Goal: Task Accomplishment & Management: Use online tool/utility

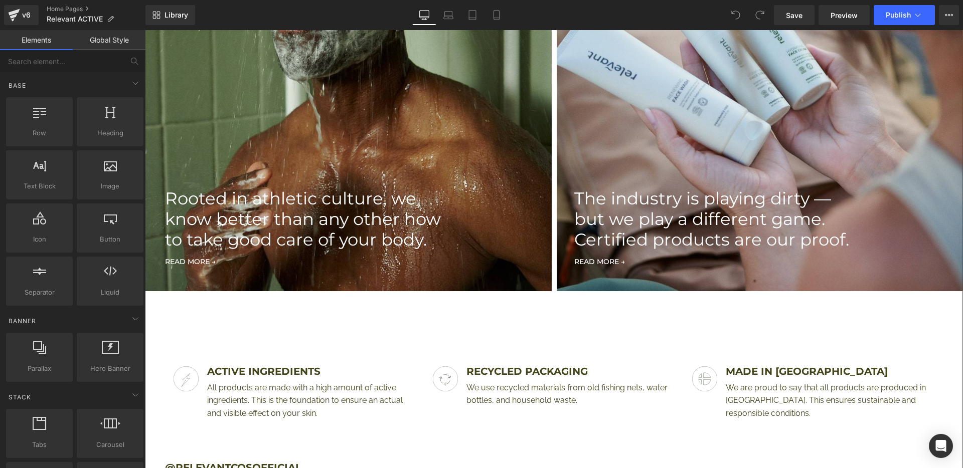
scroll to position [1254, 0]
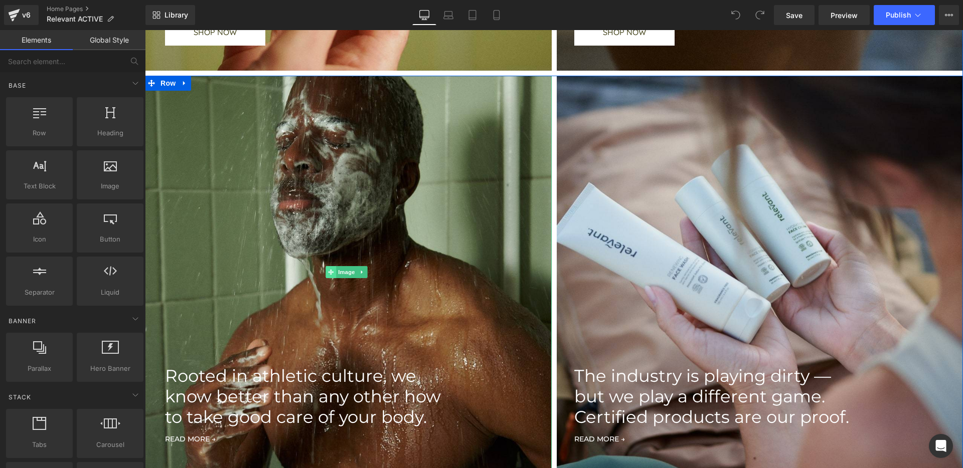
click at [331, 276] on span at bounding box center [330, 272] width 11 height 12
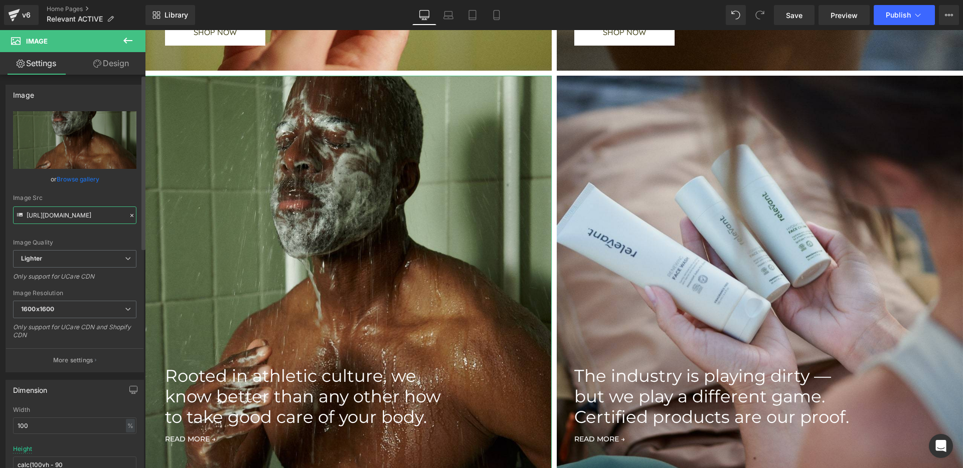
scroll to position [0, 338]
drag, startPoint x: 60, startPoint y: 219, endPoint x: 121, endPoint y: 217, distance: 61.2
click at [121, 217] on input "[URL][DOMAIN_NAME]" at bounding box center [74, 216] width 123 height 18
click at [102, 215] on input "[URL][DOMAIN_NAME]" at bounding box center [74, 216] width 123 height 18
click at [57, 218] on input "[URL][DOMAIN_NAME]" at bounding box center [74, 216] width 123 height 18
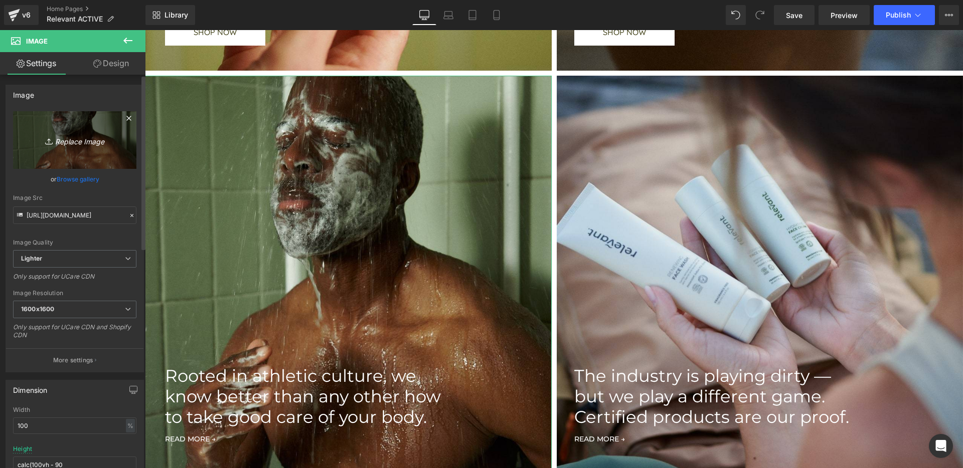
scroll to position [0, 0]
click at [63, 144] on icon "Replace Image" at bounding box center [75, 140] width 80 height 13
type input "C:\fakepath\RELEVANT_STILLPACK_74.jpg"
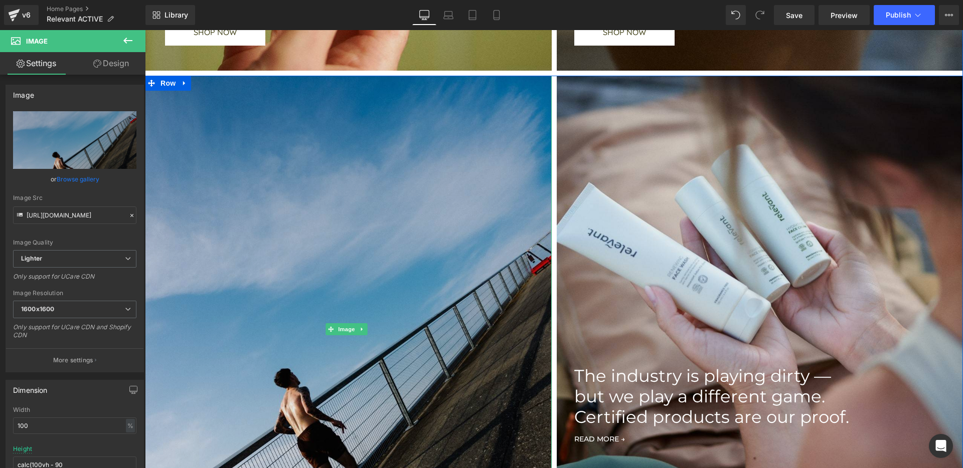
type input "https://ucarecdn.com/f3b1787a-05df-4851-b828-47845eef3116/-/format/auto/-/previ…"
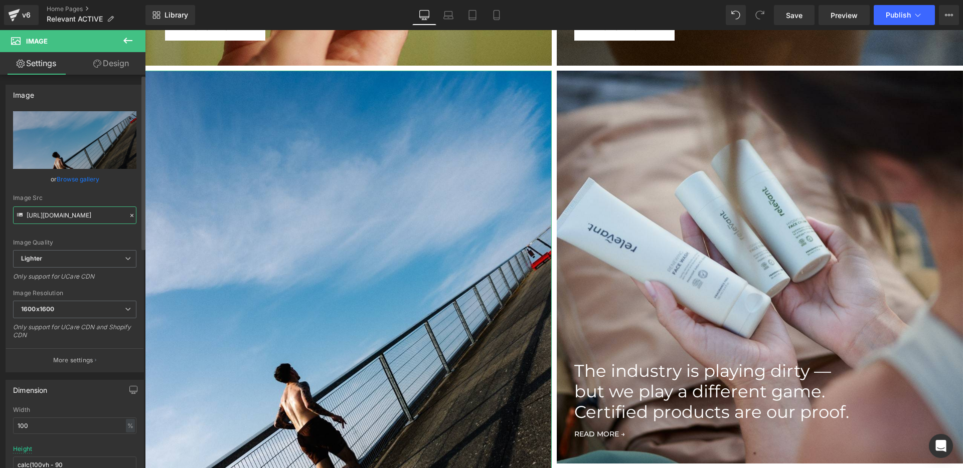
drag, startPoint x: 96, startPoint y: 215, endPoint x: 4, endPoint y: 220, distance: 92.9
click at [4, 220] on div "Image https://ucarecdn.com/f3b1787a-05df-4851-b828-47845eef3116/-/format/auto/-…" at bounding box center [75, 224] width 150 height 295
click at [125, 306] on icon at bounding box center [128, 309] width 6 height 6
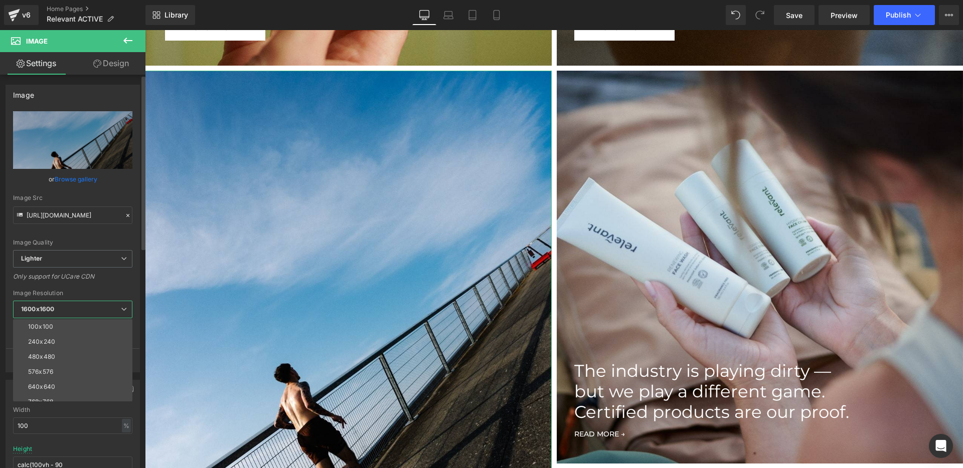
click at [127, 309] on icon at bounding box center [124, 309] width 6 height 6
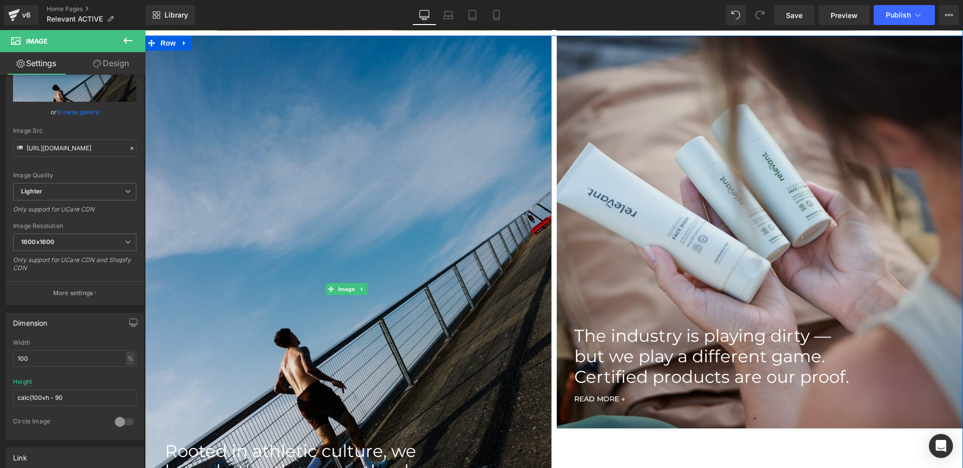
scroll to position [1300, 0]
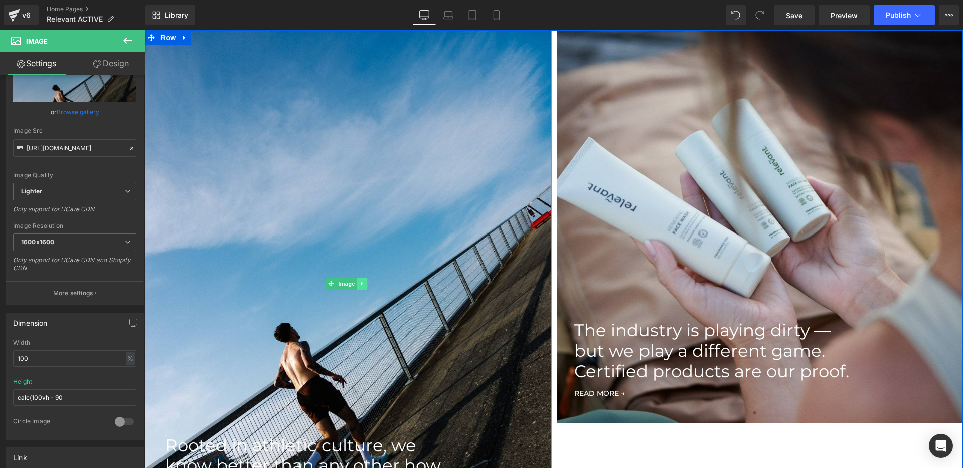
click at [364, 281] on icon at bounding box center [362, 284] width 6 height 6
click at [314, 283] on div "Image" at bounding box center [348, 284] width 407 height 508
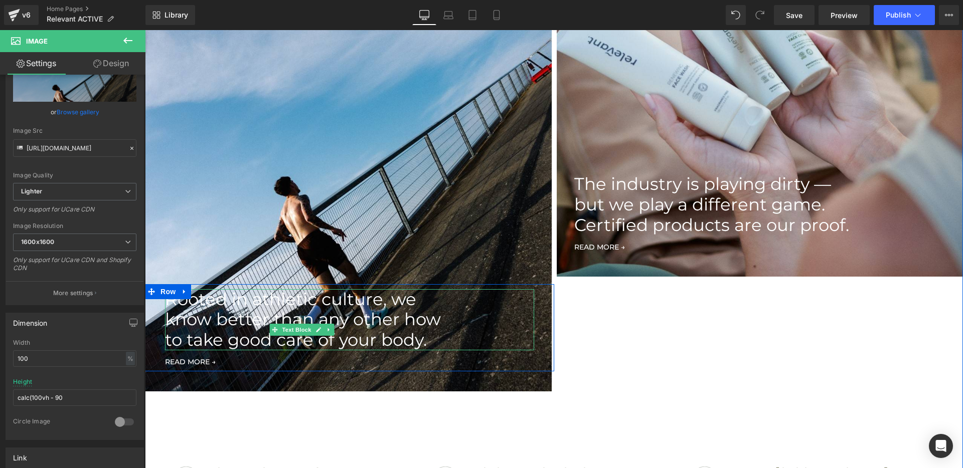
scroll to position [1259, 0]
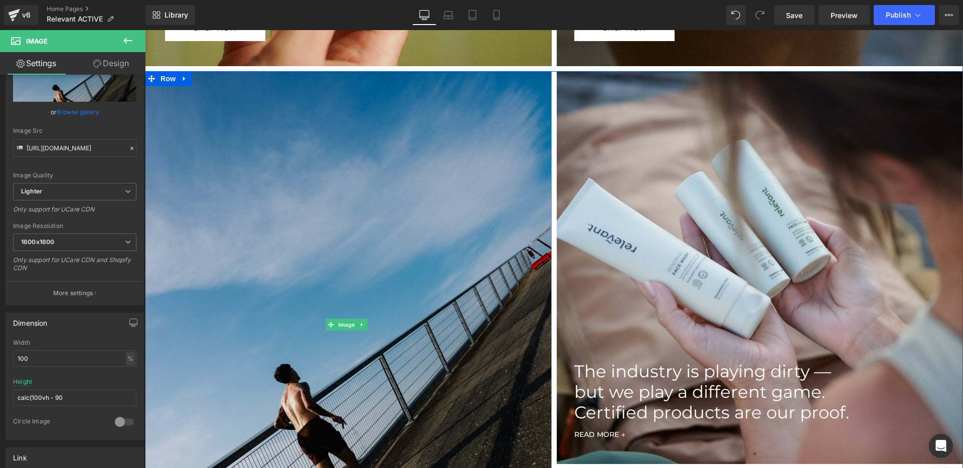
click at [393, 206] on img at bounding box center [348, 325] width 407 height 508
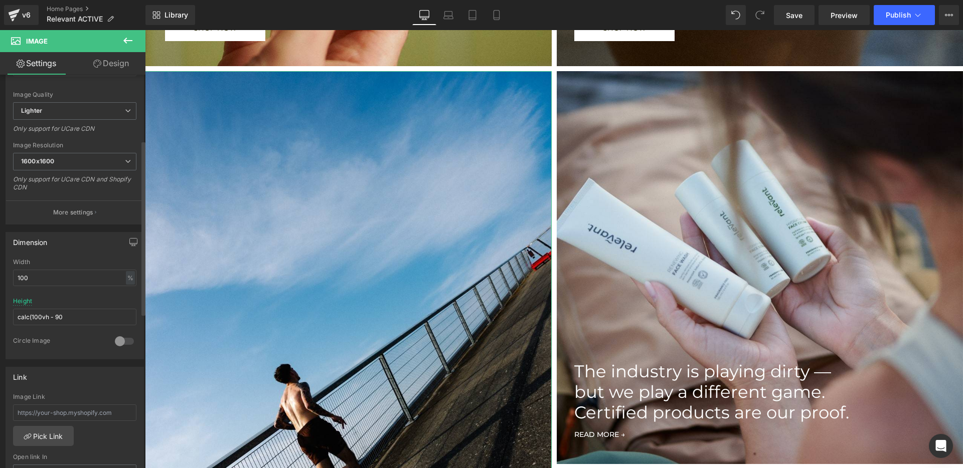
scroll to position [0, 0]
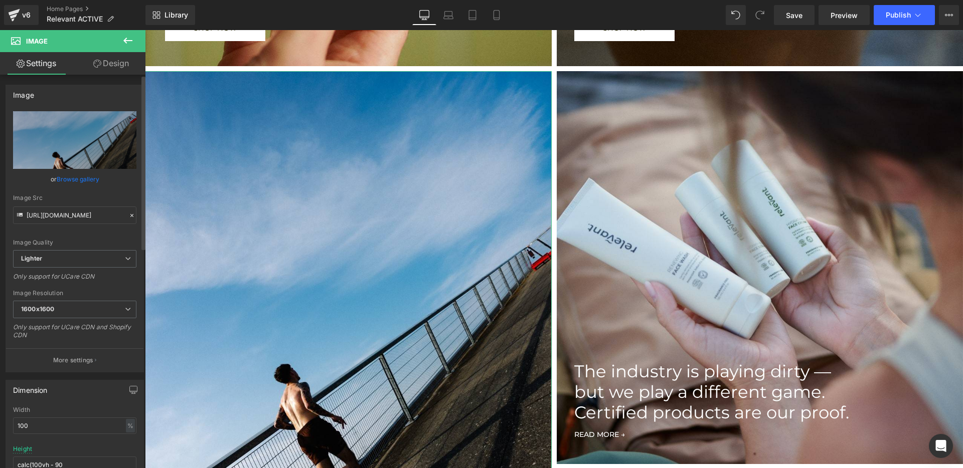
click at [131, 195] on div "Image Src" at bounding box center [74, 198] width 123 height 7
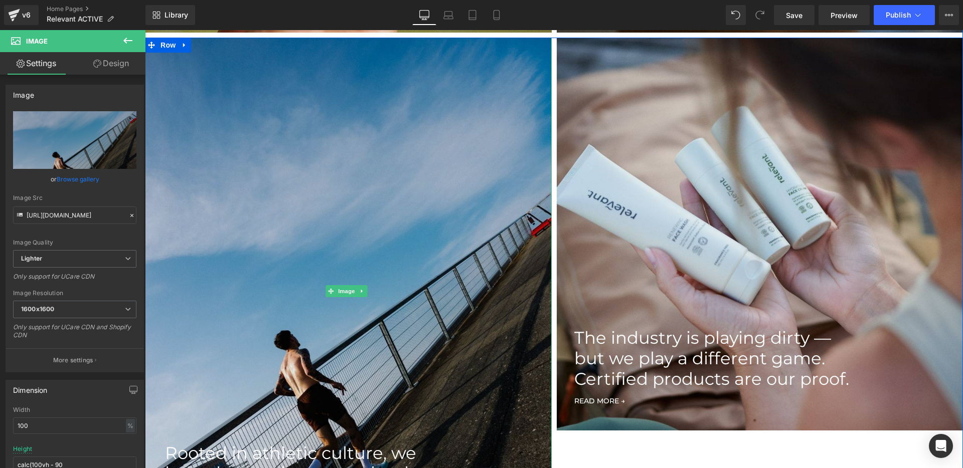
scroll to position [1276, 0]
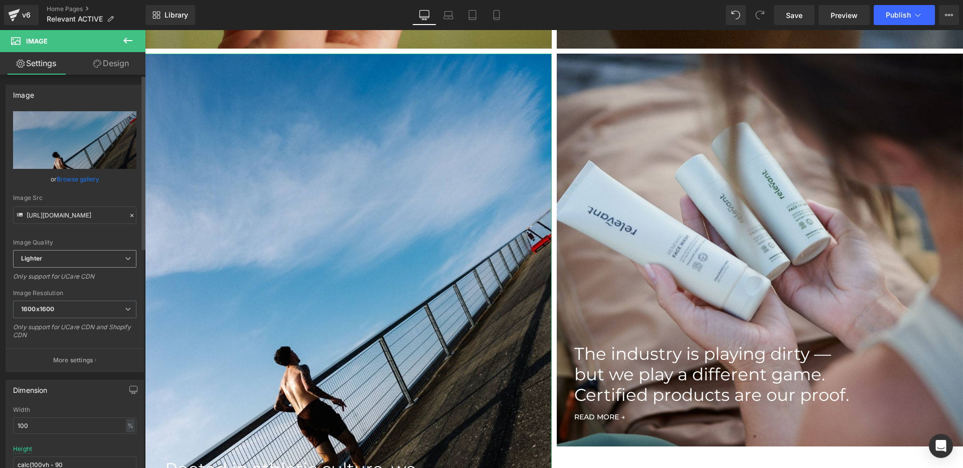
click at [82, 259] on span "Lighter" at bounding box center [74, 259] width 123 height 18
click at [82, 259] on span "Lighter" at bounding box center [72, 259] width 119 height 18
click at [87, 313] on span "1600x1600" at bounding box center [74, 310] width 123 height 18
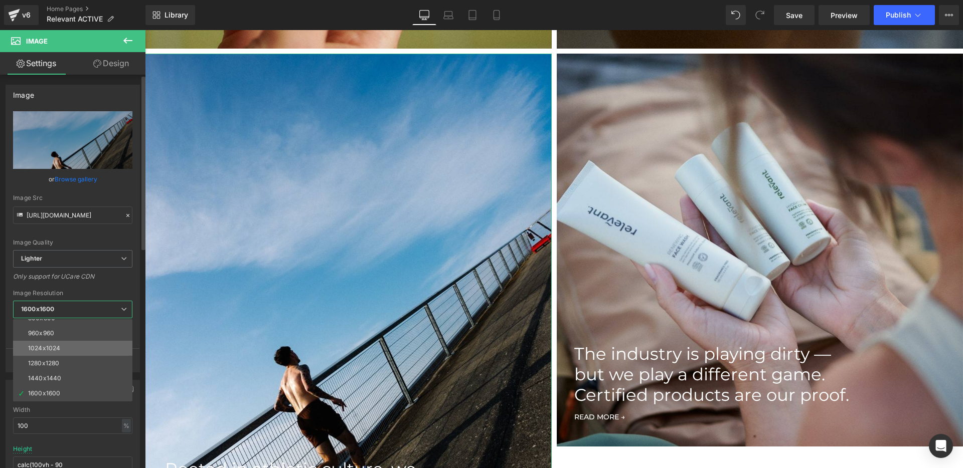
scroll to position [99, 0]
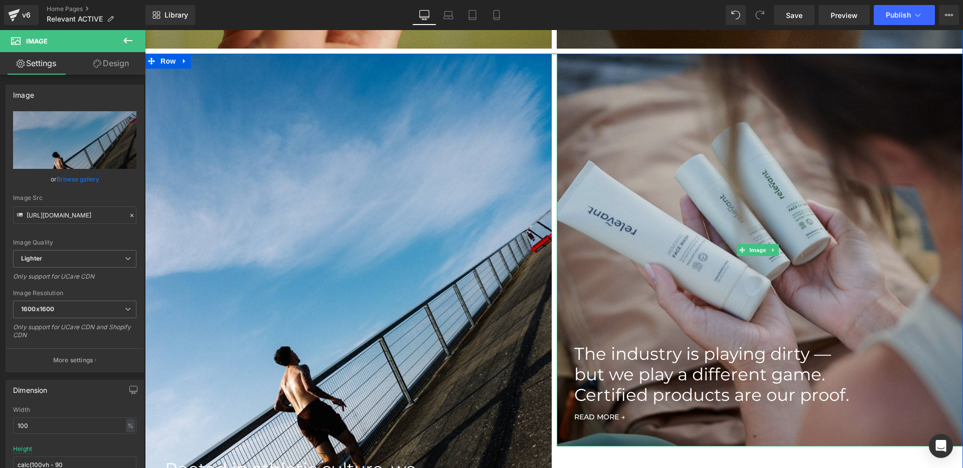
click at [664, 209] on img at bounding box center [760, 250] width 407 height 393
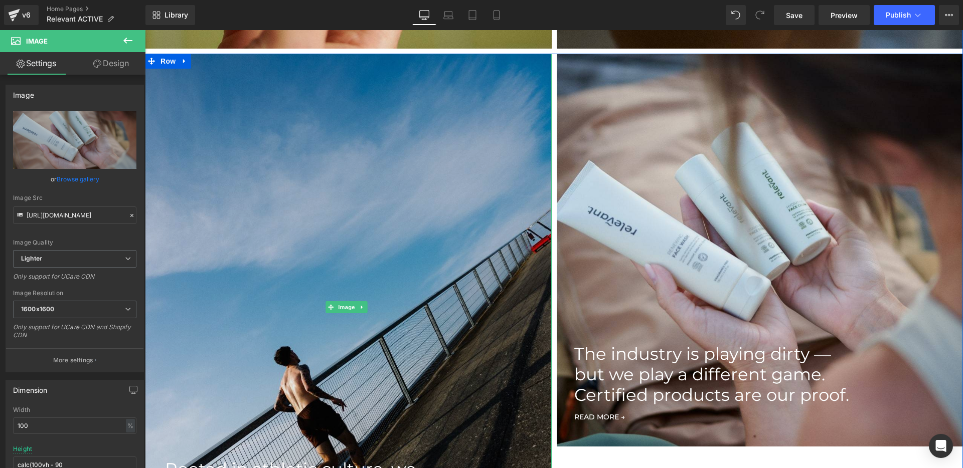
click at [462, 191] on img at bounding box center [348, 308] width 407 height 508
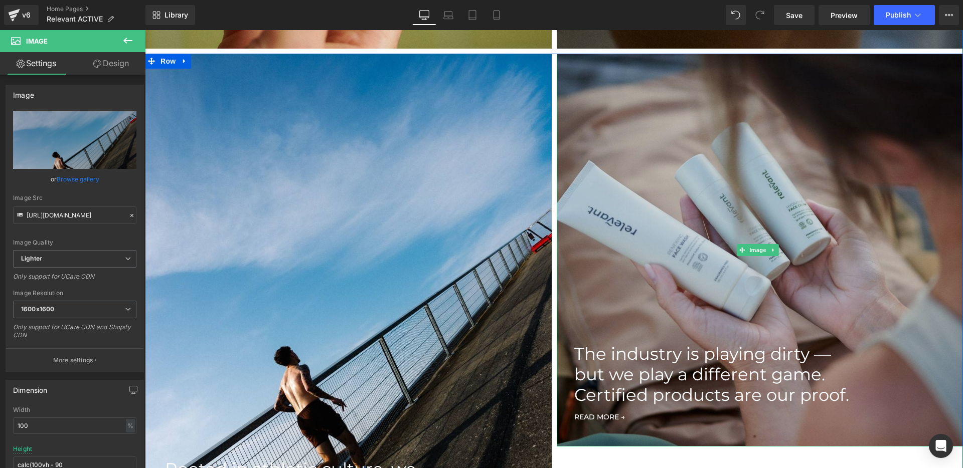
click at [590, 187] on img at bounding box center [760, 250] width 407 height 393
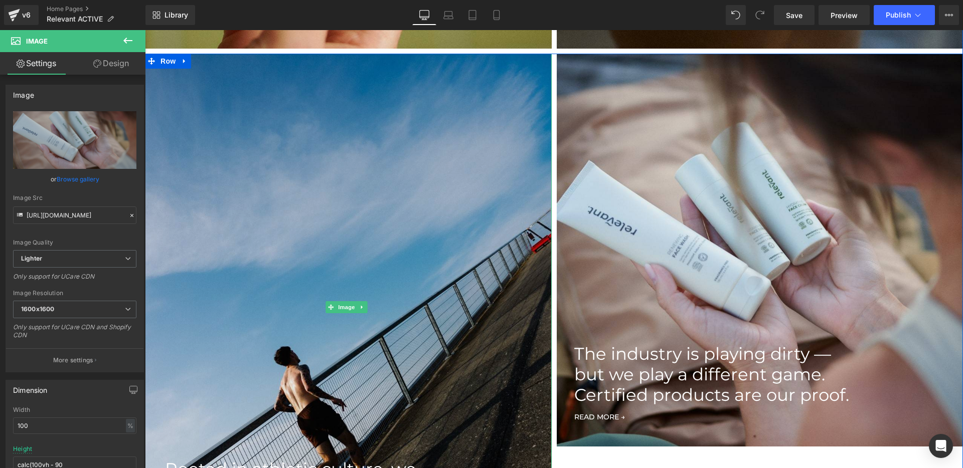
click at [403, 185] on img at bounding box center [348, 308] width 407 height 508
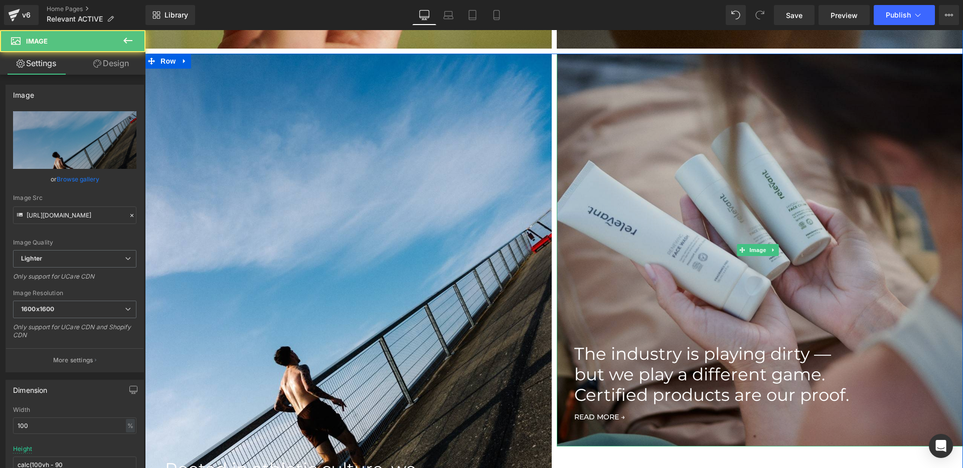
click at [576, 180] on img at bounding box center [760, 250] width 407 height 393
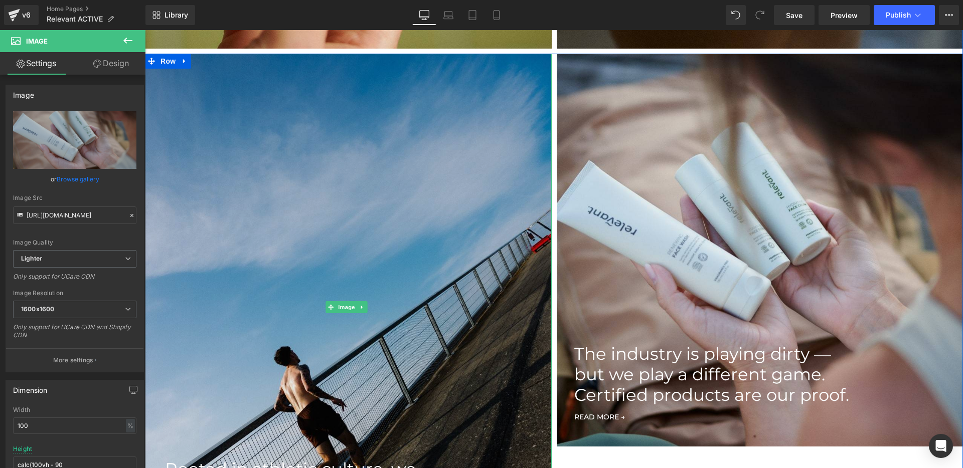
click at [402, 182] on img at bounding box center [348, 308] width 407 height 508
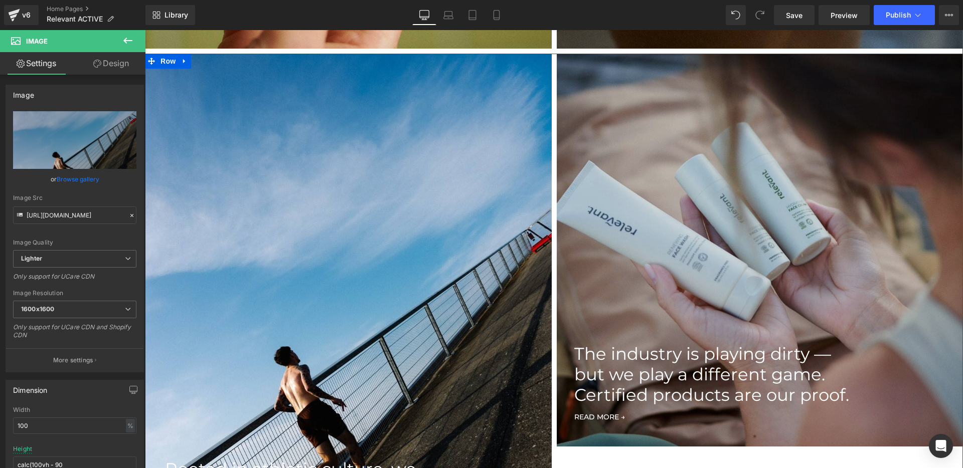
click at [625, 168] on img at bounding box center [760, 250] width 407 height 393
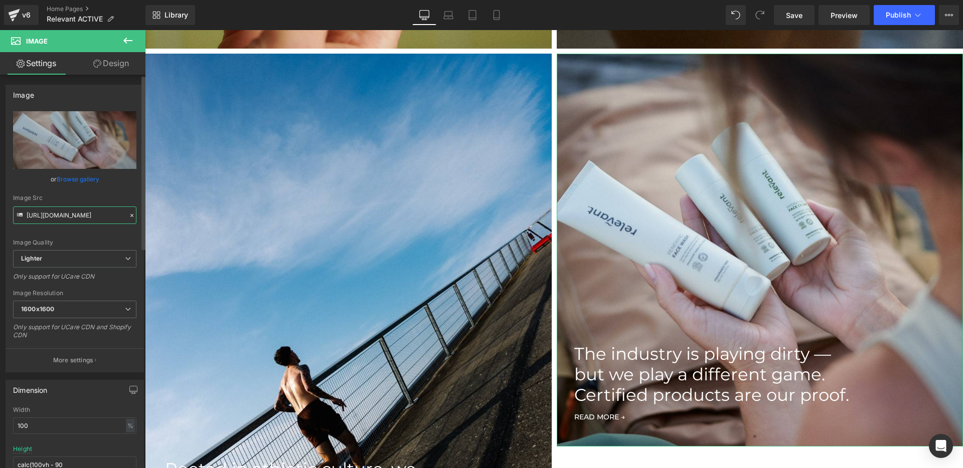
scroll to position [0, 329]
drag, startPoint x: 75, startPoint y: 217, endPoint x: 126, endPoint y: 219, distance: 51.7
click at [126, 219] on div "Image Src https://ucarecdn.com/3f9f1139-bfc7-4959-b27e-22d2292f07c6/-/format/au…" at bounding box center [74, 210] width 123 height 30
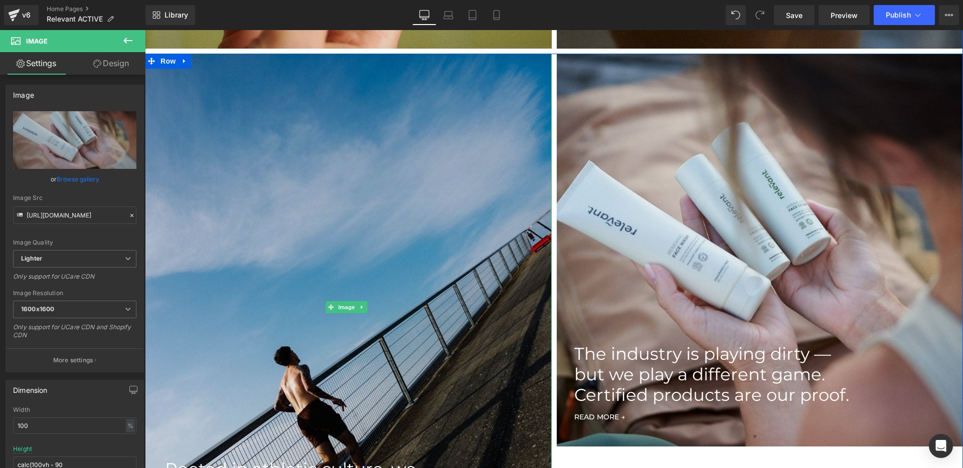
click at [277, 181] on img at bounding box center [348, 308] width 407 height 508
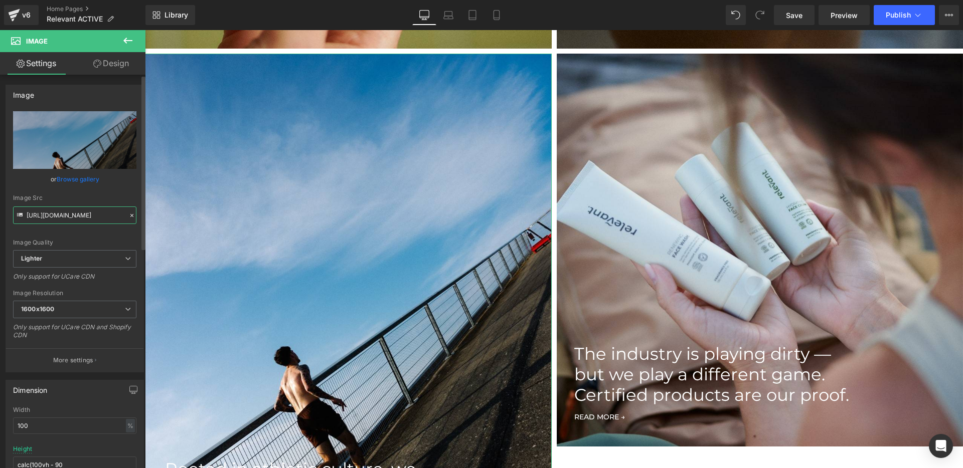
scroll to position [0, 3]
drag, startPoint x: 88, startPoint y: 213, endPoint x: 30, endPoint y: 218, distance: 58.3
click at [30, 218] on input "https://ucarecdn.com/f3b1787a-05df-4851-b828-47845eef3116/-/format/auto/-/previ…" at bounding box center [74, 216] width 123 height 18
click at [135, 195] on div "https://ucarecdn.com/f3b1787a-05df-4851-b828-47845eef3116/-/format/auto/-/previ…" at bounding box center [74, 241] width 137 height 261
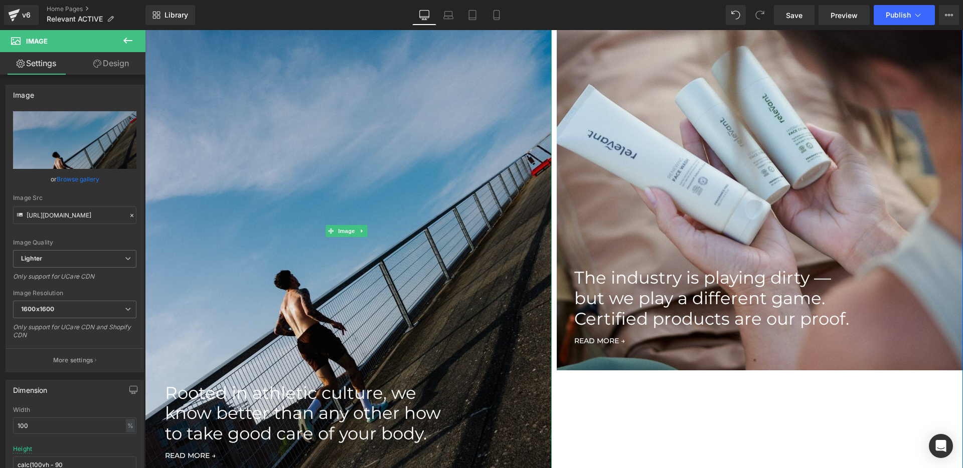
scroll to position [1373, 0]
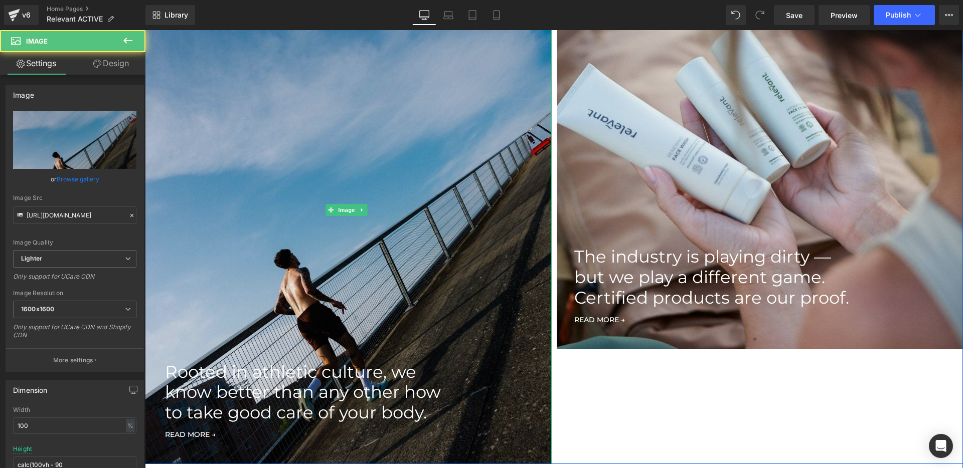
click at [219, 219] on img at bounding box center [348, 210] width 407 height 508
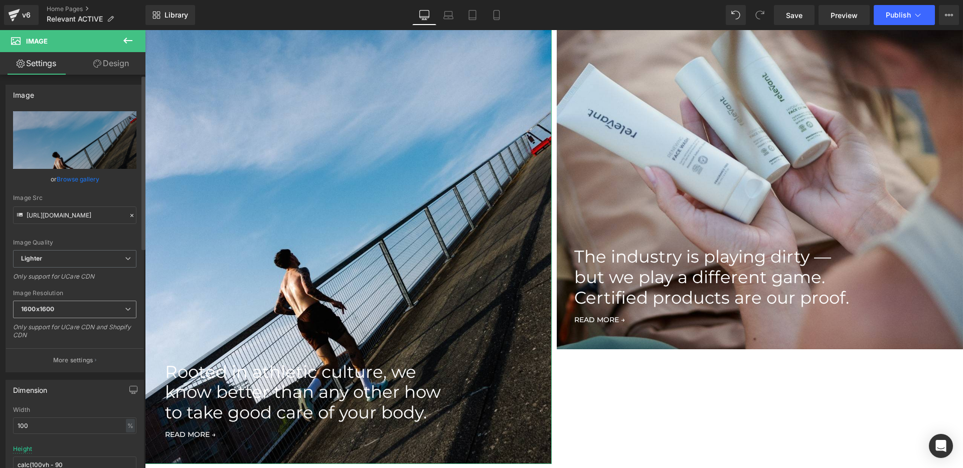
click at [103, 303] on span "1600x1600" at bounding box center [74, 310] width 123 height 18
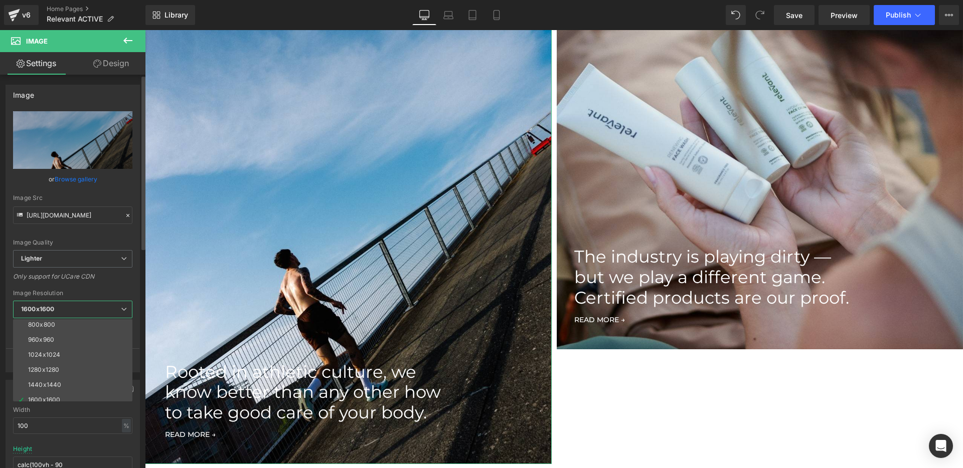
scroll to position [143, 0]
click at [126, 309] on icon at bounding box center [124, 309] width 6 height 6
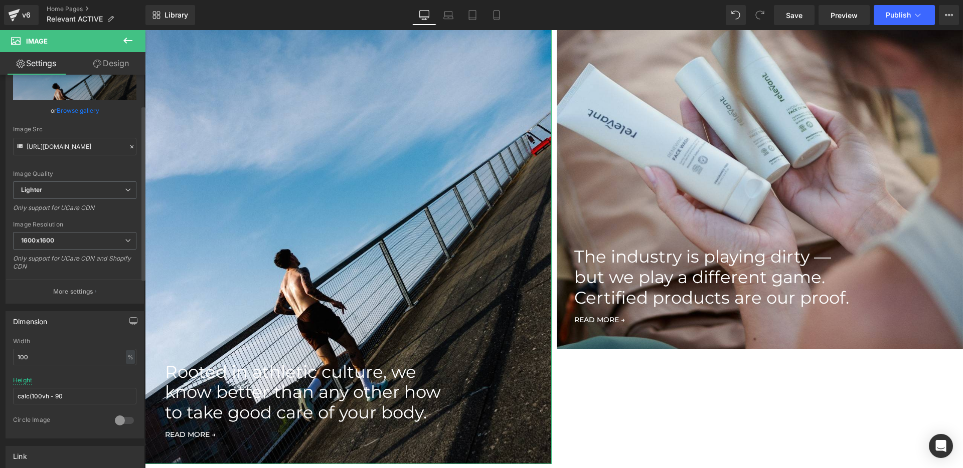
scroll to position [69, 0]
type input "[URL][DOMAIN_NAME]"
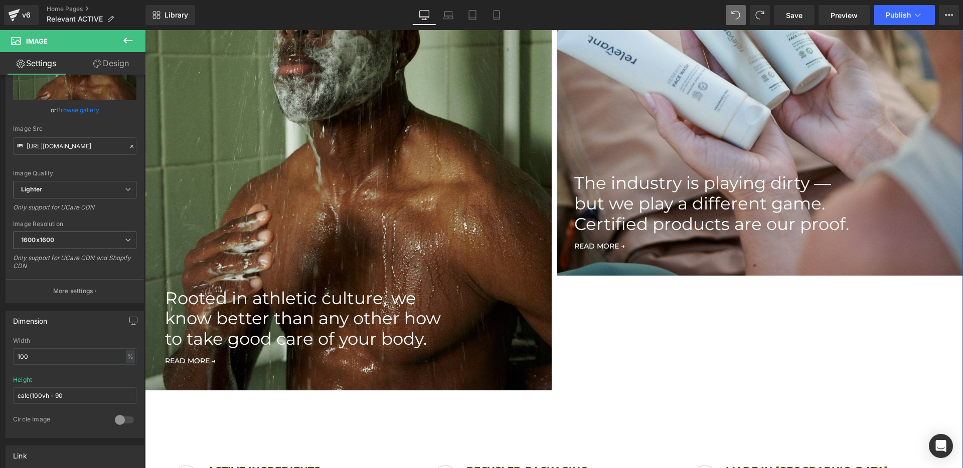
scroll to position [799, 0]
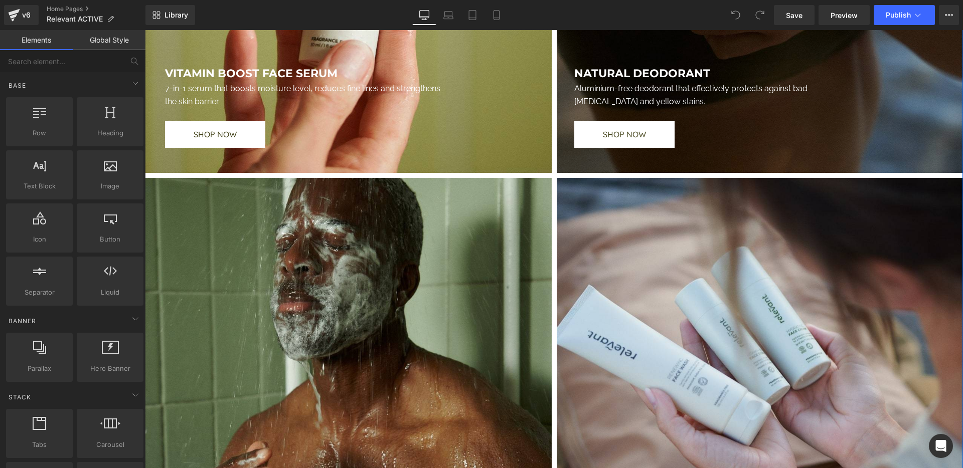
scroll to position [1352, 0]
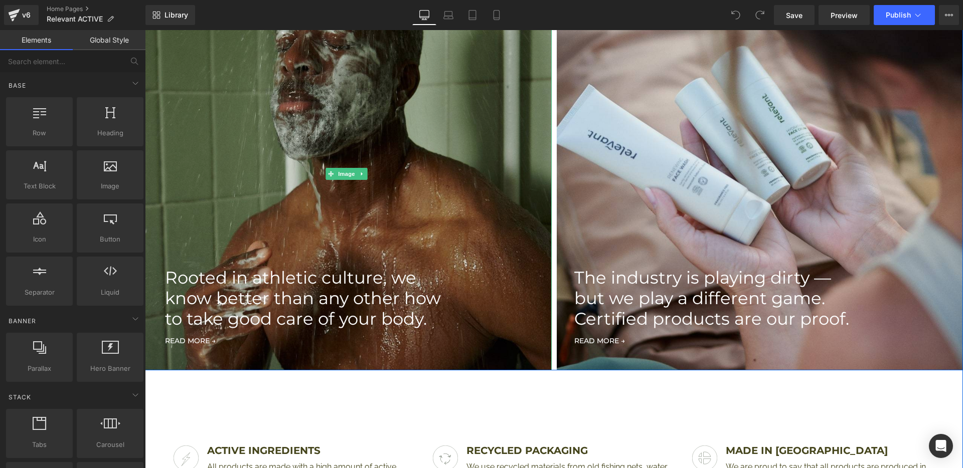
click at [377, 118] on img at bounding box center [348, 173] width 407 height 393
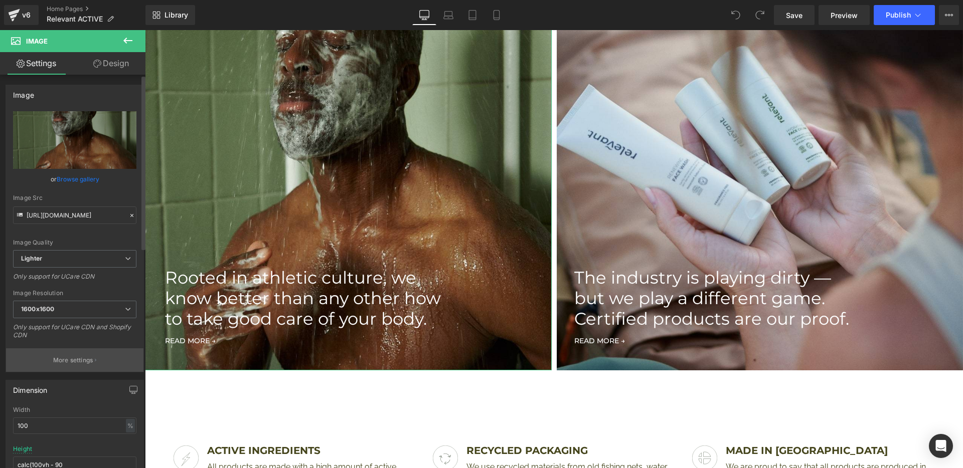
click at [64, 356] on p "More settings" at bounding box center [73, 360] width 40 height 9
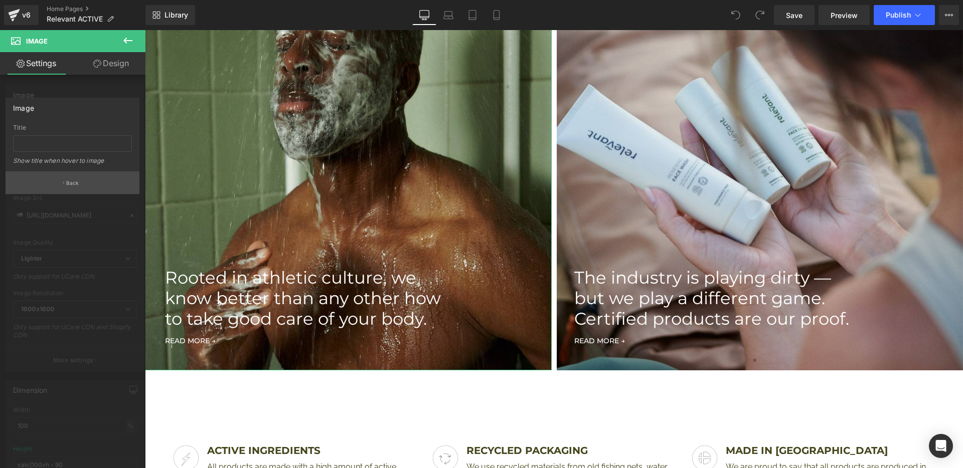
click at [70, 183] on p "Back" at bounding box center [72, 184] width 13 height 8
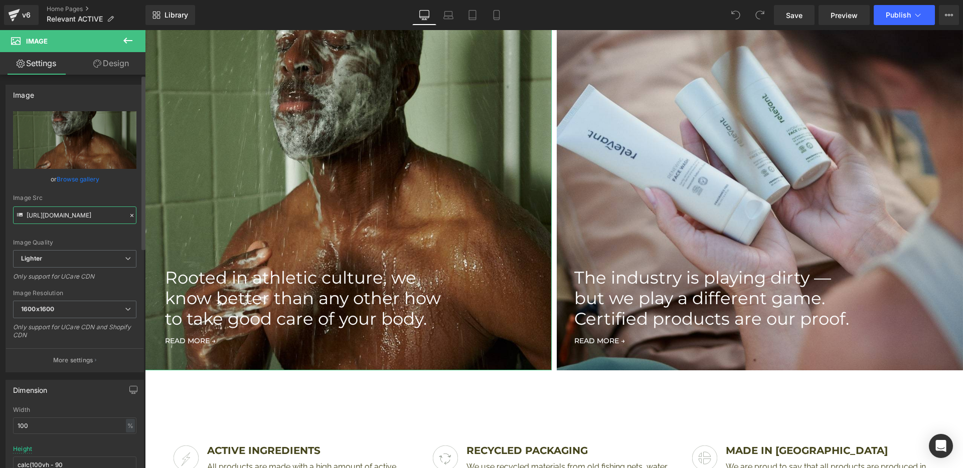
click at [60, 215] on input "[URL][DOMAIN_NAME]" at bounding box center [74, 216] width 123 height 18
drag, startPoint x: 52, startPoint y: 213, endPoint x: 31, endPoint y: 212, distance: 21.1
click at [24, 215] on div "Image Src https://ucarecdn.com/32c3b321-1ada-4a7d-896a-1e2e490ea7b8/-/format/au…" at bounding box center [74, 210] width 123 height 30
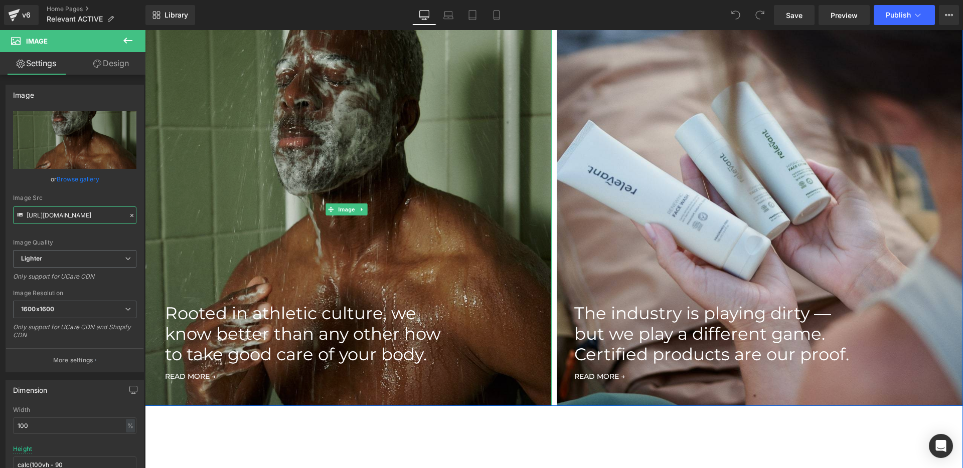
scroll to position [1304, 0]
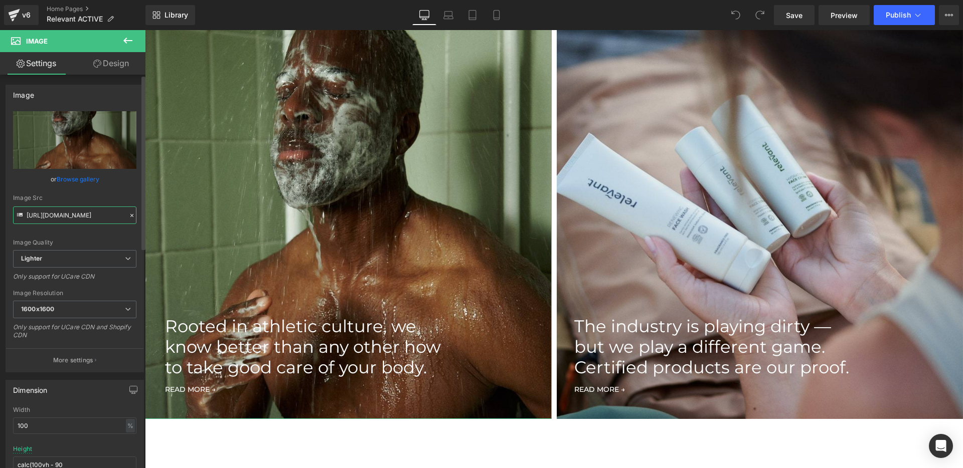
click at [53, 215] on input "[URL][DOMAIN_NAME]" at bounding box center [74, 216] width 123 height 18
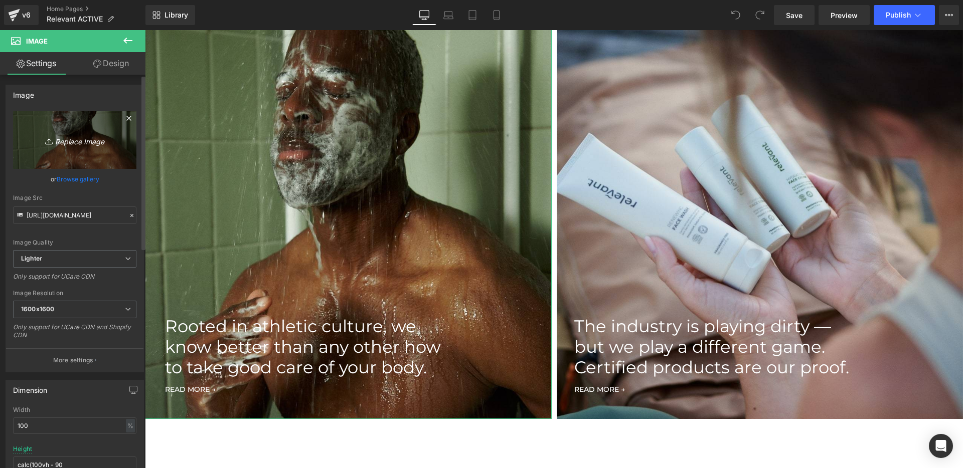
click at [74, 151] on link "Replace Image" at bounding box center [74, 140] width 123 height 58
type input "C:\fakepath\RELEVANT_STILLPACK_1_1080x1080 (1).jpg"
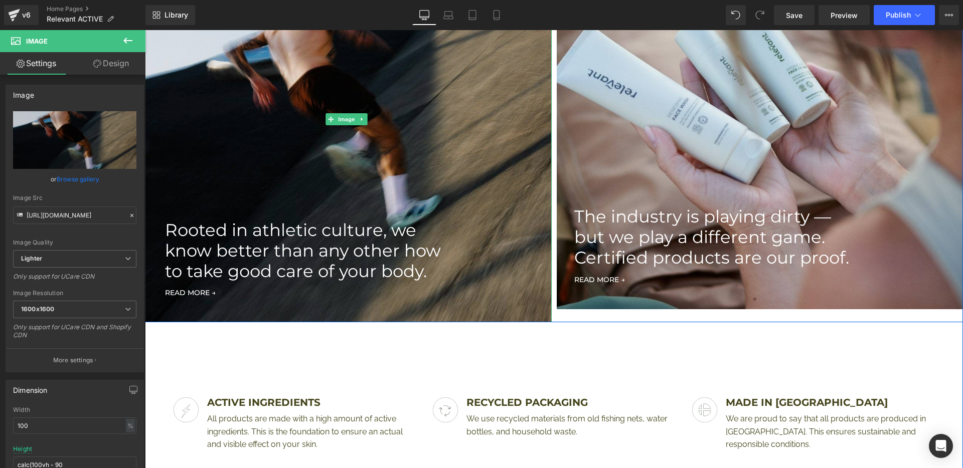
type input "https://ucarecdn.com/db8b8385-4337-405d-9338-e097f8ff7254/-/format/auto/-/previ…"
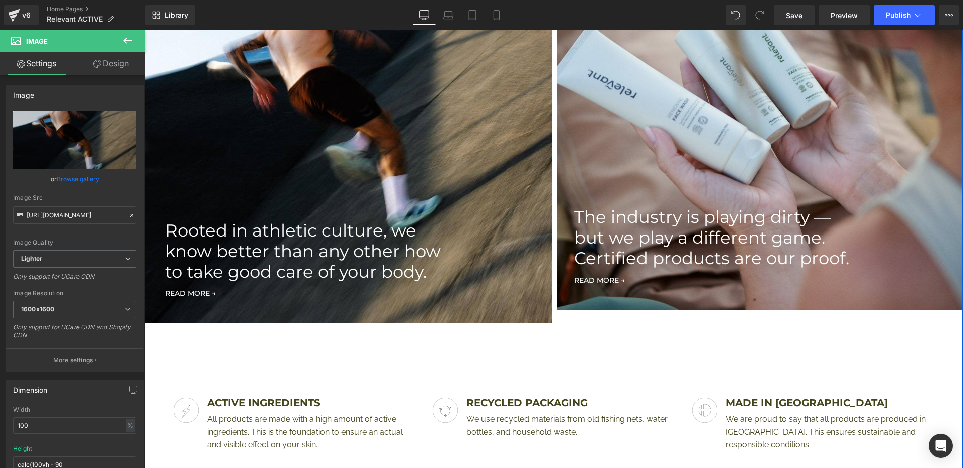
scroll to position [1291, 0]
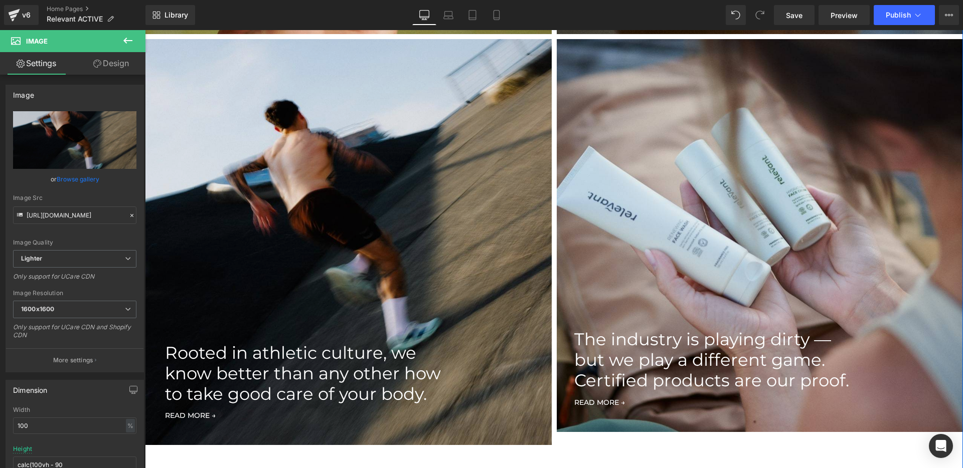
click at [403, 228] on img at bounding box center [348, 242] width 407 height 407
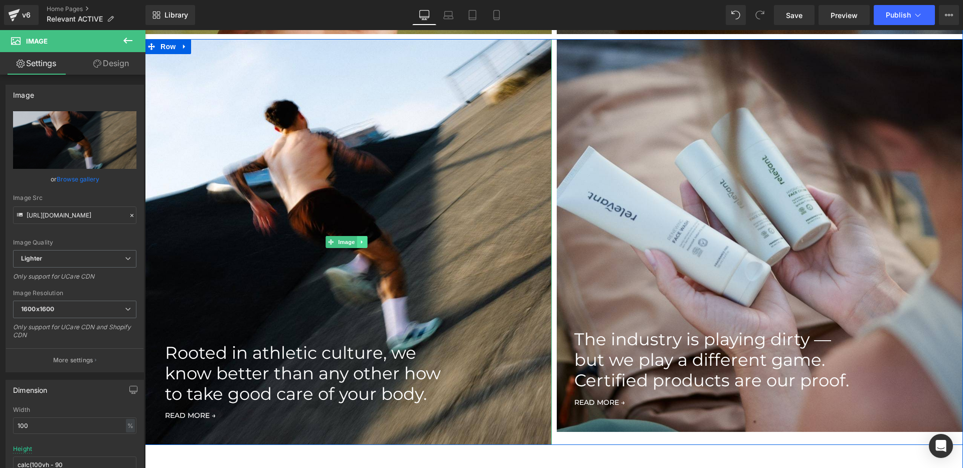
click at [366, 242] on link at bounding box center [362, 242] width 11 height 12
click at [379, 242] on icon at bounding box center [378, 242] width 6 height 6
click at [347, 239] on span "Image" at bounding box center [346, 243] width 21 height 12
click at [347, 239] on span "Image" at bounding box center [346, 242] width 21 height 12
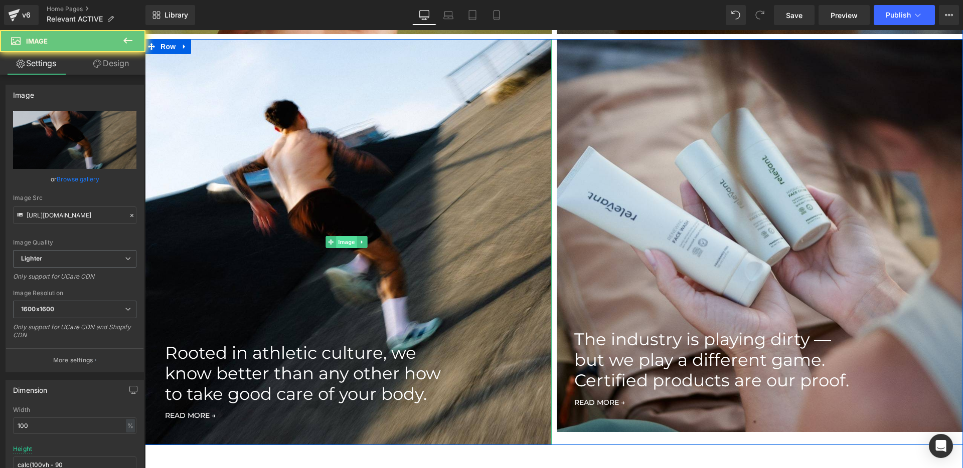
click at [347, 239] on span "Image" at bounding box center [346, 242] width 21 height 12
click at [330, 241] on icon at bounding box center [331, 242] width 6 height 6
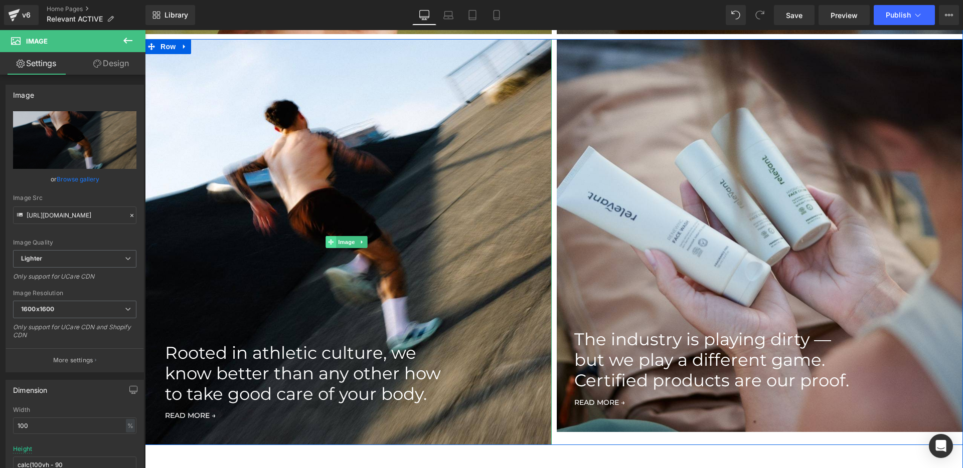
click at [330, 241] on icon at bounding box center [331, 242] width 6 height 6
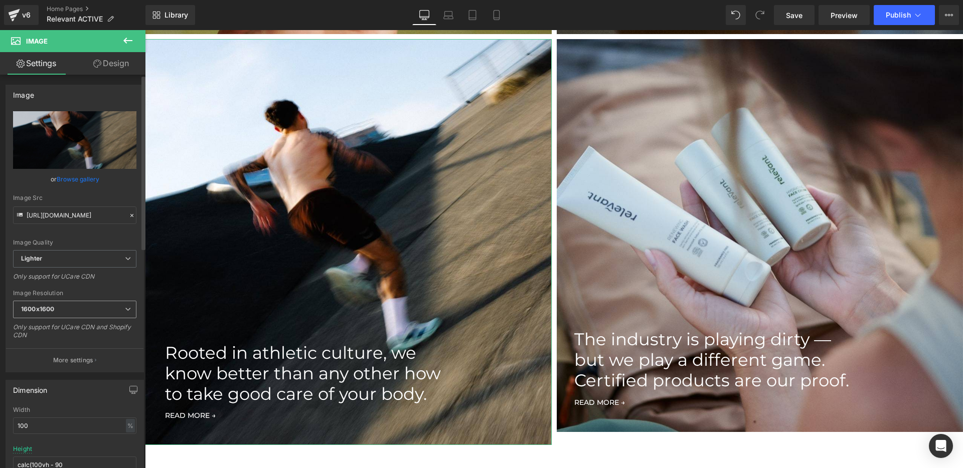
click at [95, 306] on span "1600x1600" at bounding box center [74, 310] width 123 height 18
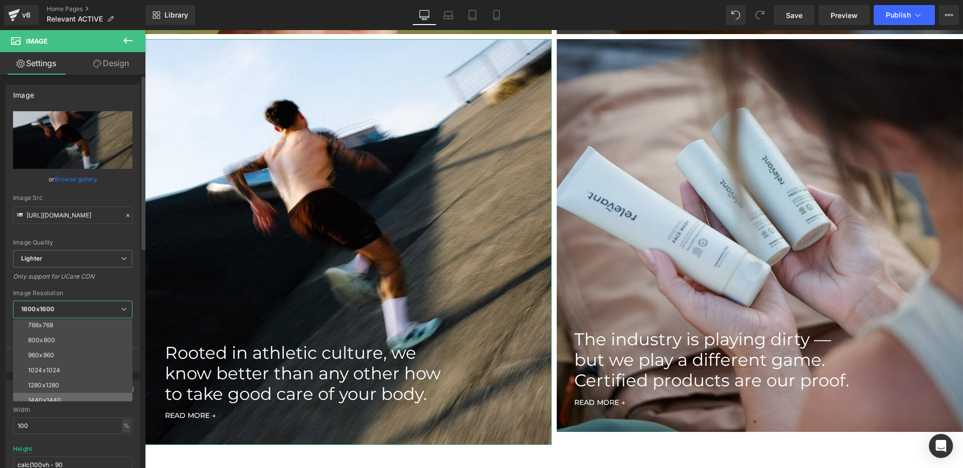
scroll to position [143, 0]
click at [135, 249] on div "https://ucarecdn.com/db8b8385-4337-405d-9338-e097f8ff7254/-/format/auto/-/previ…" at bounding box center [72, 241] width 133 height 261
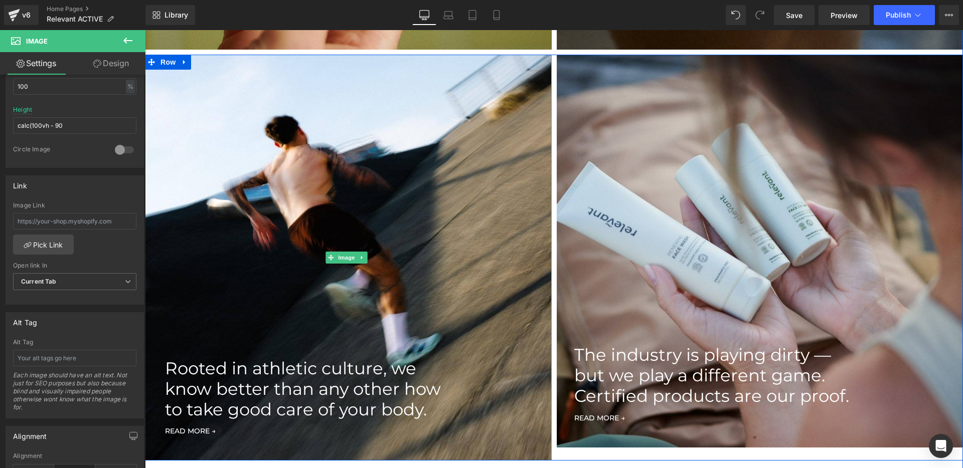
scroll to position [1293, 0]
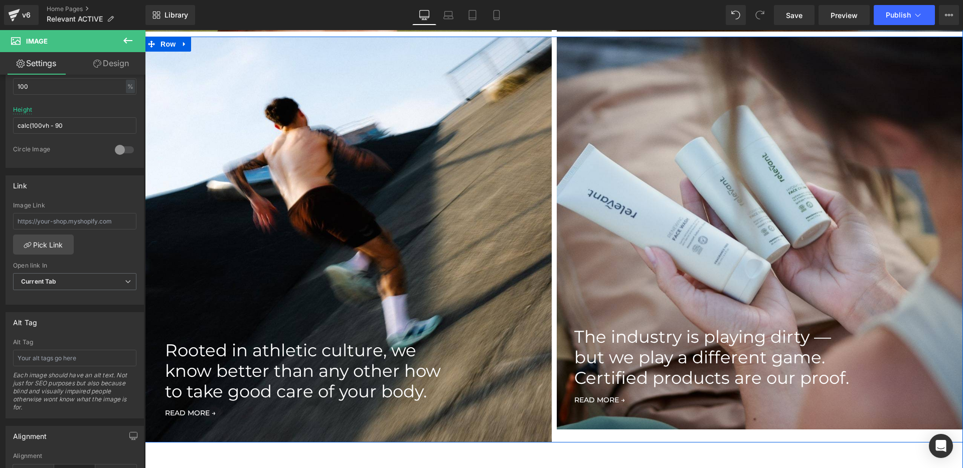
click at [418, 340] on p "Rooted in athletic culture, we know better than any other how to take good care…" at bounding box center [303, 370] width 277 height 61
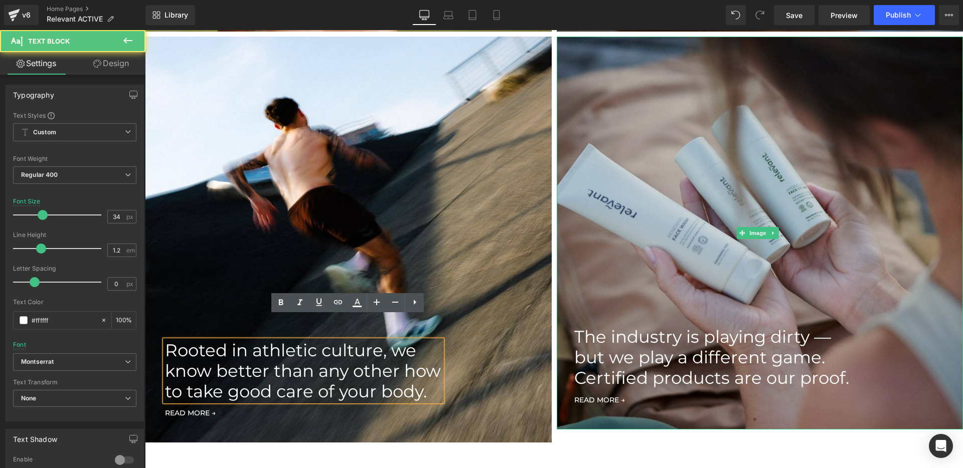
click at [621, 305] on img at bounding box center [760, 233] width 407 height 393
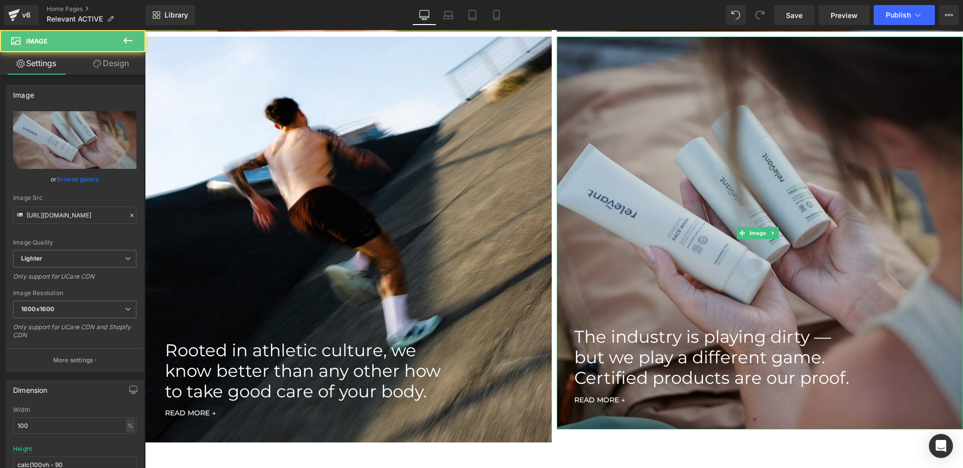
click at [635, 265] on img at bounding box center [760, 233] width 407 height 393
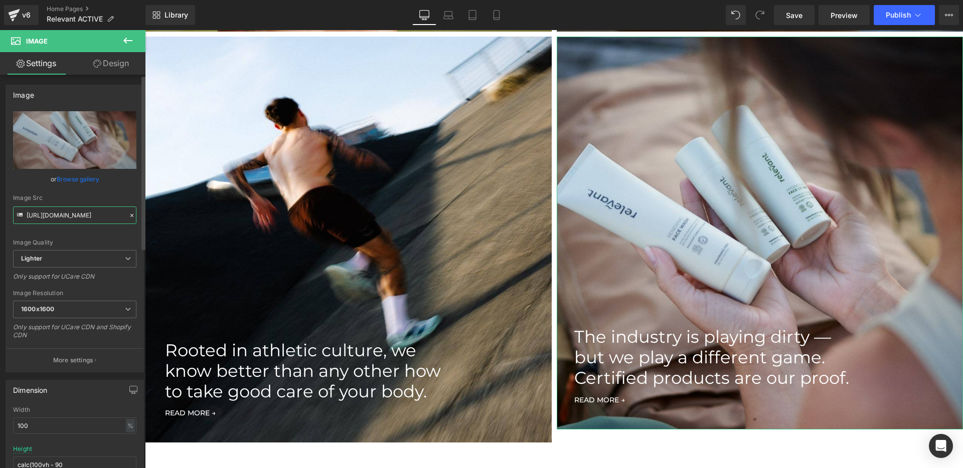
scroll to position [0, 329]
drag, startPoint x: 81, startPoint y: 216, endPoint x: 135, endPoint y: 218, distance: 53.7
click at [135, 218] on div "https://ucarecdn.com/3f9f1139-bfc7-4959-b27e-22d2292f07c6/-/format/auto/-/previ…" at bounding box center [74, 241] width 137 height 261
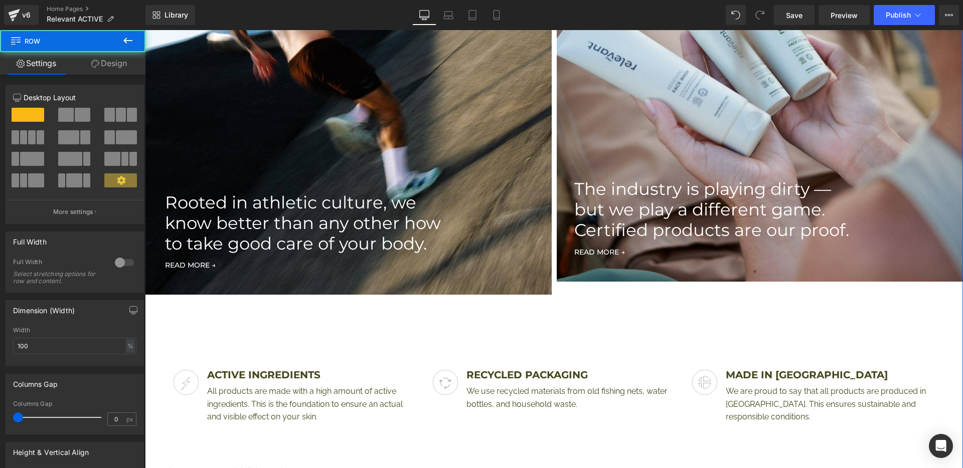
scroll to position [1442, 0]
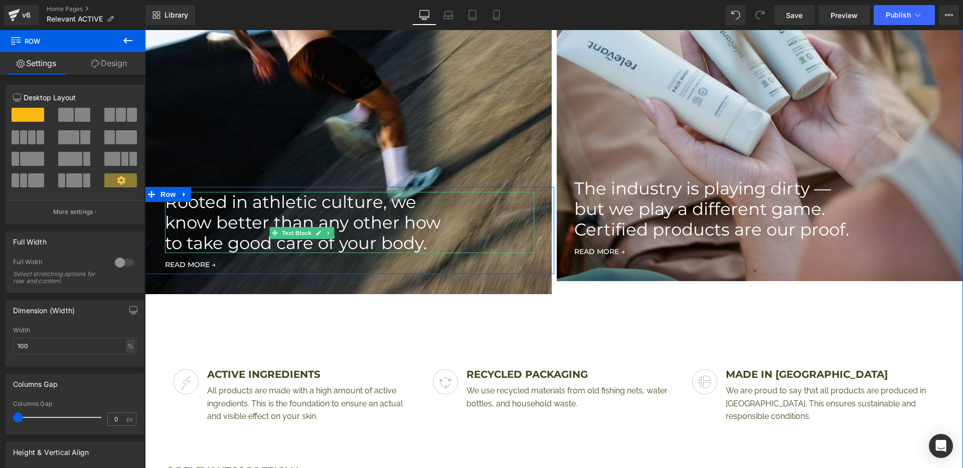
click at [400, 192] on p "Rooted in athletic culture, we know better than any other how to take good care…" at bounding box center [303, 222] width 277 height 61
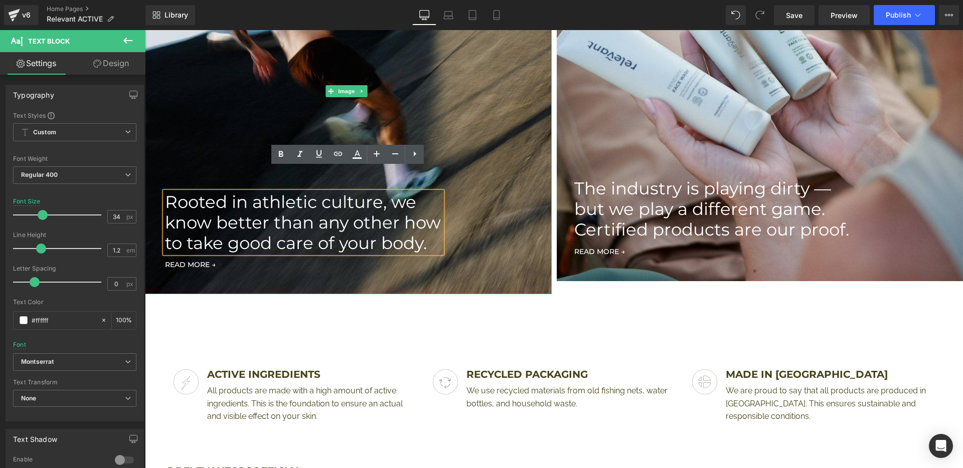
click at [434, 105] on img at bounding box center [348, 91] width 407 height 407
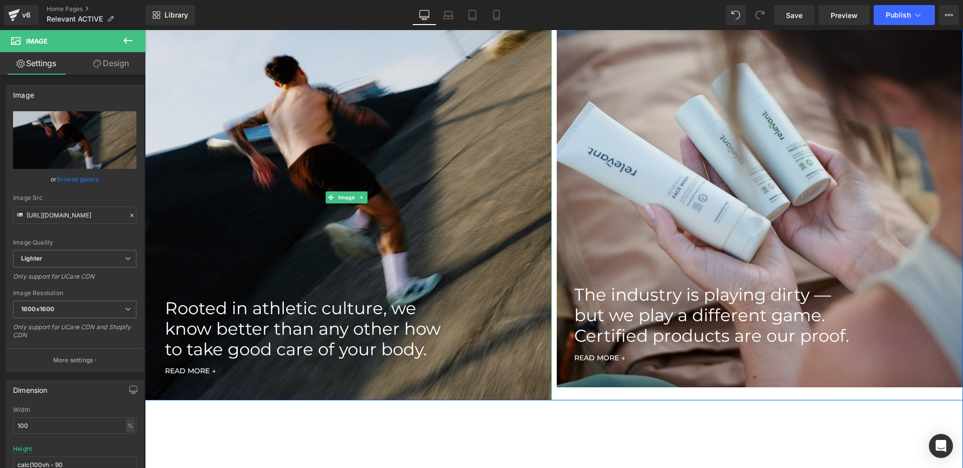
scroll to position [1336, 0]
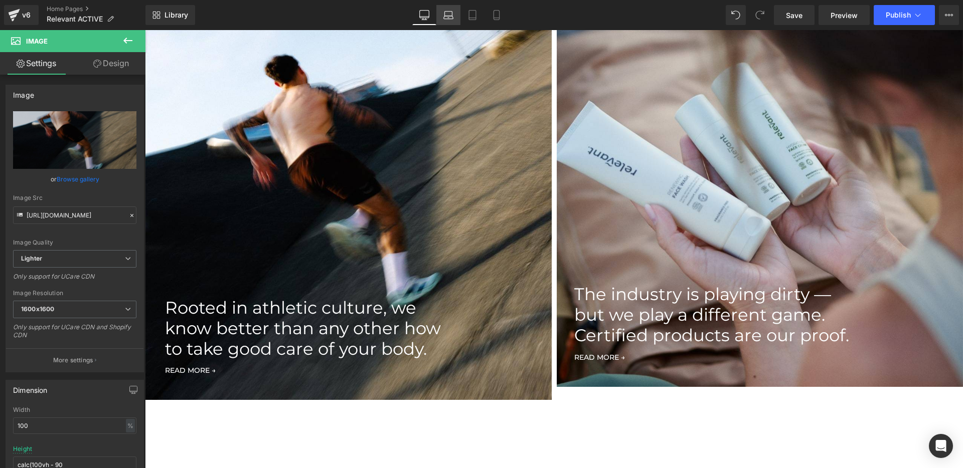
click at [452, 17] on icon at bounding box center [448, 15] width 10 height 10
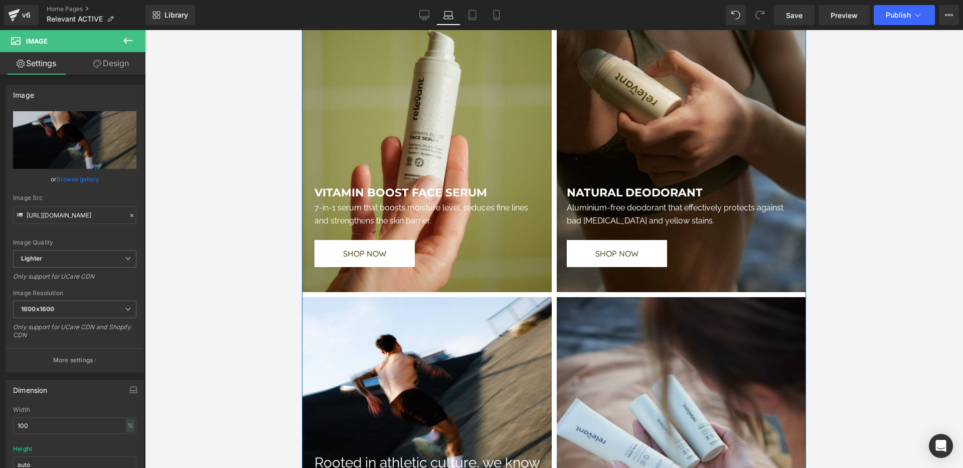
scroll to position [717, 0]
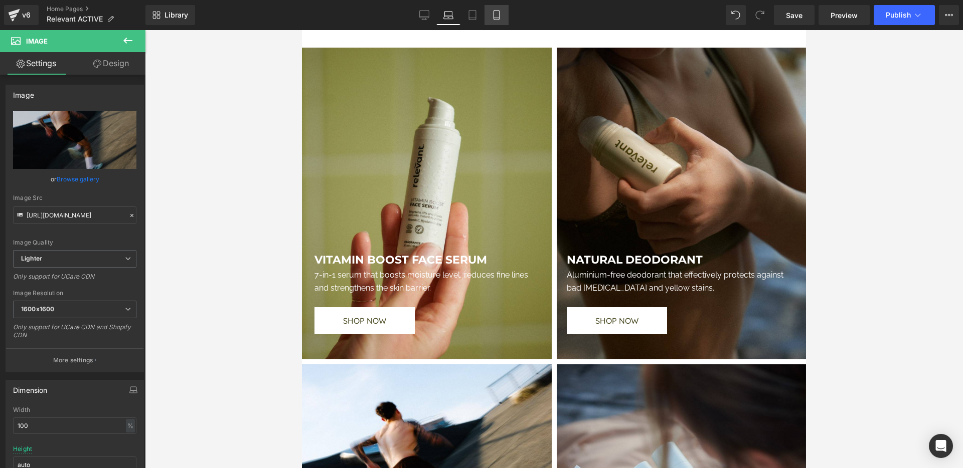
click at [499, 16] on icon at bounding box center [496, 15] width 10 height 10
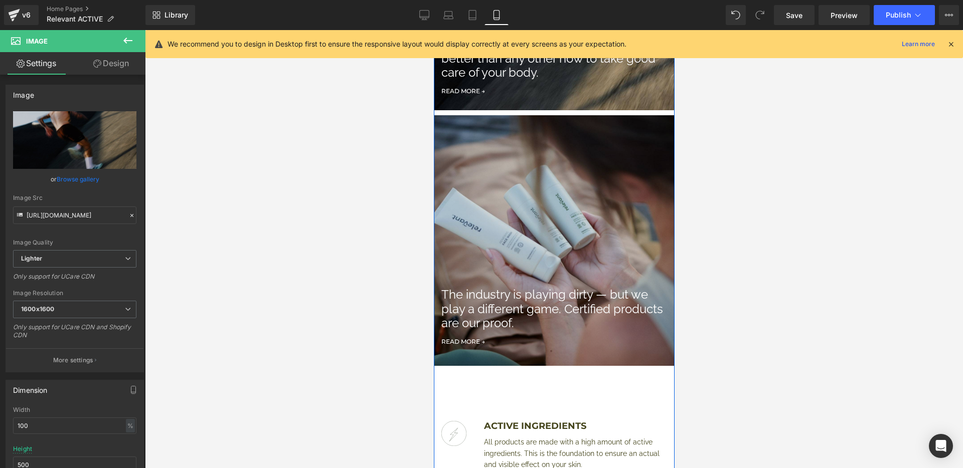
scroll to position [1378, 0]
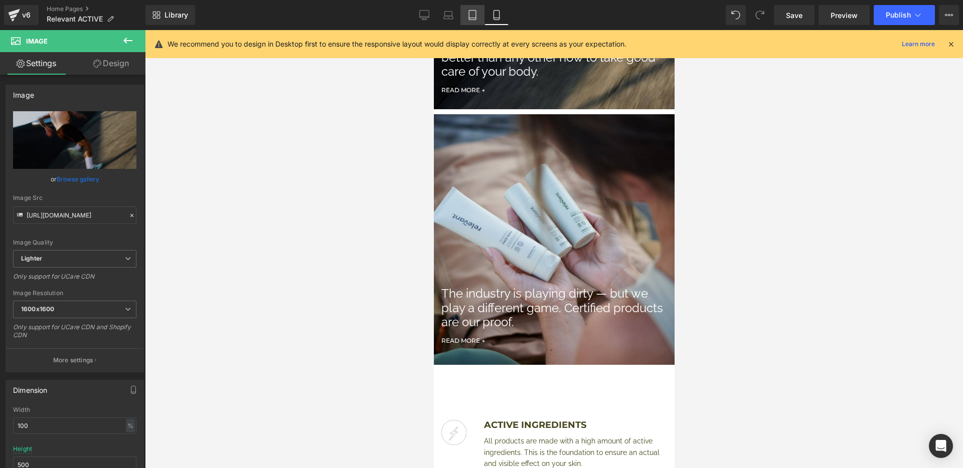
click at [467, 13] on link "Tablet" at bounding box center [472, 15] width 24 height 20
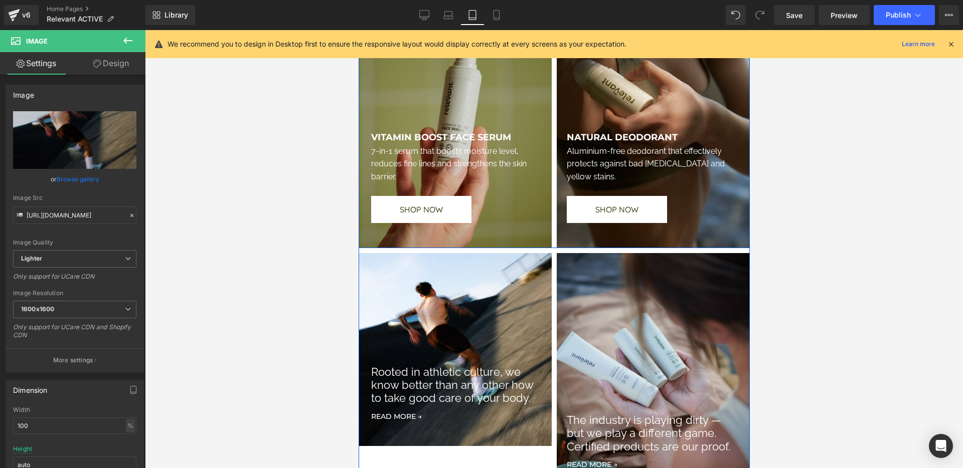
scroll to position [927, 0]
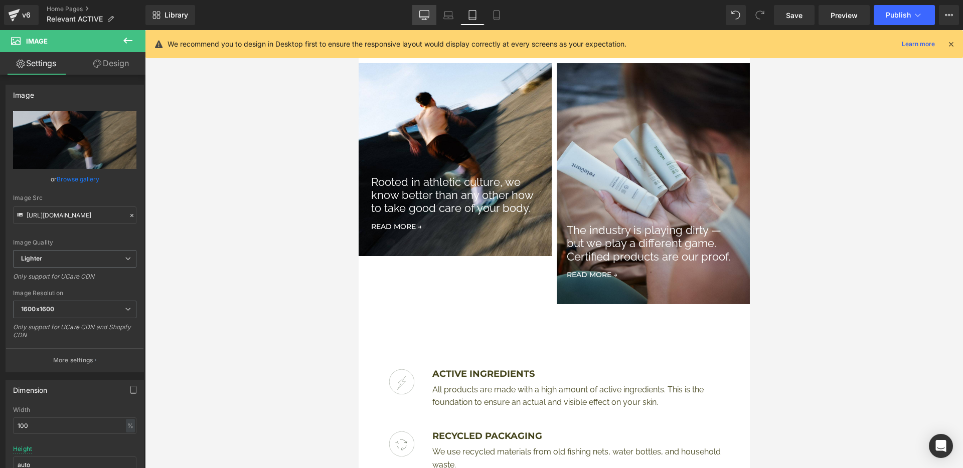
click at [430, 21] on link "Desktop" at bounding box center [424, 15] width 24 height 20
type input "calc(100vh - 90"
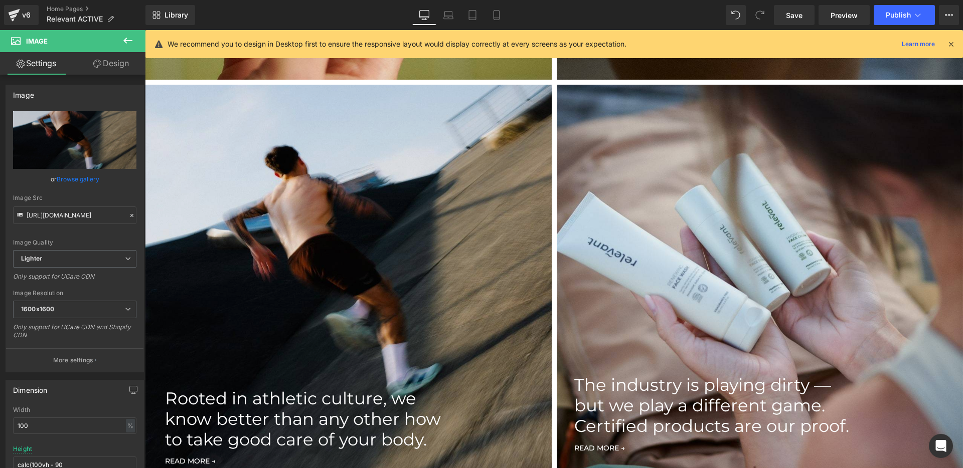
scroll to position [1193, 0]
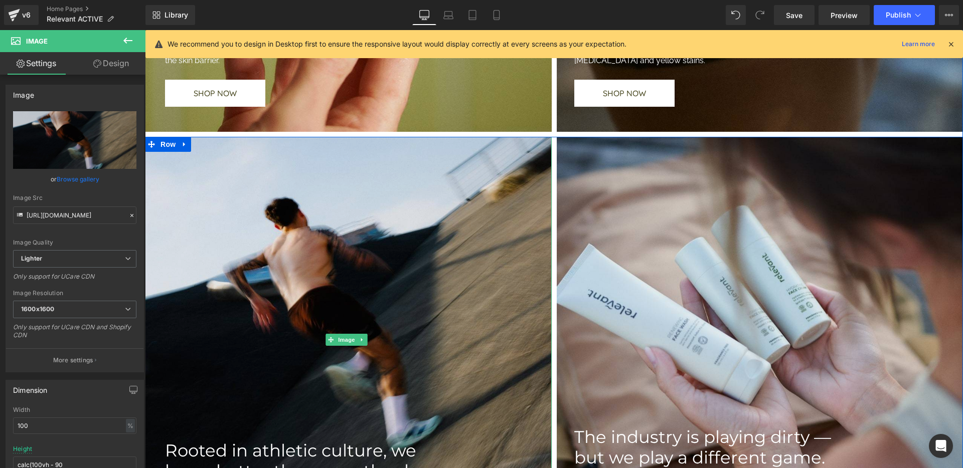
click at [374, 224] on img at bounding box center [348, 340] width 407 height 407
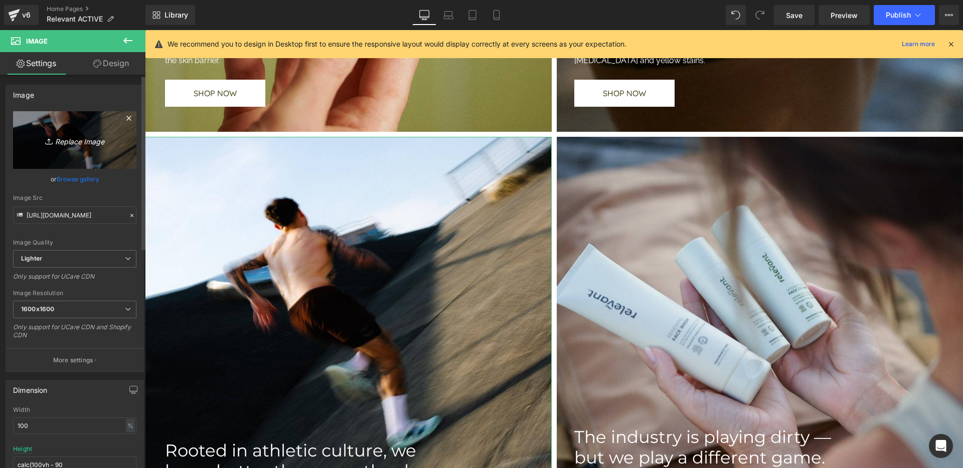
click at [75, 142] on icon "Replace Image" at bounding box center [75, 140] width 80 height 13
type input "C:\fakepath\RELEVANT_STILLPACK_5.jpg"
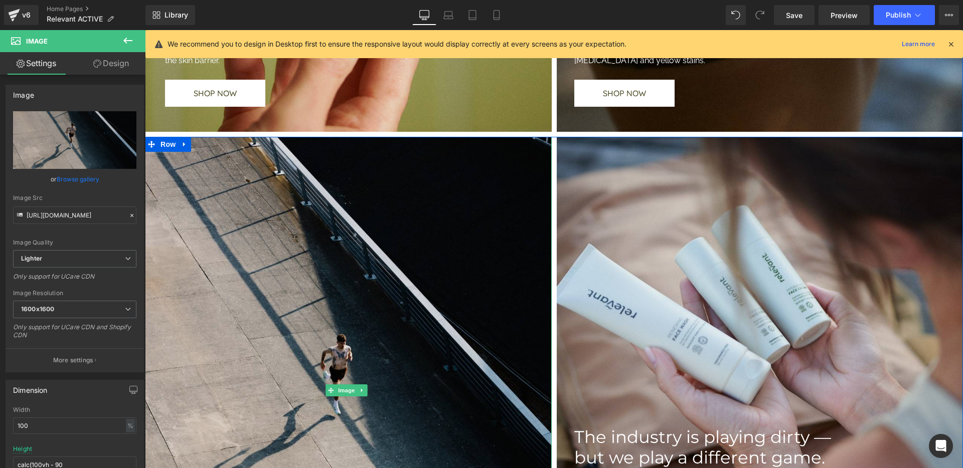
type input "https://ucarecdn.com/6f7d5919-cbbc-478a-a8de-14b71365c015/-/format/auto/-/previ…"
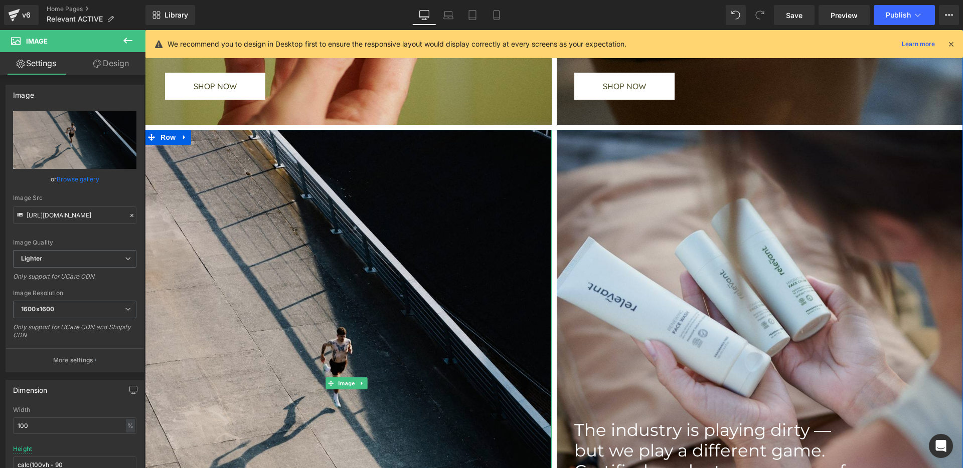
scroll to position [1382, 0]
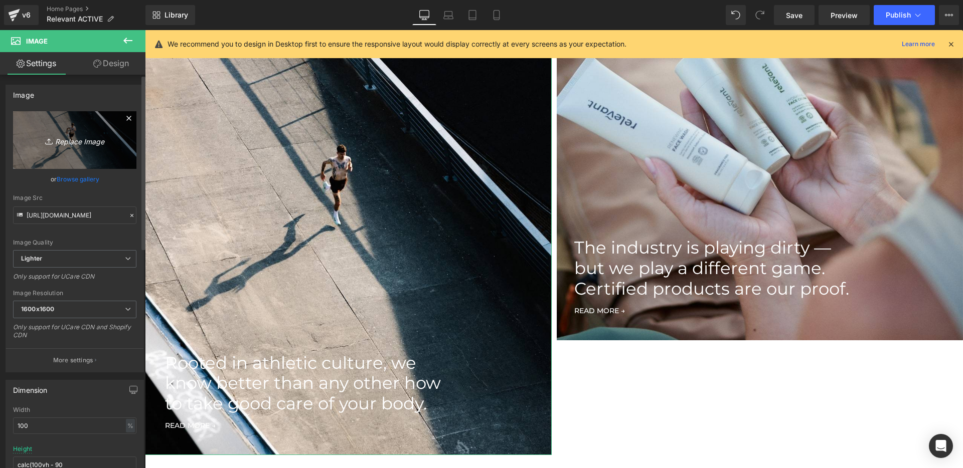
click at [72, 136] on icon "Replace Image" at bounding box center [75, 140] width 80 height 13
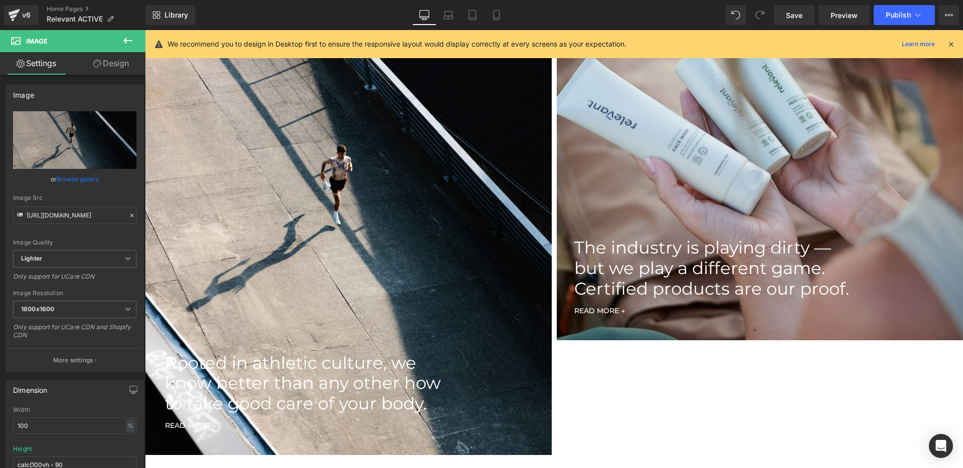
type input "C:\fakepath\RELEVANT_STILLPACK_11.jpg"
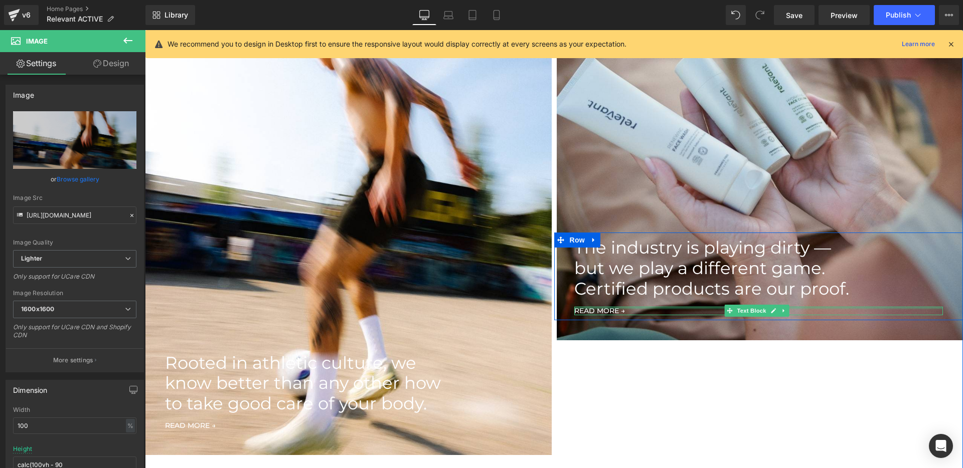
type input "https://ucarecdn.com/2180125d-58d4-4672-a90c-1173c2c6d948/-/format/auto/-/previ…"
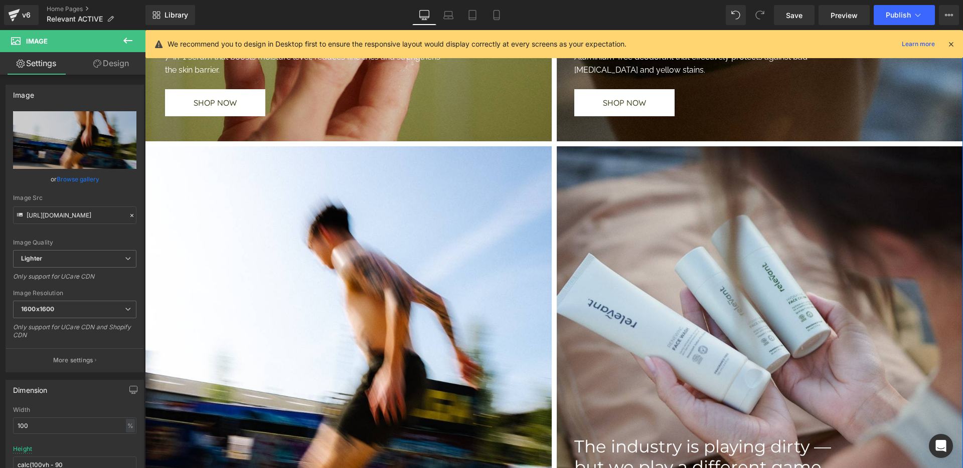
scroll to position [1351, 0]
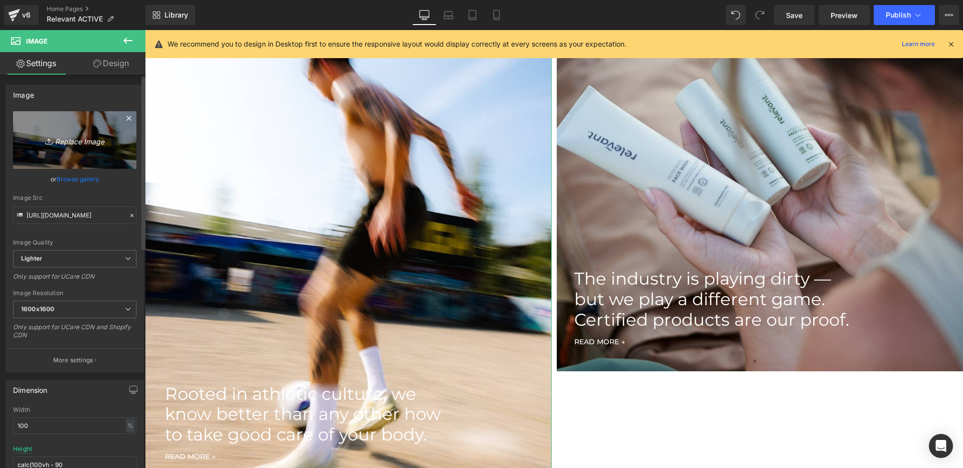
click at [66, 135] on icon "Replace Image" at bounding box center [75, 140] width 80 height 13
type input "C:\fakepath\RELEVANT_STILLPACK_36.jpg"
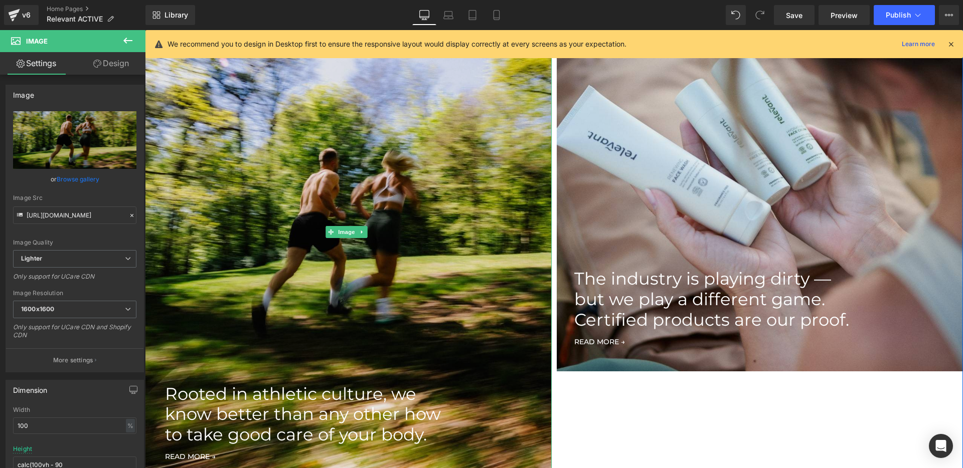
type input "https://ucarecdn.com/324e1b52-e06b-43fc-9f88-336d11bc50ff/-/format/auto/-/previ…"
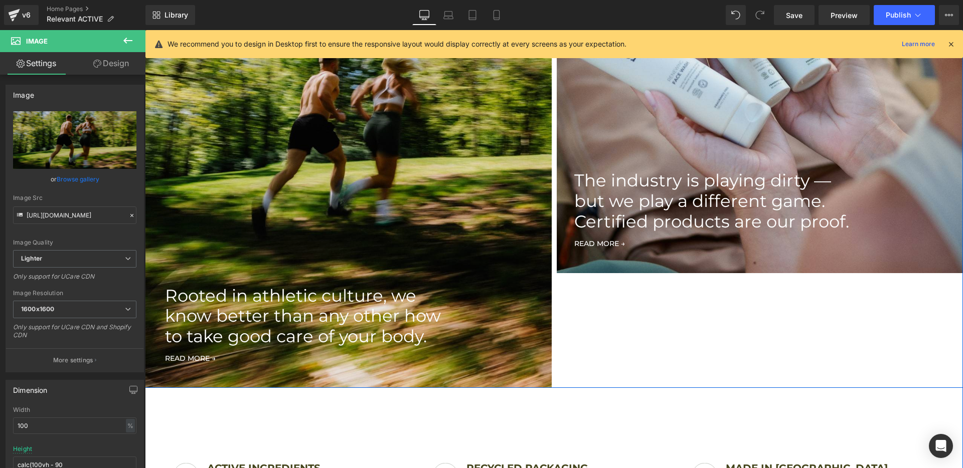
scroll to position [1447, 0]
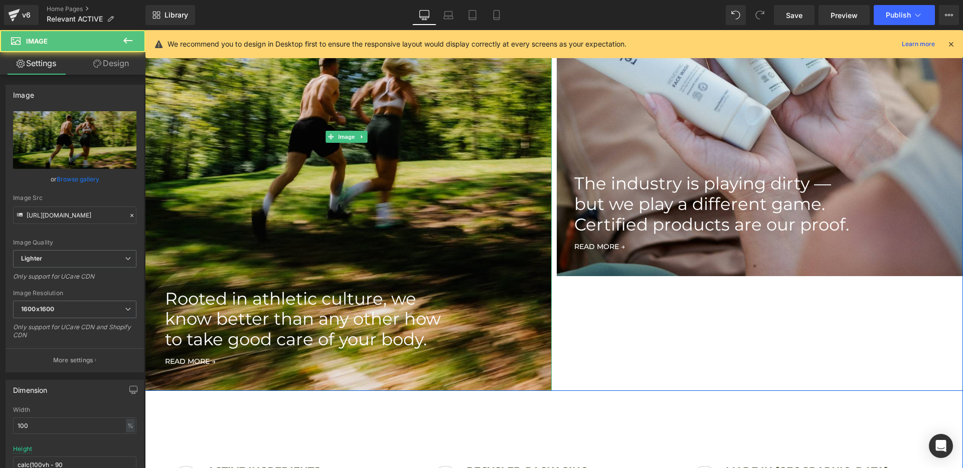
click at [481, 234] on img at bounding box center [348, 137] width 407 height 508
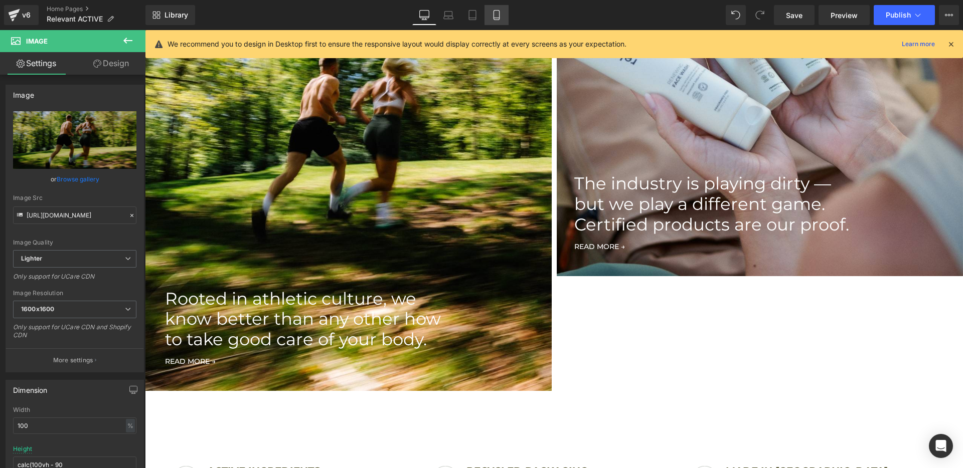
click at [502, 19] on link "Mobile" at bounding box center [496, 15] width 24 height 20
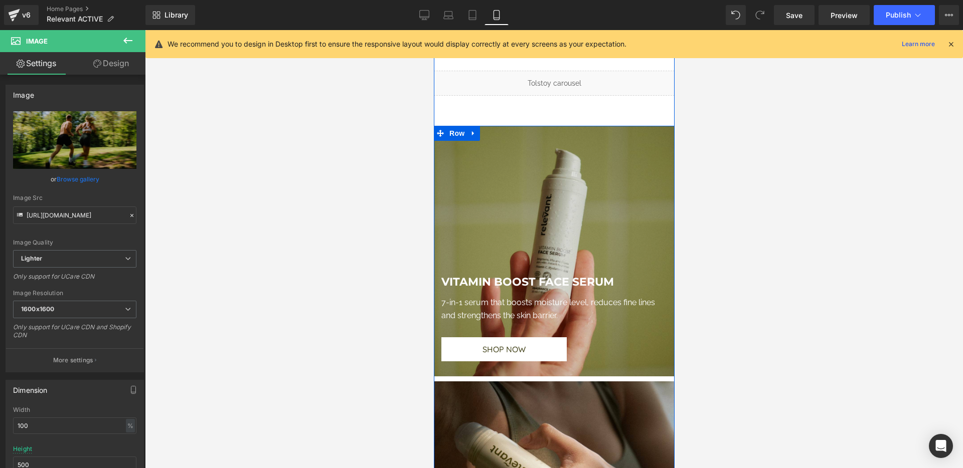
scroll to position [543, 0]
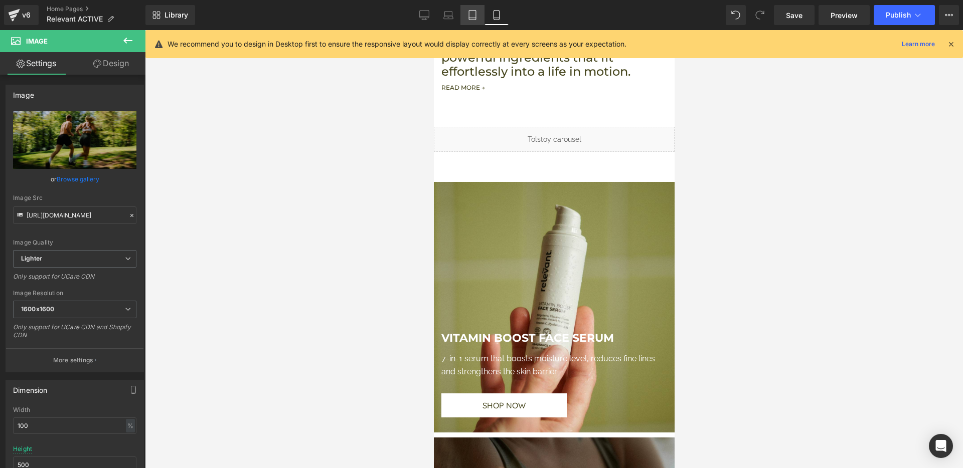
click at [467, 15] on link "Tablet" at bounding box center [472, 15] width 24 height 20
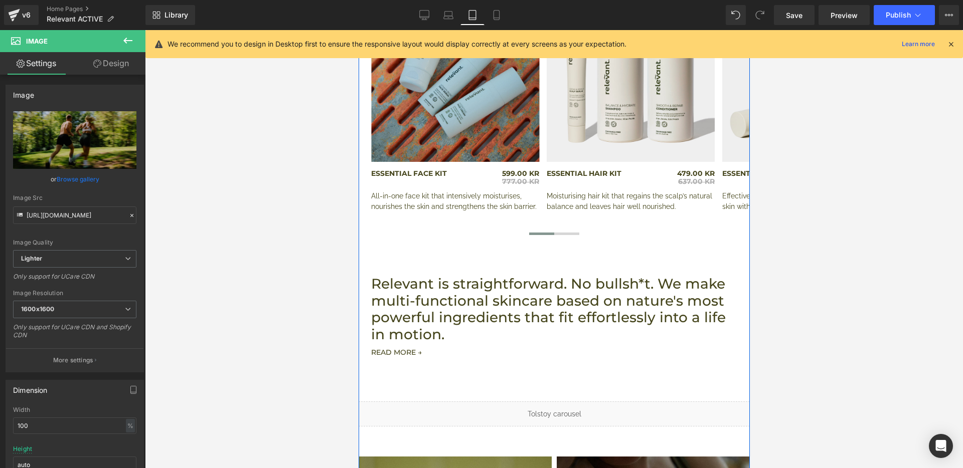
scroll to position [0, 0]
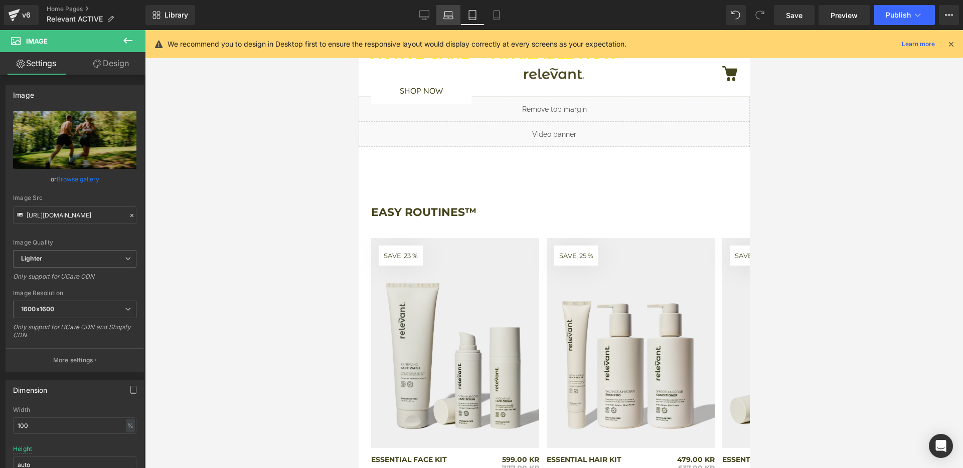
click at [441, 14] on link "Laptop" at bounding box center [448, 15] width 24 height 20
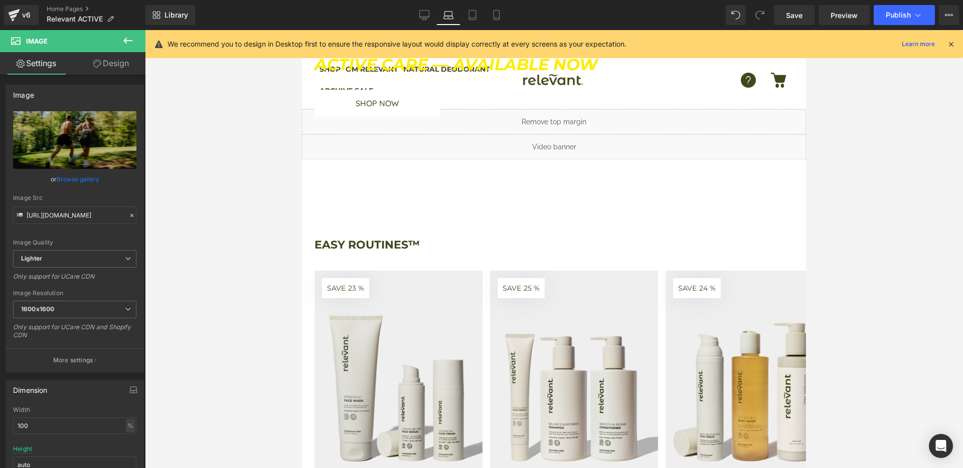
scroll to position [118, 0]
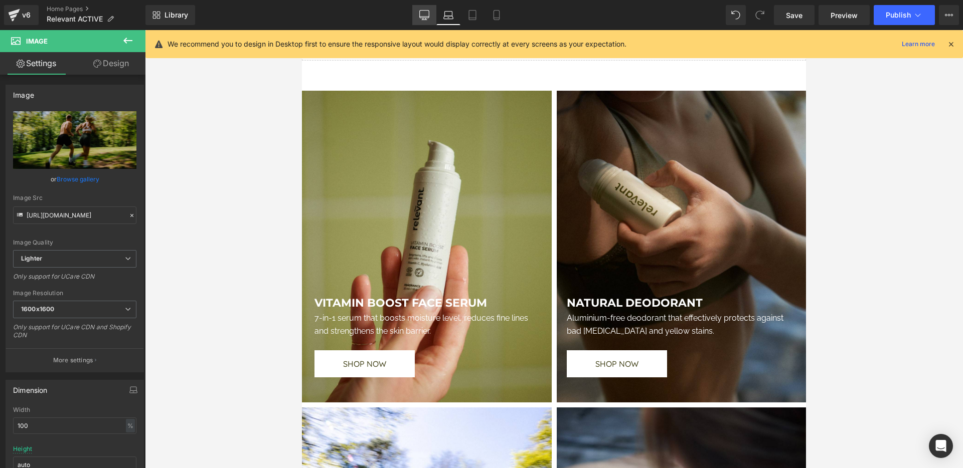
click at [423, 9] on link "Desktop" at bounding box center [424, 15] width 24 height 20
type input "calc(100vh - 90"
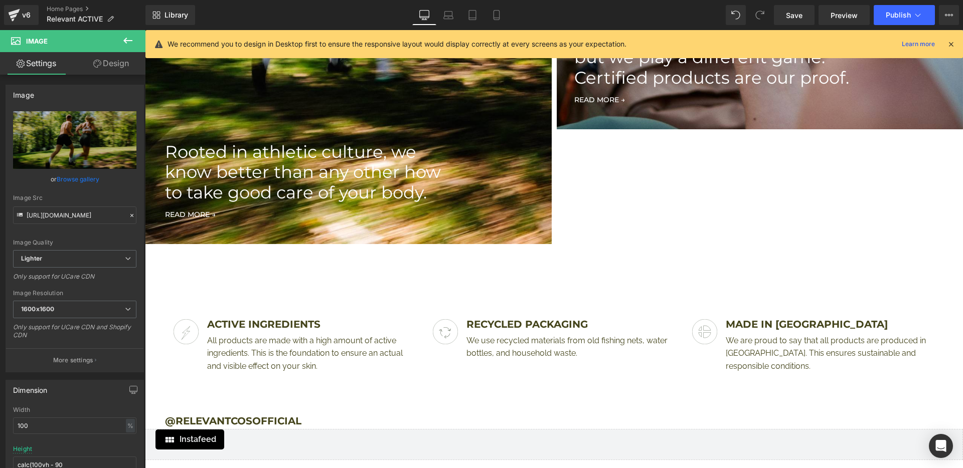
scroll to position [1666, 0]
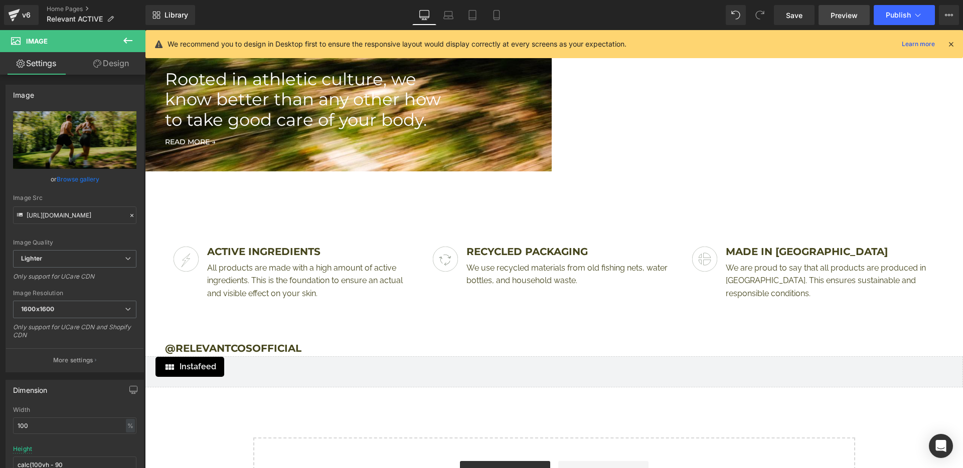
click at [831, 17] on span "Preview" at bounding box center [843, 15] width 27 height 11
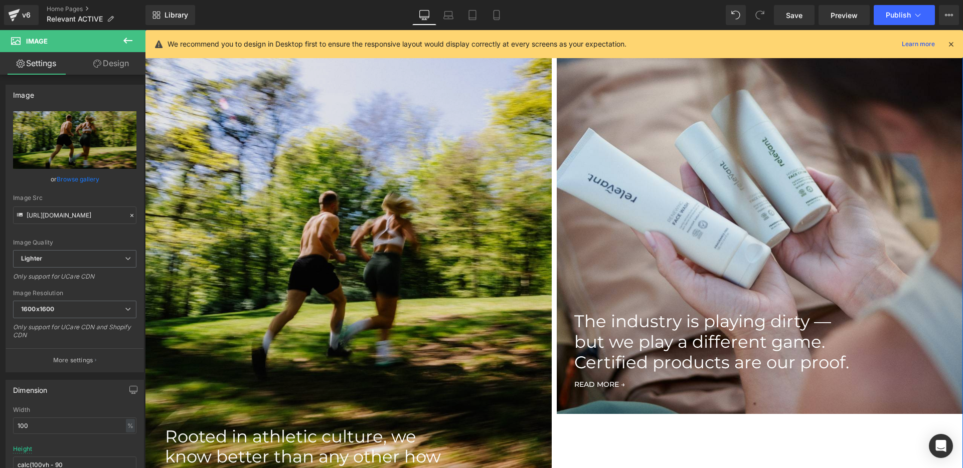
scroll to position [1300, 0]
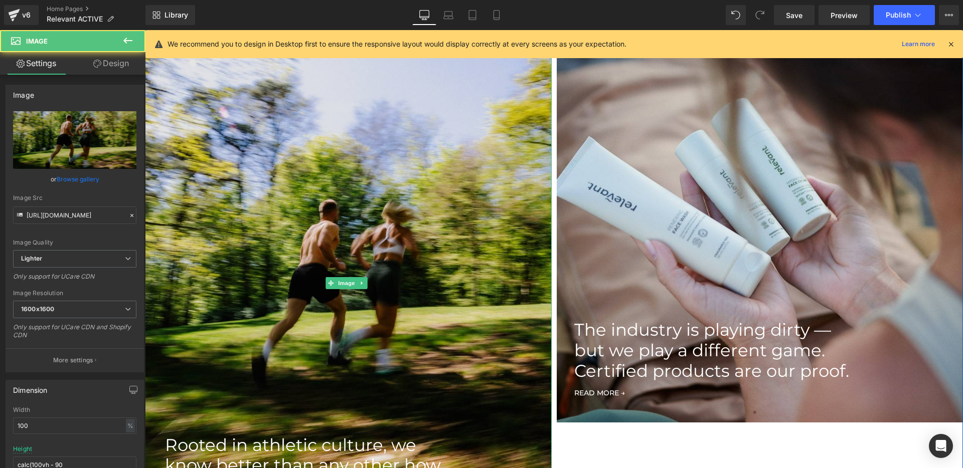
click at [432, 160] on img at bounding box center [348, 284] width 407 height 508
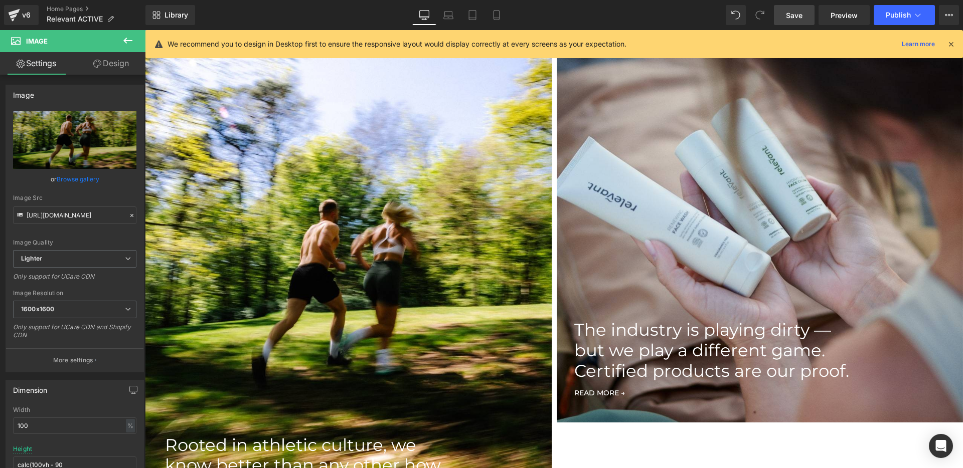
click at [802, 20] on link "Save" at bounding box center [794, 15] width 41 height 20
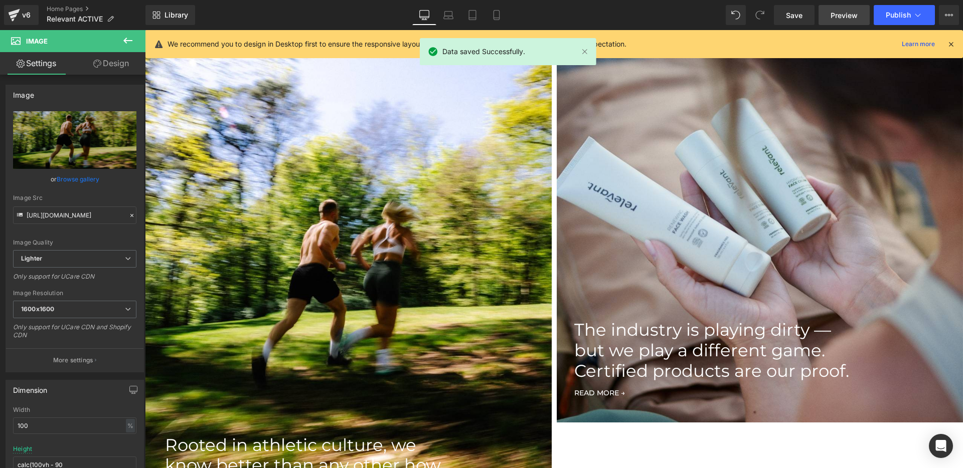
click at [836, 16] on span "Preview" at bounding box center [843, 15] width 27 height 11
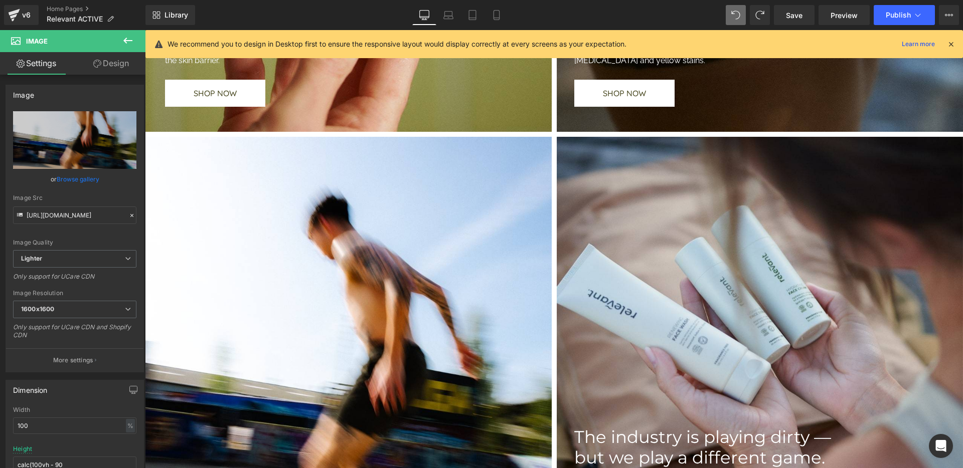
scroll to position [1152, 0]
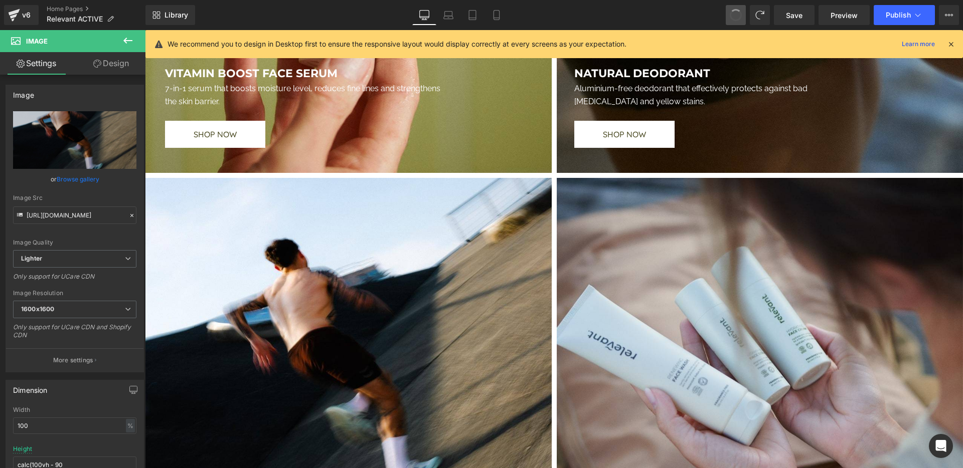
type input "https://ucarecdn.com/32c3b321-1ada-4a7d-896a-1e2e490ea7b8/-/format/auto/-/previ…"
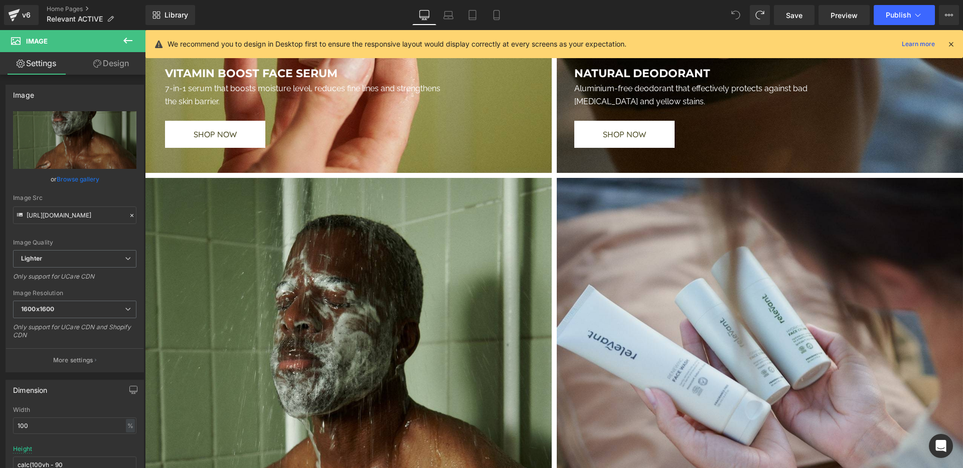
click at [736, 20] on span at bounding box center [736, 15] width 20 height 20
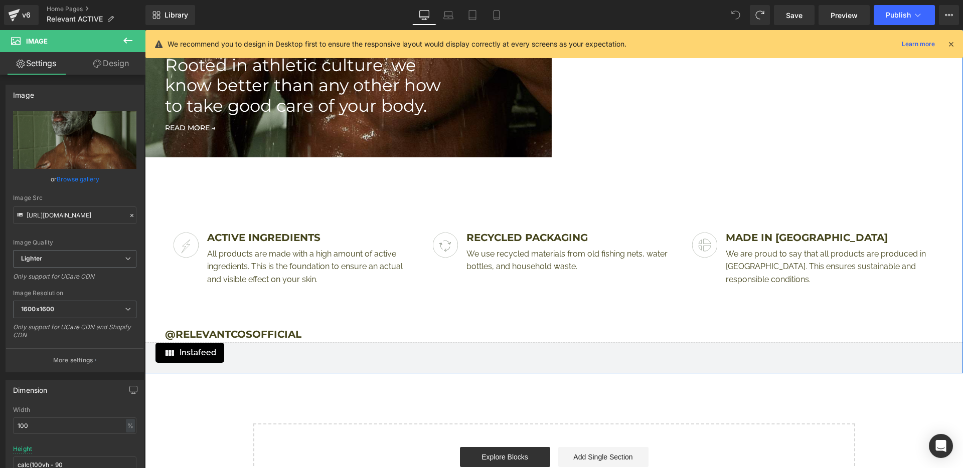
scroll to position [1332, 0]
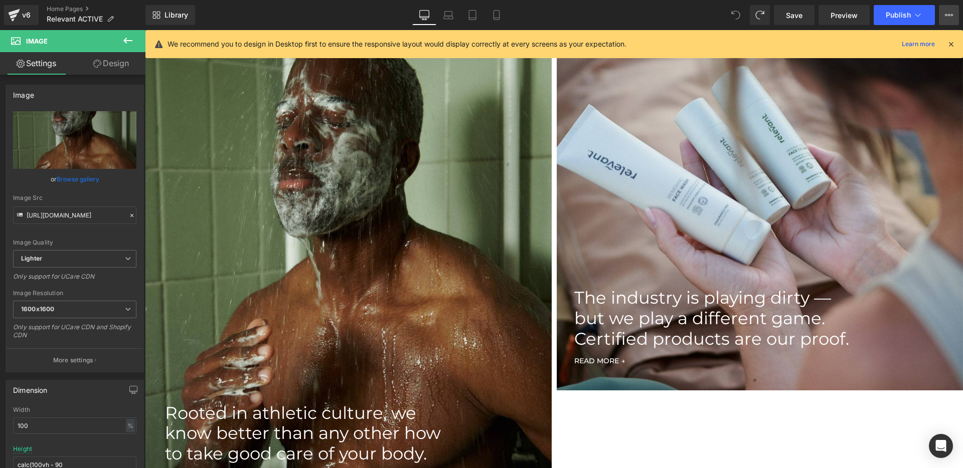
click at [944, 14] on button "View Live Page View with current Template Save Template to Library Schedule Pub…" at bounding box center [949, 15] width 20 height 20
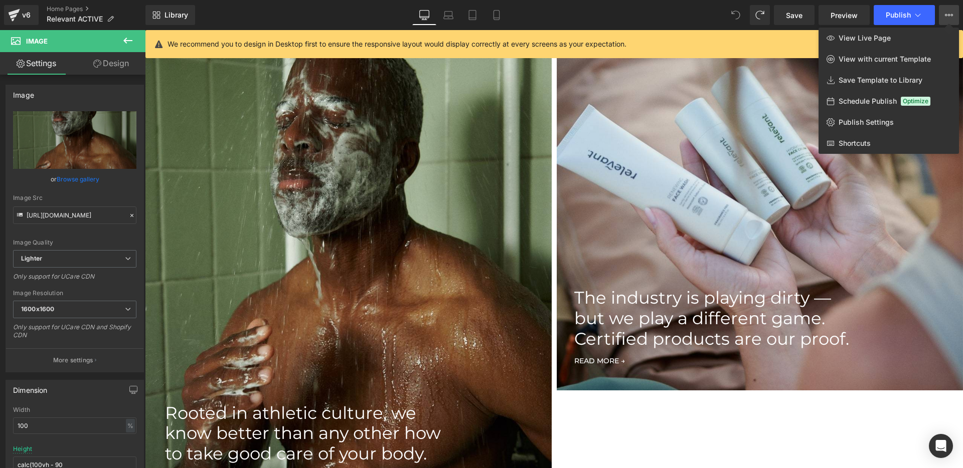
click at [713, 13] on div "Library Desktop Desktop Laptop Tablet Mobile Save Preview Publish Scheduled Vie…" at bounding box center [553, 15] width 817 height 20
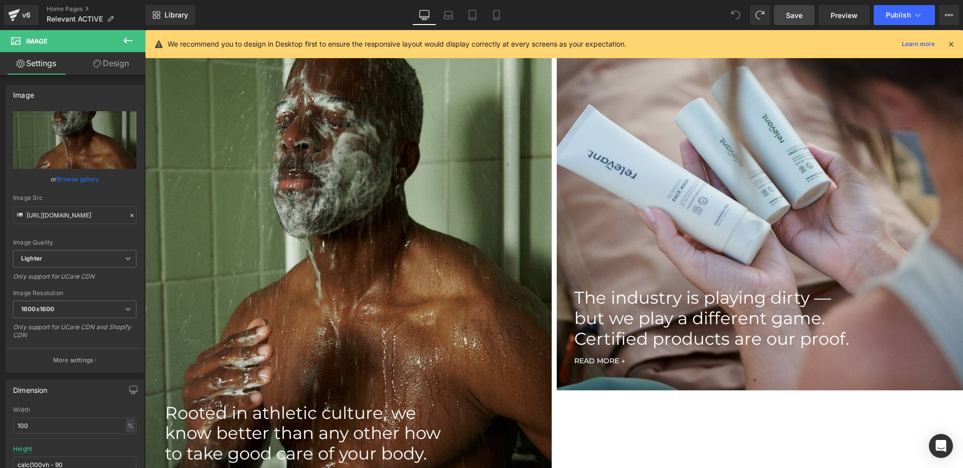
click at [785, 16] on link "Save" at bounding box center [794, 15] width 41 height 20
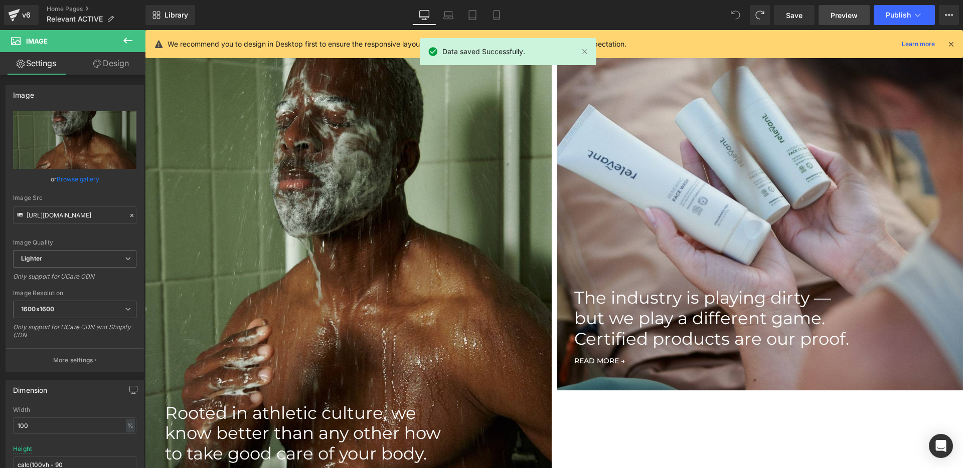
click at [838, 18] on span "Preview" at bounding box center [843, 15] width 27 height 11
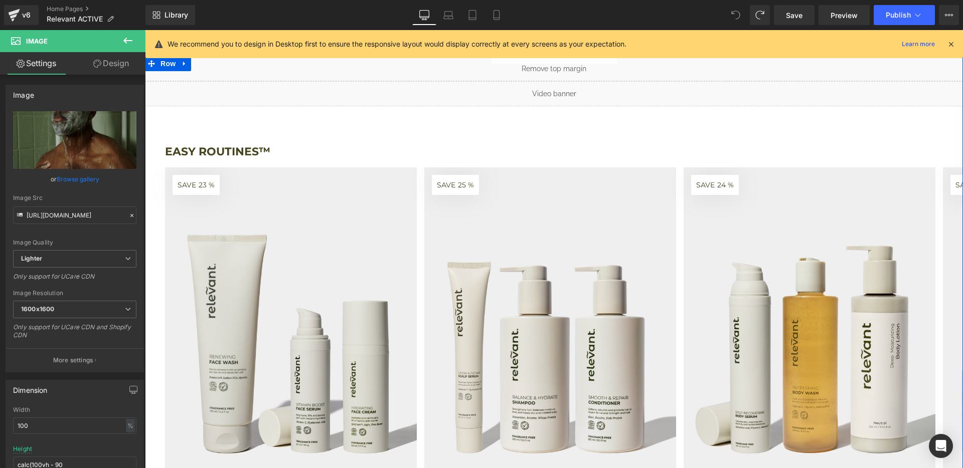
scroll to position [0, 0]
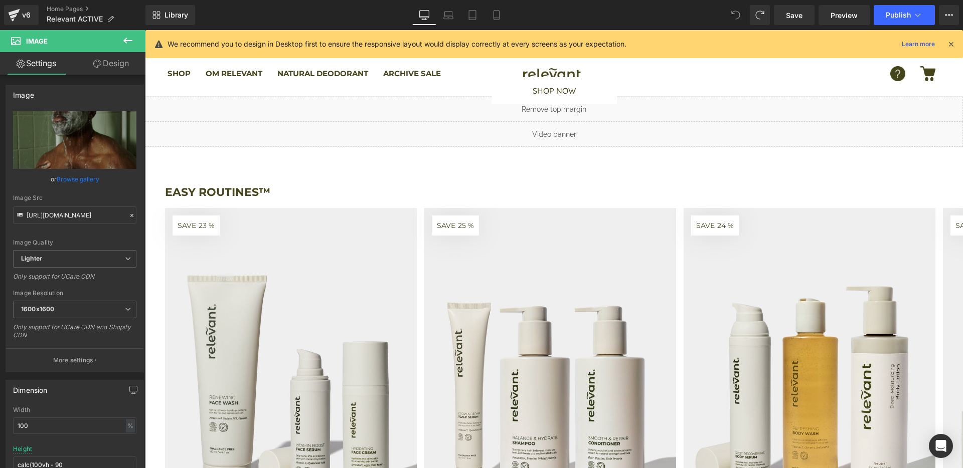
click at [950, 45] on icon at bounding box center [950, 44] width 9 height 9
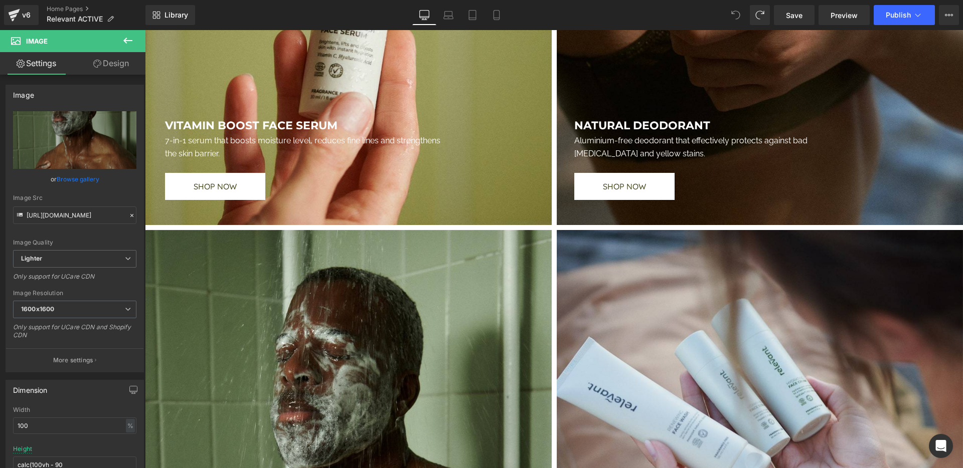
scroll to position [1091, 0]
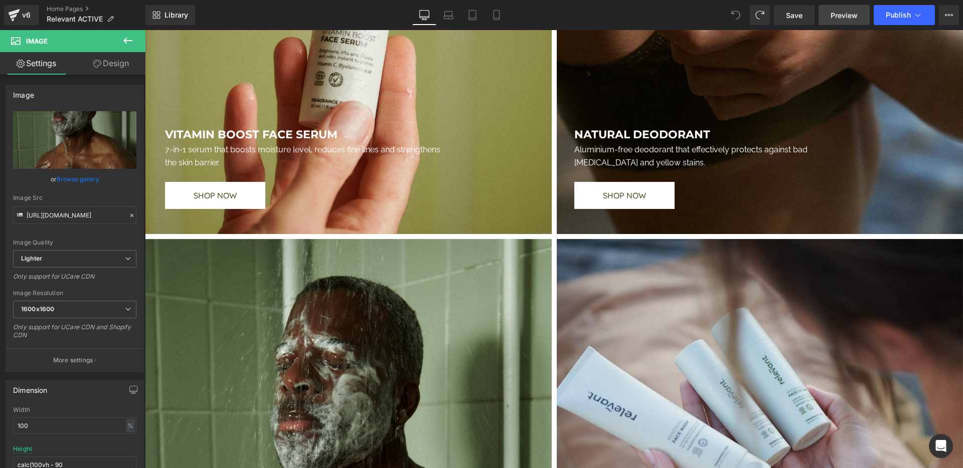
click at [848, 15] on span "Preview" at bounding box center [843, 15] width 27 height 11
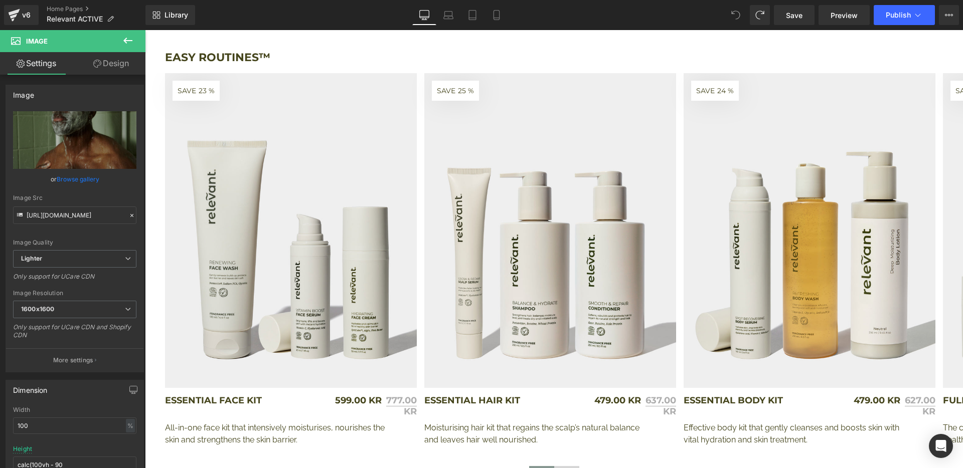
scroll to position [0, 0]
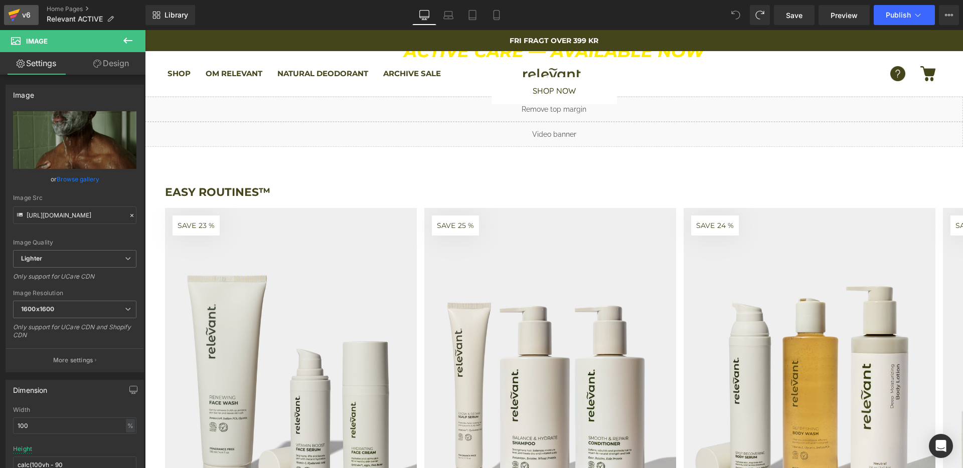
click at [30, 17] on div "v6" at bounding box center [26, 15] width 13 height 13
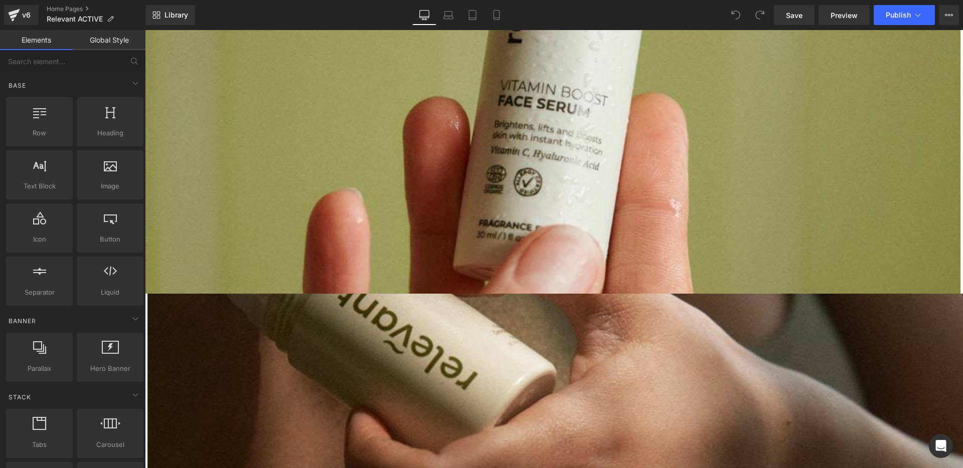
scroll to position [627, 0]
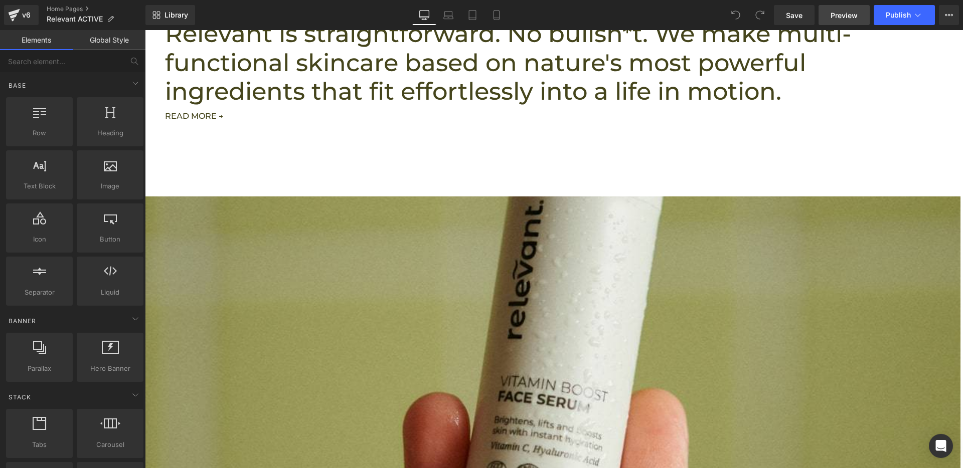
click at [830, 14] on link "Preview" at bounding box center [843, 15] width 51 height 20
click at [475, 106] on p "Relevant is straightforward. No bullsh*t. We make multi-functional skincare bas…" at bounding box center [554, 63] width 778 height 87
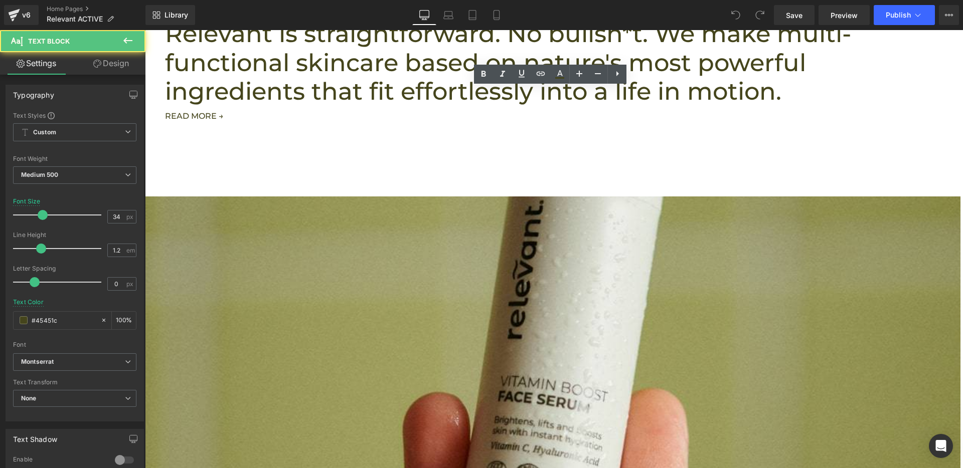
click at [343, 121] on div at bounding box center [554, 121] width 778 height 0
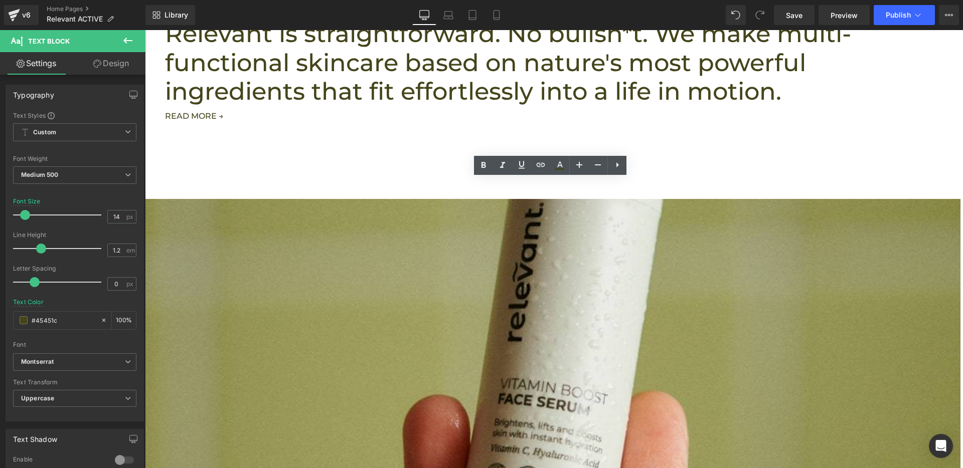
click at [363, 106] on p "Relevant is straightforward. No bullsh*t. We make multi-functional skincare bas…" at bounding box center [554, 63] width 778 height 87
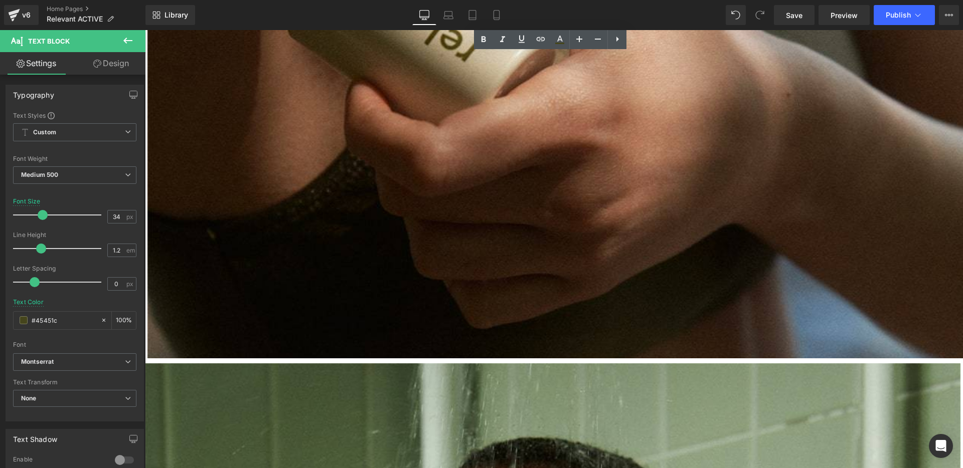
scroll to position [1491, 0]
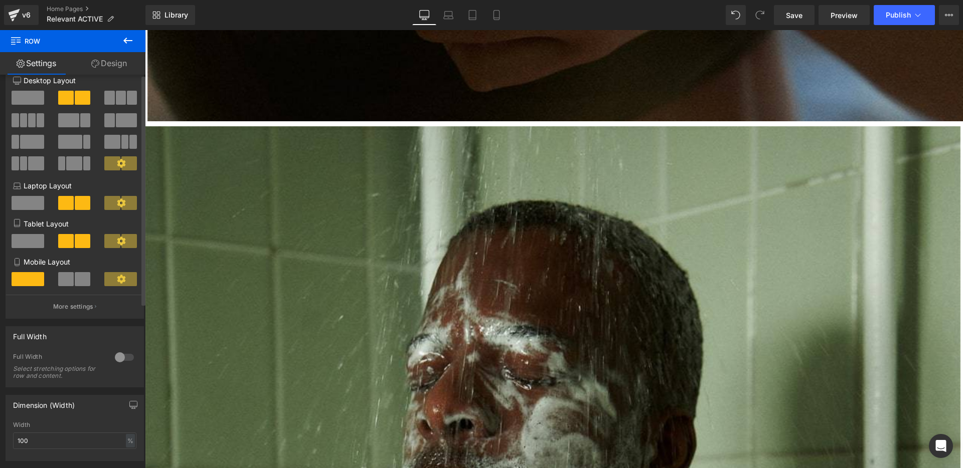
scroll to position [0, 0]
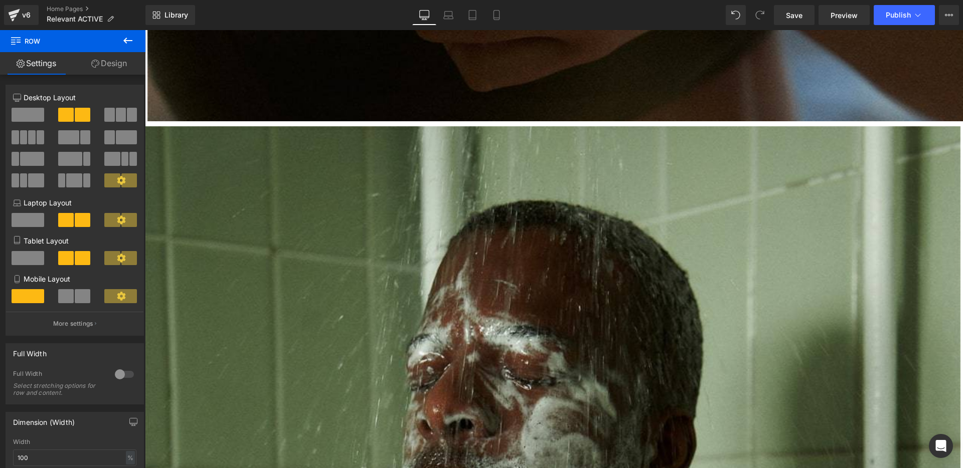
click at [111, 70] on link "Design" at bounding box center [109, 63] width 73 height 23
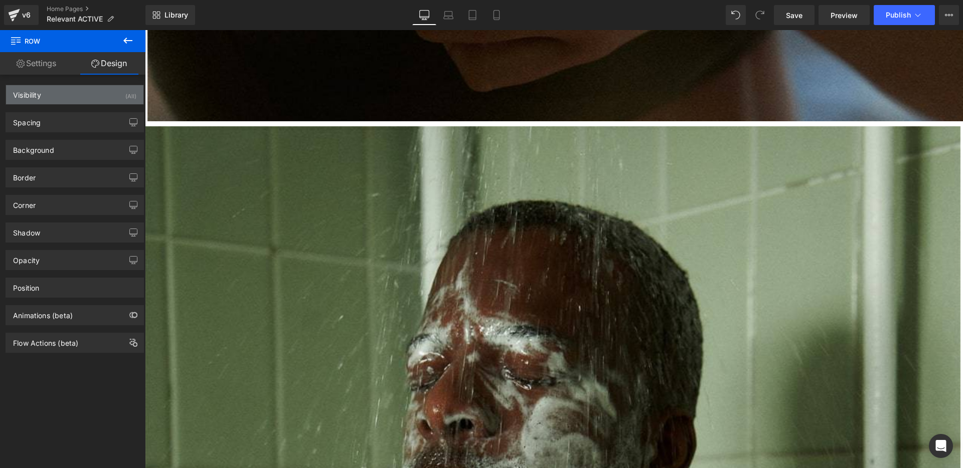
click at [67, 91] on div "Visibility (All)" at bounding box center [74, 94] width 137 height 19
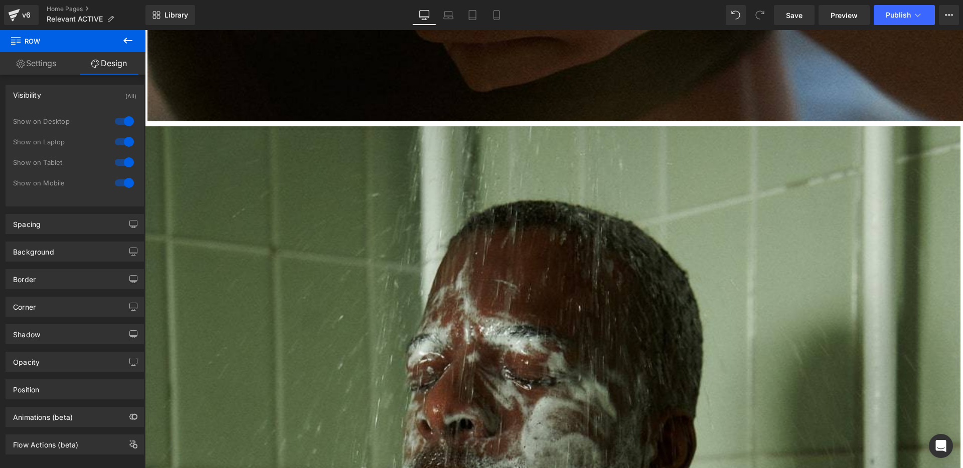
click at [67, 91] on div "Visibility (All)" at bounding box center [74, 94] width 137 height 19
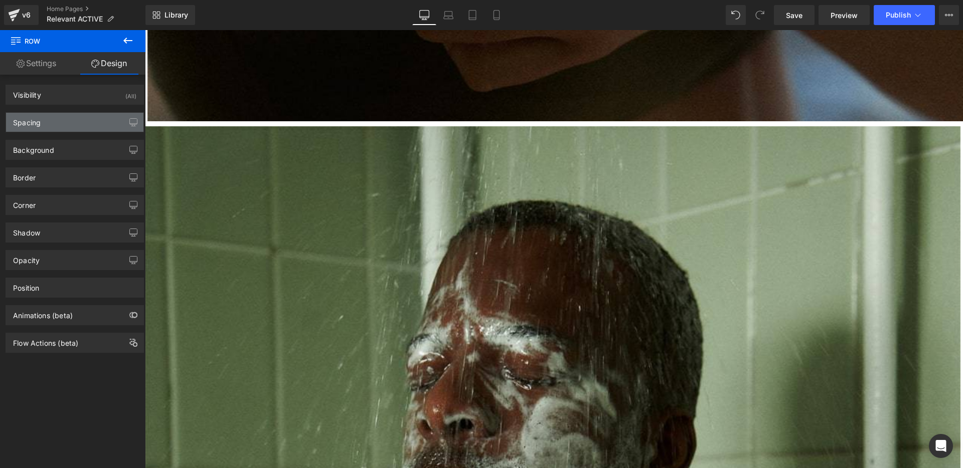
click at [66, 116] on div "Spacing" at bounding box center [74, 122] width 137 height 19
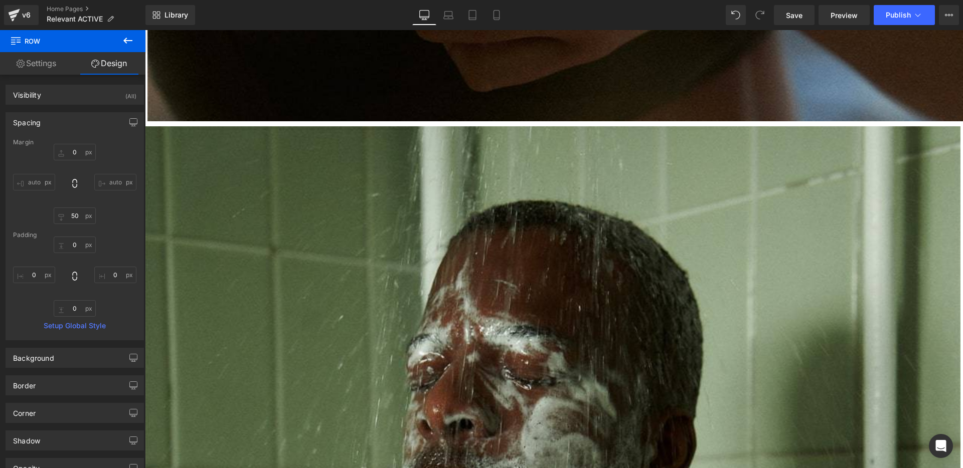
click at [66, 116] on div "Spacing" at bounding box center [74, 122] width 137 height 19
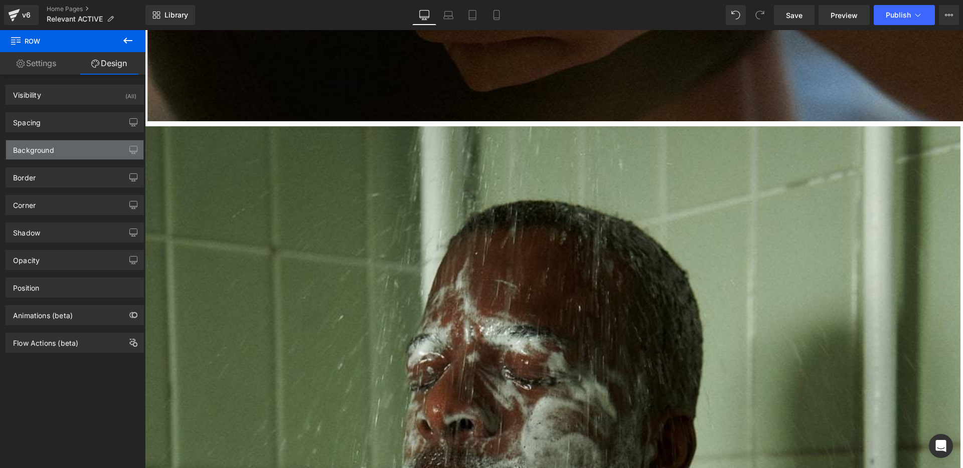
click at [72, 153] on div "Background" at bounding box center [74, 149] width 137 height 19
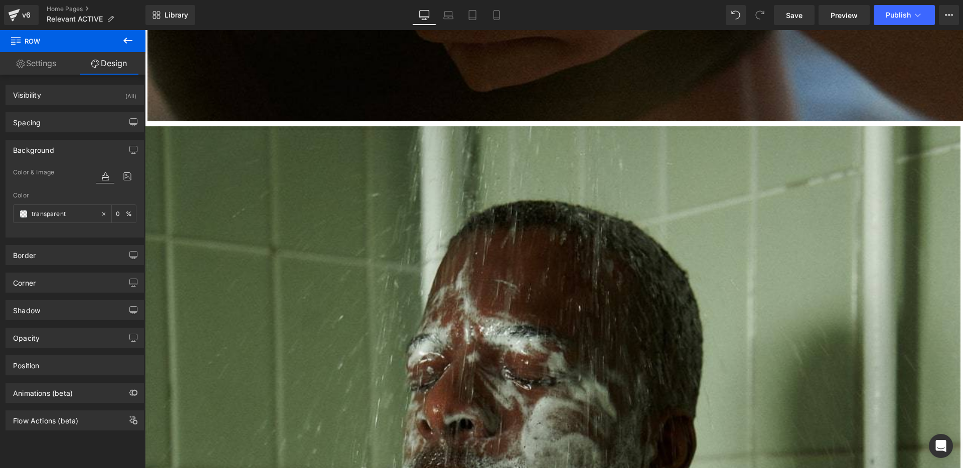
click at [72, 153] on div "Background" at bounding box center [74, 149] width 137 height 19
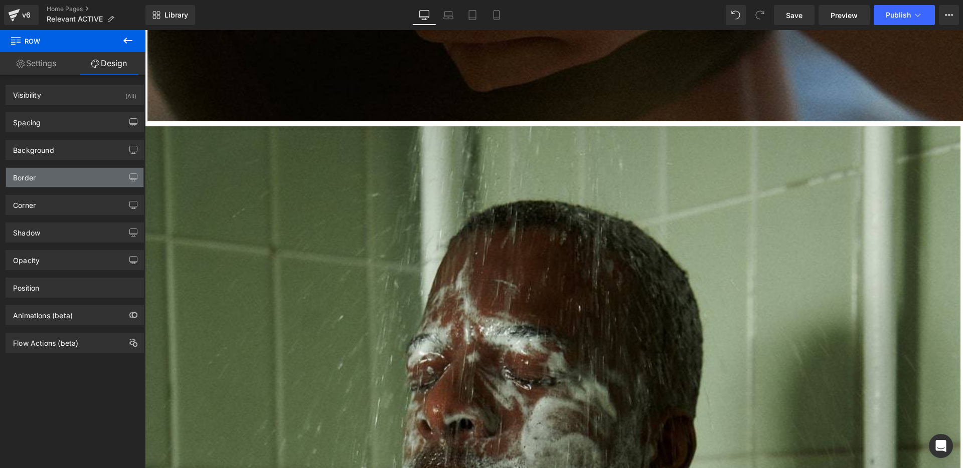
click at [70, 169] on div "Border" at bounding box center [74, 177] width 137 height 19
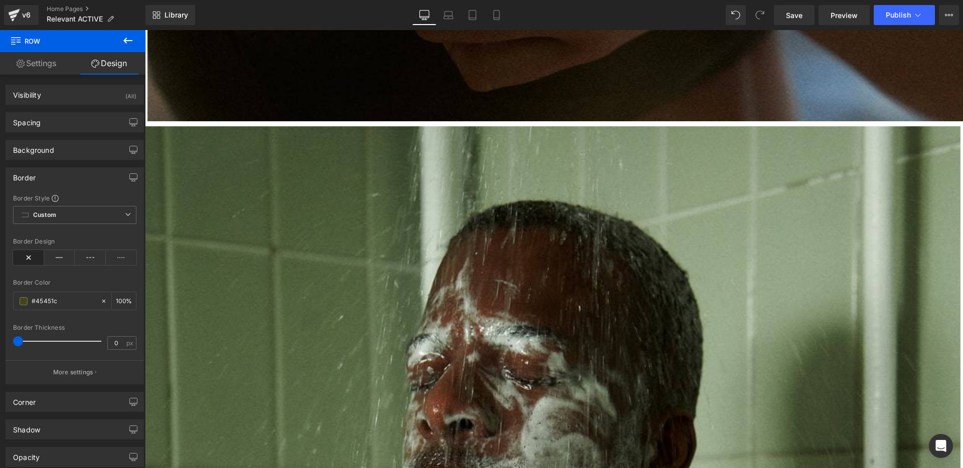
click at [70, 169] on div "Border" at bounding box center [74, 177] width 137 height 19
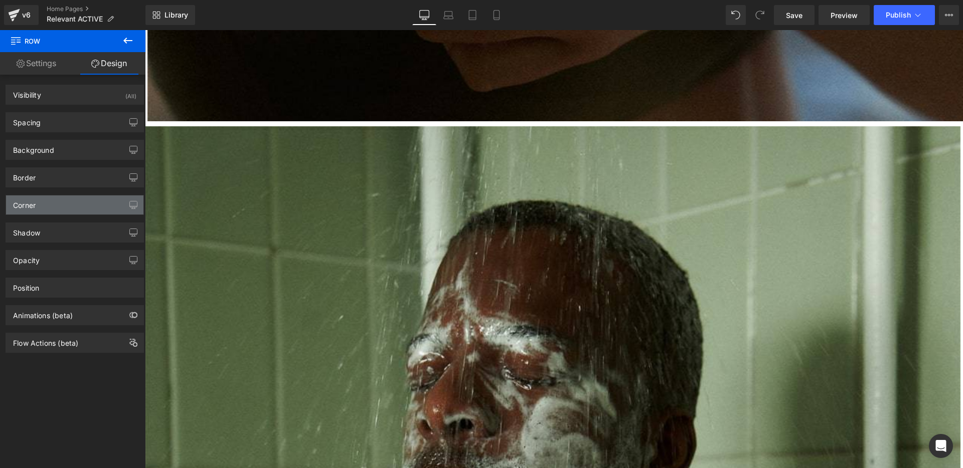
click at [60, 203] on div "Corner" at bounding box center [74, 205] width 137 height 19
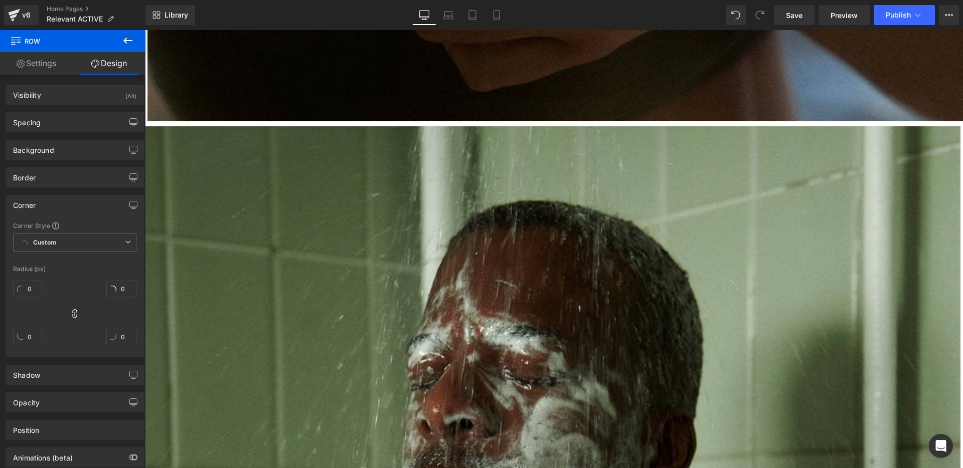
click at [60, 203] on div "Corner" at bounding box center [74, 205] width 137 height 19
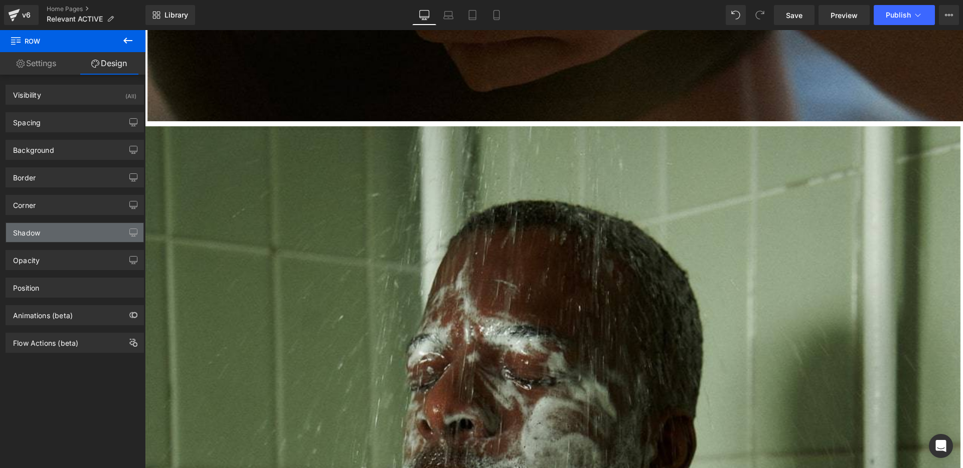
click at [58, 238] on div "Shadow" at bounding box center [74, 232] width 137 height 19
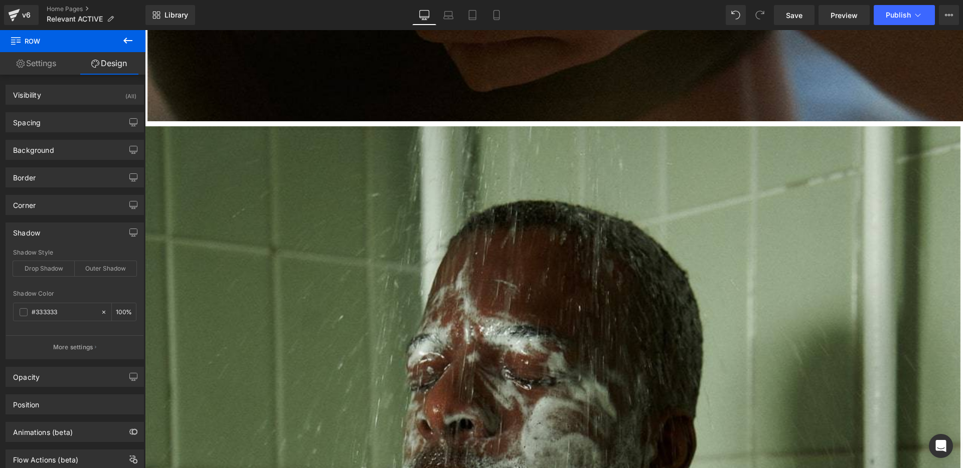
click at [58, 238] on div "Shadow" at bounding box center [74, 232] width 137 height 19
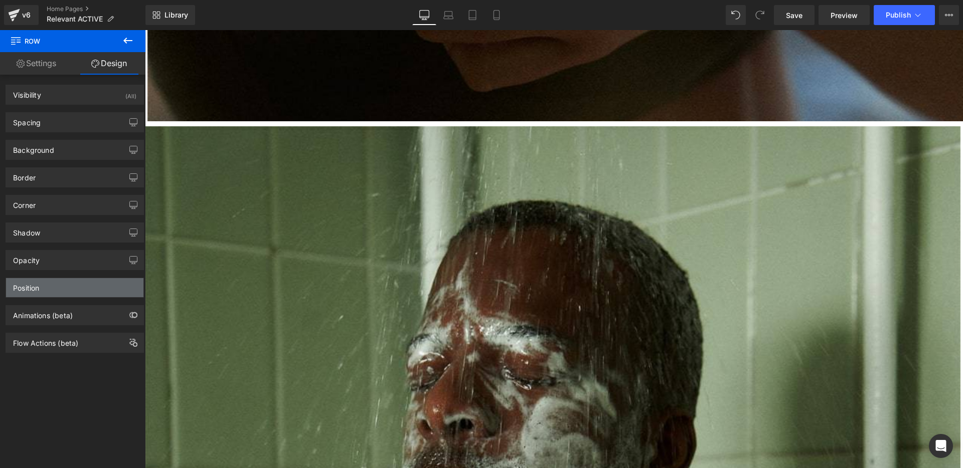
click at [49, 293] on div "Position" at bounding box center [74, 287] width 137 height 19
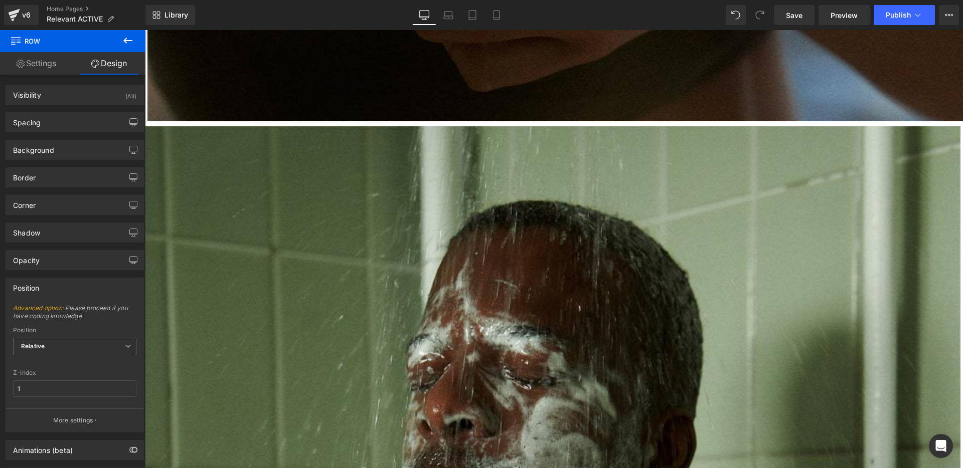
click at [134, 40] on button at bounding box center [127, 41] width 35 height 22
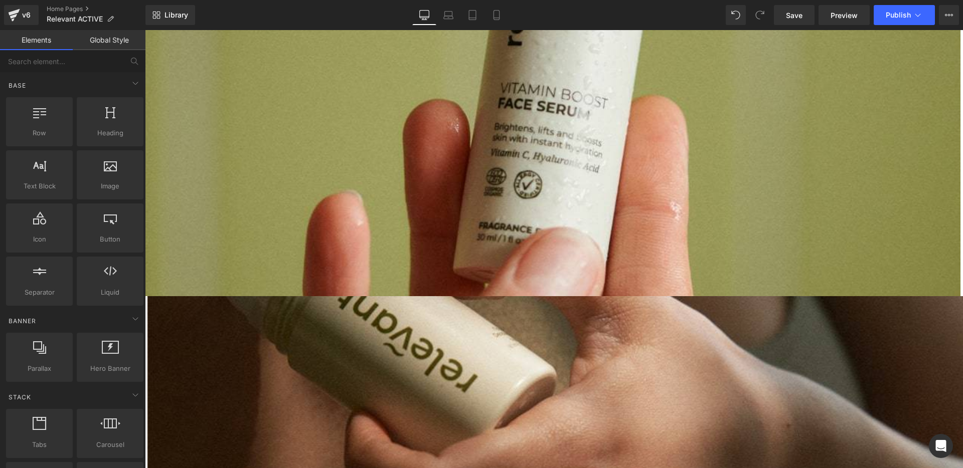
scroll to position [893, 0]
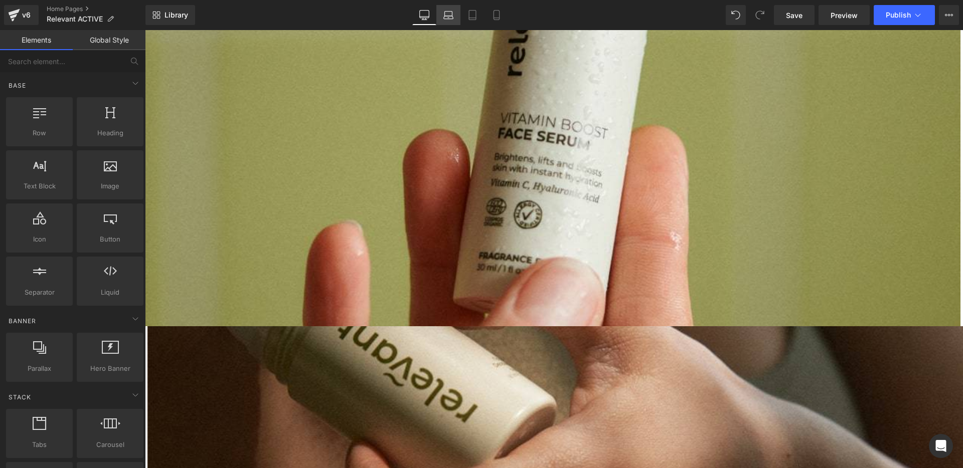
click at [445, 21] on link "Laptop" at bounding box center [448, 15] width 24 height 20
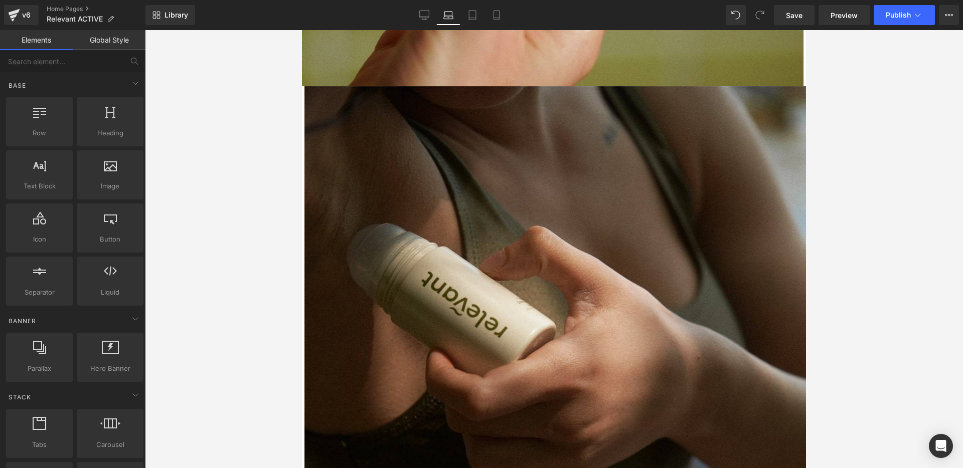
scroll to position [928, 0]
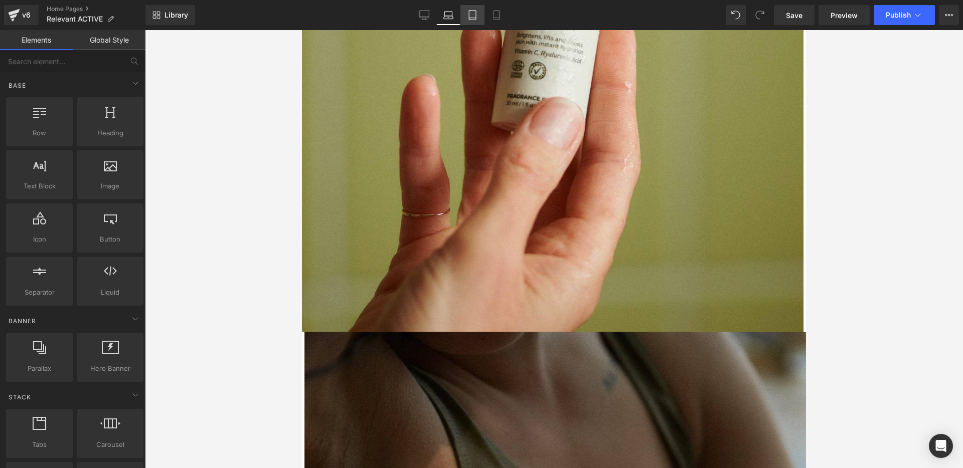
click at [472, 14] on icon at bounding box center [472, 15] width 10 height 10
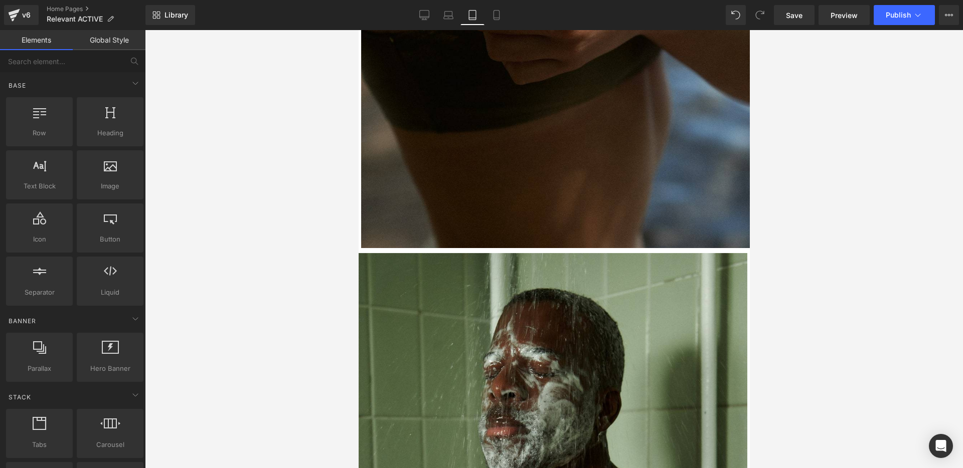
scroll to position [1450, 0]
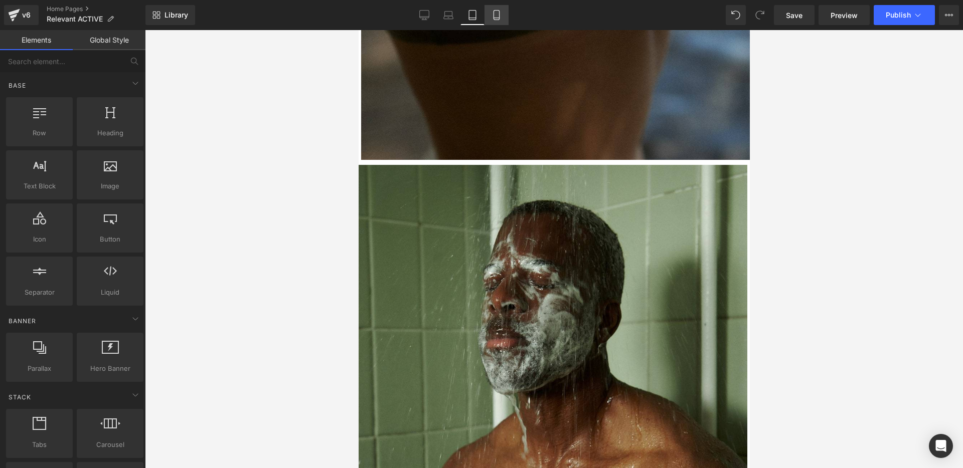
click at [499, 19] on icon at bounding box center [496, 16] width 6 height 10
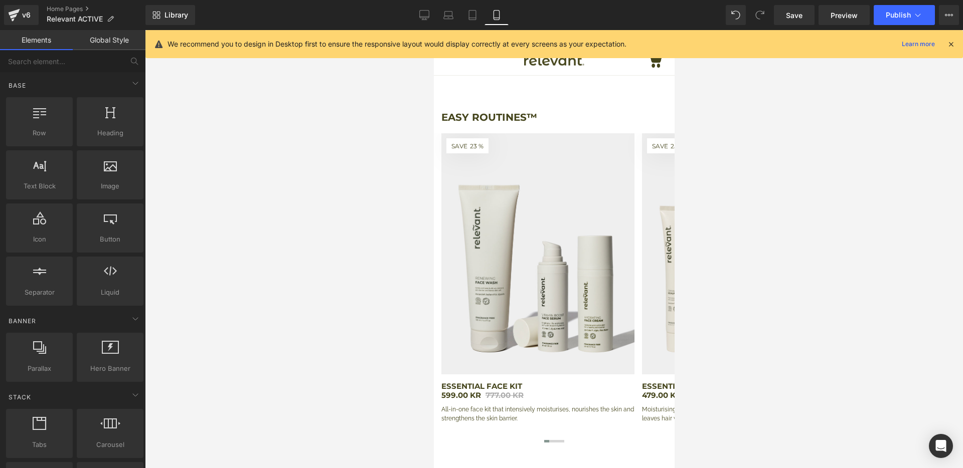
scroll to position [0, 0]
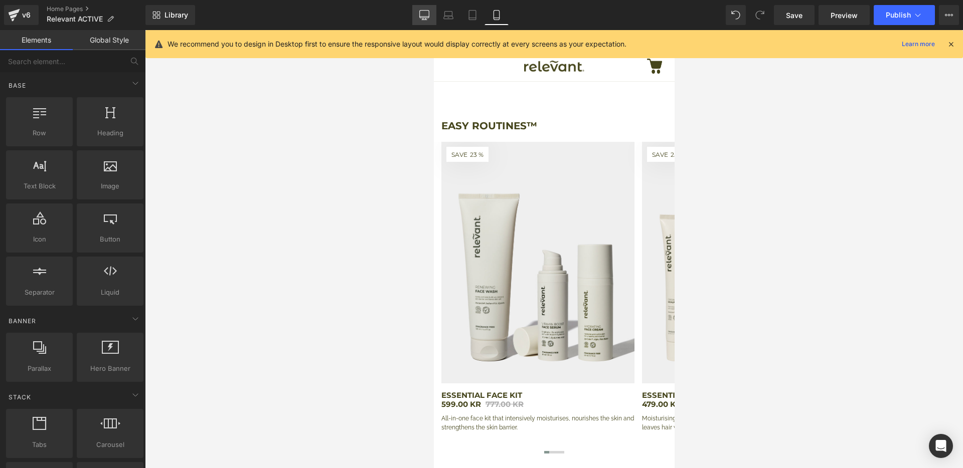
click at [420, 16] on icon at bounding box center [425, 15] width 10 height 8
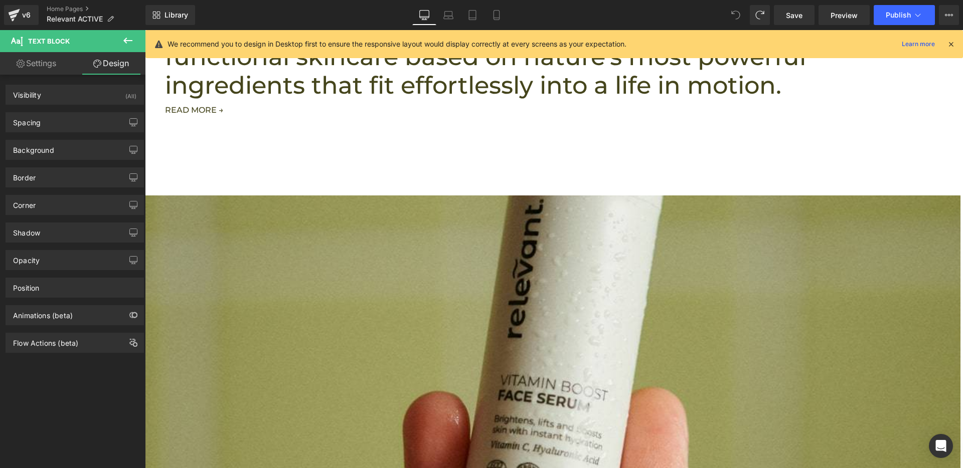
scroll to position [629, 0]
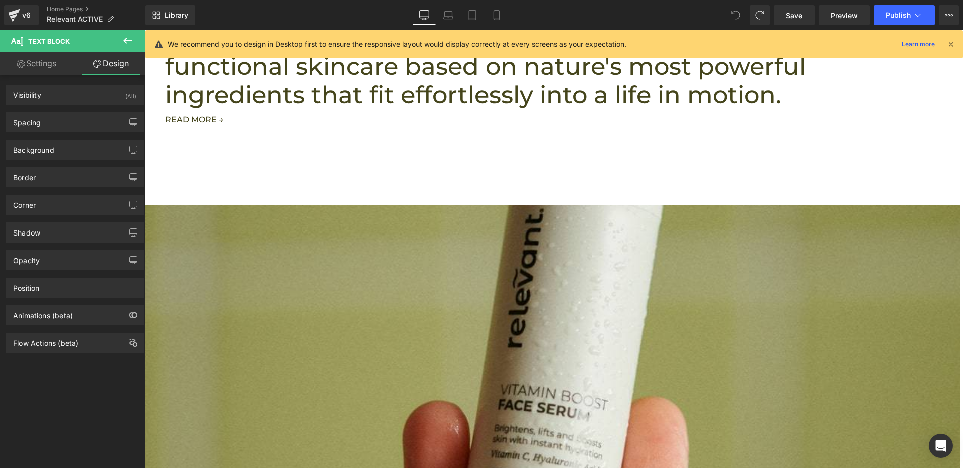
click at [736, 16] on icon at bounding box center [735, 15] width 9 height 9
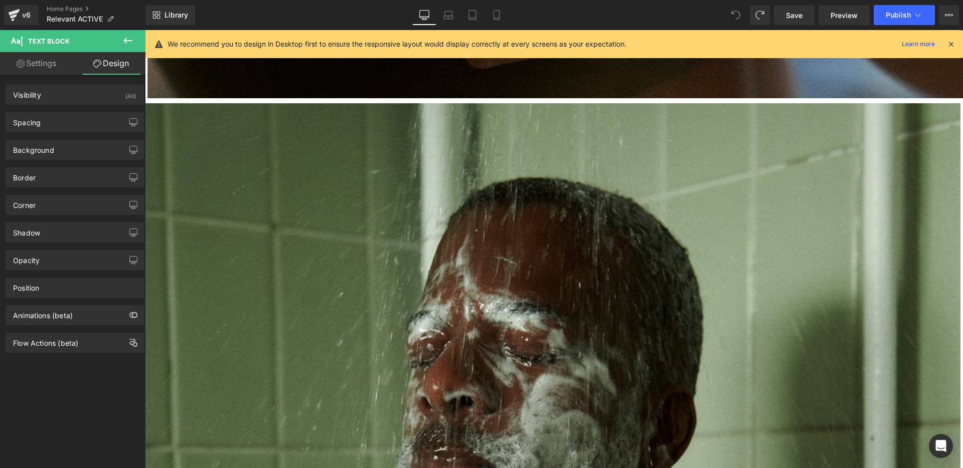
scroll to position [1561, 0]
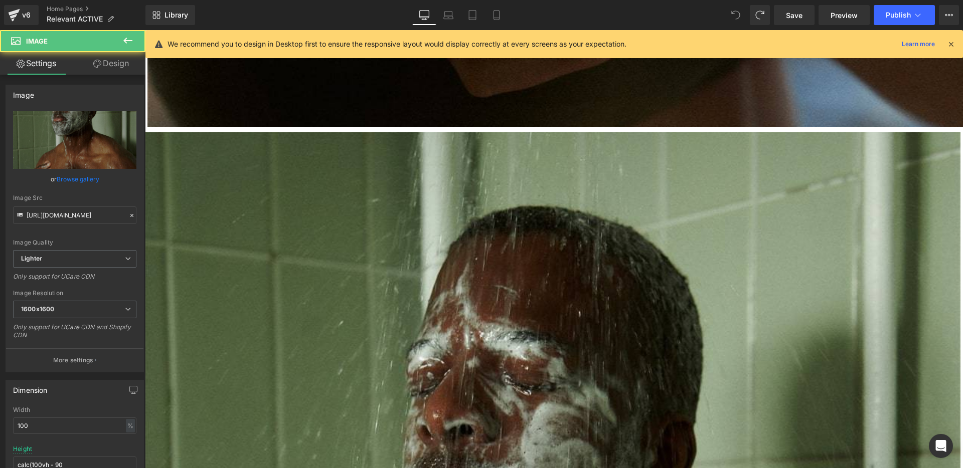
scroll to position [1430, 0]
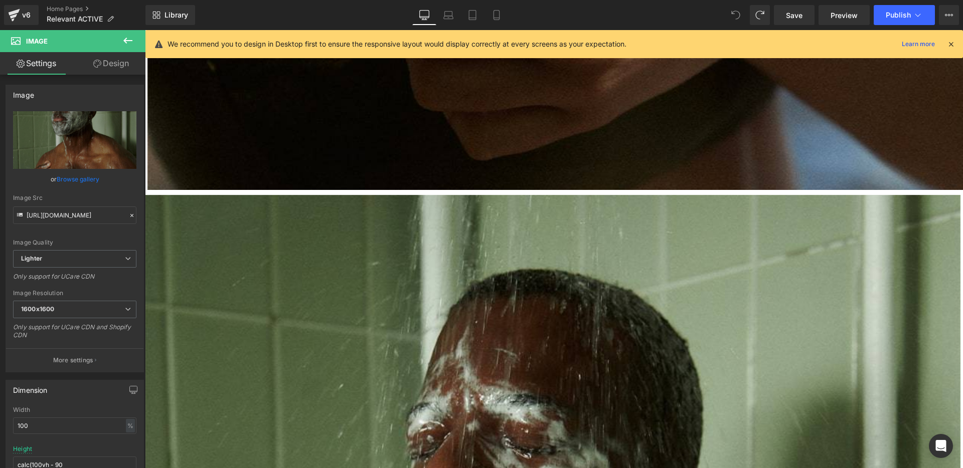
drag, startPoint x: 106, startPoint y: 219, endPoint x: 140, endPoint y: 213, distance: 34.6
click at [140, 213] on div "Image https://ucarecdn.com/32c3b321-1ada-4a7d-896a-1e2e490ea7b8/-/format/auto/-…" at bounding box center [75, 224] width 150 height 295
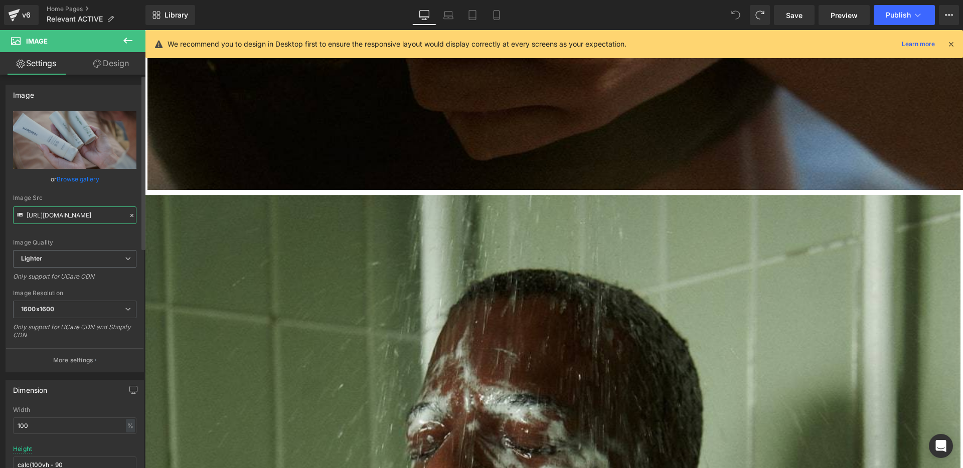
scroll to position [0, 329]
drag, startPoint x: 71, startPoint y: 215, endPoint x: 136, endPoint y: 214, distance: 64.7
click at [136, 214] on div "https://ucarecdn.com/3f9f1139-bfc7-4959-b27e-22d2292f07c6/-/format/auto/-/previ…" at bounding box center [74, 241] width 137 height 261
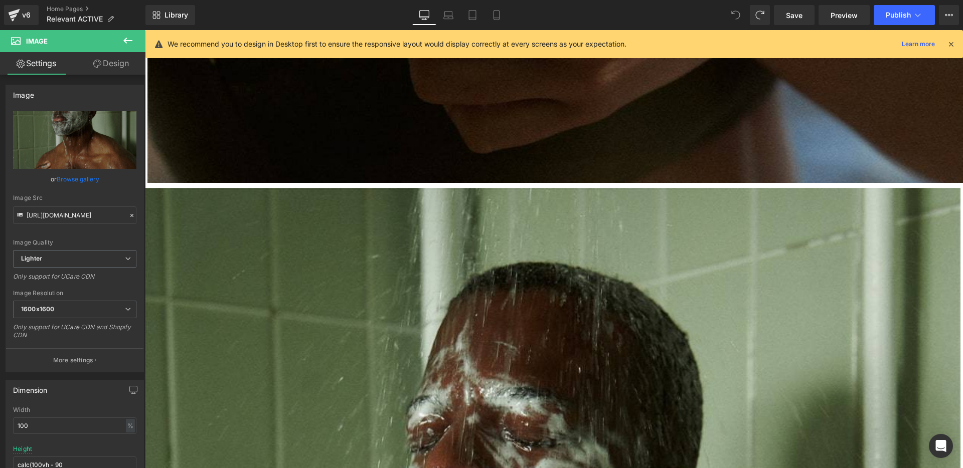
scroll to position [1445, 0]
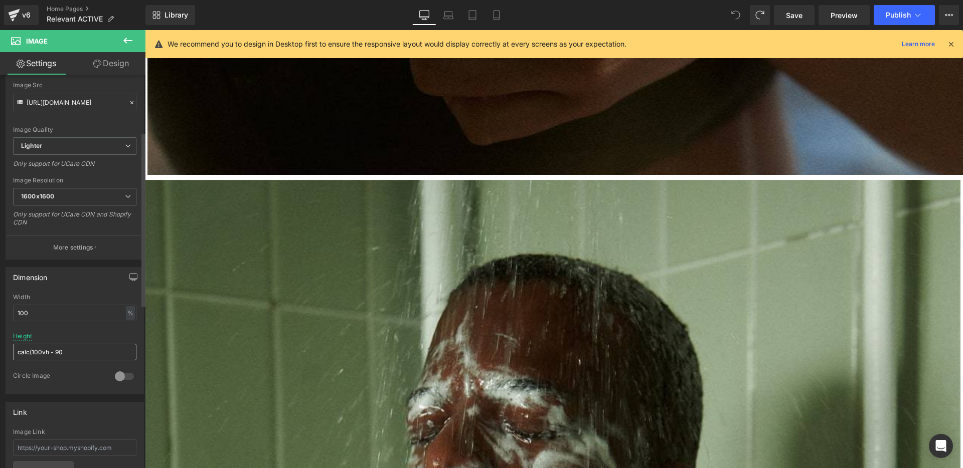
scroll to position [150, 0]
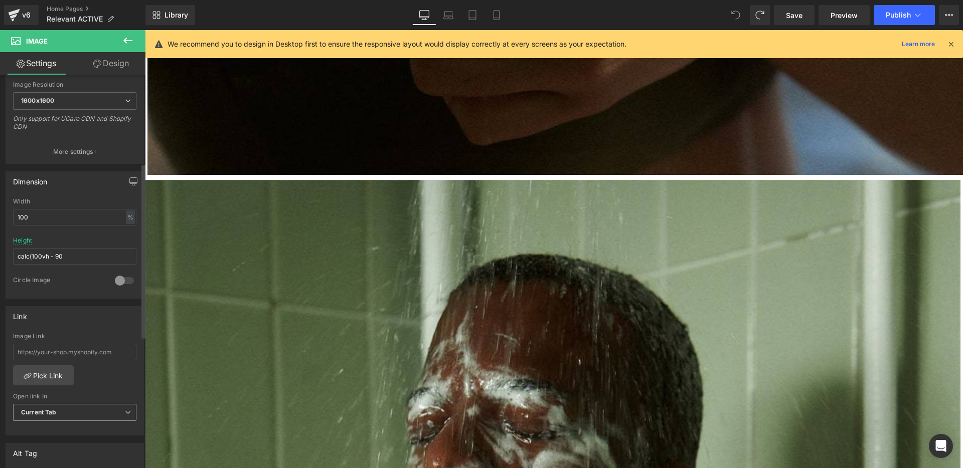
scroll to position [213, 0]
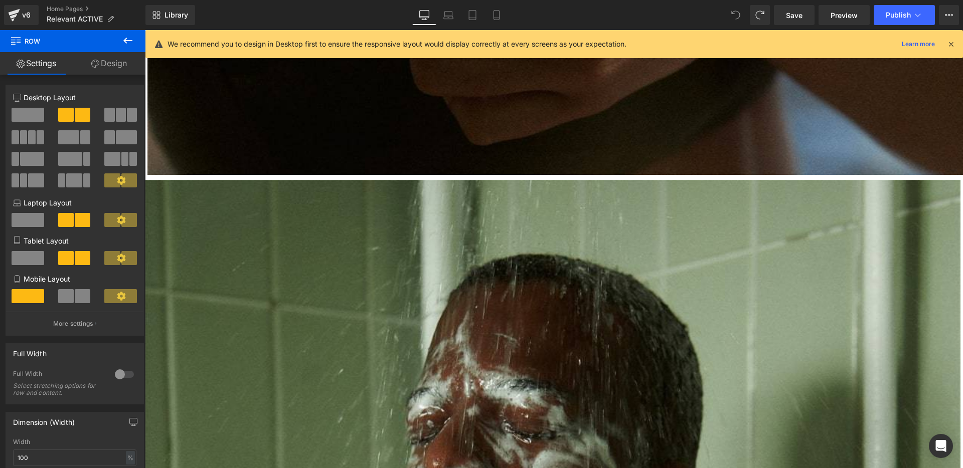
scroll to position [1526, 0]
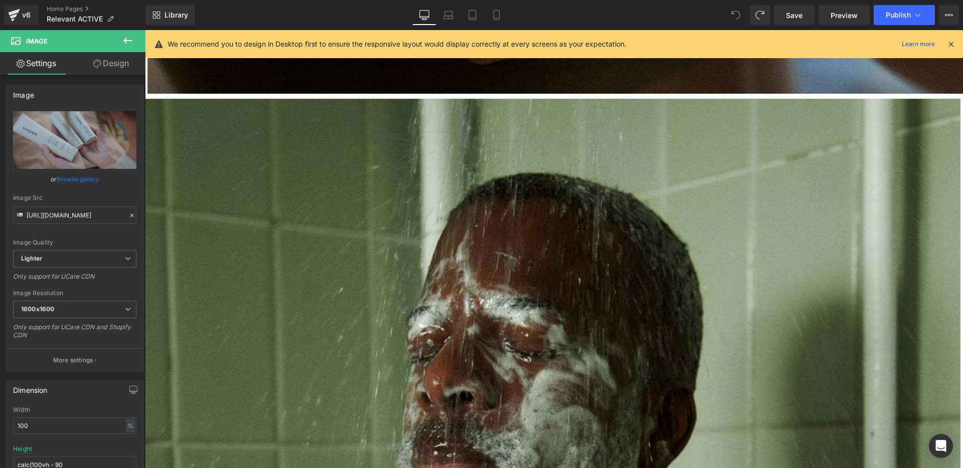
click at [124, 60] on link "Design" at bounding box center [111, 63] width 73 height 23
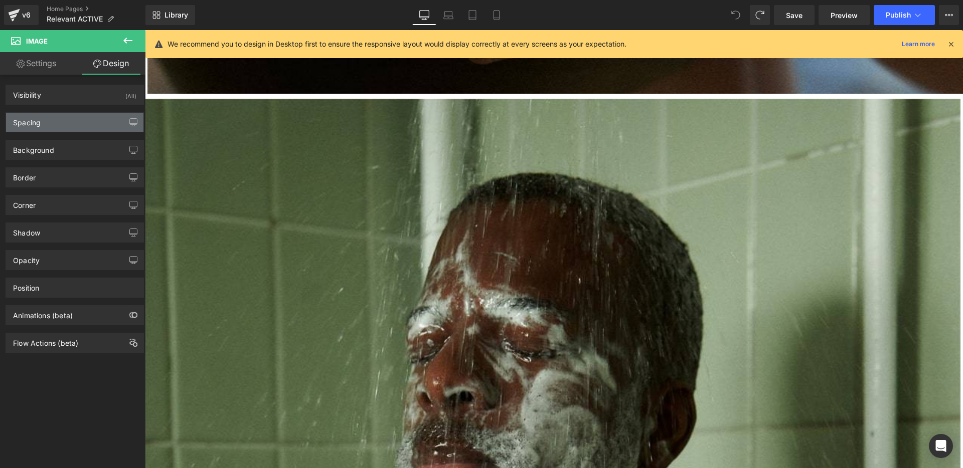
click at [79, 130] on div "Spacing" at bounding box center [74, 122] width 137 height 19
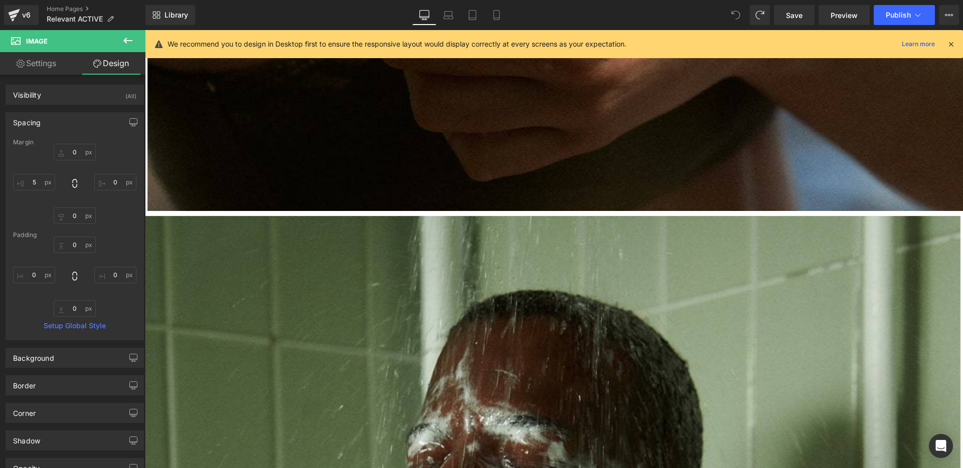
scroll to position [1421, 0]
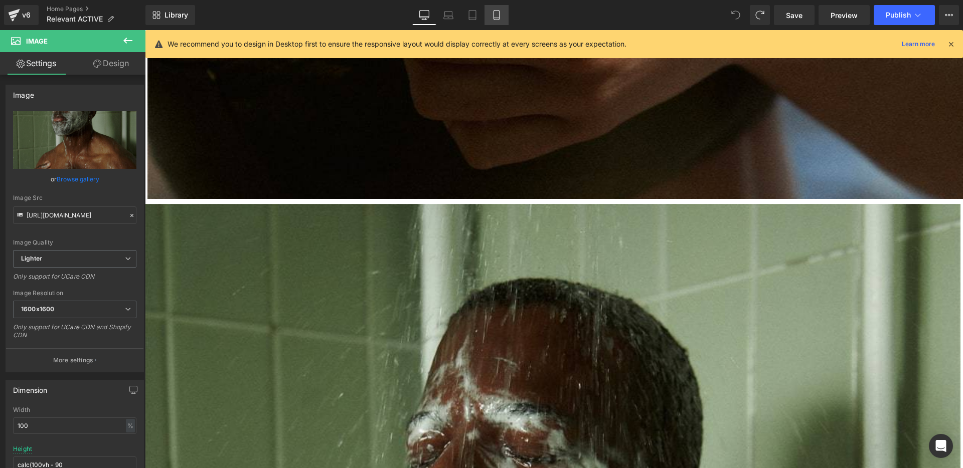
click at [493, 13] on icon at bounding box center [496, 15] width 10 height 10
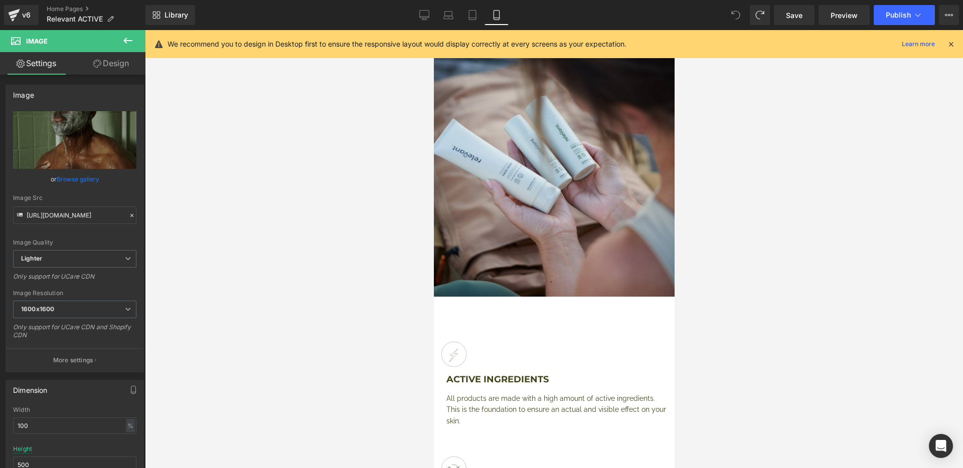
scroll to position [1280, 0]
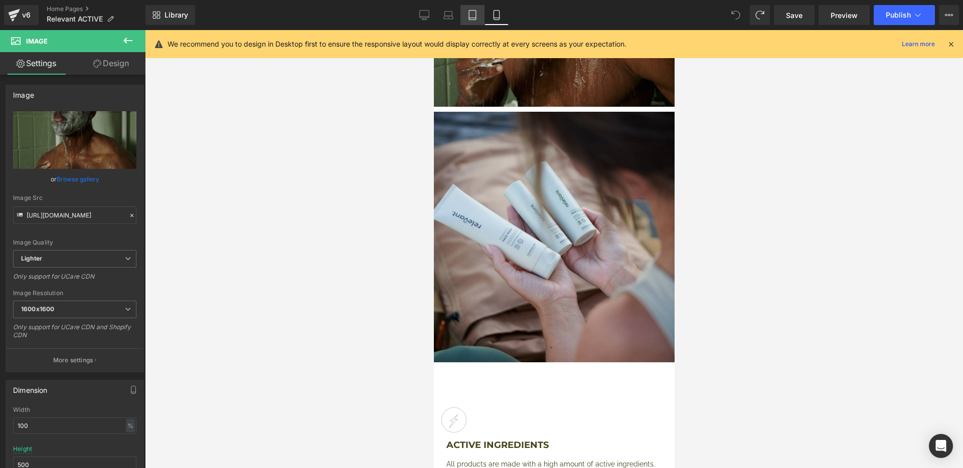
click at [469, 18] on icon at bounding box center [472, 16] width 7 height 10
type input "auto"
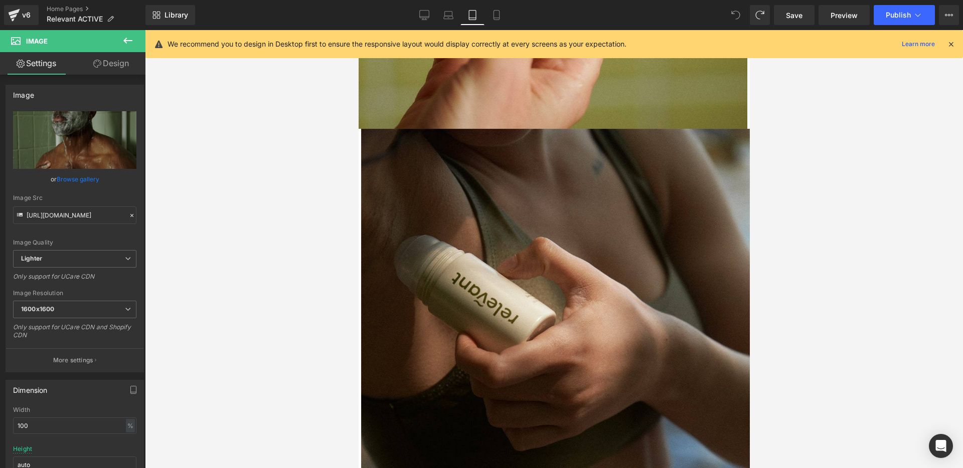
scroll to position [1005, 0]
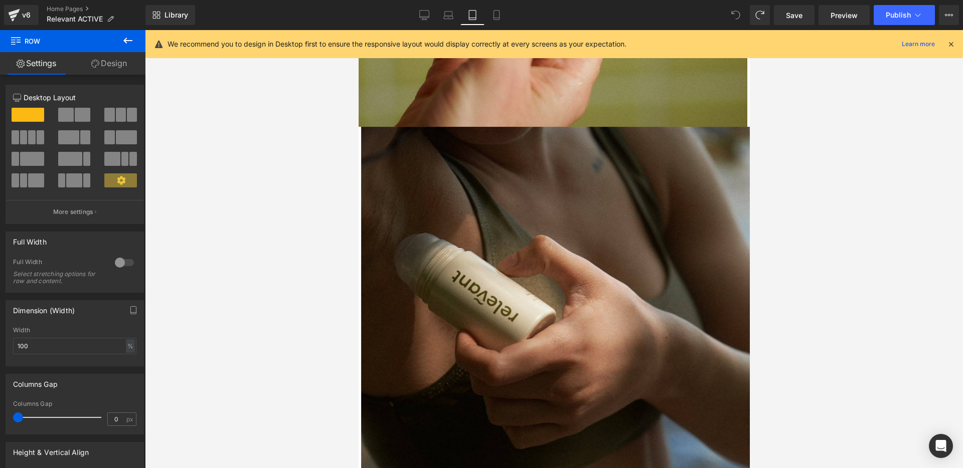
click at [122, 184] on icon at bounding box center [121, 180] width 9 height 9
click at [117, 183] on icon at bounding box center [121, 180] width 9 height 9
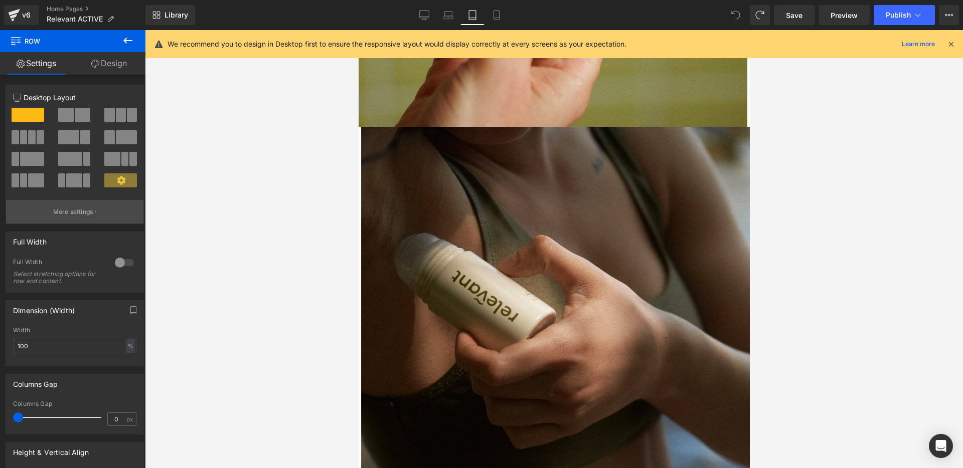
click at [73, 215] on p "More settings" at bounding box center [73, 212] width 40 height 9
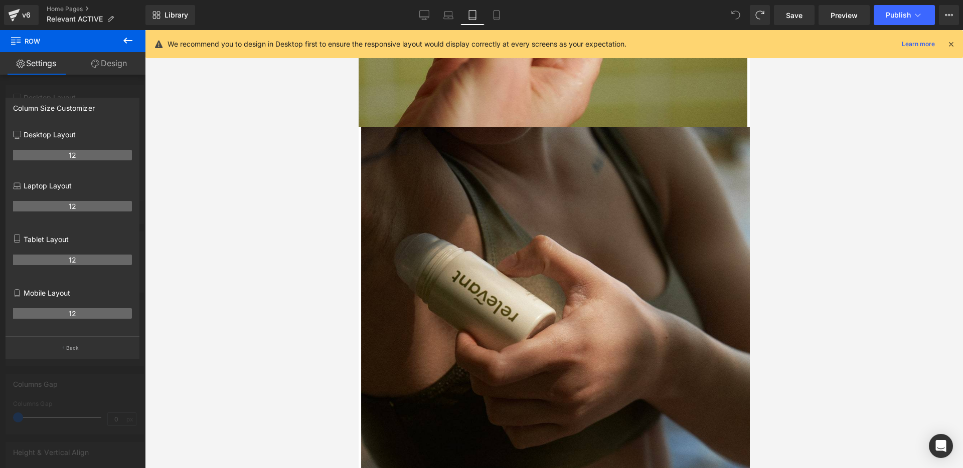
click at [200, 137] on div at bounding box center [554, 249] width 818 height 438
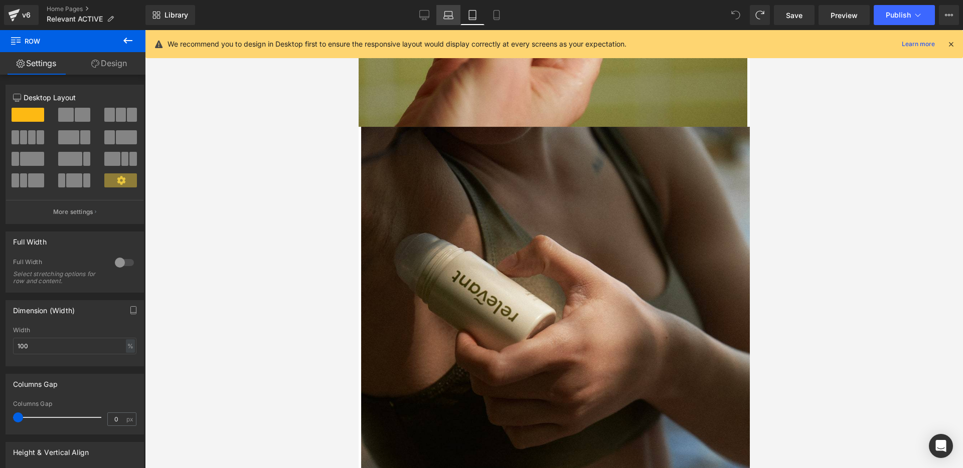
click at [448, 11] on icon at bounding box center [448, 15] width 10 height 10
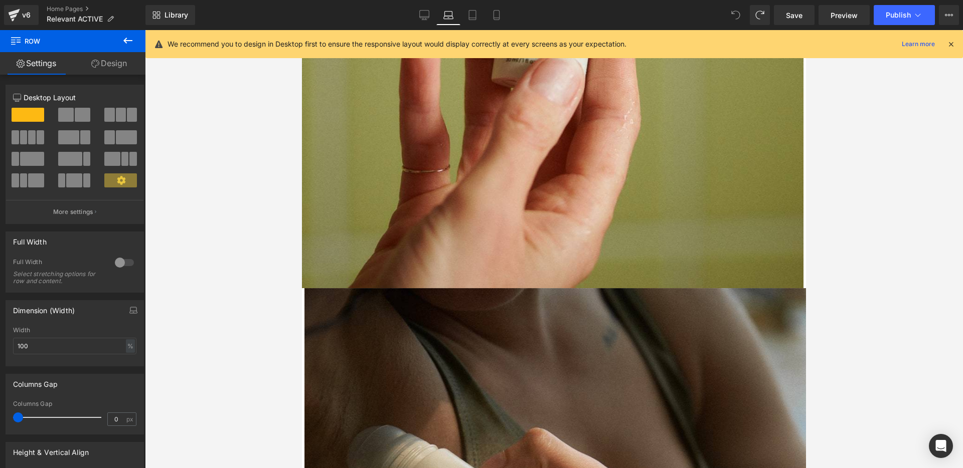
scroll to position [0, 0]
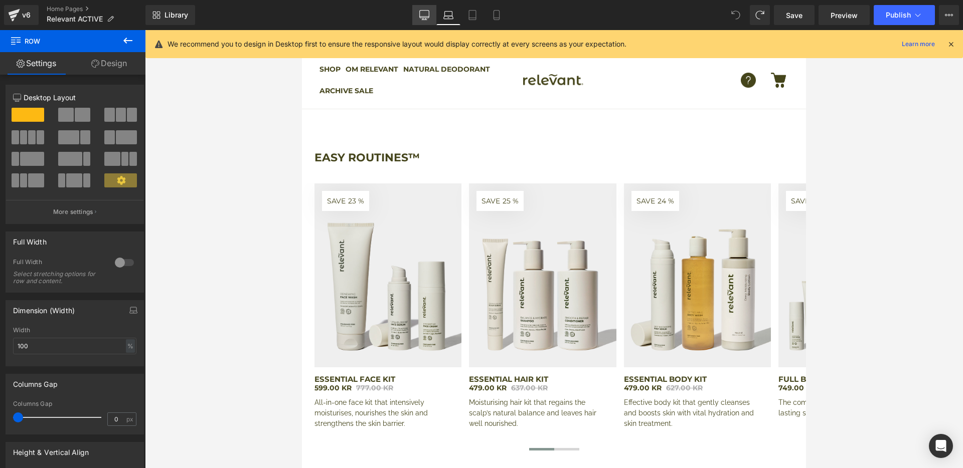
click at [422, 19] on icon at bounding box center [424, 15] width 10 height 10
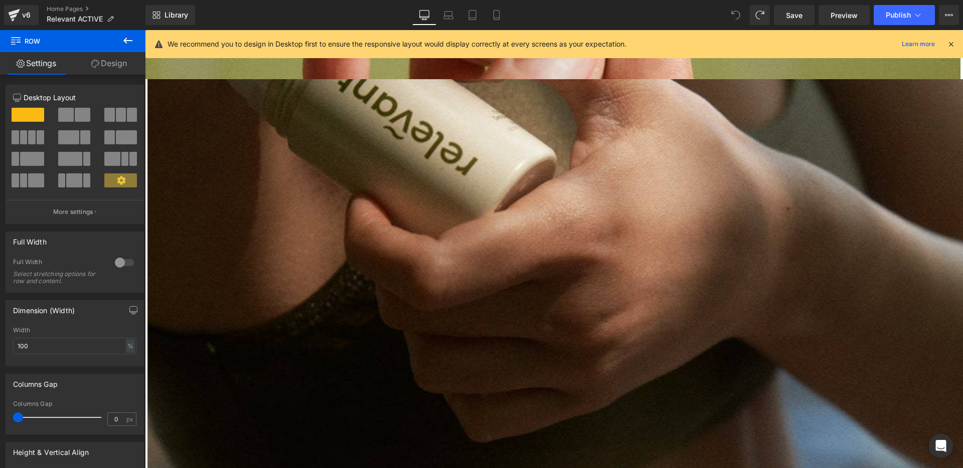
scroll to position [1486, 0]
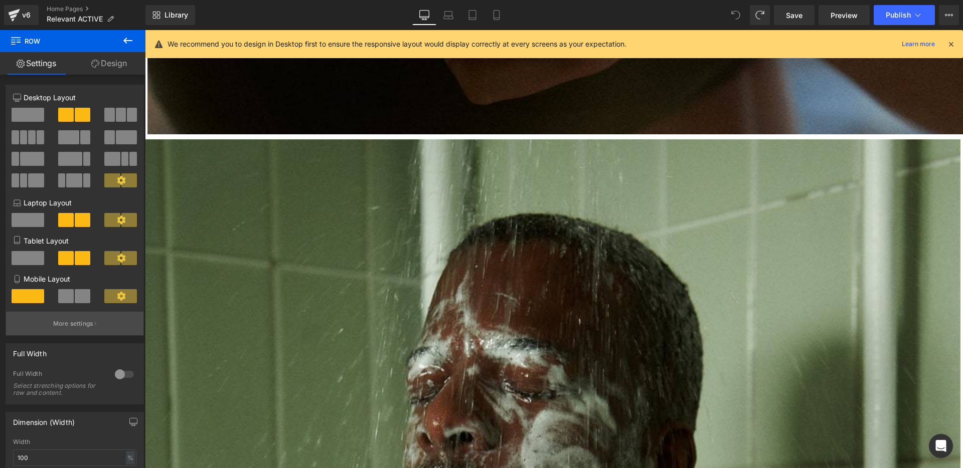
click at [73, 321] on p "More settings" at bounding box center [73, 323] width 40 height 9
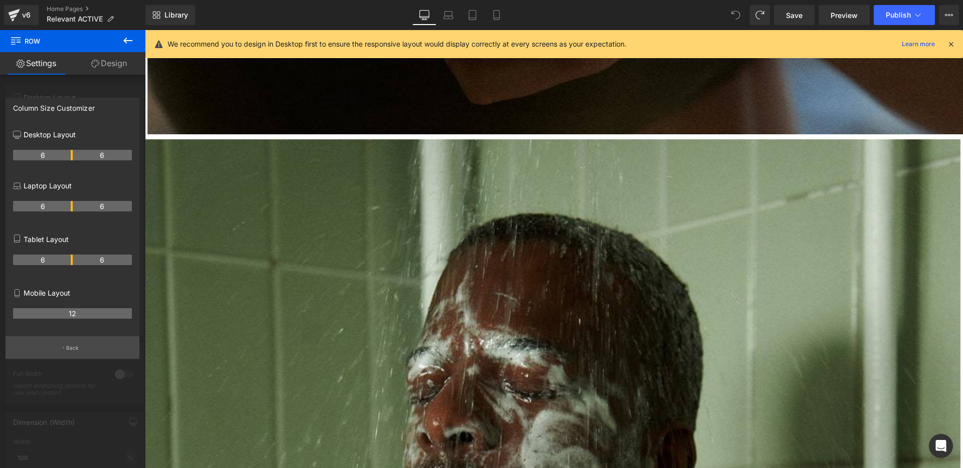
click at [80, 351] on button "Back" at bounding box center [73, 347] width 134 height 23
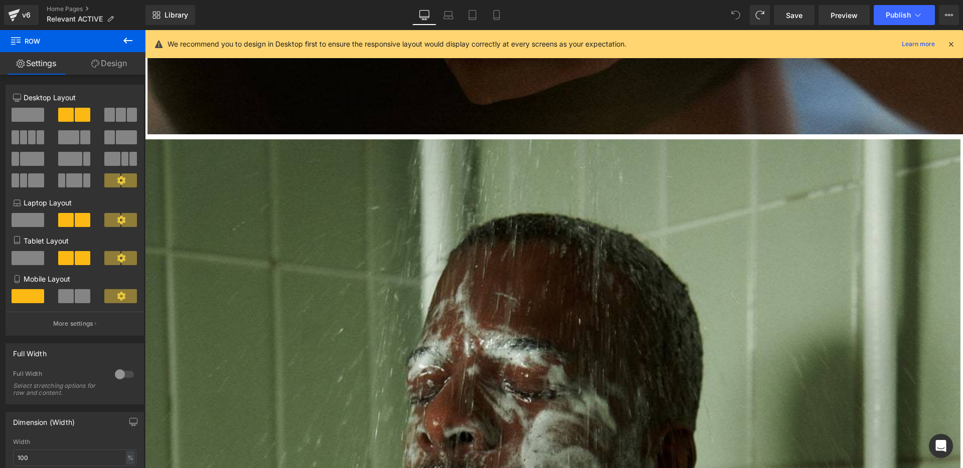
click at [126, 43] on icon at bounding box center [127, 41] width 9 height 6
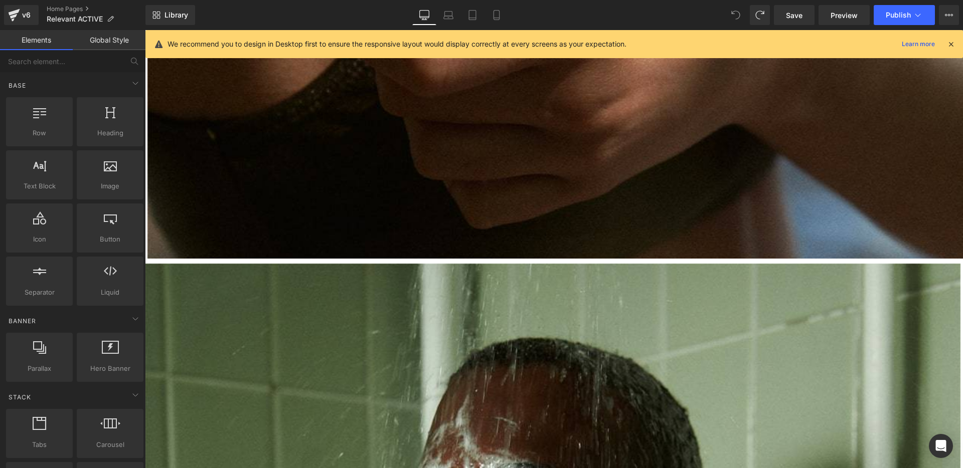
scroll to position [1401, 0]
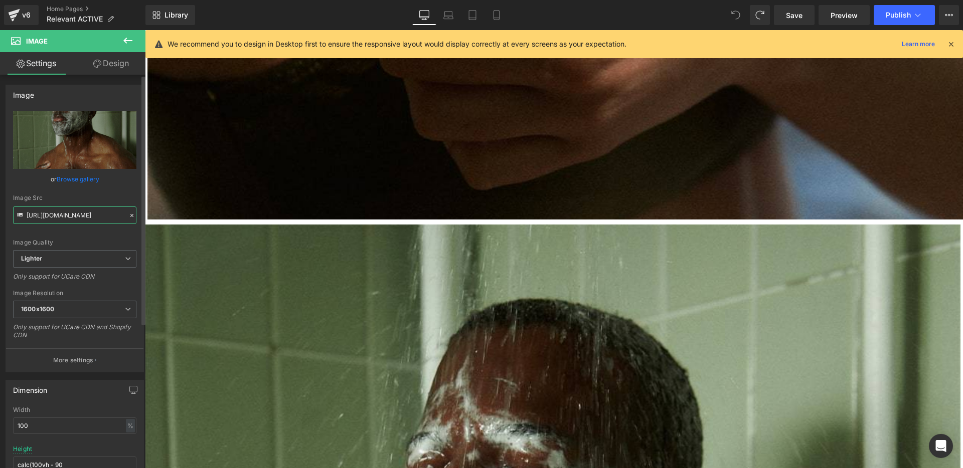
drag, startPoint x: 84, startPoint y: 219, endPoint x: 100, endPoint y: 220, distance: 16.1
click at [123, 226] on div "https://ucarecdn.com/32c3b321-1ada-4a7d-896a-1e2e490ea7b8/-/format/auto/-/previ…" at bounding box center [74, 241] width 137 height 261
drag, startPoint x: 89, startPoint y: 217, endPoint x: 143, endPoint y: 219, distance: 54.2
click at [143, 219] on div "Image https://ucarecdn.com/32c3b321-1ada-4a7d-896a-1e2e490ea7b8/-/format/auto/-…" at bounding box center [72, 274] width 145 height 398
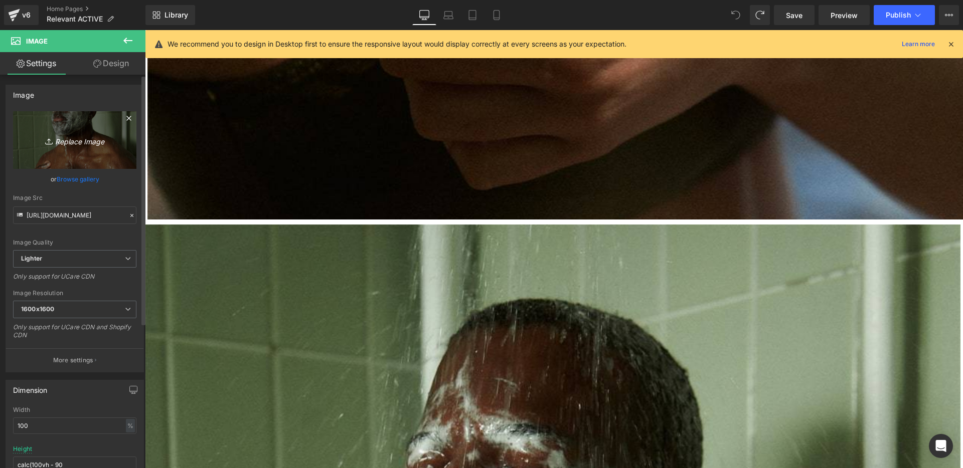
click at [95, 142] on icon "Replace Image" at bounding box center [75, 140] width 80 height 13
type input "C:\fakepath\RELEVANT_STILLPACK_1.jpg"
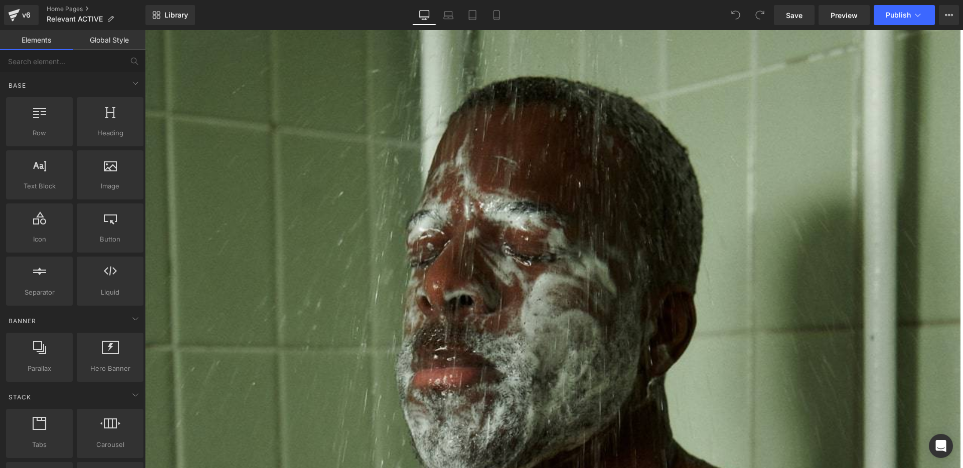
scroll to position [1398, 0]
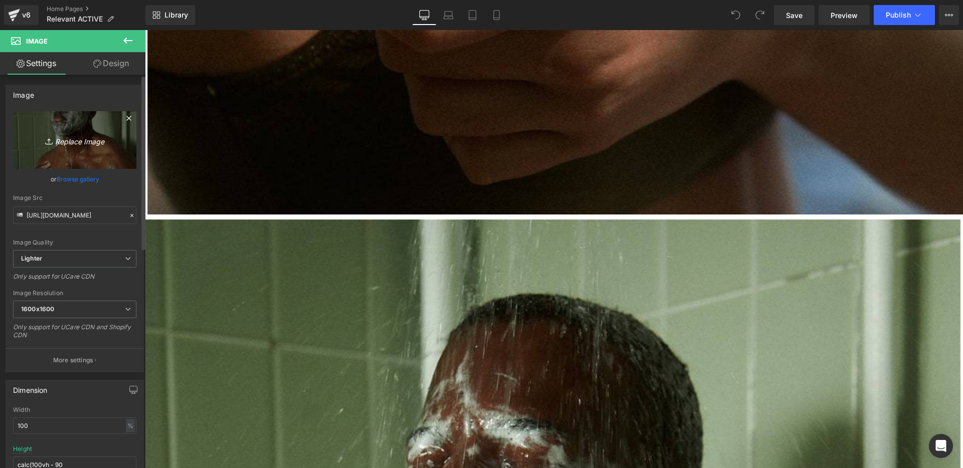
click at [66, 143] on icon "Replace Image" at bounding box center [75, 140] width 80 height 13
type input "C:\fakepath\RELEVANT_STILLPACK_1.jpg"
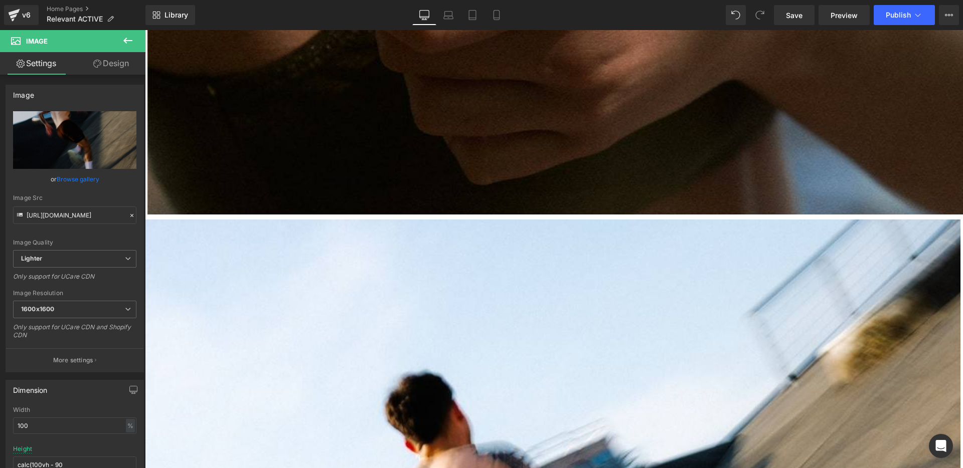
type input "[URL][DOMAIN_NAME]"
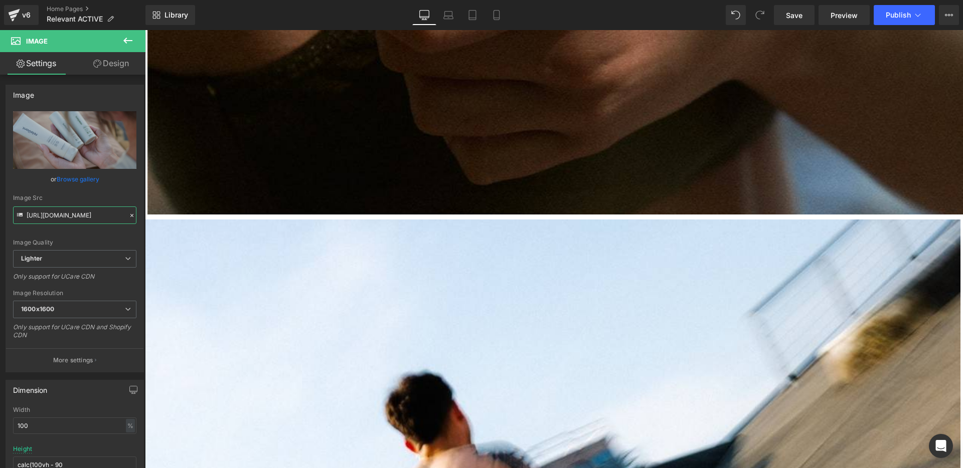
scroll to position [0, 329]
drag, startPoint x: 239, startPoint y: 245, endPoint x: 147, endPoint y: 221, distance: 94.9
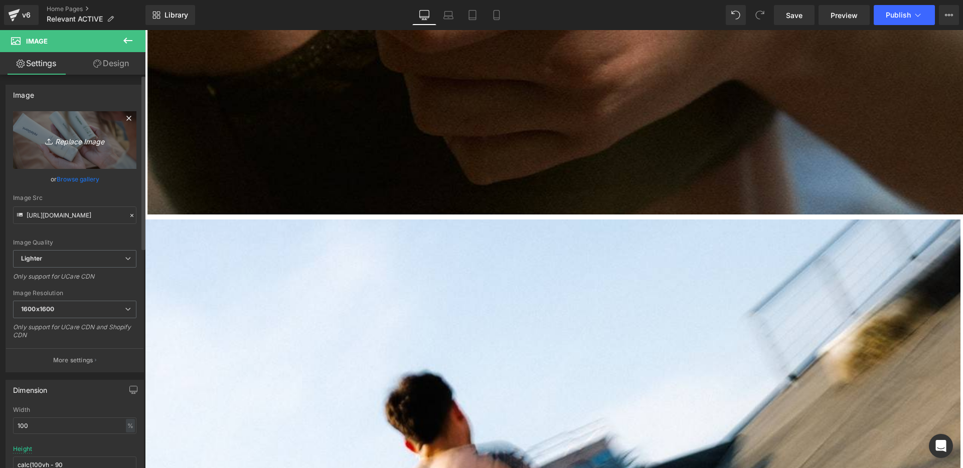
click at [58, 140] on icon "Replace Image" at bounding box center [75, 140] width 80 height 13
type input "C:\fakepath\RELEVANT_STILLPACK_3.jpg"
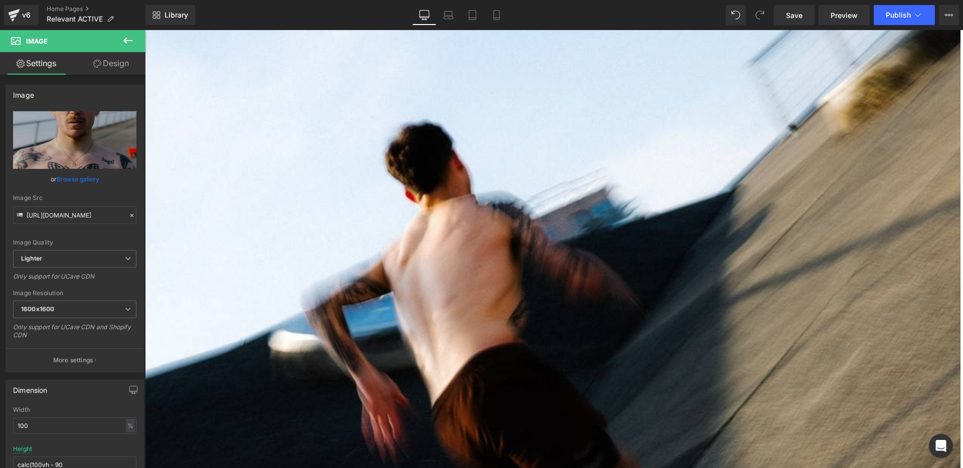
scroll to position [1708, 0]
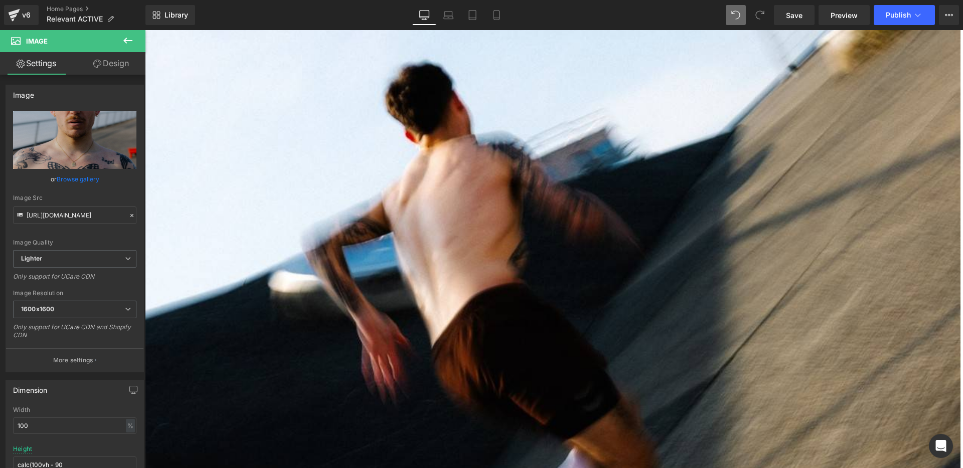
type input "https://ucarecdn.com/3f9f1139-bfc7-4959-b27e-22d2292f07c6/-/format/auto/-/previ…"
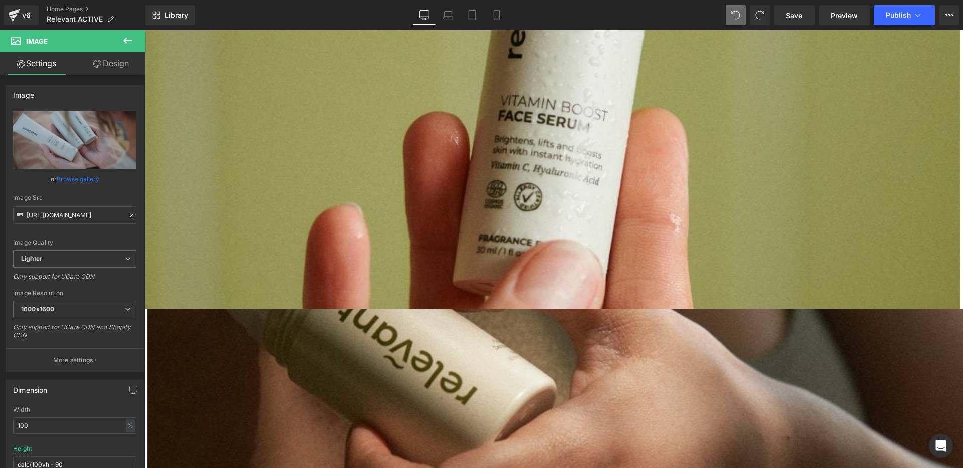
scroll to position [921, 0]
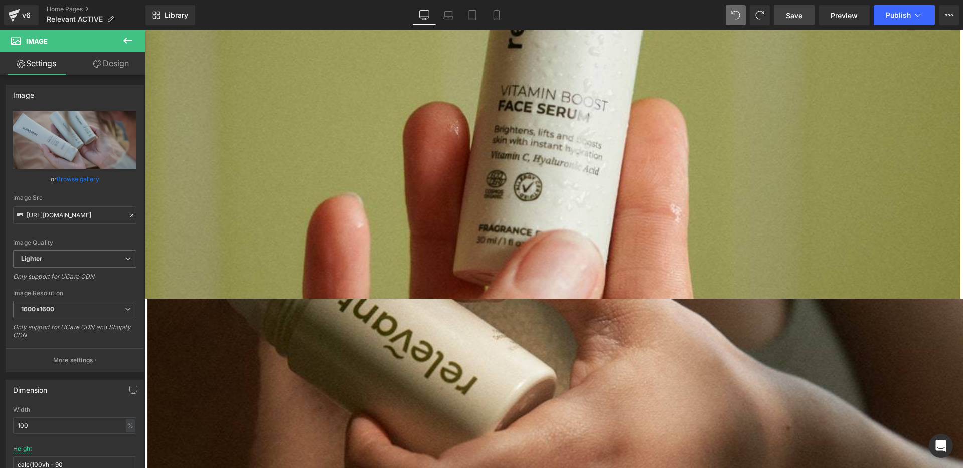
click at [785, 13] on link "Save" at bounding box center [794, 15] width 41 height 20
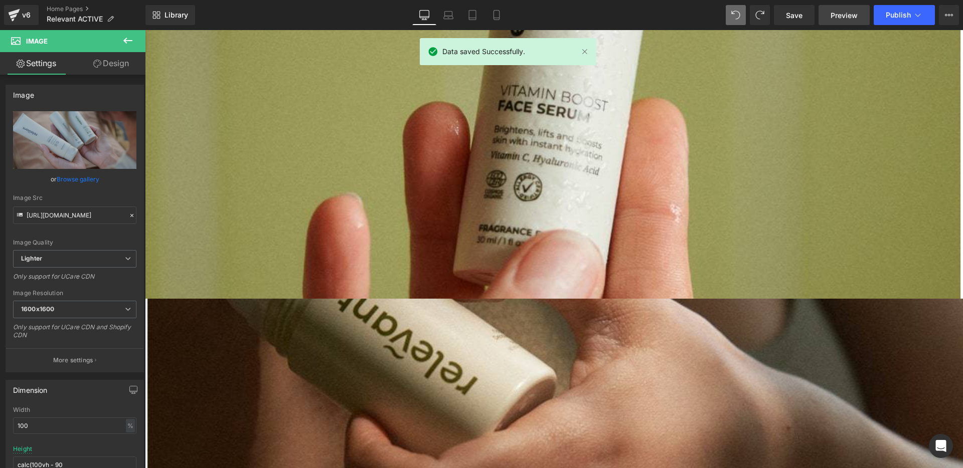
click at [830, 15] on link "Preview" at bounding box center [843, 15] width 51 height 20
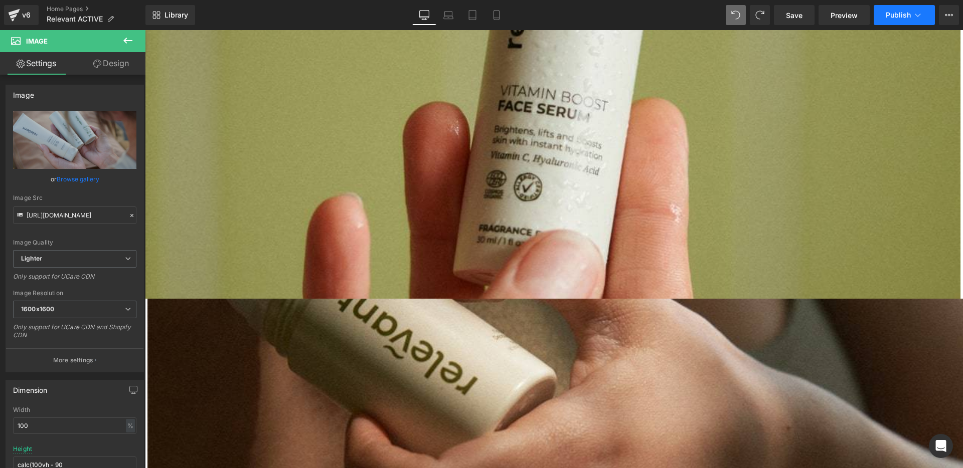
click at [884, 15] on button "Publish" at bounding box center [904, 15] width 61 height 20
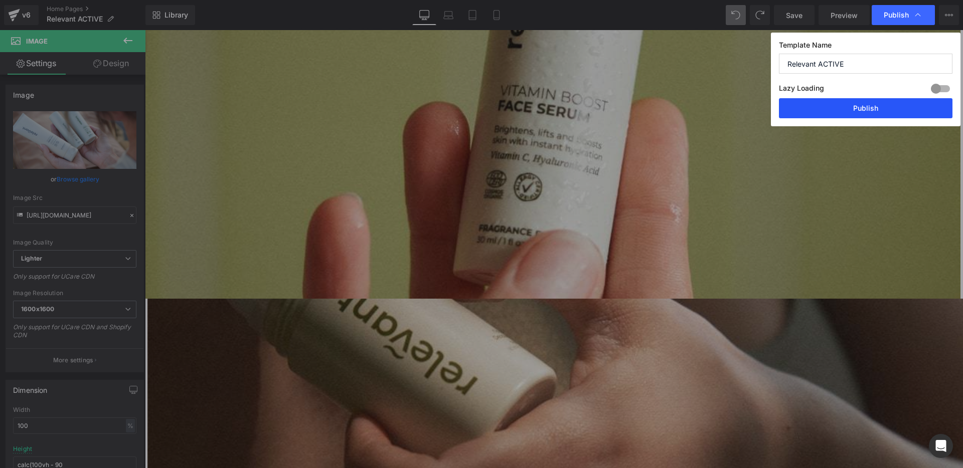
click at [841, 110] on button "Publish" at bounding box center [865, 108] width 173 height 20
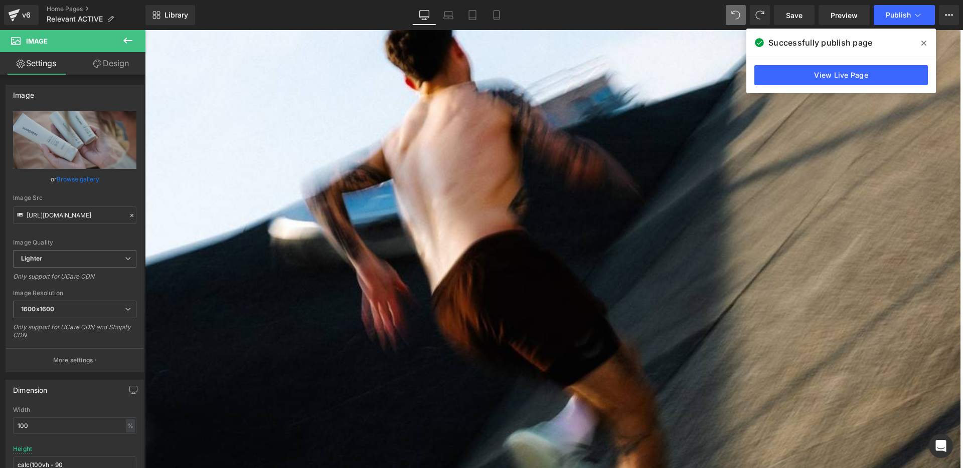
scroll to position [1719, 0]
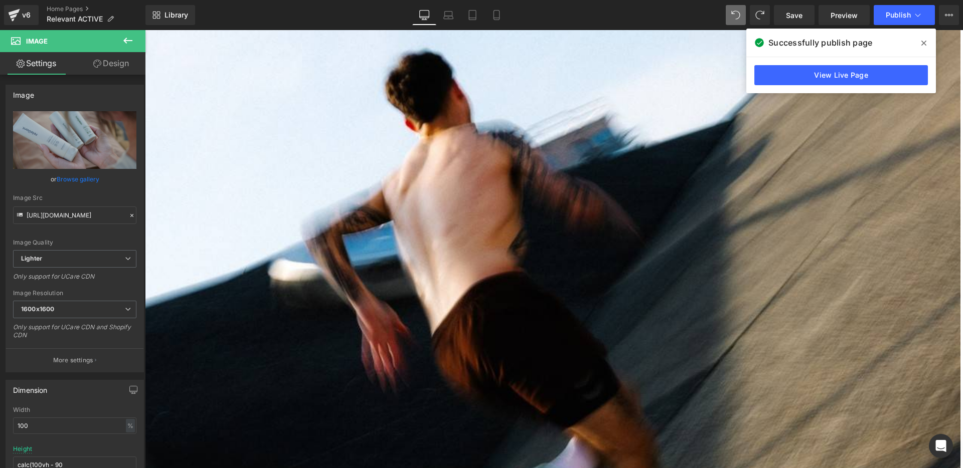
click at [145, 30] on icon at bounding box center [145, 30] width 0 height 0
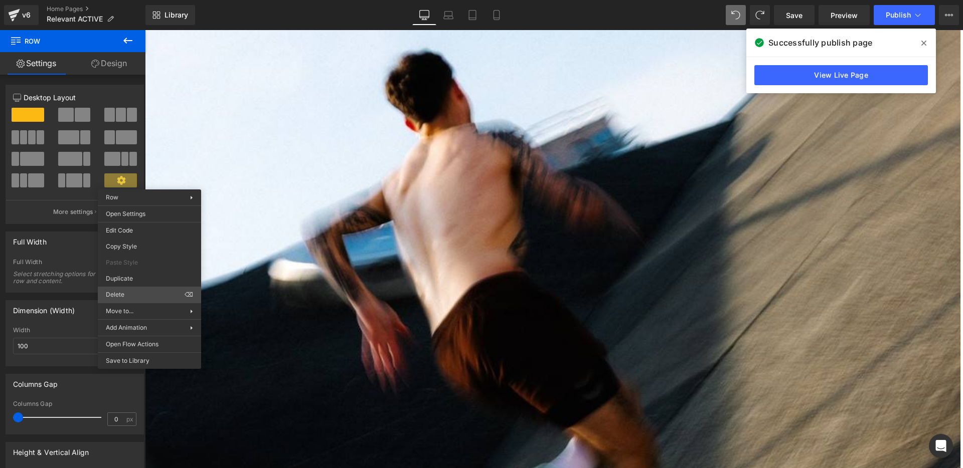
click at [134, 292] on div "Row You are previewing how the will restyle your page. You can not edit Element…" at bounding box center [481, 242] width 963 height 485
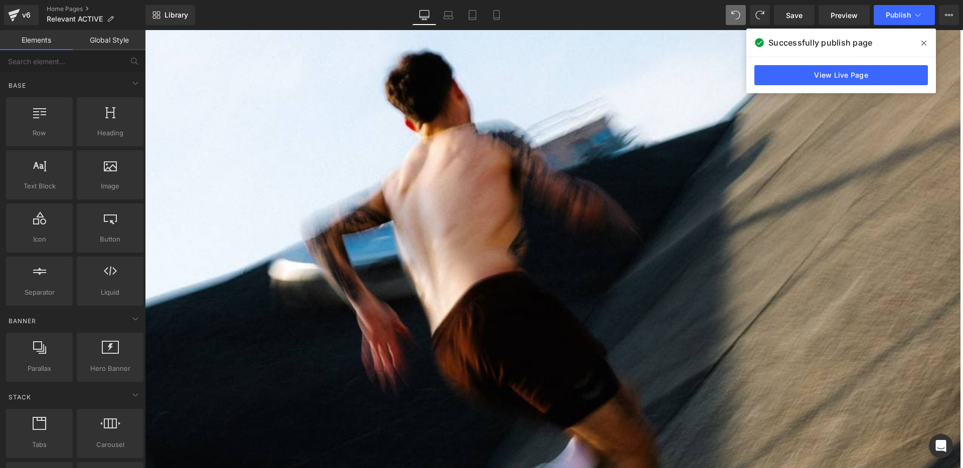
click at [145, 30] on icon at bounding box center [145, 30] width 0 height 0
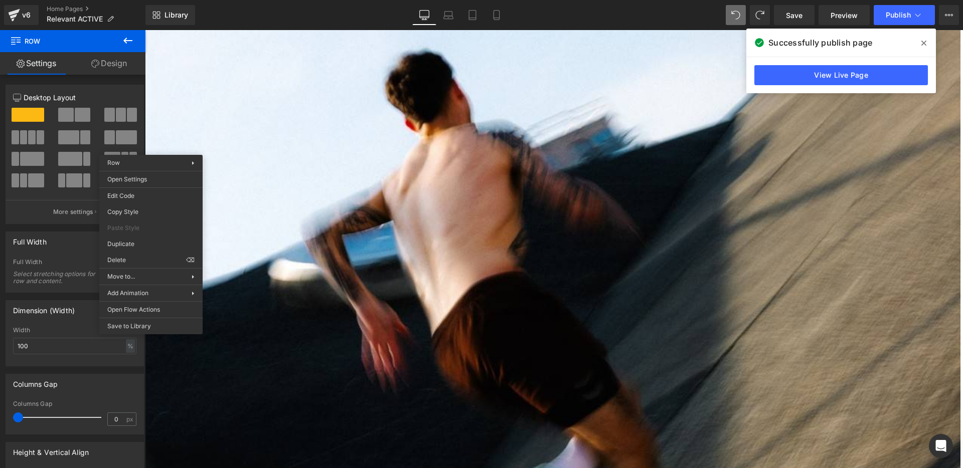
click at [179, 125] on div "Liquid ACTIVE CARE — AVAILABLE NOW Heading Shop now Button Row Liquid Row Easy …" at bounding box center [554, 184] width 818 height 3614
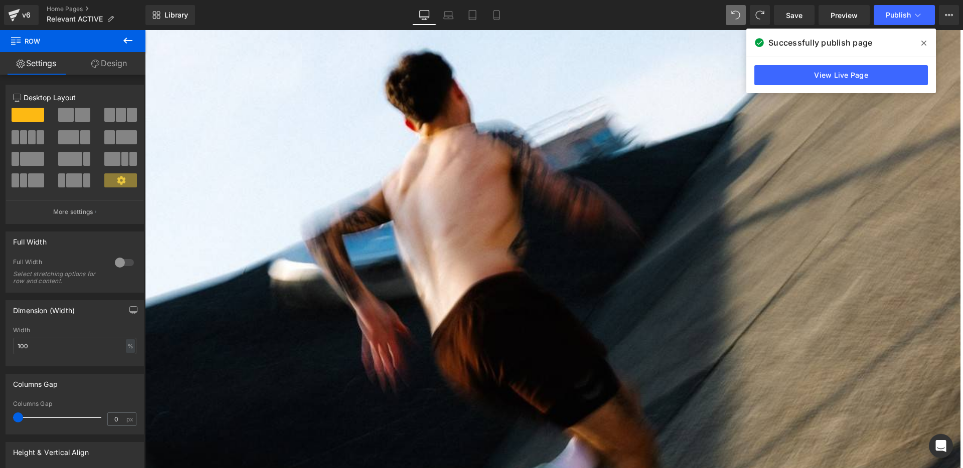
click at [145, 30] on icon at bounding box center [145, 30] width 0 height 0
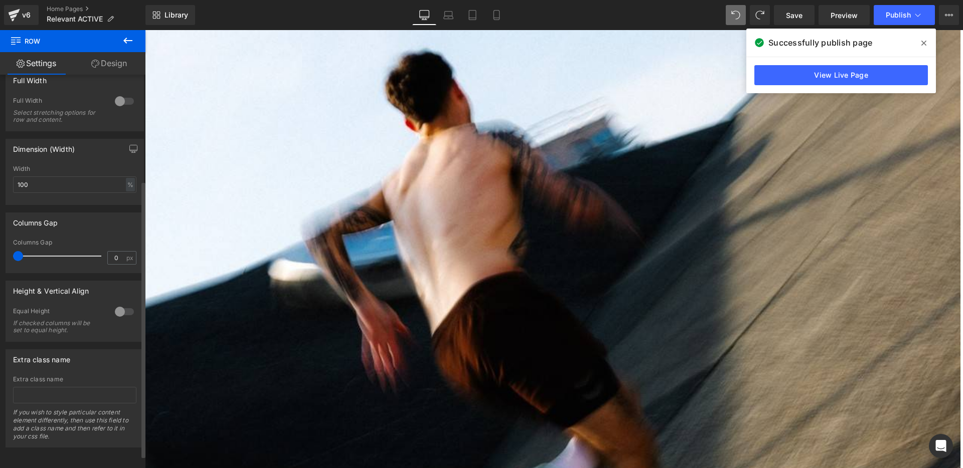
scroll to position [0, 0]
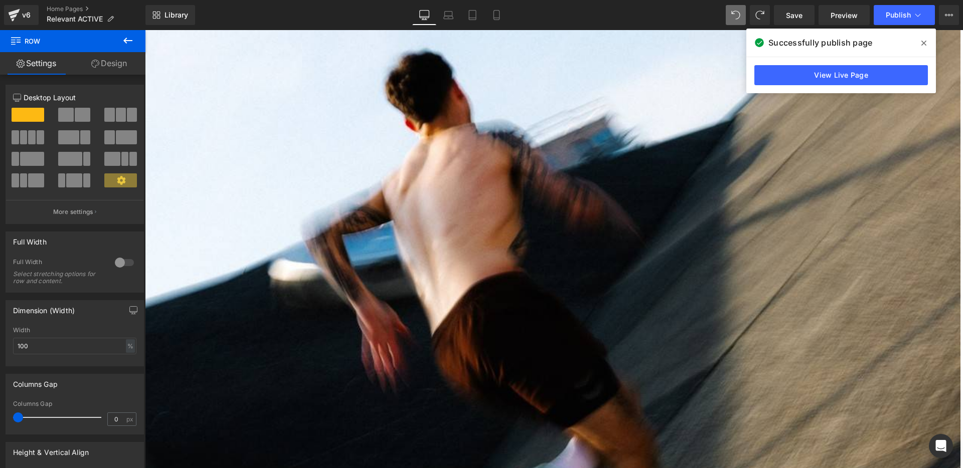
click at [145, 30] on icon at bounding box center [145, 30] width 0 height 0
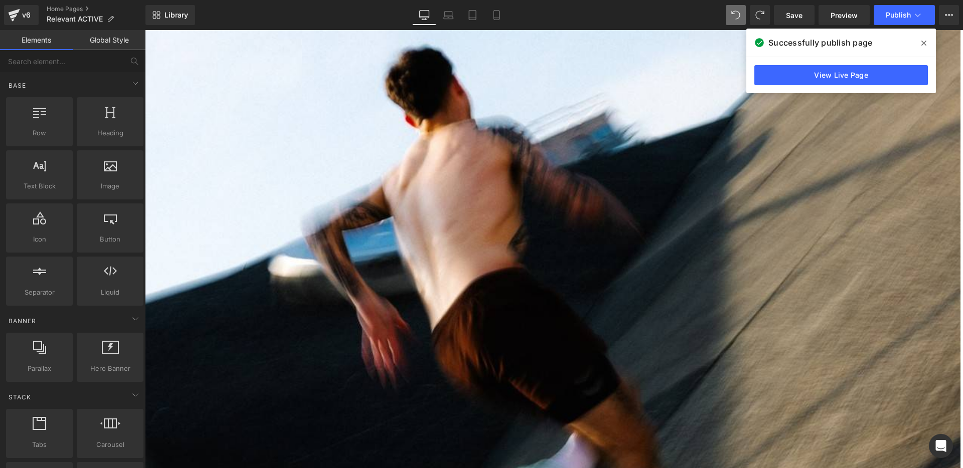
scroll to position [1719, 0]
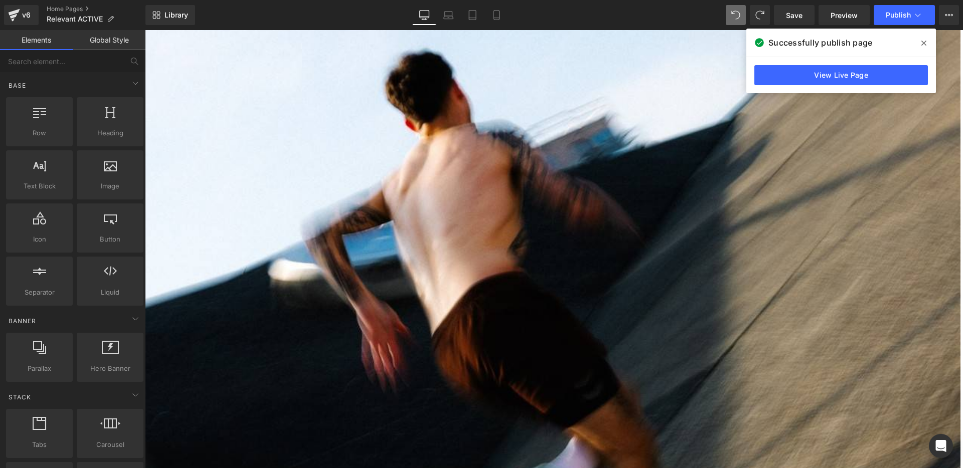
click at [202, 149] on div "Liquid ACTIVE CARE — AVAILABLE NOW Heading Shop now Button Row Liquid Row Easy …" at bounding box center [554, 198] width 818 height 3643
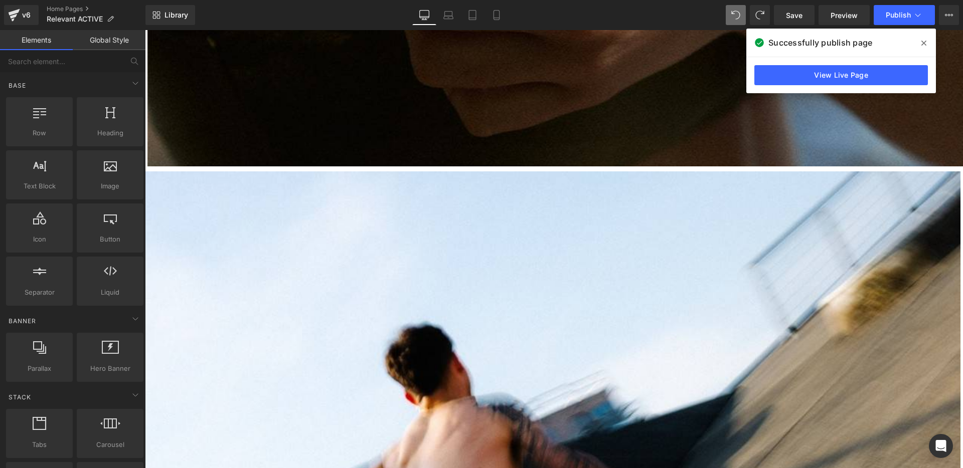
scroll to position [1399, 0]
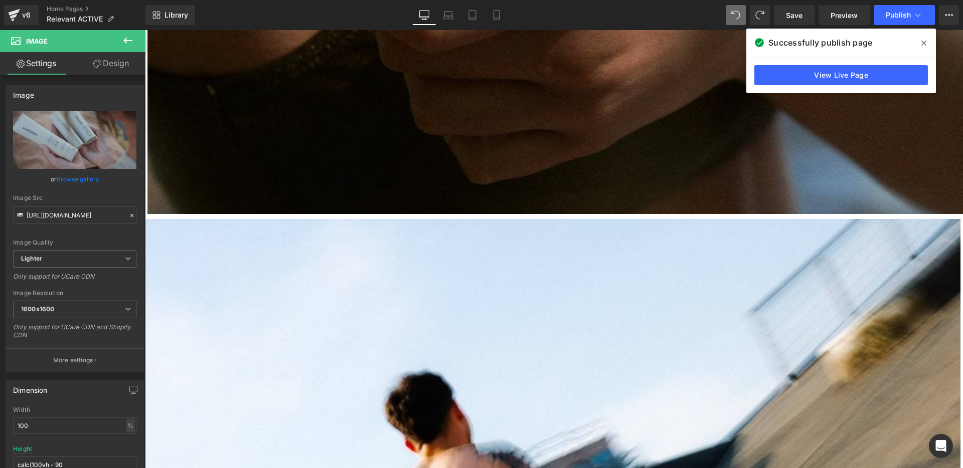
click at [145, 30] on span "Image" at bounding box center [145, 30] width 0 height 0
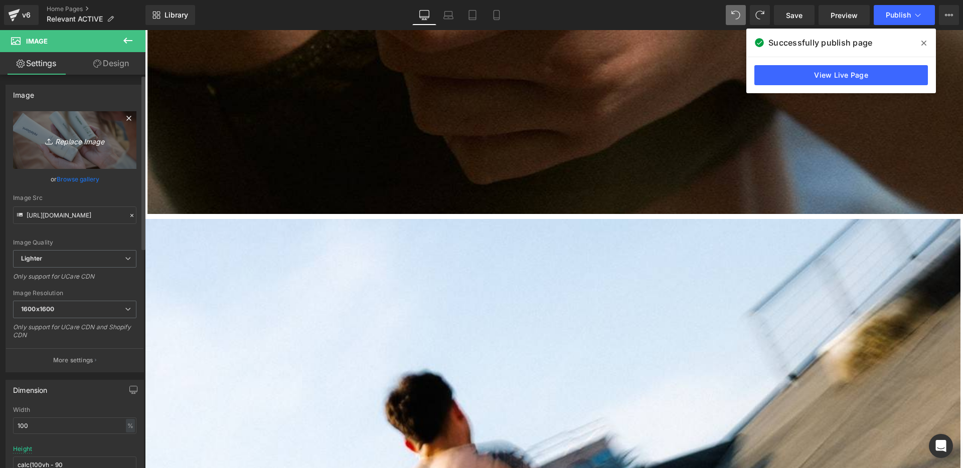
click at [83, 143] on icon "Replace Image" at bounding box center [75, 140] width 80 height 13
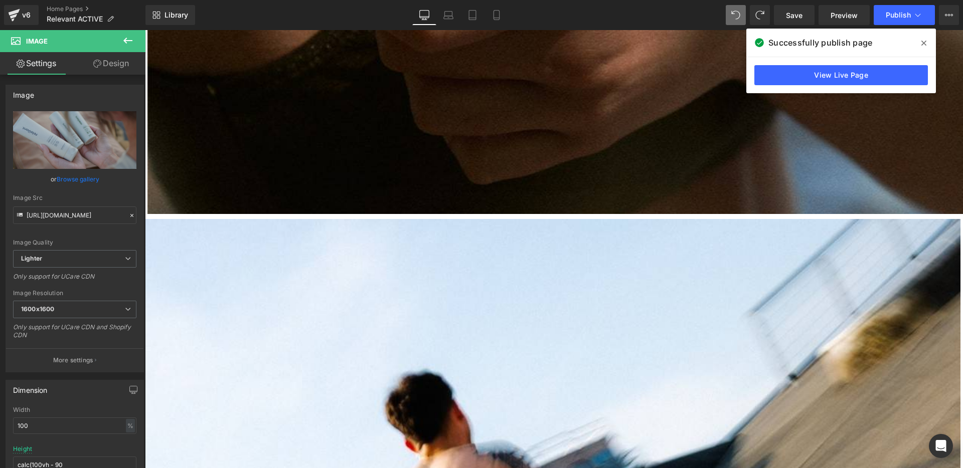
type input "C:\fakepath\RELEVANT_STILLPACK_5.jpg"
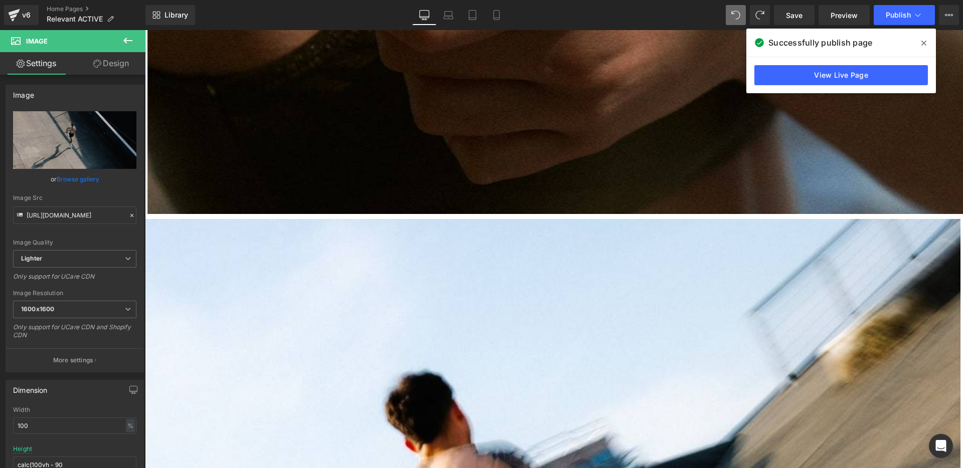
type input "https://ucarecdn.com/cd73ee4f-596f-48fa-a78b-1666a69bea24/-/format/auto/-/previ…"
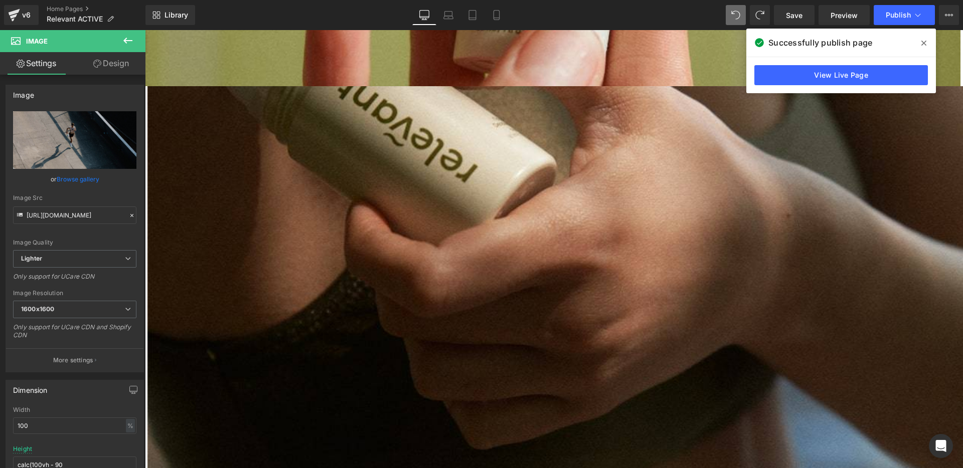
scroll to position [1444, 0]
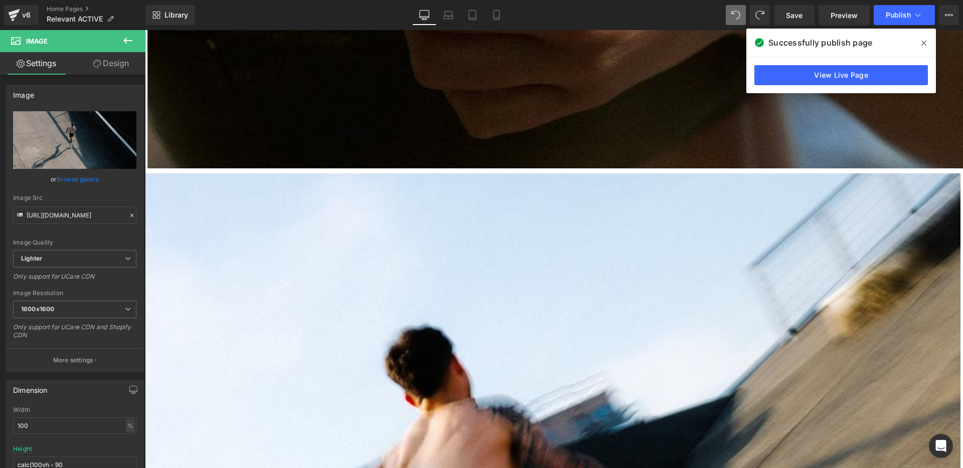
drag, startPoint x: 922, startPoint y: 41, endPoint x: 734, endPoint y: 3, distance: 191.4
click at [922, 41] on icon at bounding box center [923, 43] width 5 height 5
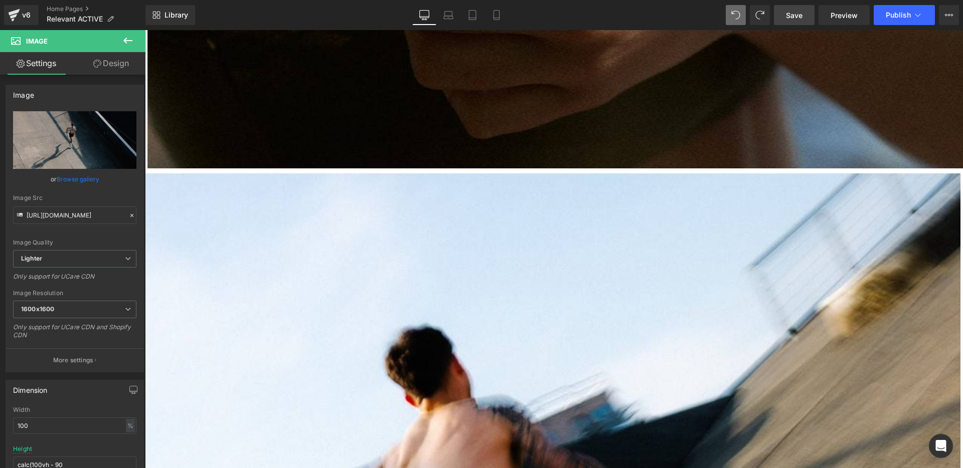
click at [802, 15] on span "Save" at bounding box center [794, 15] width 17 height 11
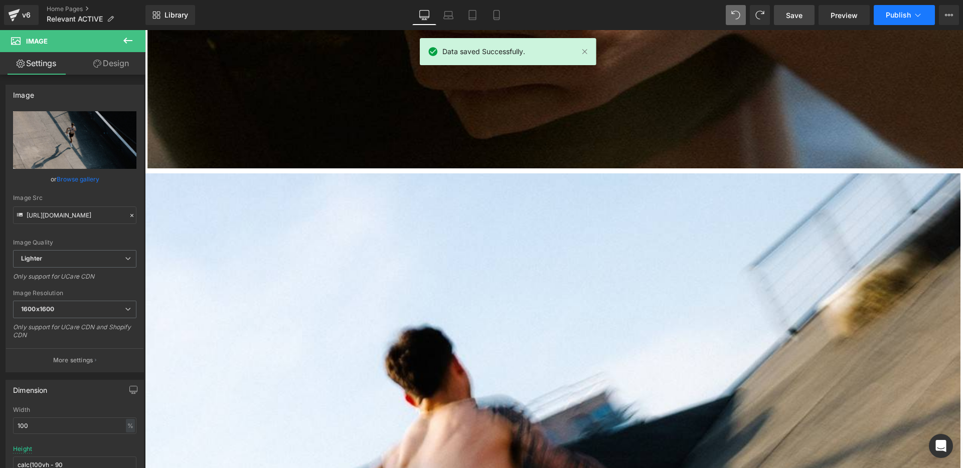
click at [893, 15] on span "Publish" at bounding box center [898, 15] width 25 height 8
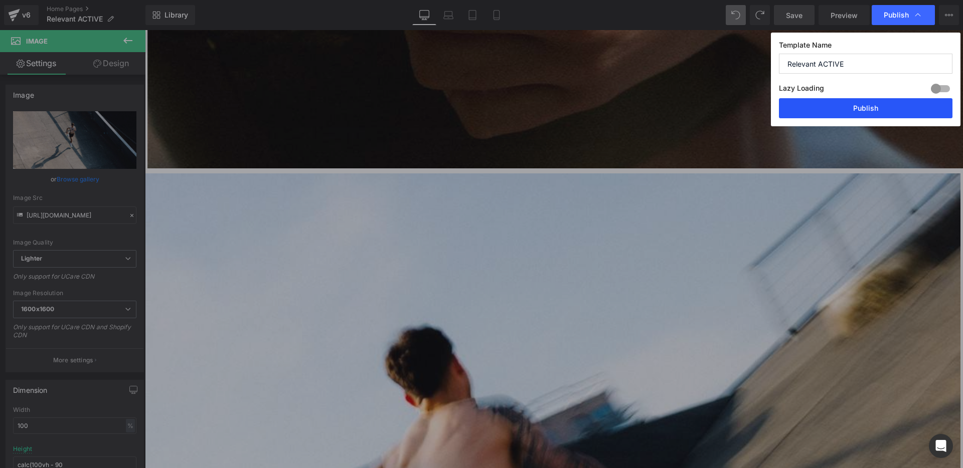
drag, startPoint x: 829, startPoint y: 108, endPoint x: 394, endPoint y: 155, distance: 438.3
click at [829, 108] on button "Publish" at bounding box center [865, 108] width 173 height 20
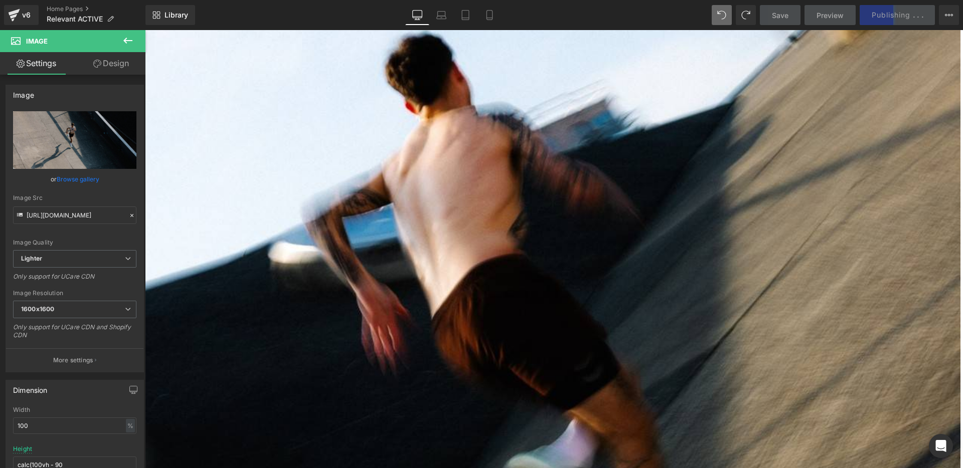
scroll to position [1753, 0]
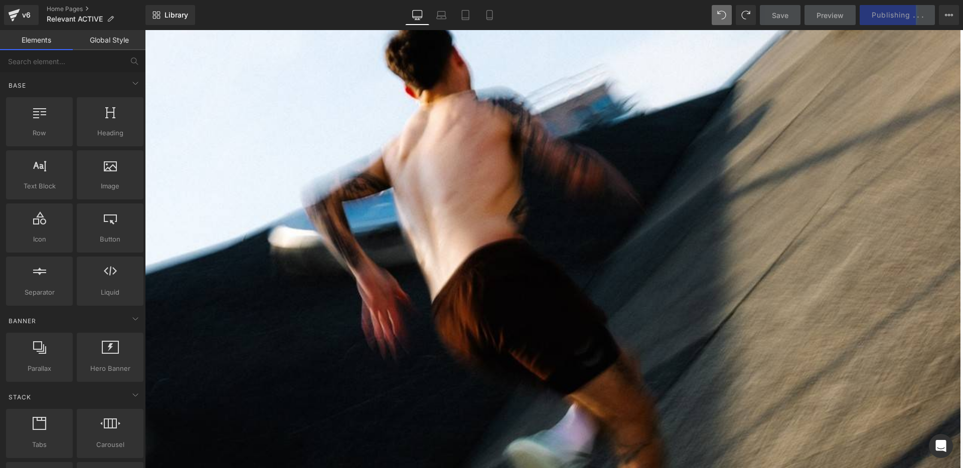
click at [232, 182] on div "Liquid ACTIVE CARE — AVAILABLE NOW Heading Shop now Button Row Liquid Row Easy …" at bounding box center [554, 165] width 818 height 3643
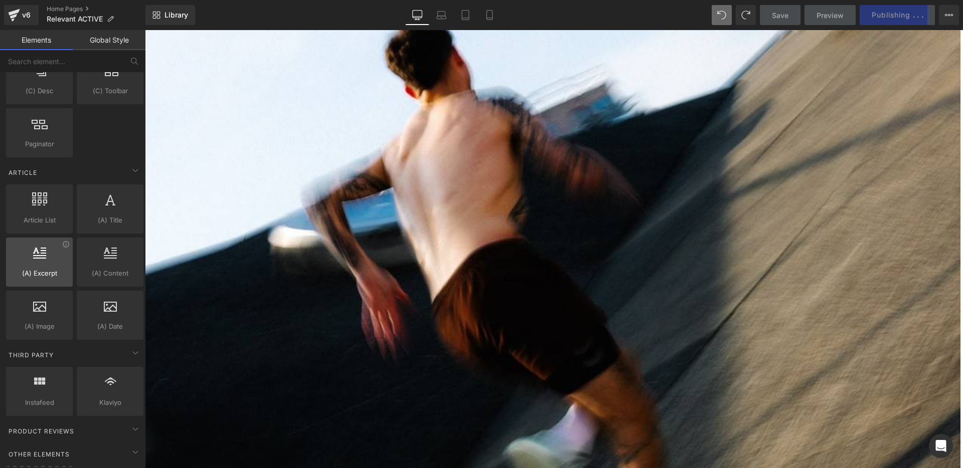
scroll to position [1816, 0]
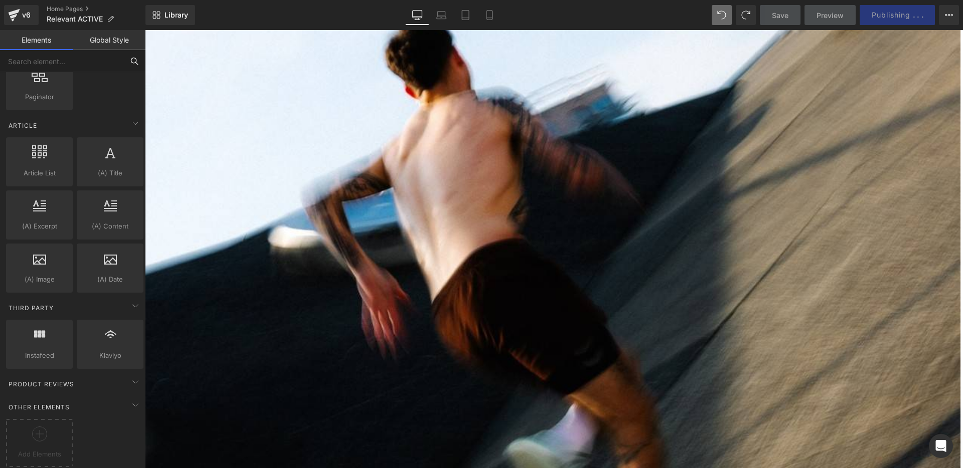
click at [79, 67] on input "text" at bounding box center [61, 61] width 123 height 22
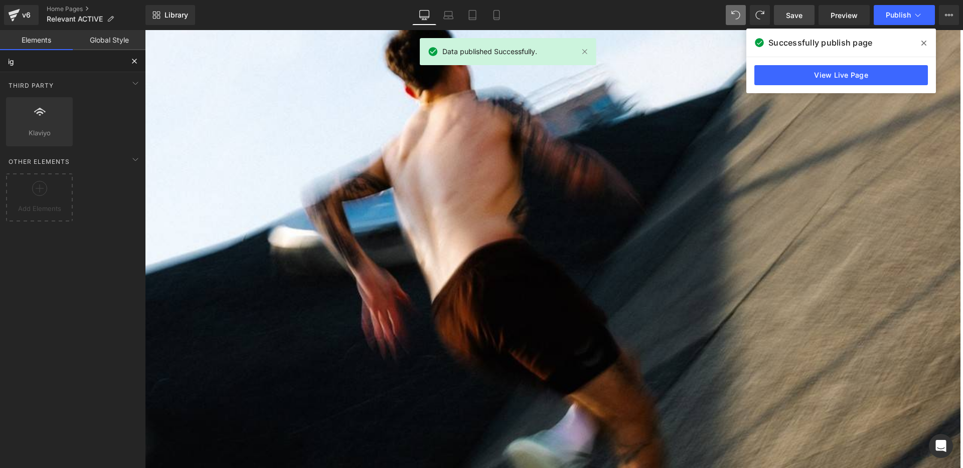
scroll to position [0, 0]
type input "i"
type input "inst"
drag, startPoint x: 728, startPoint y: 130, endPoint x: 745, endPoint y: 108, distance: 27.6
click at [728, 129] on div "Liquid ACTIVE CARE — AVAILABLE NOW Heading Shop now Button Row Liquid Row Easy …" at bounding box center [554, 165] width 818 height 3643
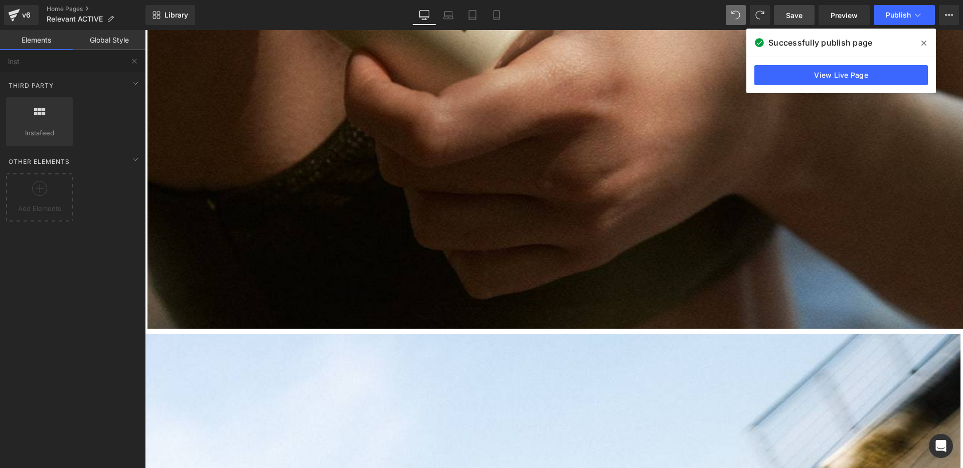
scroll to position [1244, 0]
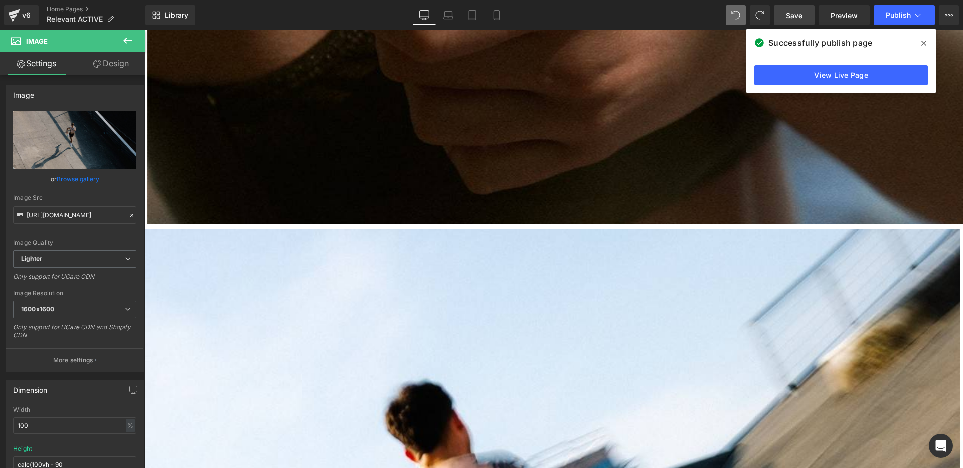
scroll to position [1372, 0]
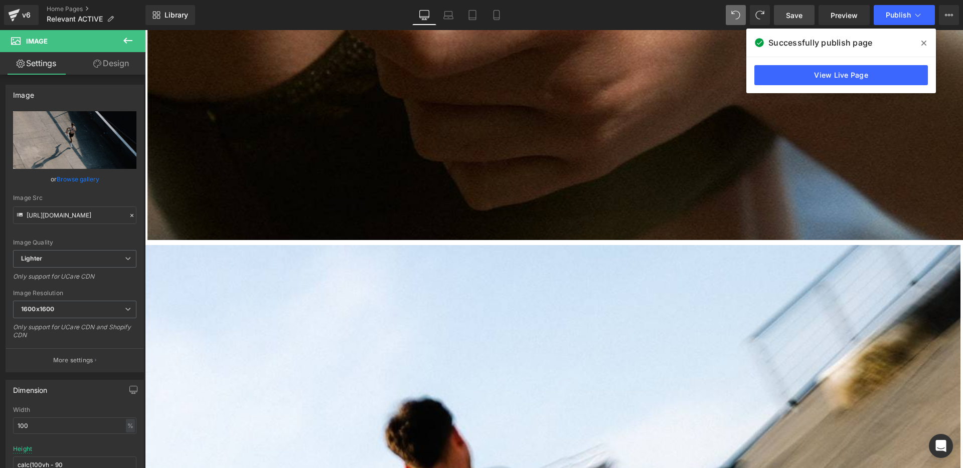
click at [100, 66] on icon at bounding box center [97, 64] width 8 height 8
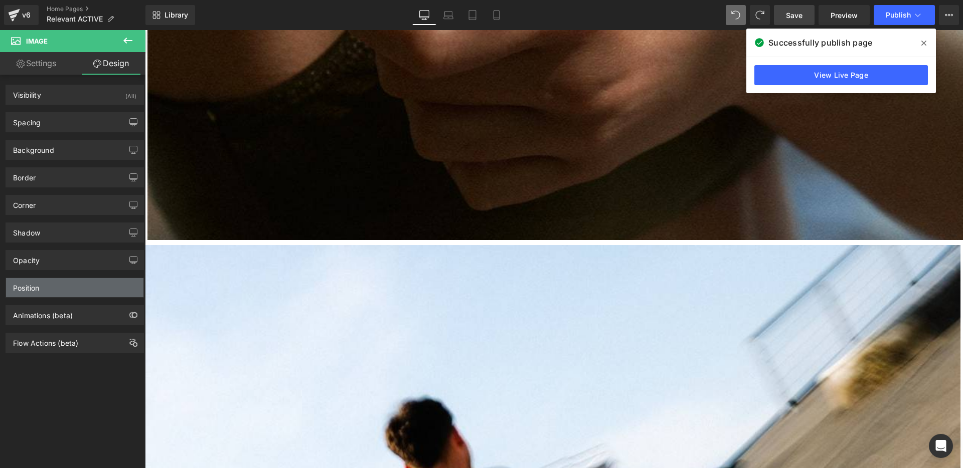
click at [49, 289] on div "Position" at bounding box center [74, 287] width 137 height 19
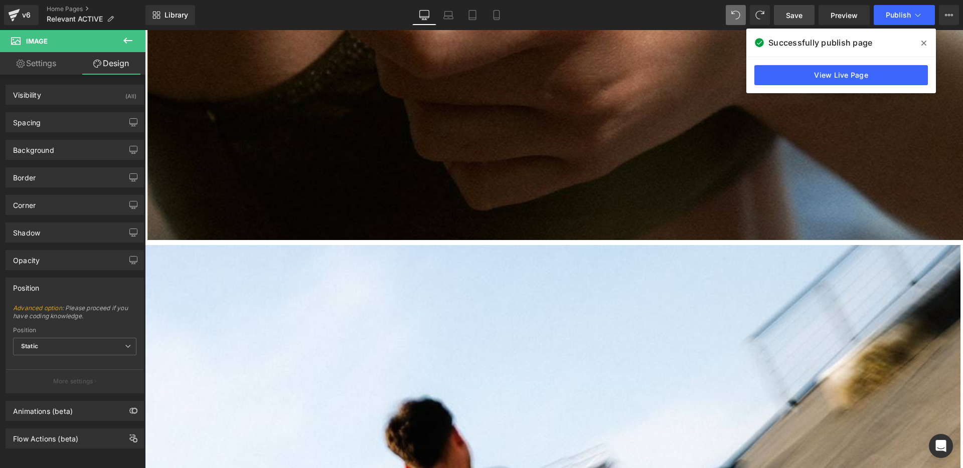
click at [51, 286] on div "Position" at bounding box center [74, 287] width 137 height 19
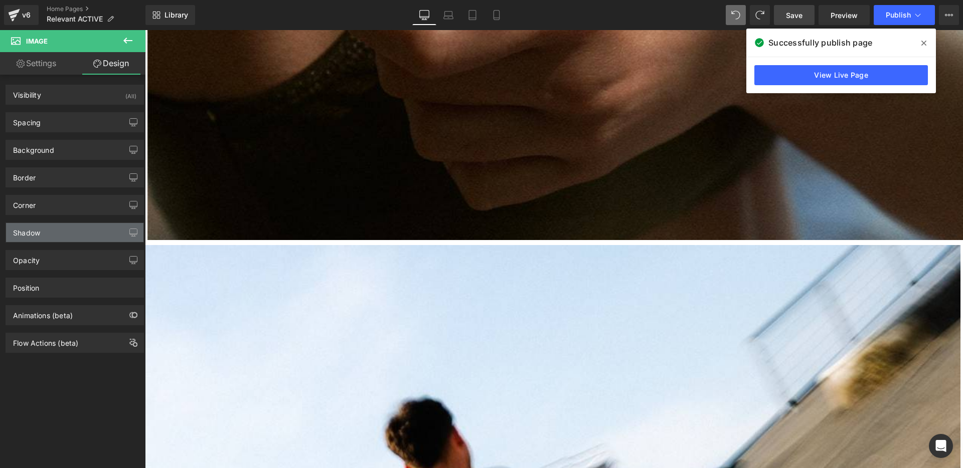
click at [54, 230] on div "Shadow" at bounding box center [74, 232] width 137 height 19
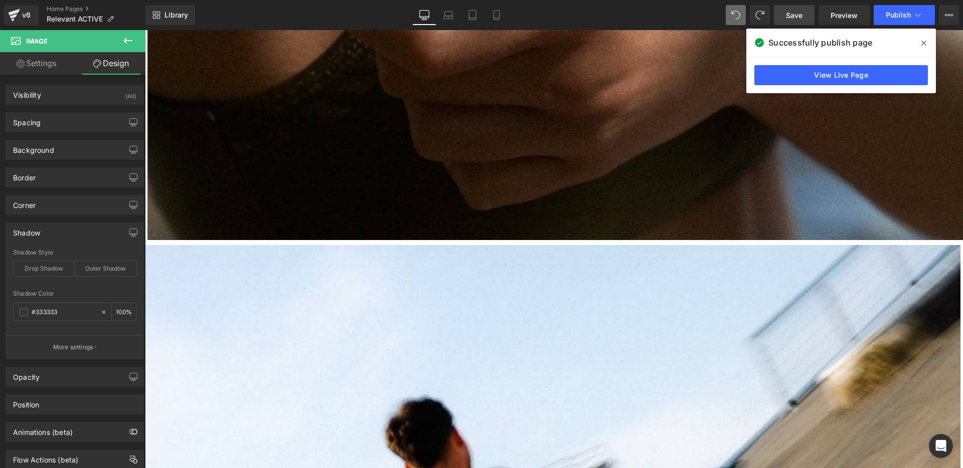
click at [54, 230] on div "Shadow" at bounding box center [74, 232] width 137 height 19
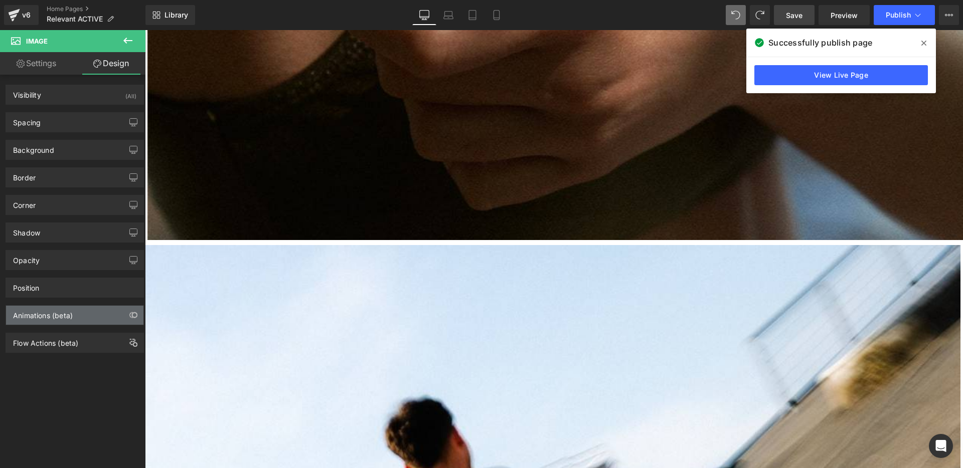
click at [56, 308] on div "Animations (beta)" at bounding box center [43, 313] width 60 height 14
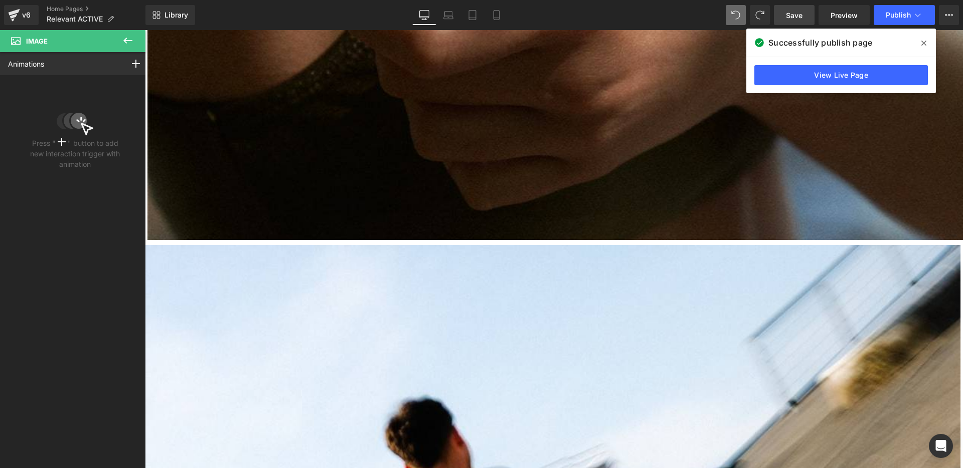
click at [47, 68] on div "Animations" at bounding box center [27, 64] width 54 height 23
click at [133, 39] on icon at bounding box center [128, 41] width 12 height 12
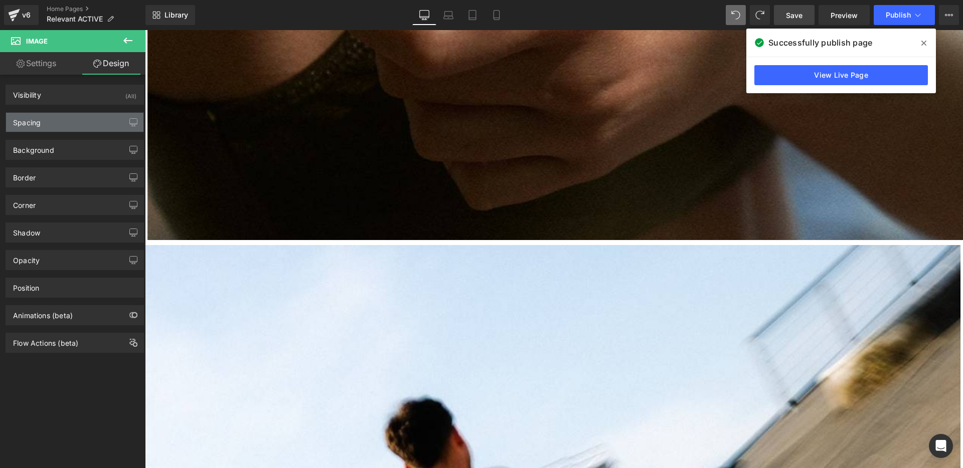
click at [40, 116] on div "Spacing" at bounding box center [27, 120] width 28 height 14
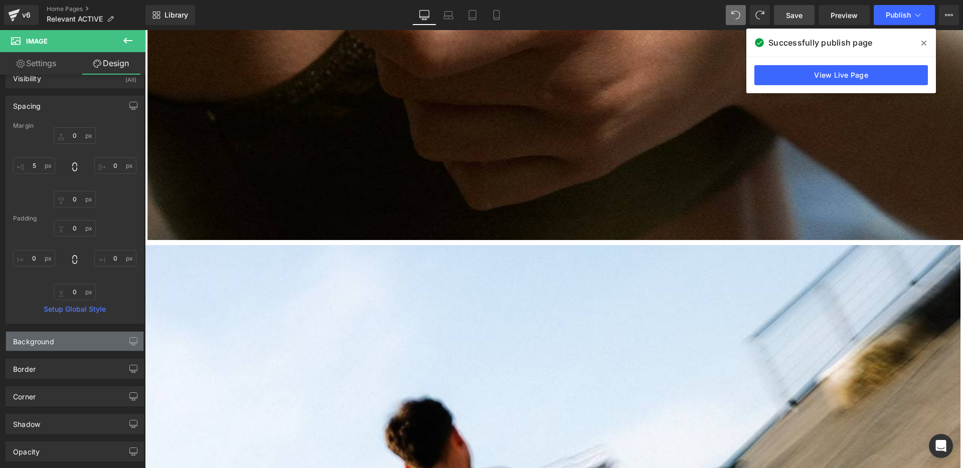
scroll to position [23, 0]
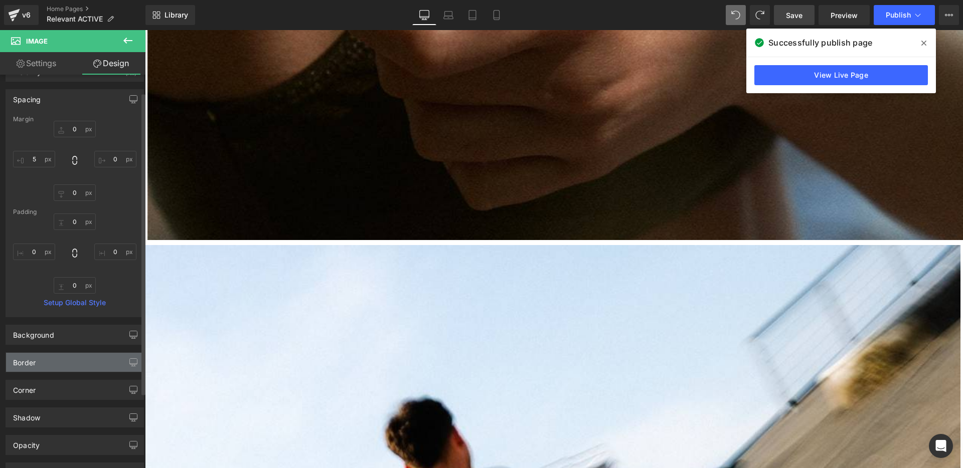
click at [52, 362] on div "Border" at bounding box center [74, 362] width 137 height 19
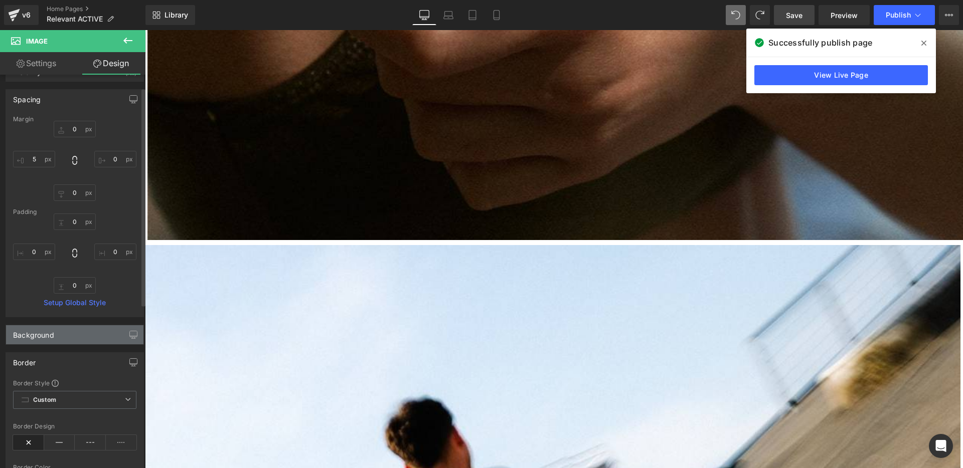
click at [59, 332] on div "Background" at bounding box center [74, 334] width 137 height 19
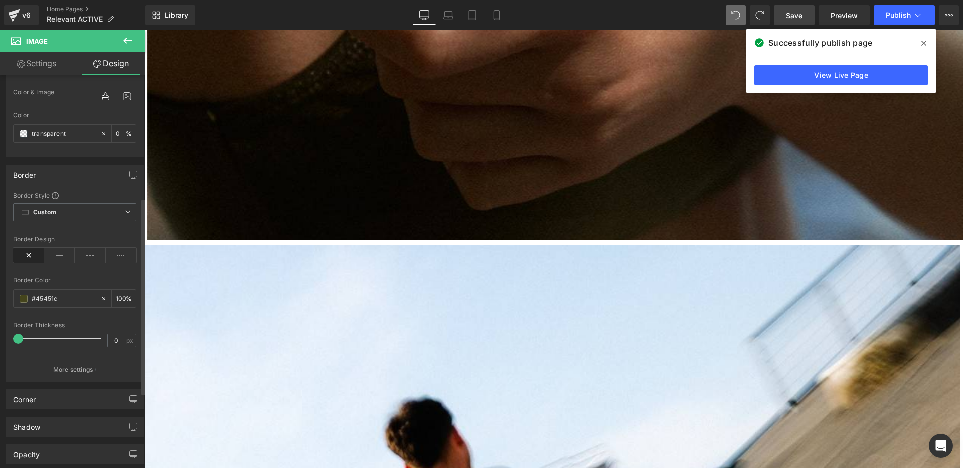
scroll to position [326, 0]
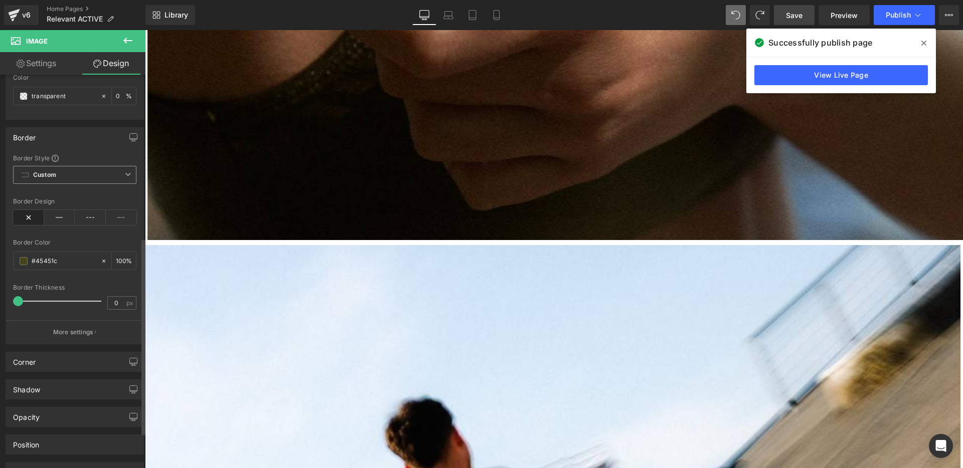
click at [125, 175] on icon at bounding box center [128, 174] width 6 height 6
click at [125, 174] on icon at bounding box center [128, 174] width 6 height 6
click at [70, 360] on div "Corner" at bounding box center [74, 362] width 137 height 19
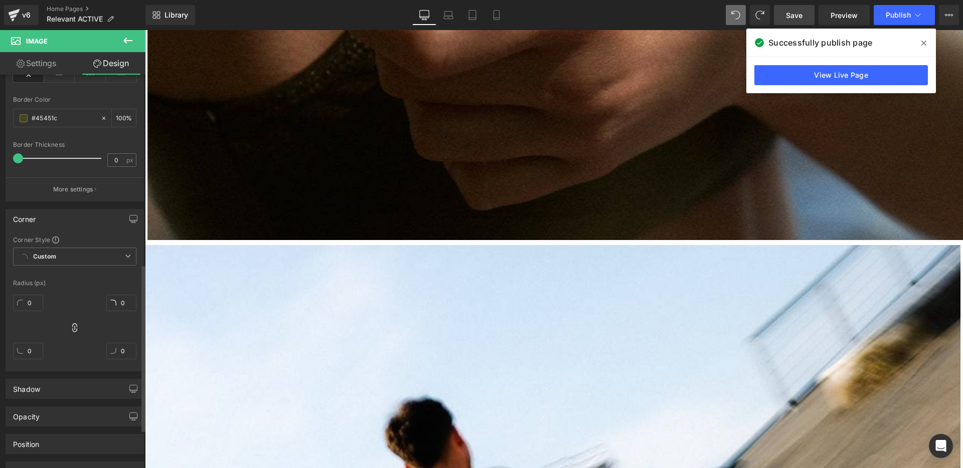
scroll to position [479, 0]
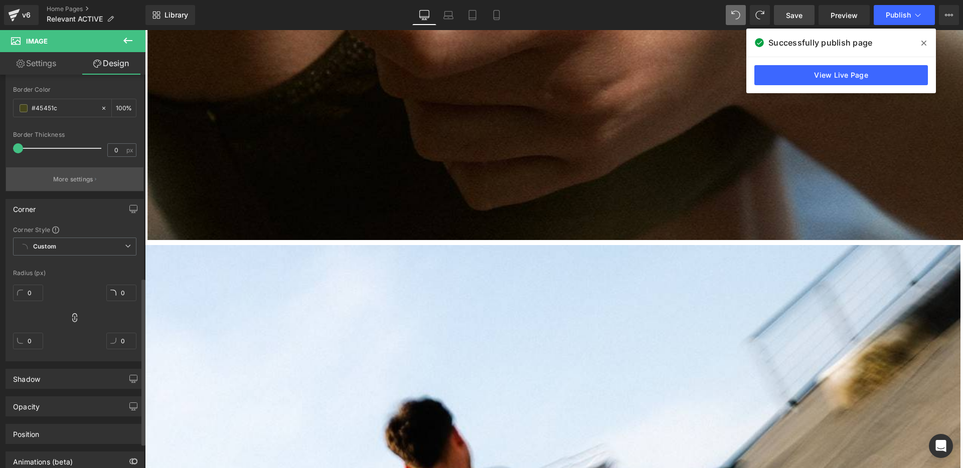
click at [77, 171] on button "More settings" at bounding box center [74, 179] width 137 height 24
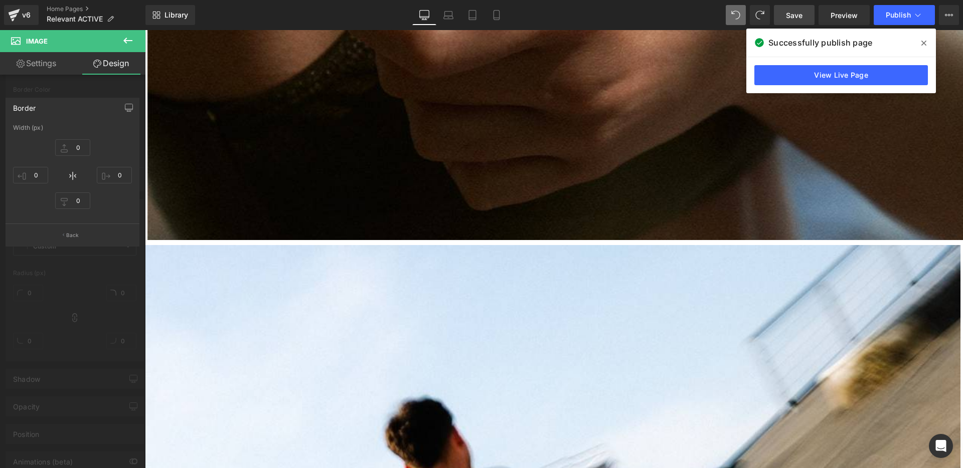
click at [126, 46] on icon at bounding box center [128, 41] width 12 height 12
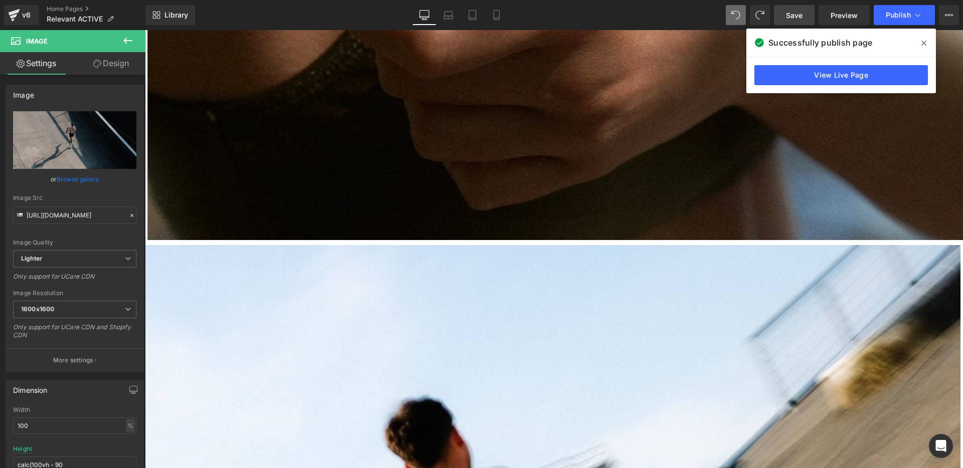
click at [99, 68] on link "Design" at bounding box center [111, 63] width 73 height 23
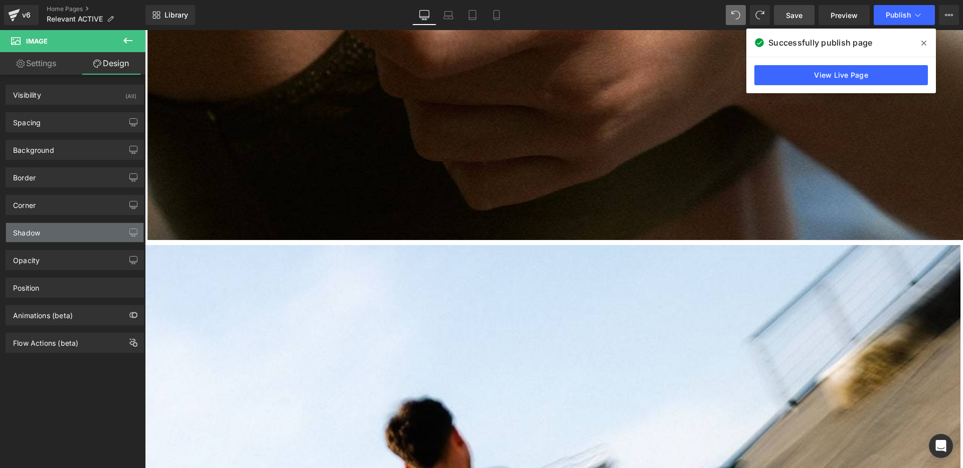
click at [56, 229] on div "Shadow" at bounding box center [74, 232] width 137 height 19
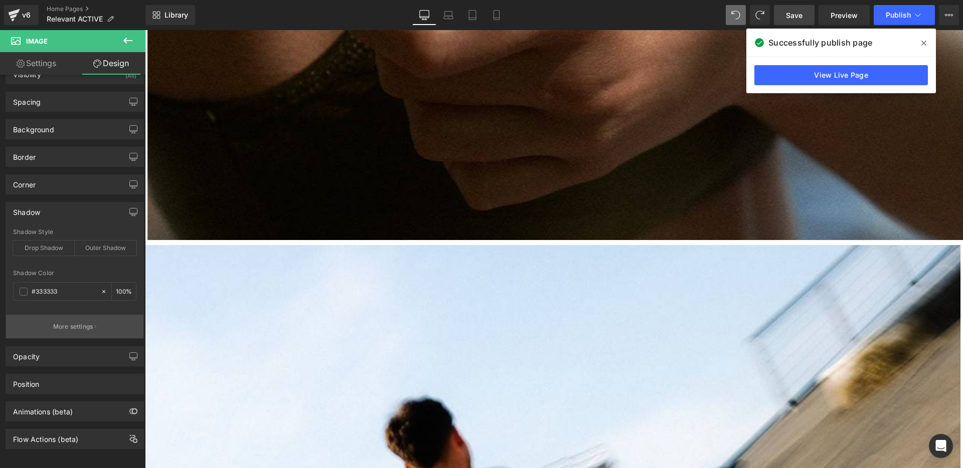
scroll to position [30, 0]
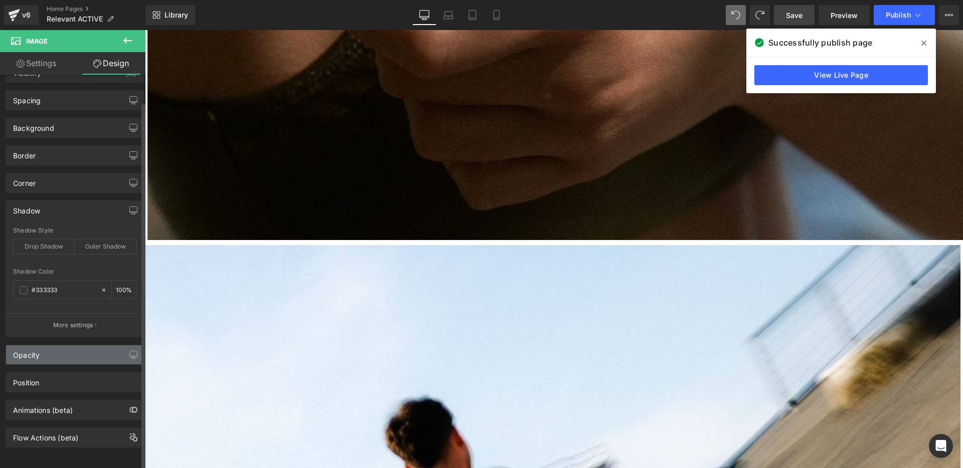
click at [68, 349] on div "Opacity" at bounding box center [74, 354] width 137 height 19
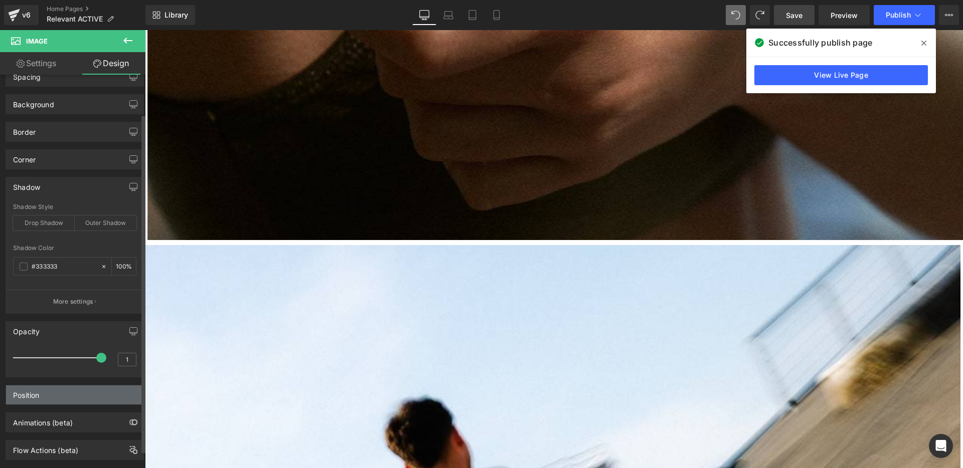
click at [59, 400] on div "Position" at bounding box center [74, 395] width 137 height 19
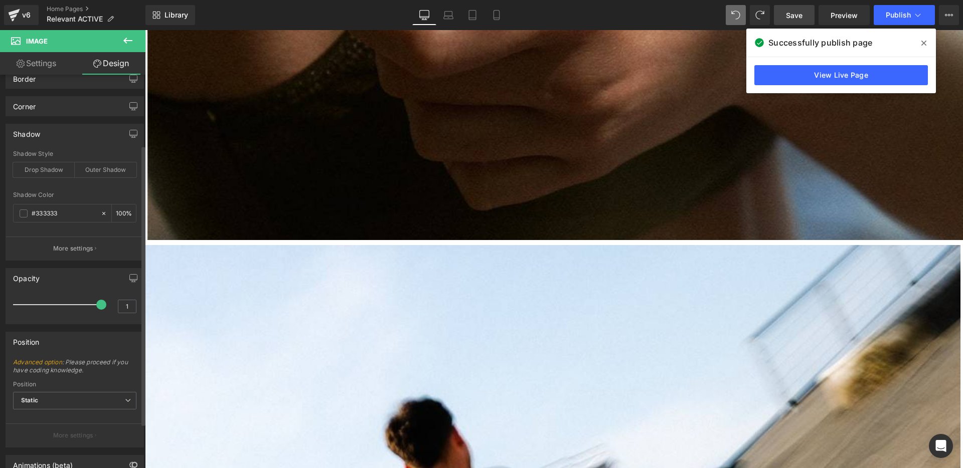
scroll to position [161, 0]
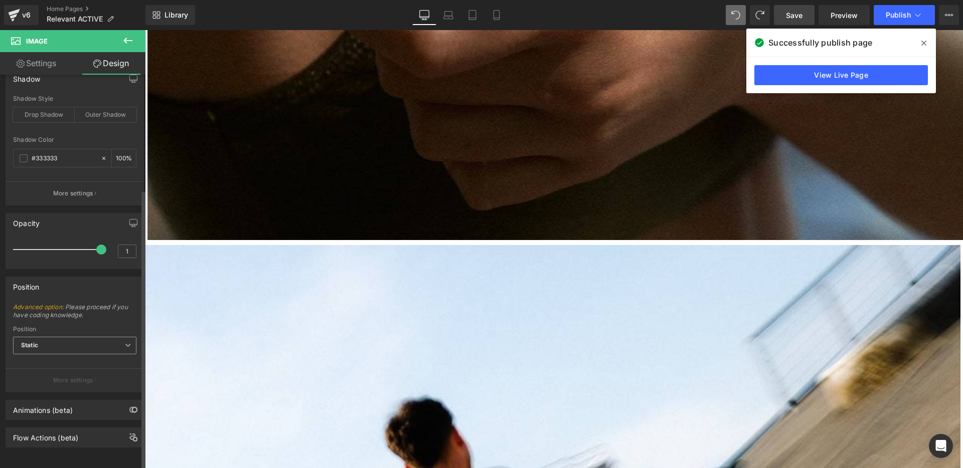
click at [125, 342] on icon at bounding box center [128, 345] width 6 height 6
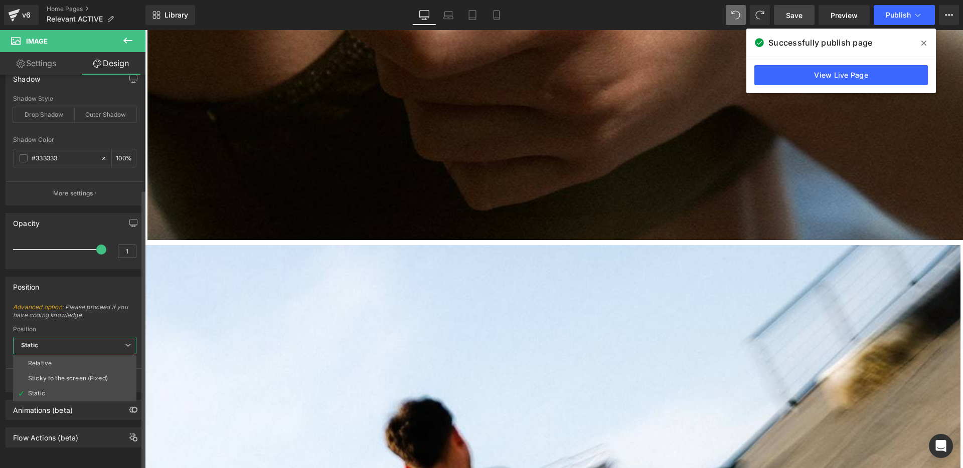
click at [125, 342] on icon at bounding box center [128, 345] width 6 height 6
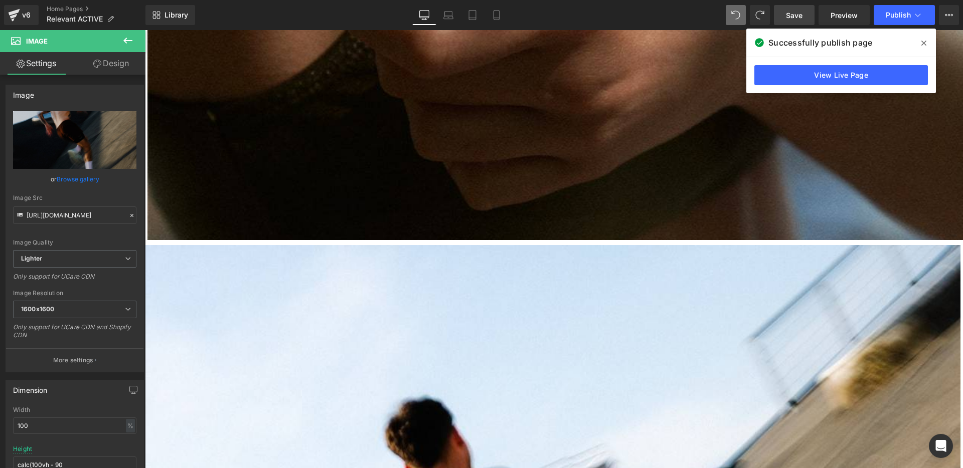
click at [111, 70] on link "Design" at bounding box center [111, 63] width 73 height 23
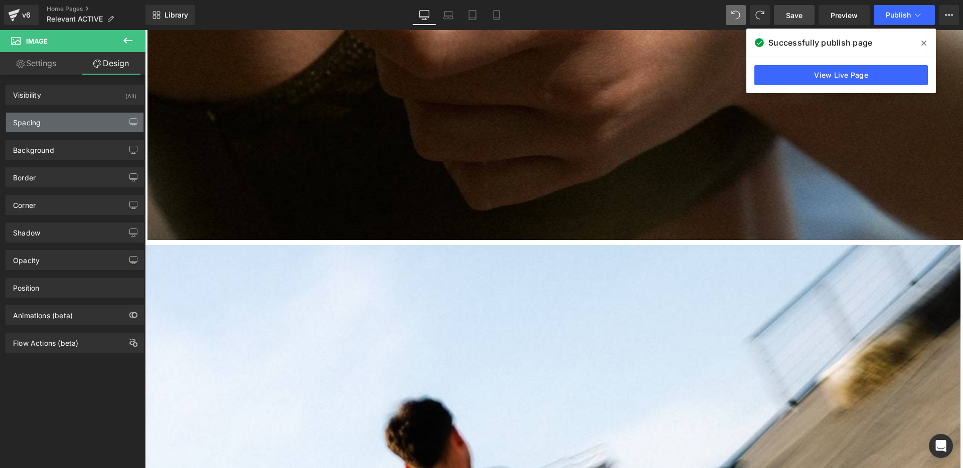
click at [35, 124] on div "Spacing" at bounding box center [27, 120] width 28 height 14
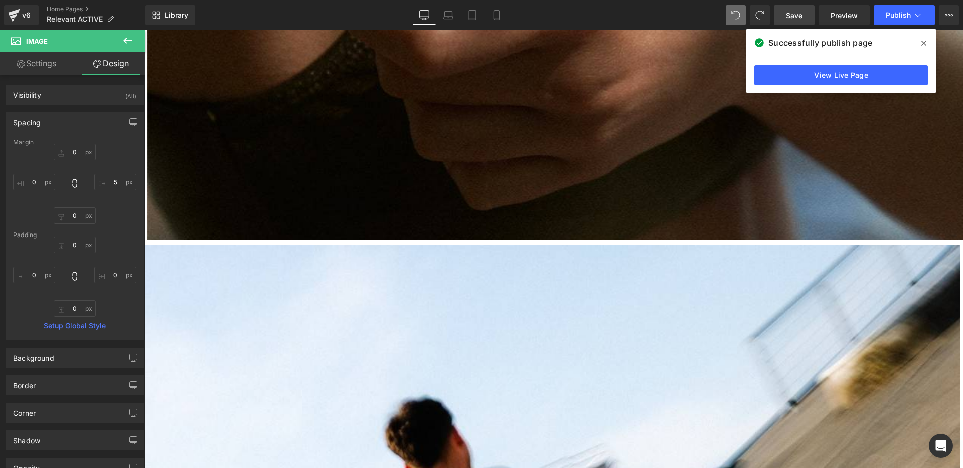
click at [35, 124] on div "Spacing" at bounding box center [27, 120] width 28 height 14
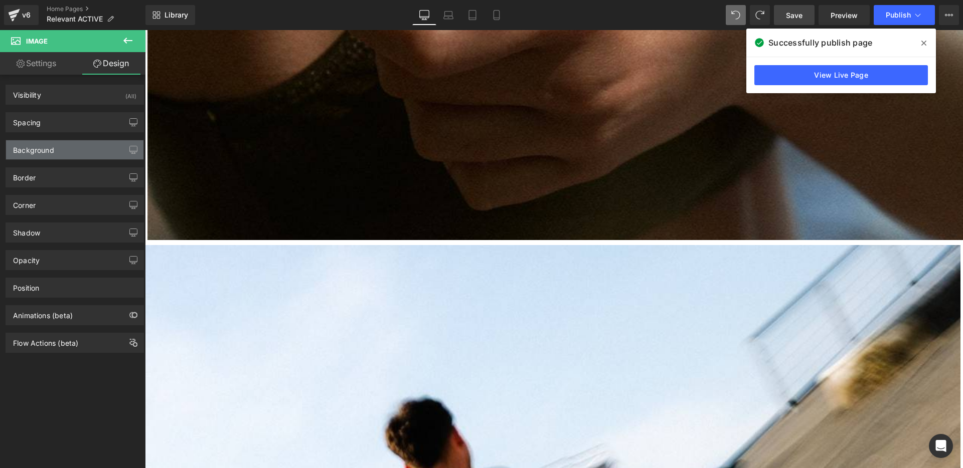
click at [36, 151] on div "Background" at bounding box center [33, 147] width 41 height 14
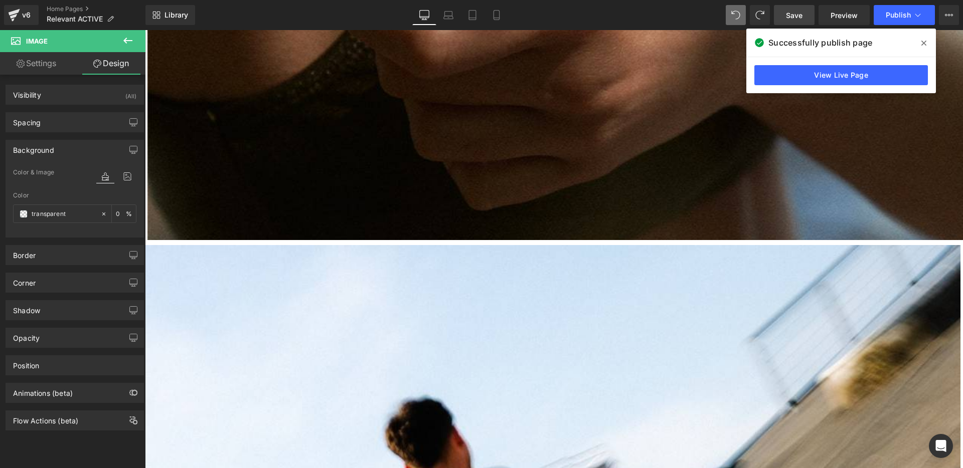
click at [37, 150] on div "Background" at bounding box center [33, 147] width 41 height 14
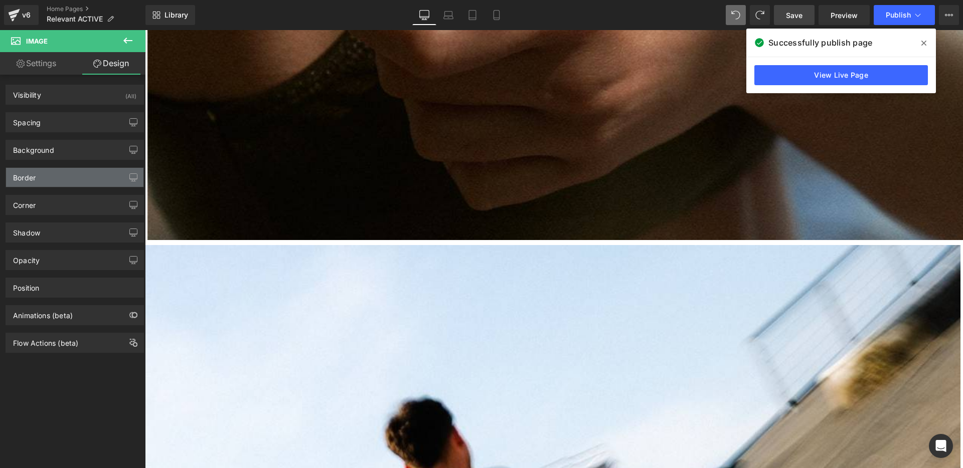
click at [45, 176] on div "Border" at bounding box center [74, 177] width 137 height 19
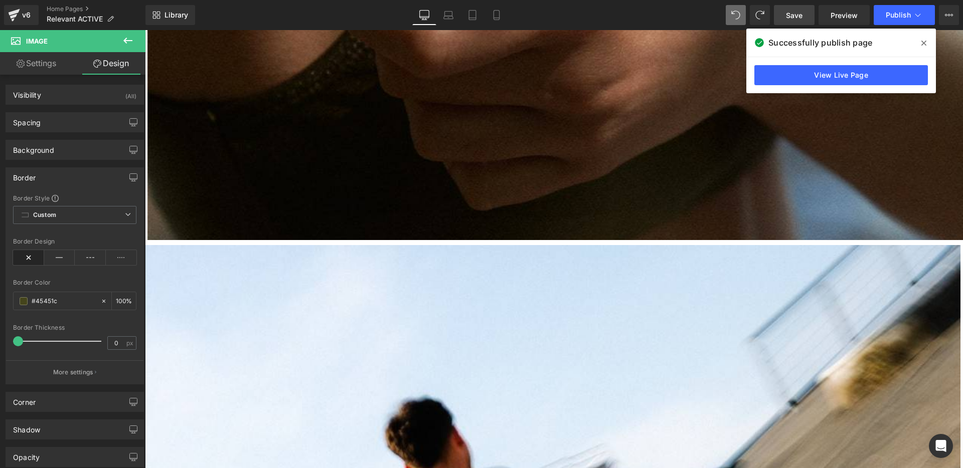
click at [45, 176] on div "Border" at bounding box center [74, 177] width 137 height 19
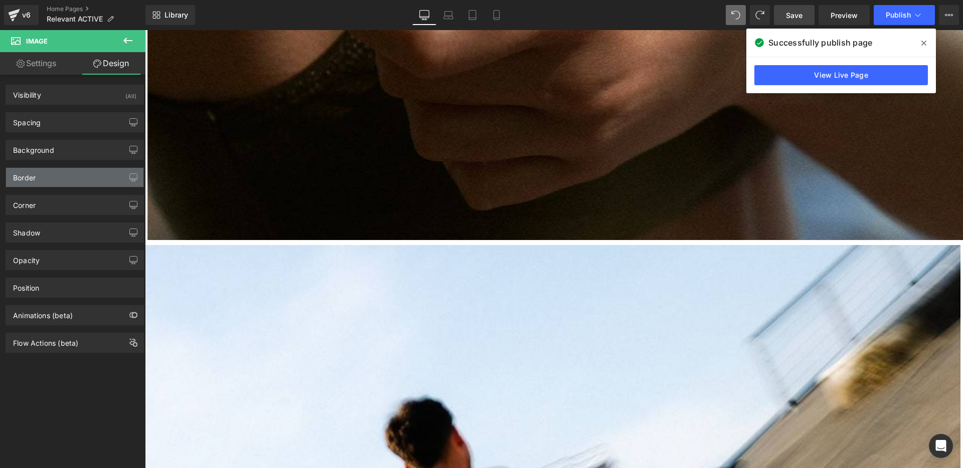
click at [44, 179] on div "Border" at bounding box center [74, 177] width 137 height 19
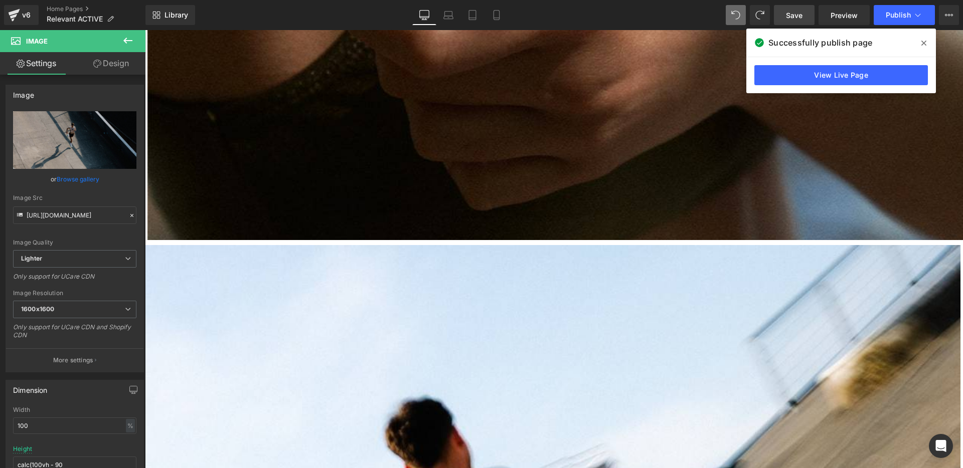
click at [117, 69] on link "Design" at bounding box center [111, 63] width 73 height 23
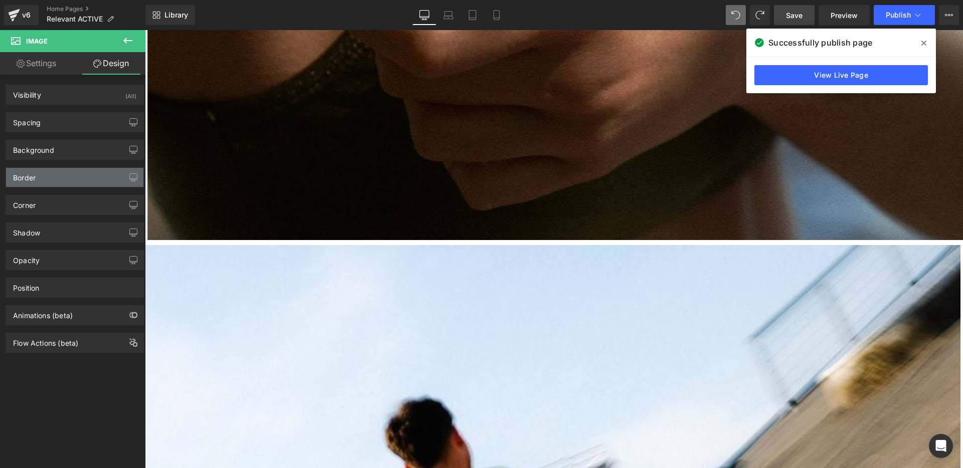
type input "#45451c"
type input "100"
type input "0"
click at [65, 180] on div "Border" at bounding box center [74, 177] width 137 height 19
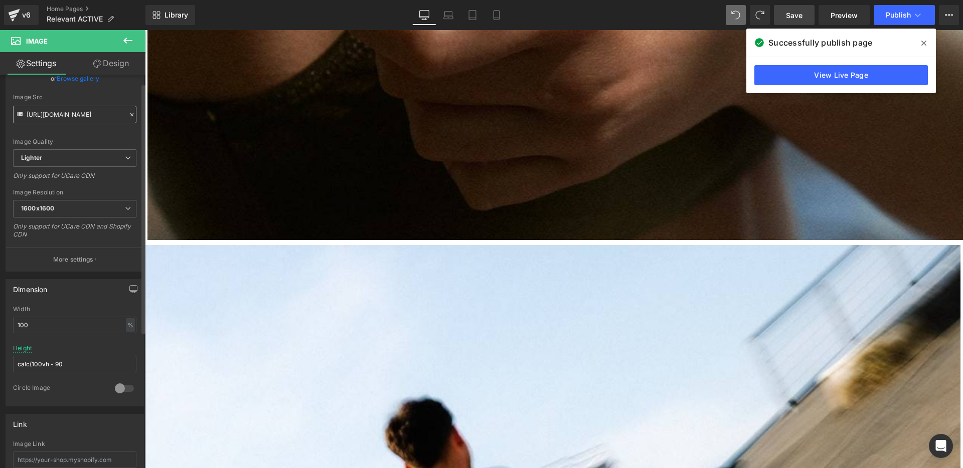
scroll to position [0, 0]
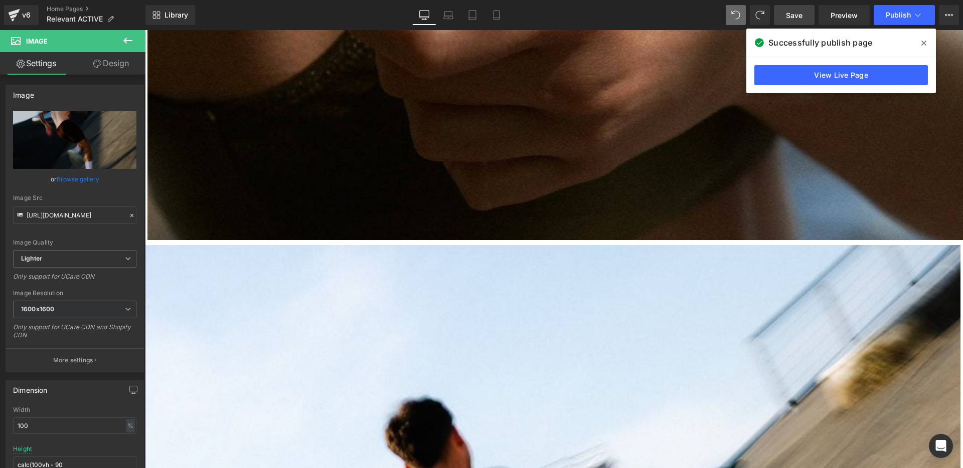
click at [124, 66] on link "Design" at bounding box center [111, 63] width 73 height 23
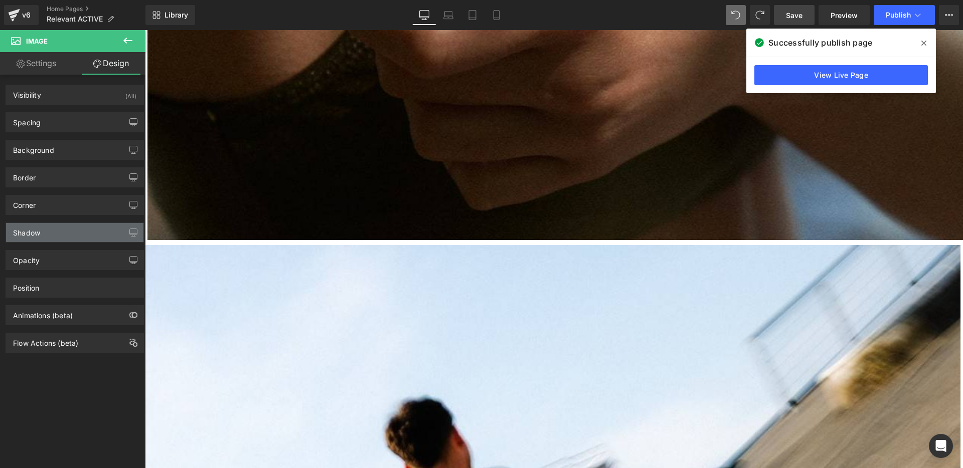
click at [59, 235] on div "Shadow" at bounding box center [74, 232] width 137 height 19
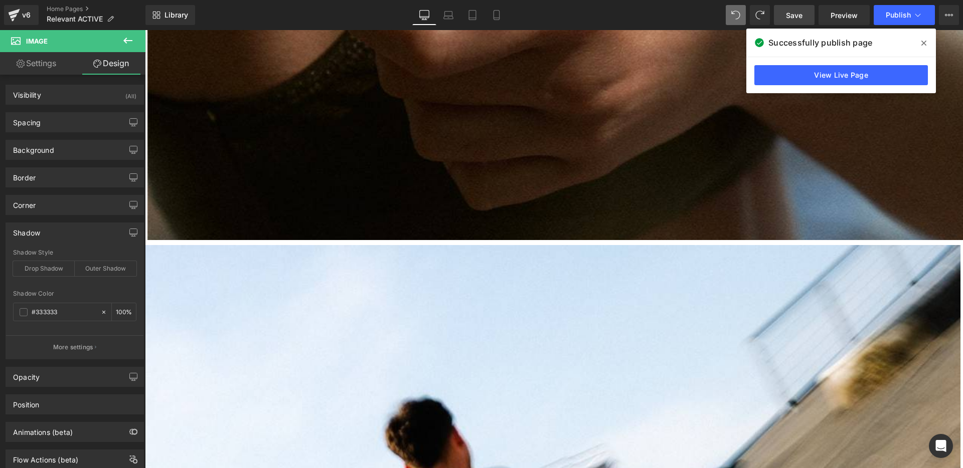
click at [59, 235] on div "Shadow" at bounding box center [74, 232] width 137 height 19
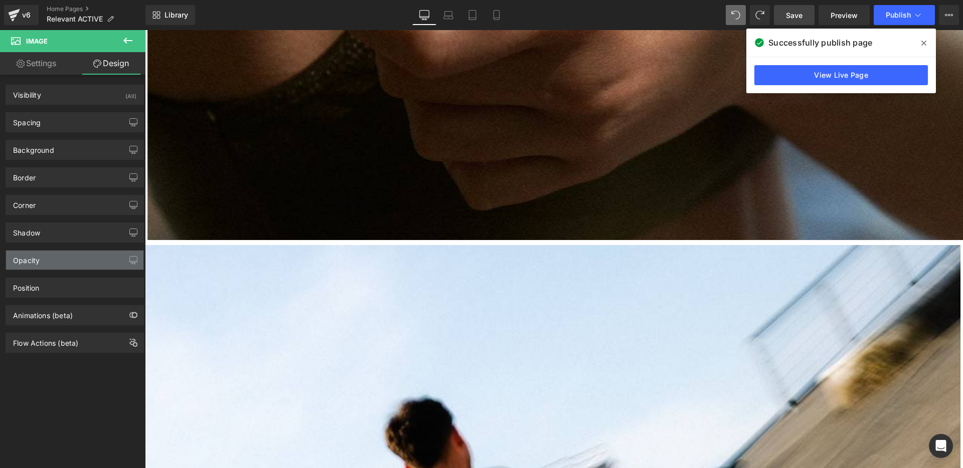
click at [54, 263] on div "Opacity" at bounding box center [74, 260] width 137 height 19
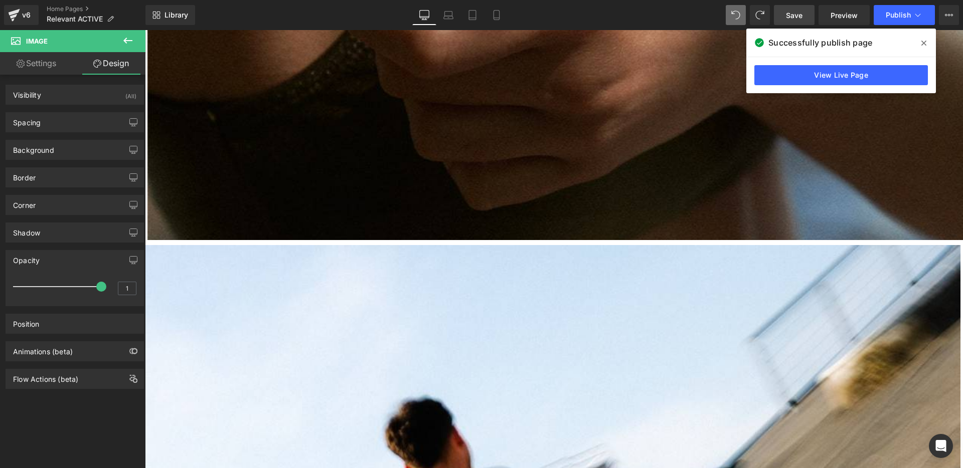
click at [54, 263] on div "Opacity" at bounding box center [74, 260] width 137 height 19
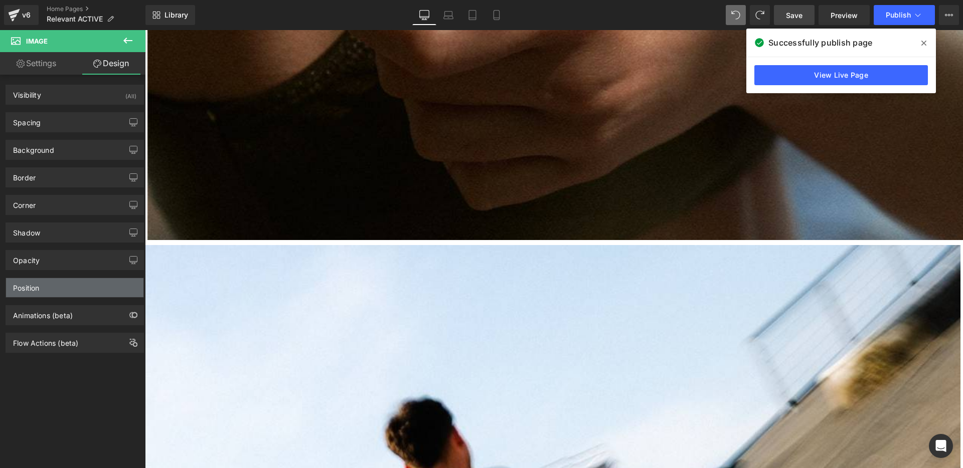
click at [51, 281] on div "Position" at bounding box center [74, 287] width 137 height 19
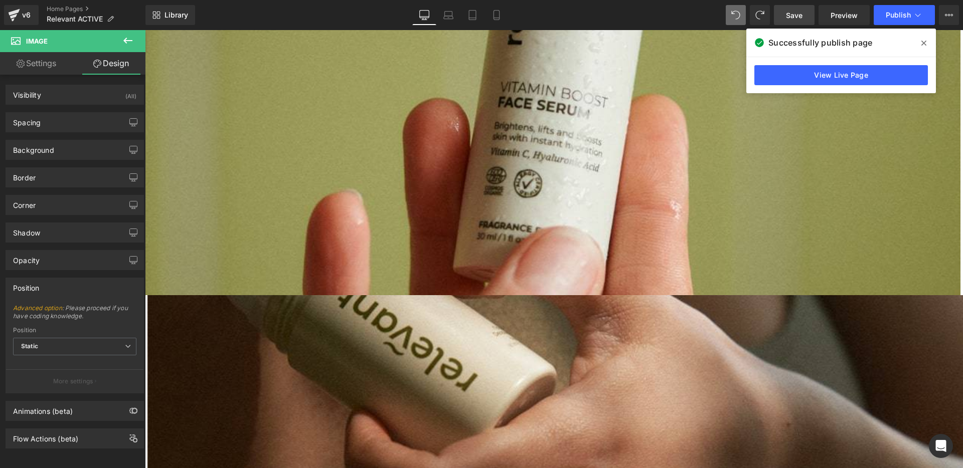
scroll to position [913, 0]
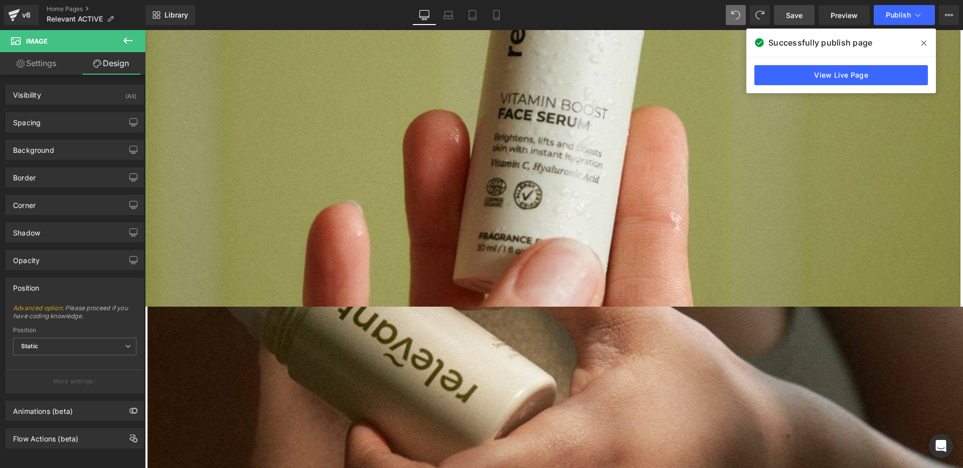
click at [325, 207] on img at bounding box center [552, 110] width 815 height 393
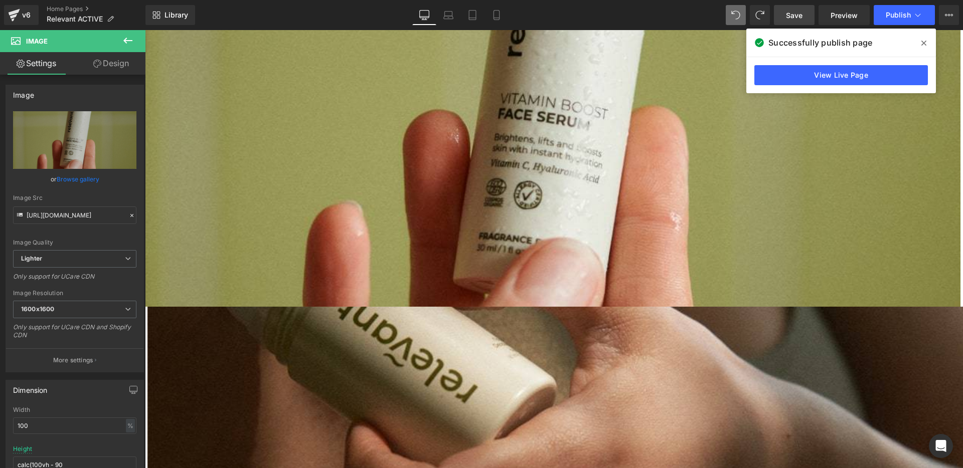
click at [117, 64] on link "Design" at bounding box center [111, 63] width 73 height 23
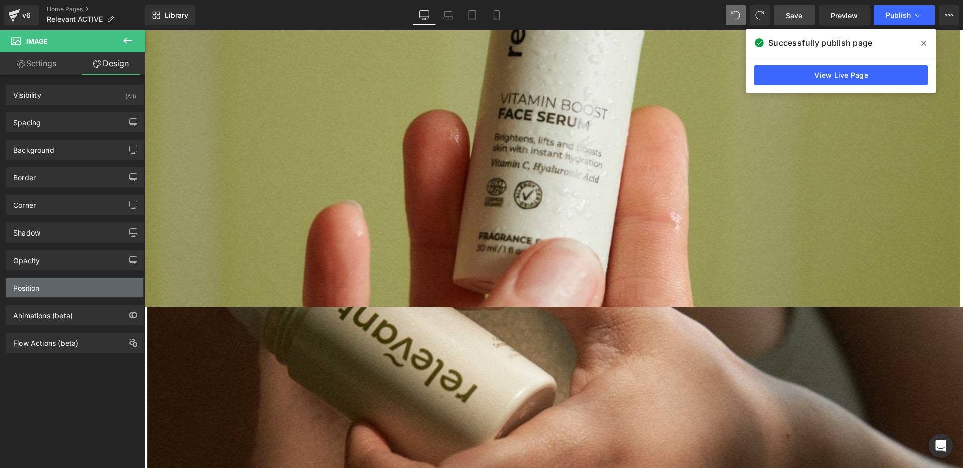
click at [45, 288] on div "Position" at bounding box center [74, 287] width 137 height 19
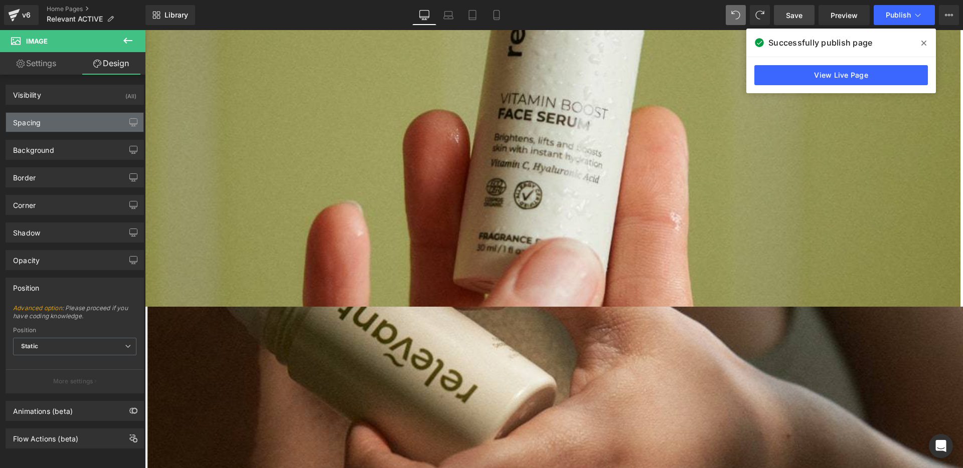
click at [64, 120] on div "Spacing" at bounding box center [74, 122] width 137 height 19
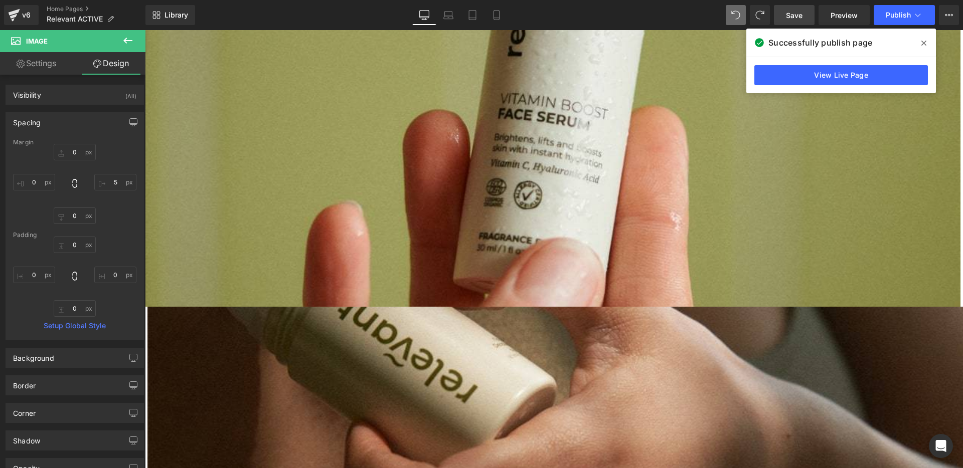
click at [63, 119] on div "Spacing" at bounding box center [74, 122] width 137 height 19
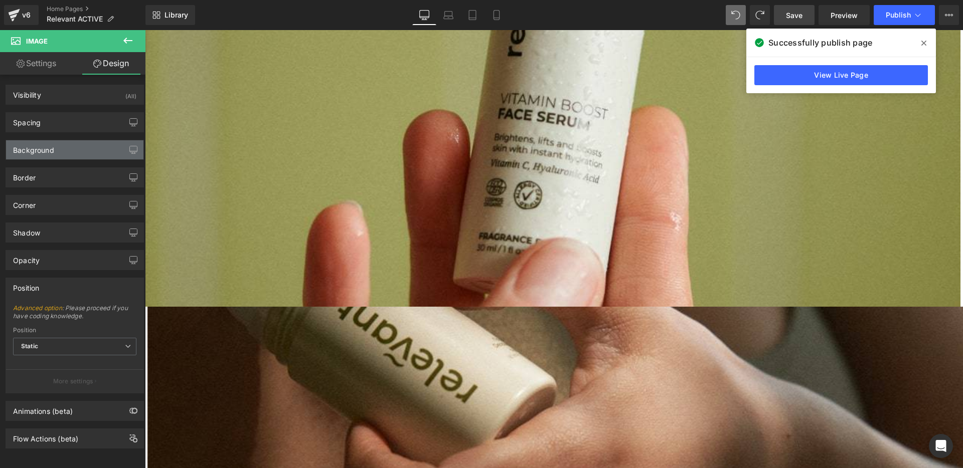
click at [57, 149] on div "Background" at bounding box center [74, 149] width 137 height 19
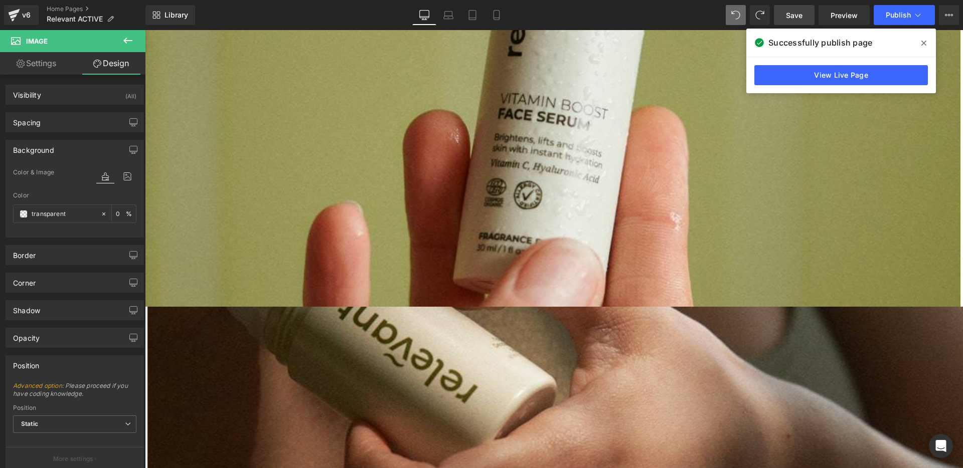
click at [57, 149] on div "Background" at bounding box center [74, 149] width 137 height 19
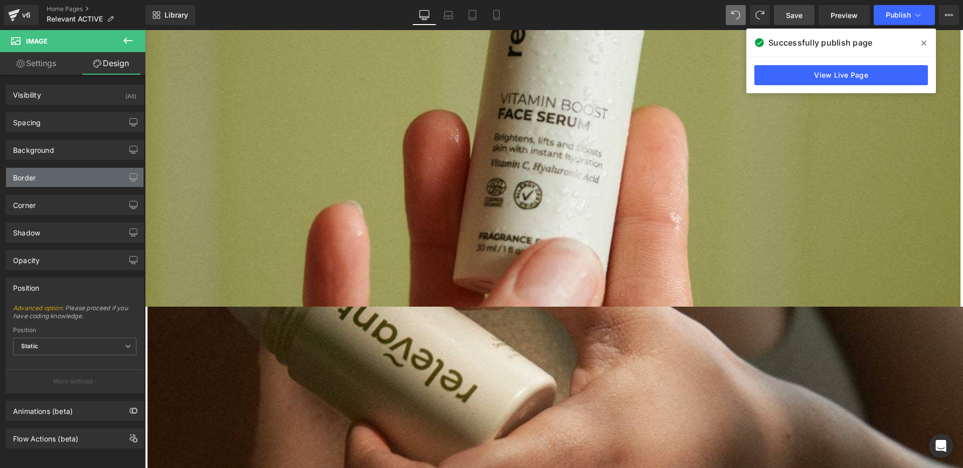
click at [58, 172] on div "Border" at bounding box center [74, 177] width 137 height 19
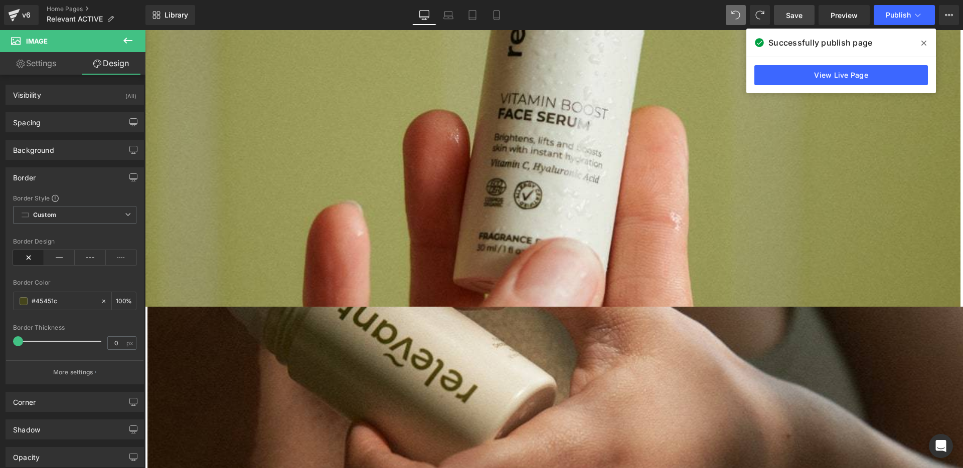
click at [58, 172] on div "Border" at bounding box center [74, 177] width 137 height 19
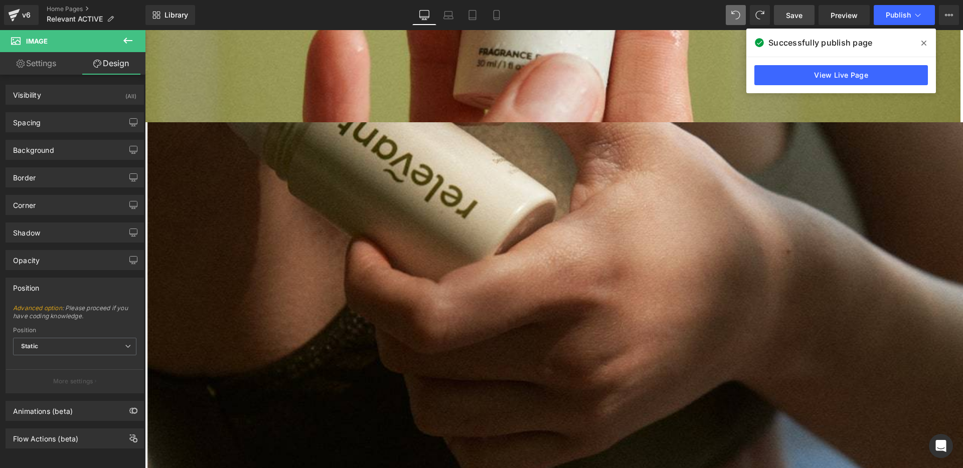
scroll to position [1198, 0]
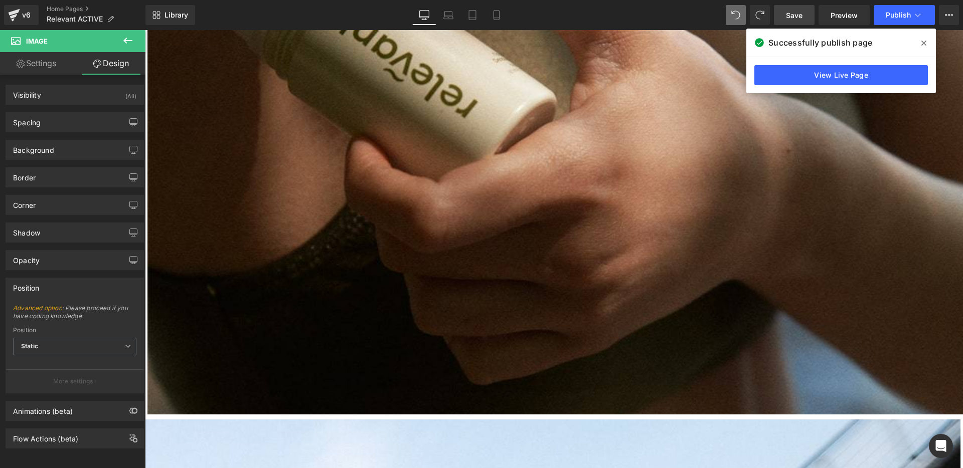
click at [43, 60] on link "Settings" at bounding box center [36, 63] width 73 height 23
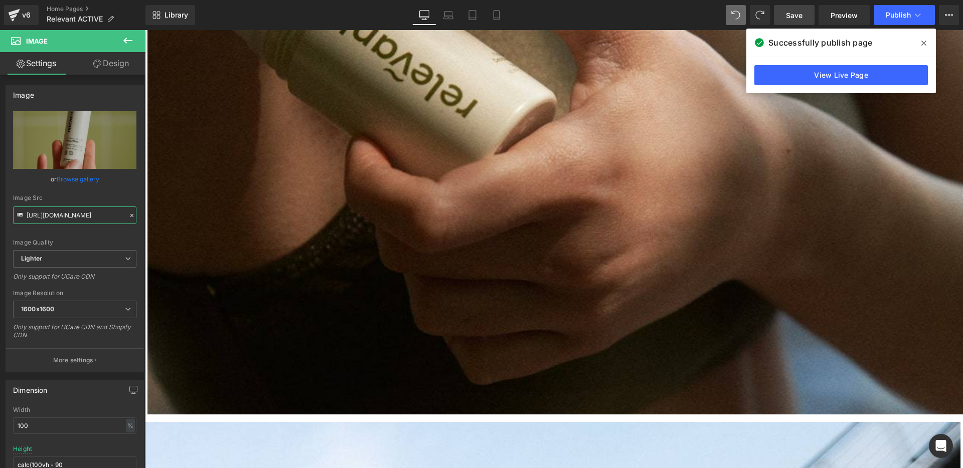
scroll to position [0, 343]
drag, startPoint x: 229, startPoint y: 247, endPoint x: 162, endPoint y: 224, distance: 70.1
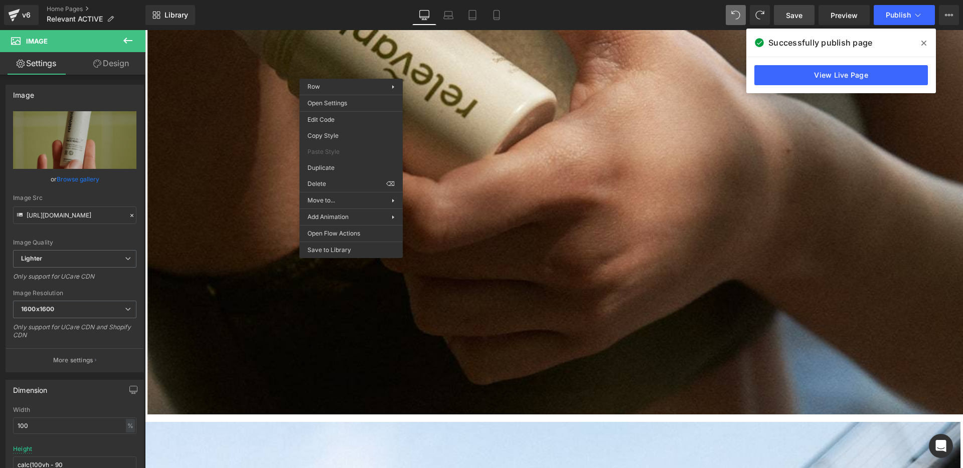
scroll to position [0, 0]
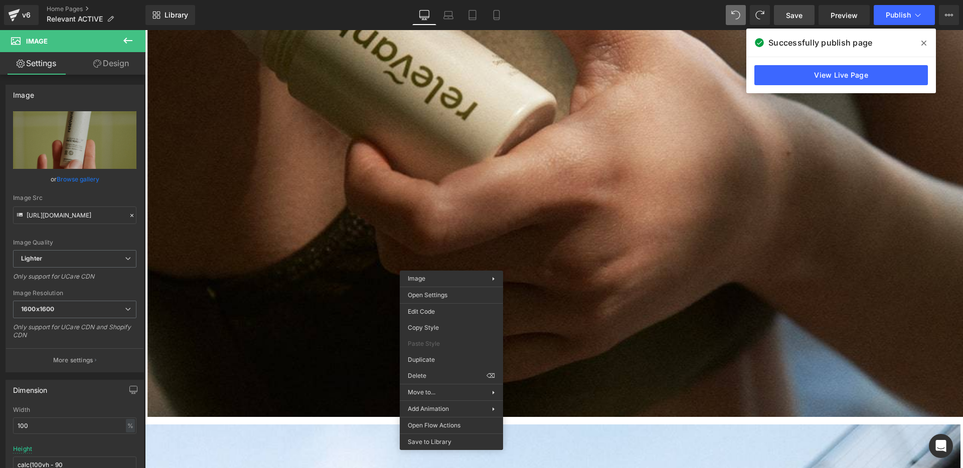
click at [723, 118] on img at bounding box center [554, 220] width 815 height 393
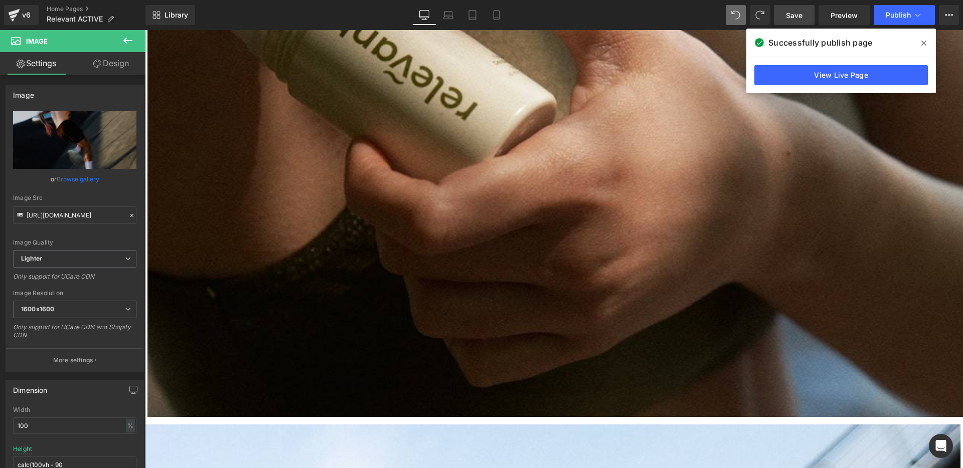
click at [145, 30] on icon at bounding box center [145, 30] width 0 height 0
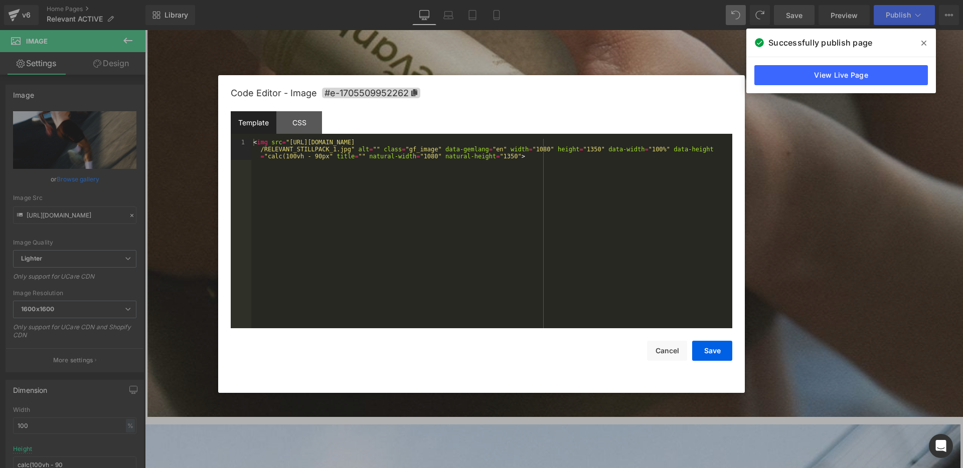
click at [327, 0] on div "Image You are previewing how the will restyle your page. You can not edit Eleme…" at bounding box center [481, 0] width 963 height 0
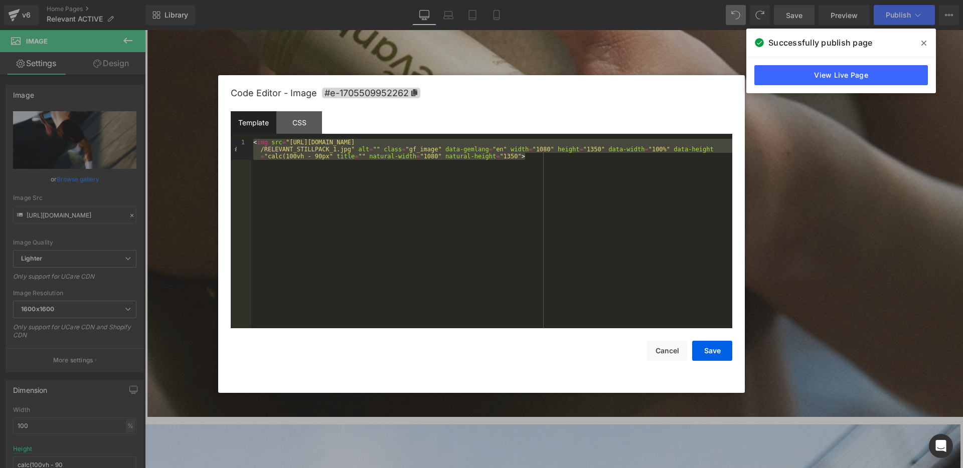
drag, startPoint x: 537, startPoint y: 159, endPoint x: 240, endPoint y: 133, distance: 298.5
click at [240, 133] on div "Template CSS 1 < img src = "https://ucarecdn.com/64dff1f1-26db-4528-8e2f-fe2a23…" at bounding box center [481, 219] width 501 height 217
click at [663, 355] on button "Cancel" at bounding box center [667, 351] width 40 height 20
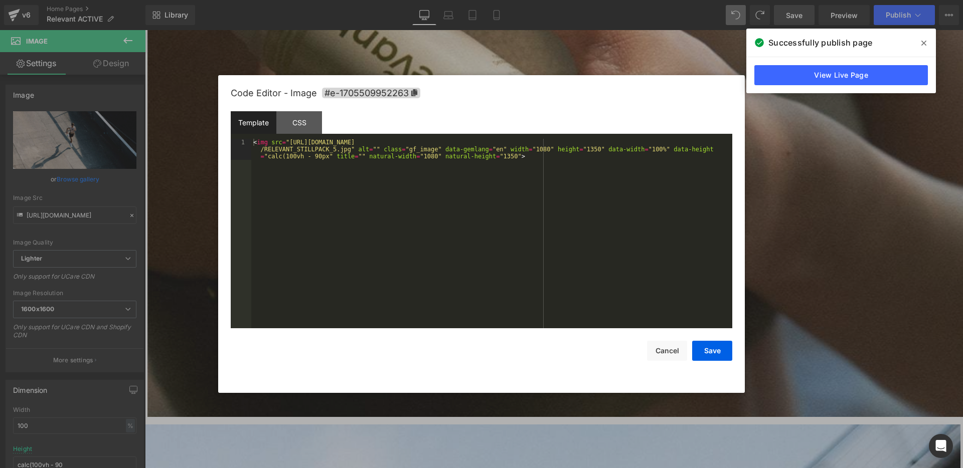
click at [623, 0] on div "Image You are previewing how the will restyle your page. You can not edit Eleme…" at bounding box center [481, 0] width 963 height 0
click at [527, 151] on div "< img src = "https://ucarecdn.com/cd73ee4f-596f-48fa-a78b-1666a69bea24/-/format…" at bounding box center [491, 255] width 481 height 232
click at [527, 154] on div "< img src = "https://ucarecdn.com/cd73ee4f-596f-48fa-a78b-1666a69bea24/-/format…" at bounding box center [491, 255] width 481 height 232
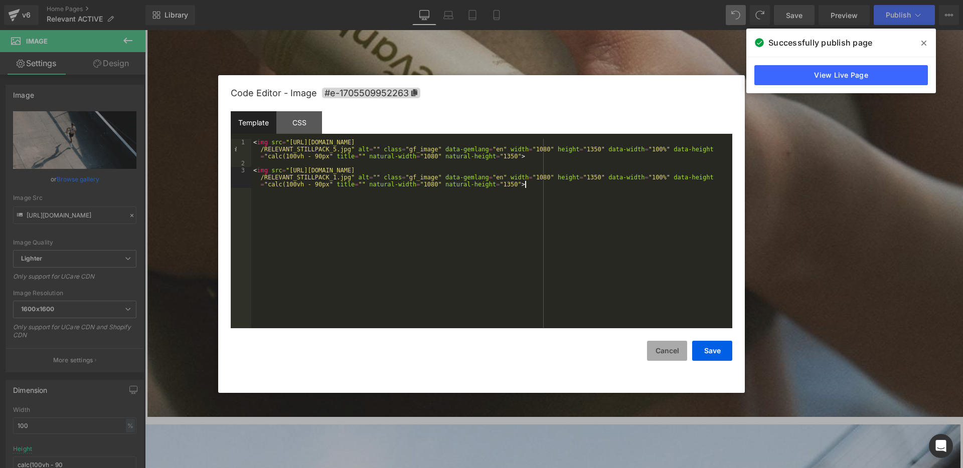
click at [657, 347] on button "Cancel" at bounding box center [667, 351] width 40 height 20
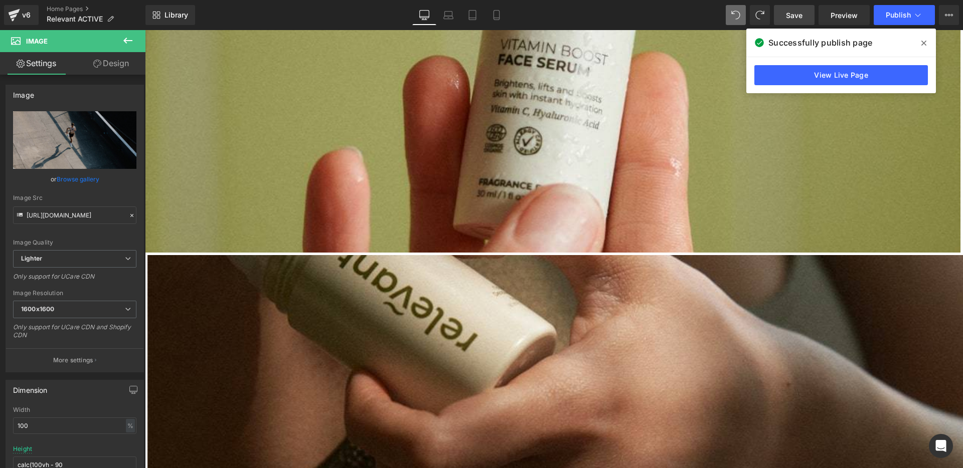
scroll to position [960, 0]
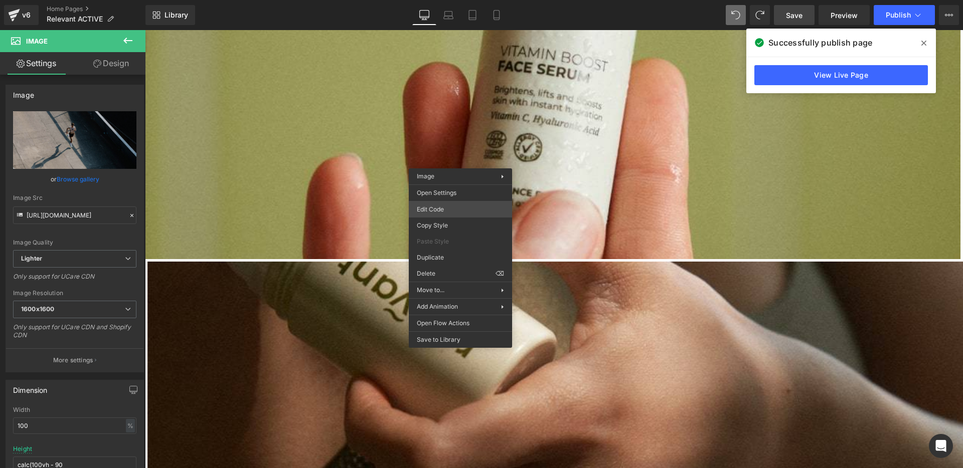
click at [453, 0] on div "Image You are previewing how the will restyle your page. You can not edit Eleme…" at bounding box center [481, 0] width 963 height 0
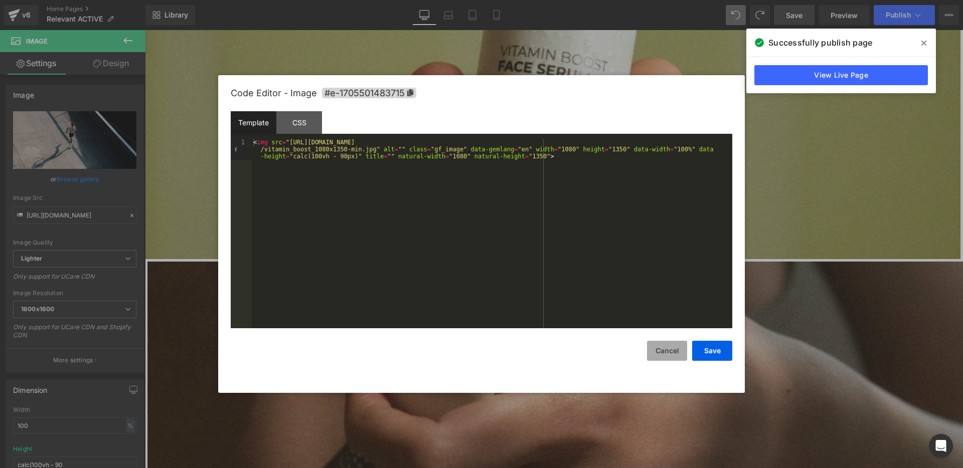
click at [666, 356] on button "Cancel" at bounding box center [667, 351] width 40 height 20
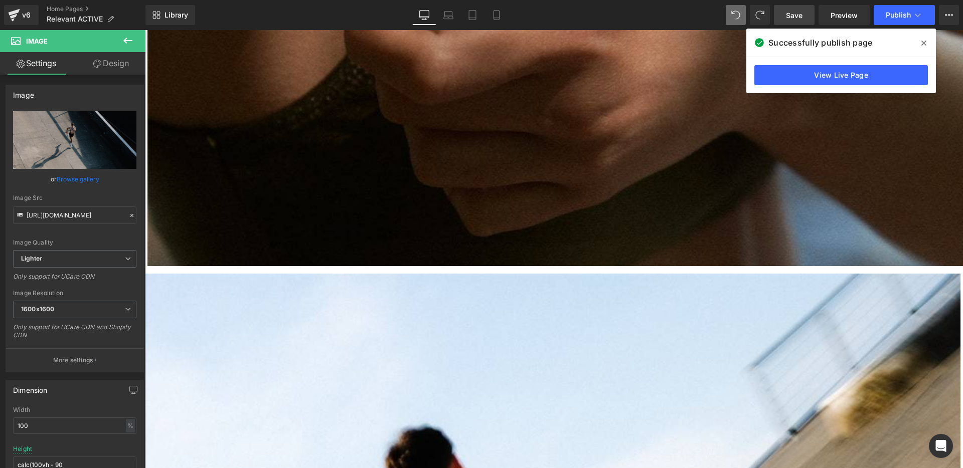
scroll to position [1342, 0]
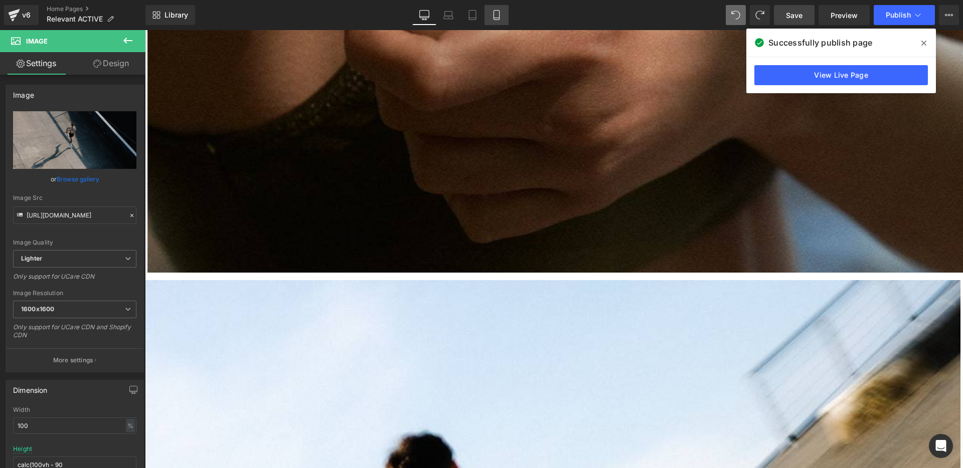
click at [504, 18] on link "Mobile" at bounding box center [496, 15] width 24 height 20
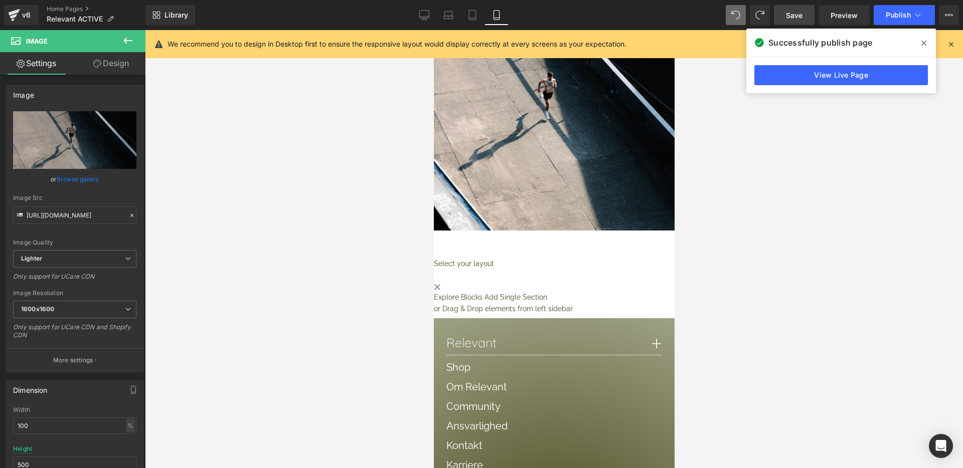
scroll to position [1320, 0]
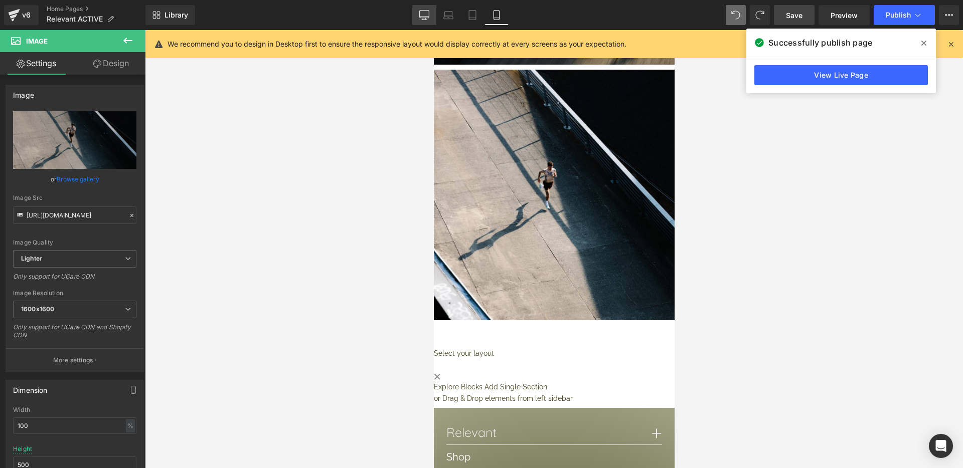
click at [416, 10] on link "Desktop" at bounding box center [424, 15] width 24 height 20
type input "calc(100vh - 90"
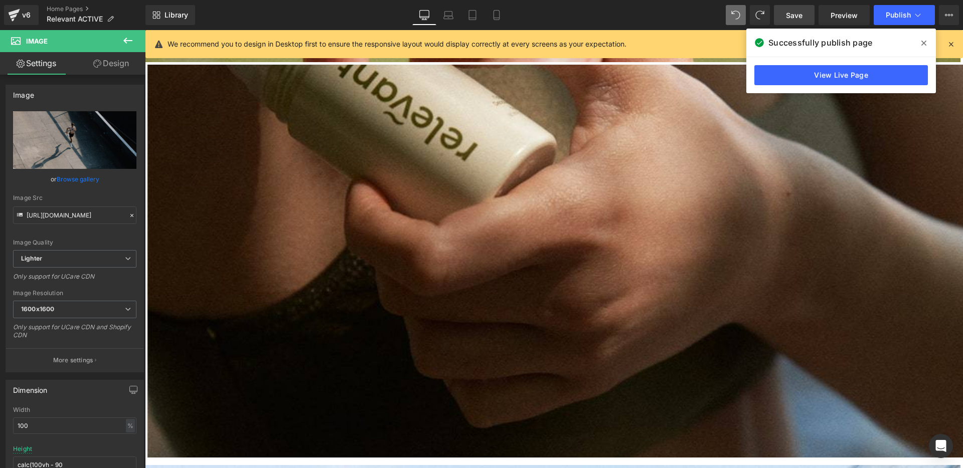
scroll to position [1495, 0]
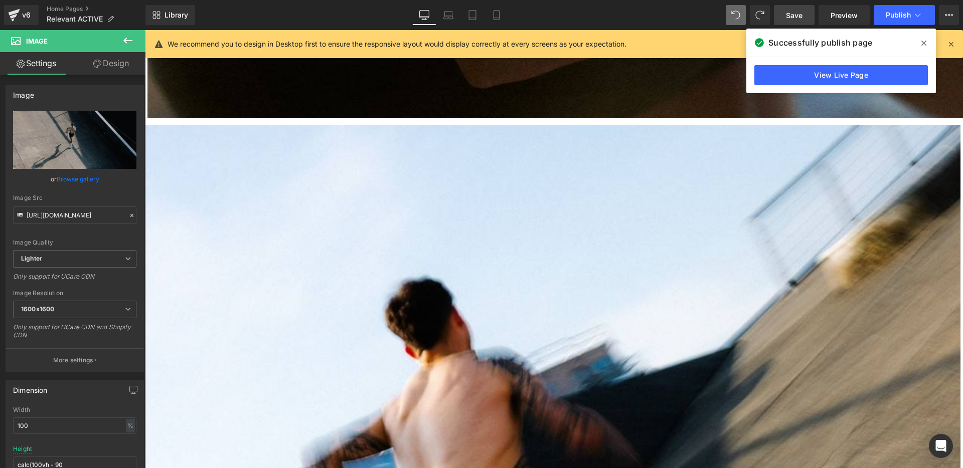
click at [925, 39] on icon at bounding box center [923, 43] width 5 height 8
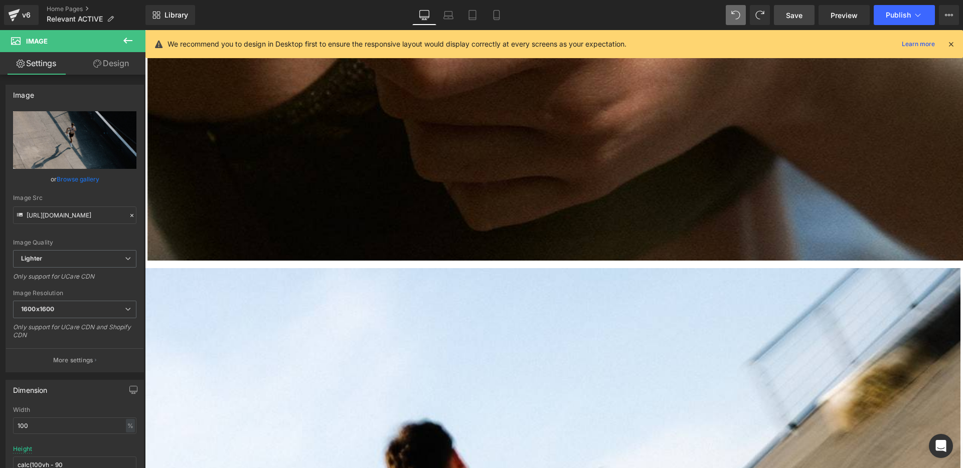
scroll to position [1467, 0]
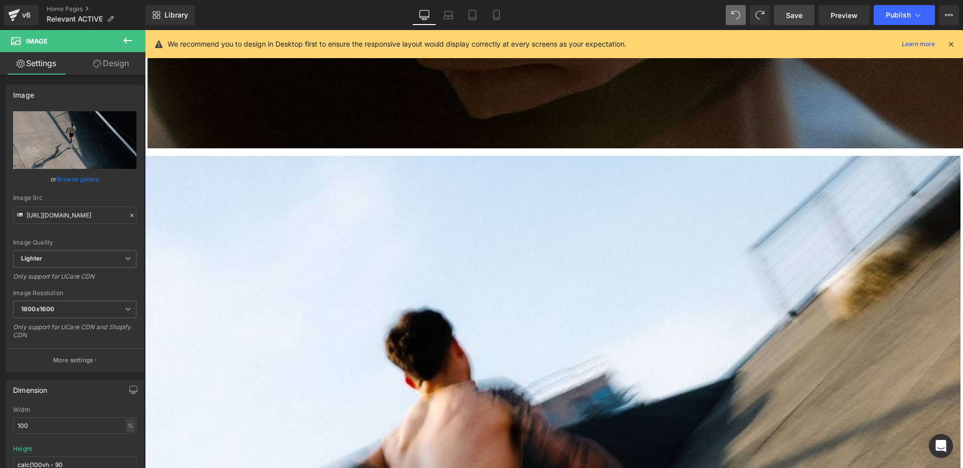
click at [145, 30] on span "Image" at bounding box center [145, 30] width 0 height 0
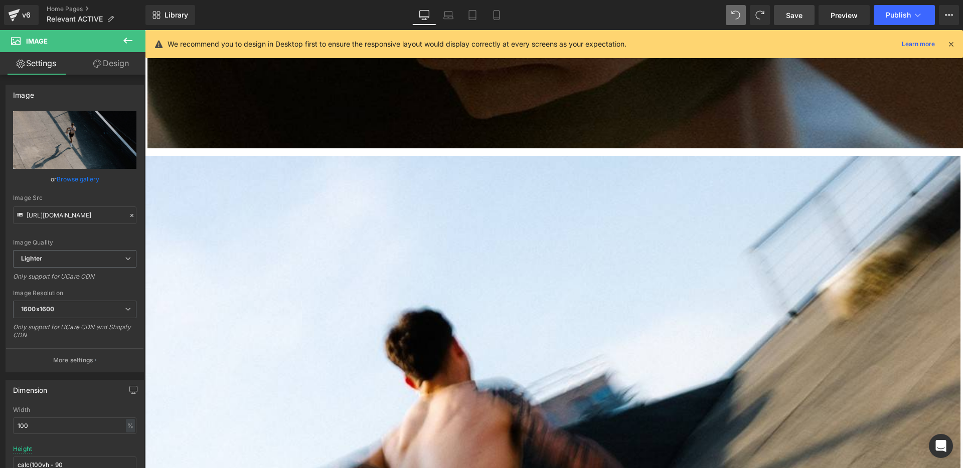
click at [145, 30] on span "Image" at bounding box center [145, 30] width 0 height 0
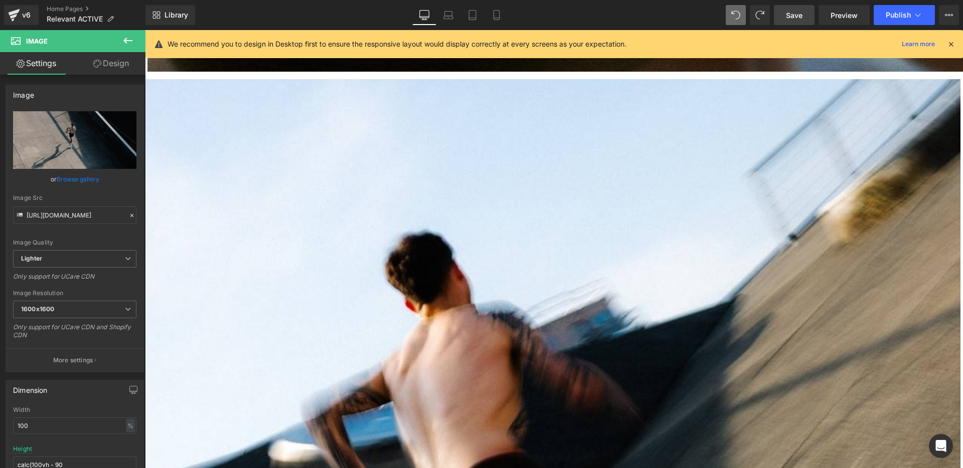
scroll to position [1660, 0]
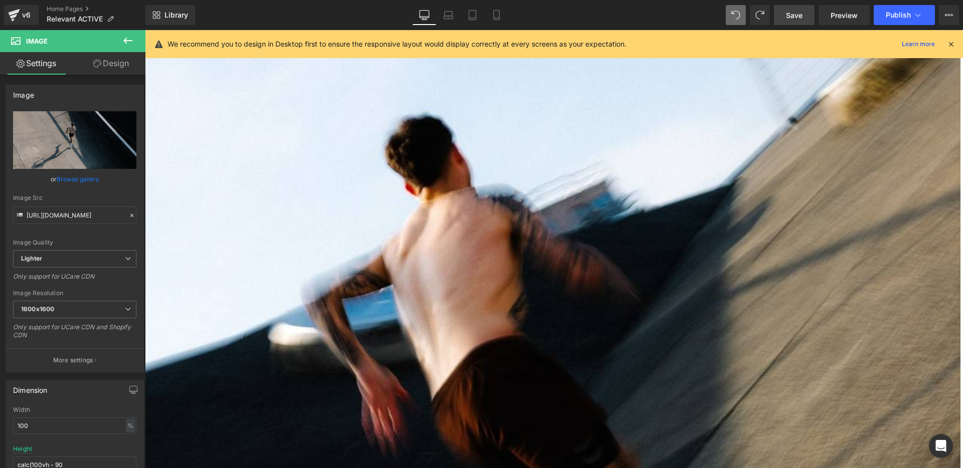
click at [469, 220] on div "Liquid ACTIVE CARE — AVAILABLE NOW Heading Shop now Button Row Liquid Row Easy …" at bounding box center [554, 262] width 818 height 3650
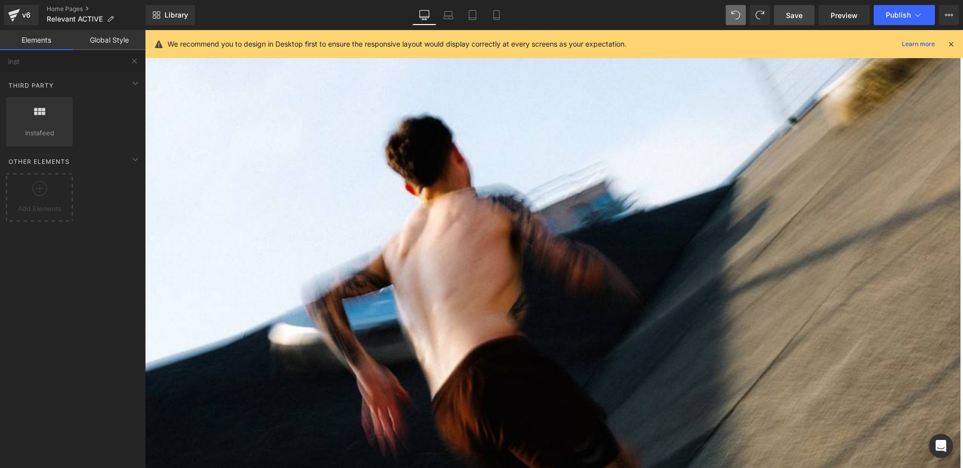
click at [472, 209] on div "Liquid ACTIVE CARE — AVAILABLE NOW Heading Shop now Button Row Liquid Row Easy …" at bounding box center [554, 262] width 818 height 3650
click at [481, 189] on div "Liquid ACTIVE CARE — AVAILABLE NOW Heading Shop now Button Row Liquid Row Easy …" at bounding box center [554, 221] width 818 height 3569
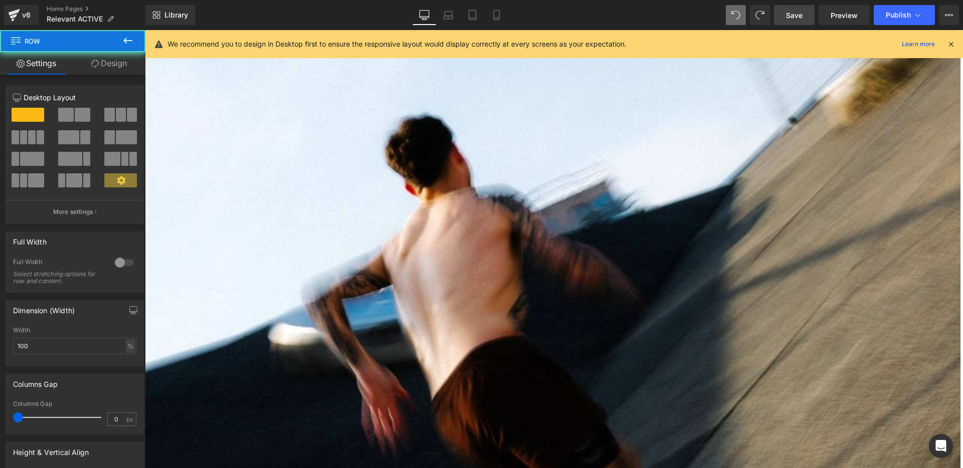
click at [483, 185] on div "Liquid ACTIVE CARE — AVAILABLE NOW Heading Shop now Button Row Liquid Row Easy …" at bounding box center [554, 221] width 818 height 3569
click at [476, 191] on div "Liquid ACTIVE CARE — AVAILABLE NOW Heading Shop now Button Row Liquid Row Easy …" at bounding box center [554, 221] width 818 height 3569
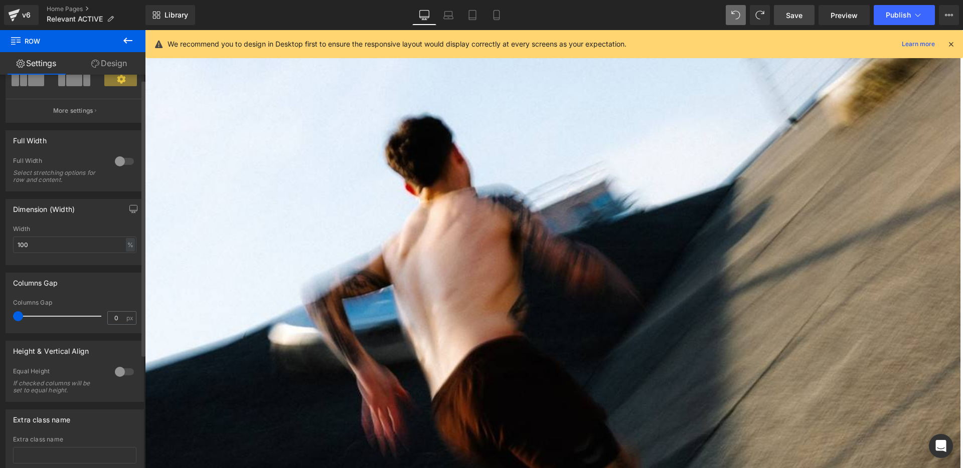
scroll to position [0, 0]
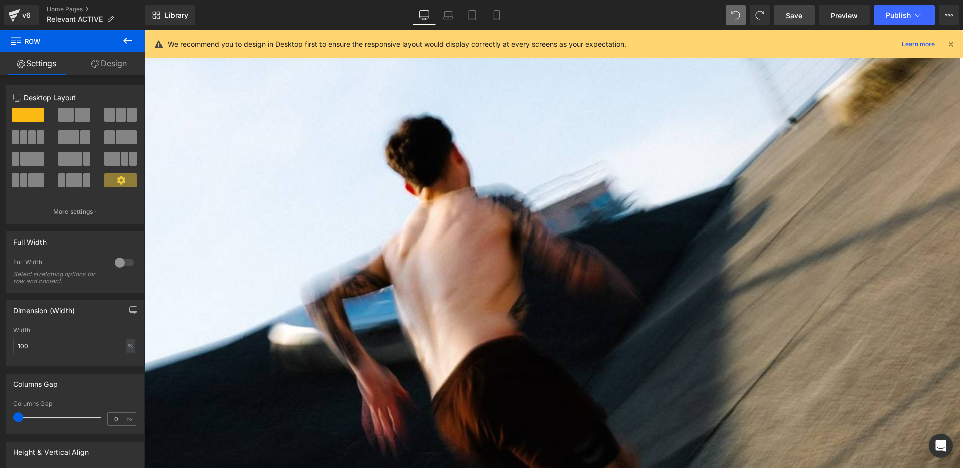
click at [117, 70] on link "Design" at bounding box center [109, 63] width 73 height 23
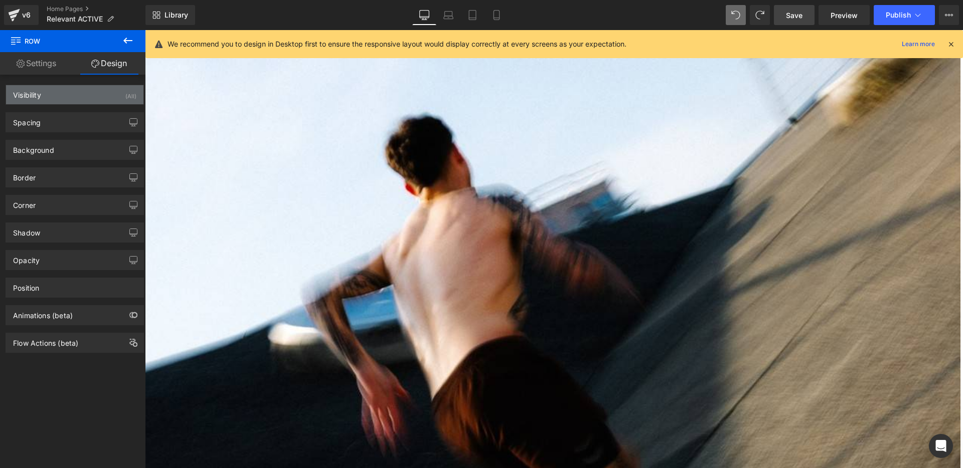
click at [84, 103] on div "Visibility (All)" at bounding box center [74, 94] width 137 height 19
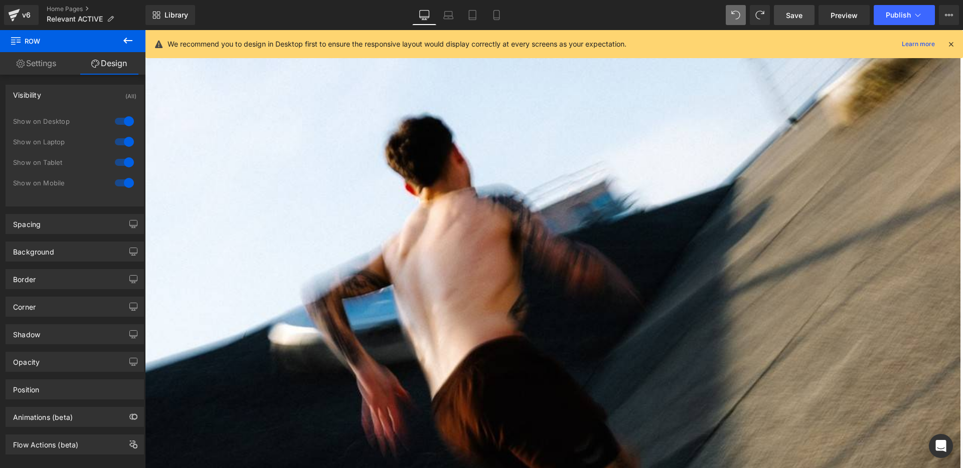
click at [81, 91] on div "Visibility (All)" at bounding box center [74, 94] width 137 height 19
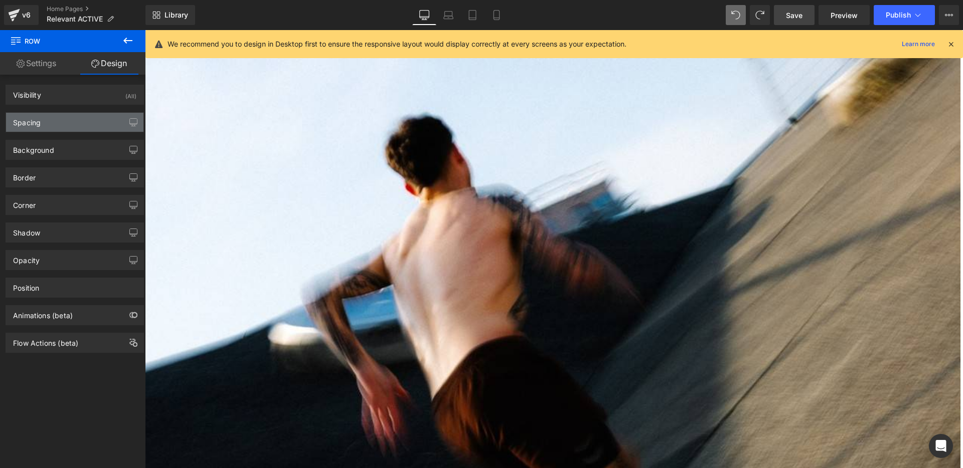
click at [70, 124] on div "Spacing" at bounding box center [74, 122] width 137 height 19
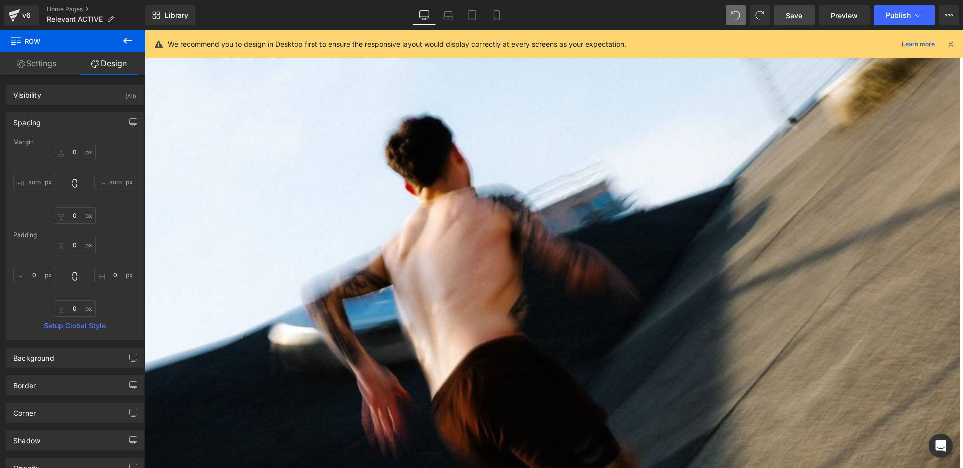
click at [68, 120] on div "Spacing" at bounding box center [74, 122] width 137 height 19
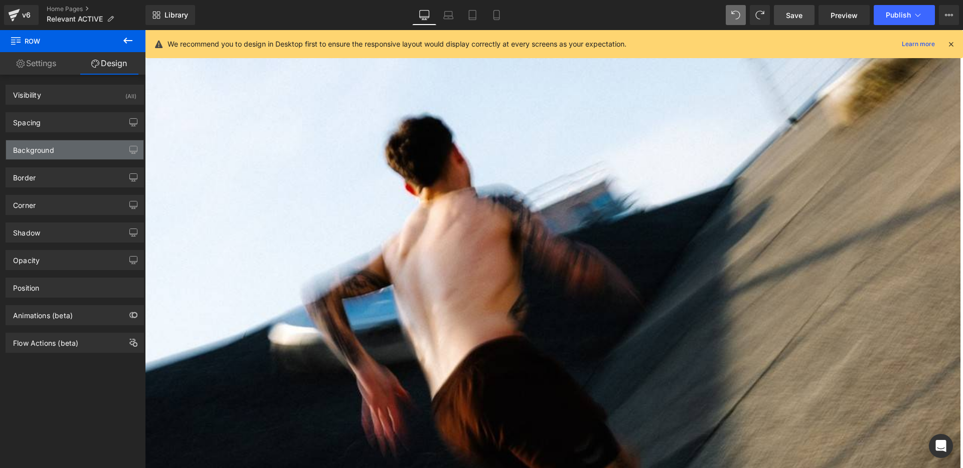
click at [66, 149] on div "Background" at bounding box center [74, 149] width 137 height 19
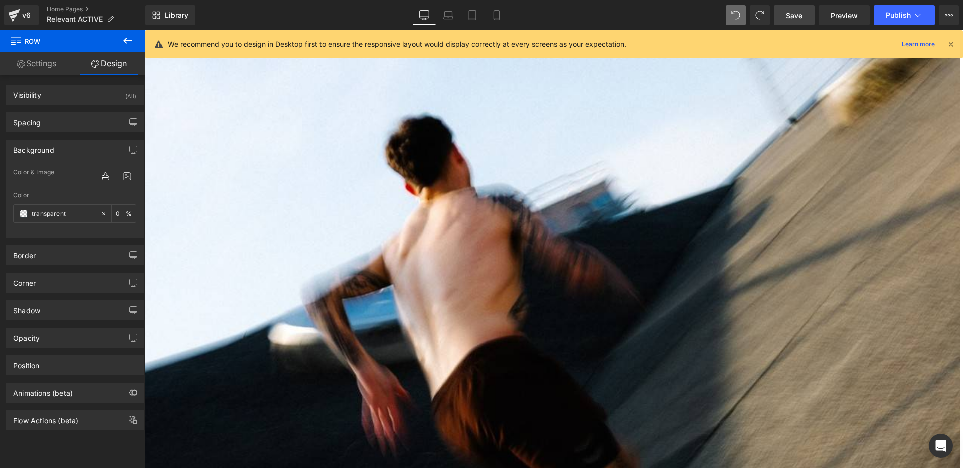
click at [66, 149] on div "Background" at bounding box center [74, 149] width 137 height 19
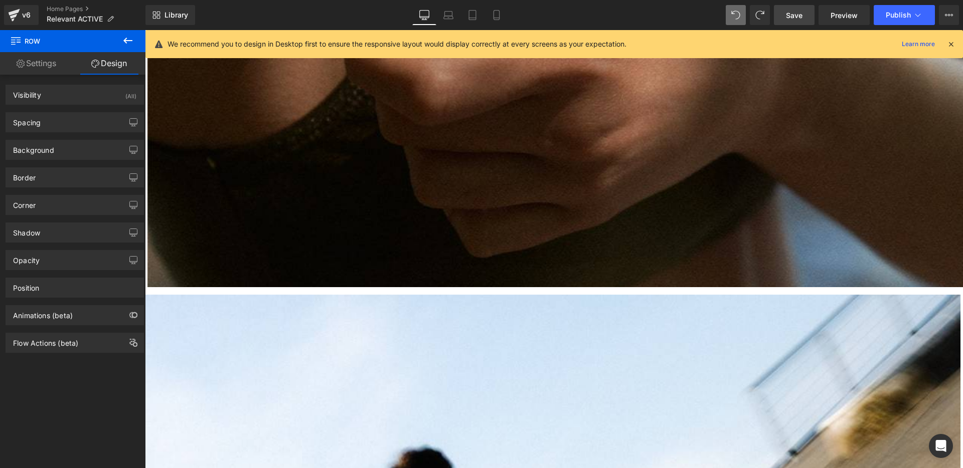
scroll to position [993, 0]
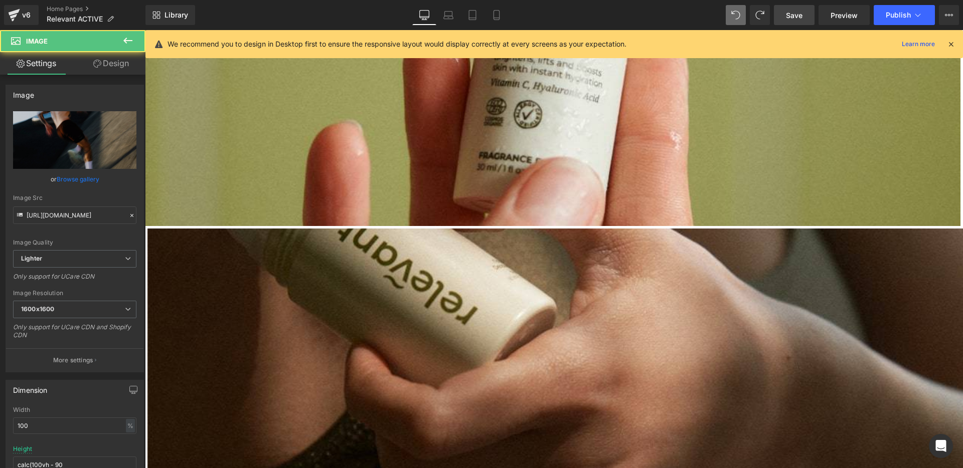
click at [145, 30] on span "Row" at bounding box center [145, 30] width 0 height 0
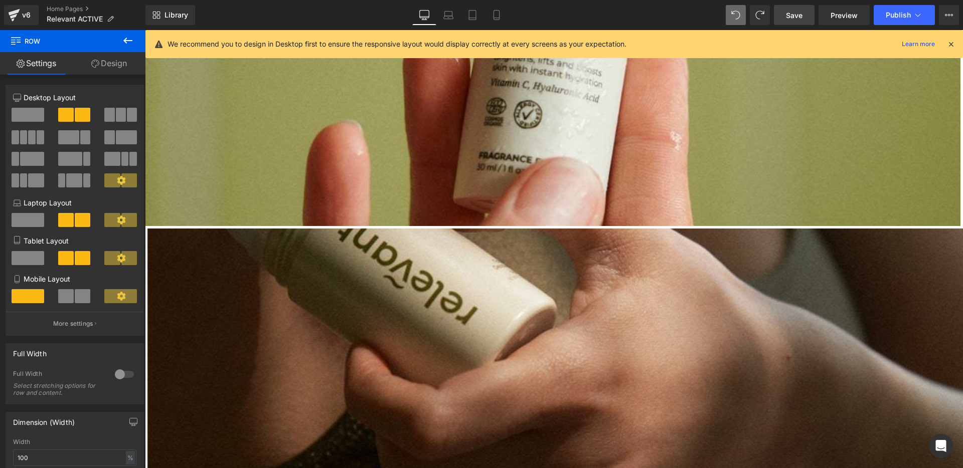
click at [110, 71] on link "Design" at bounding box center [109, 63] width 73 height 23
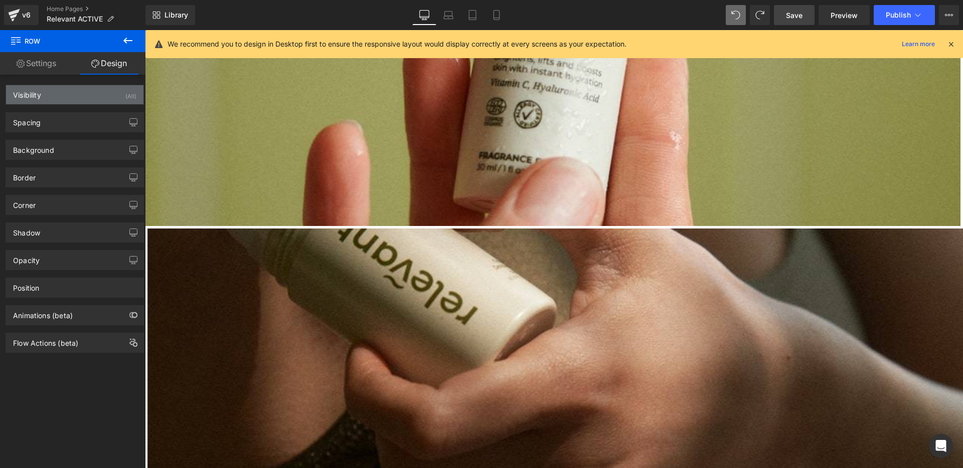
click at [81, 96] on div "Visibility (All)" at bounding box center [74, 94] width 137 height 19
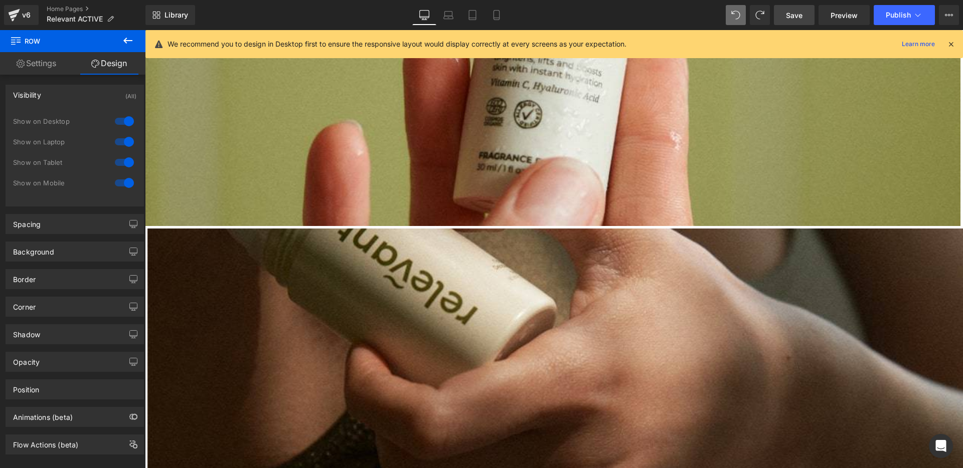
click at [81, 96] on div "Visibility (All)" at bounding box center [74, 94] width 137 height 19
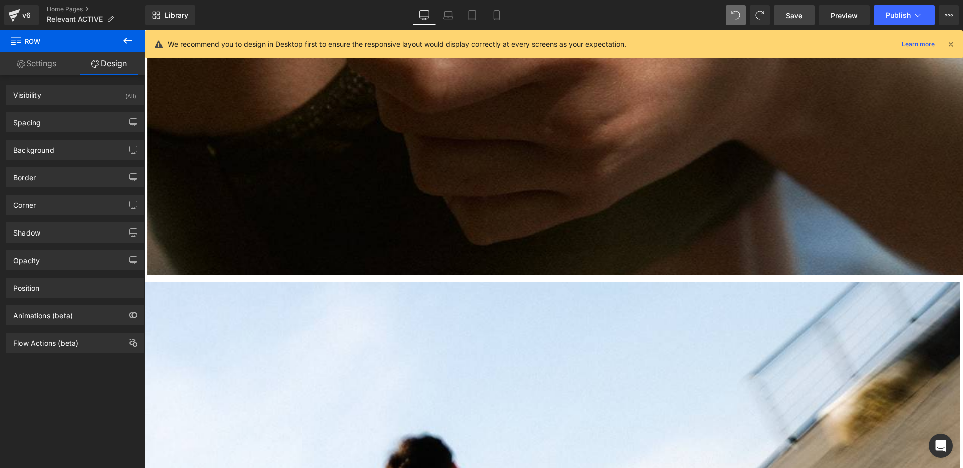
scroll to position [1351, 0]
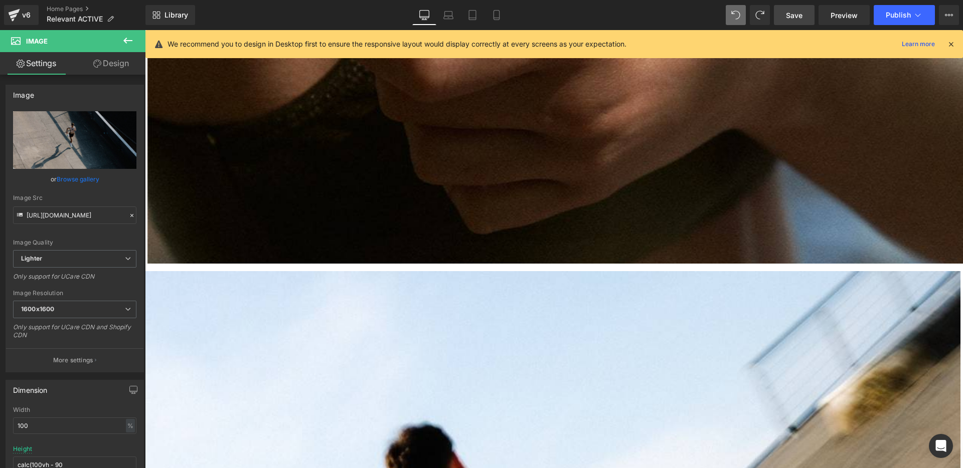
click at [145, 30] on span "Image" at bounding box center [145, 30] width 0 height 0
drag, startPoint x: 80, startPoint y: 222, endPoint x: 126, endPoint y: 217, distance: 47.0
click at [126, 217] on div "Image Src https://ucarecdn.com/cd73ee4f-596f-48fa-a78b-1666a69bea24/-/format/au…" at bounding box center [74, 210] width 123 height 30
click at [80, 144] on icon "Replace Image" at bounding box center [75, 140] width 80 height 13
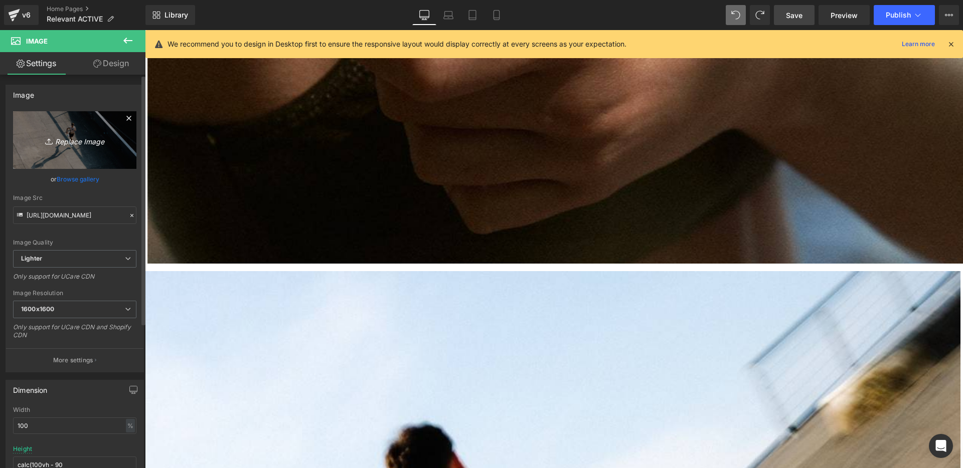
scroll to position [0, 0]
type input "C:\fakepath\RELEVANT_STILLPACK_74.jpg"
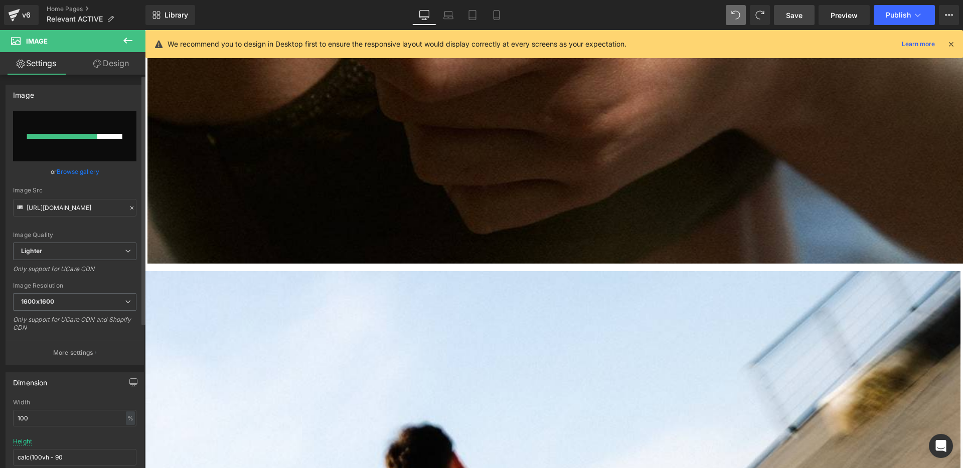
click at [62, 325] on div "Only support for UCare CDN and Shopify CDN" at bounding box center [74, 327] width 123 height 23
click at [76, 345] on button "More settings" at bounding box center [74, 353] width 137 height 24
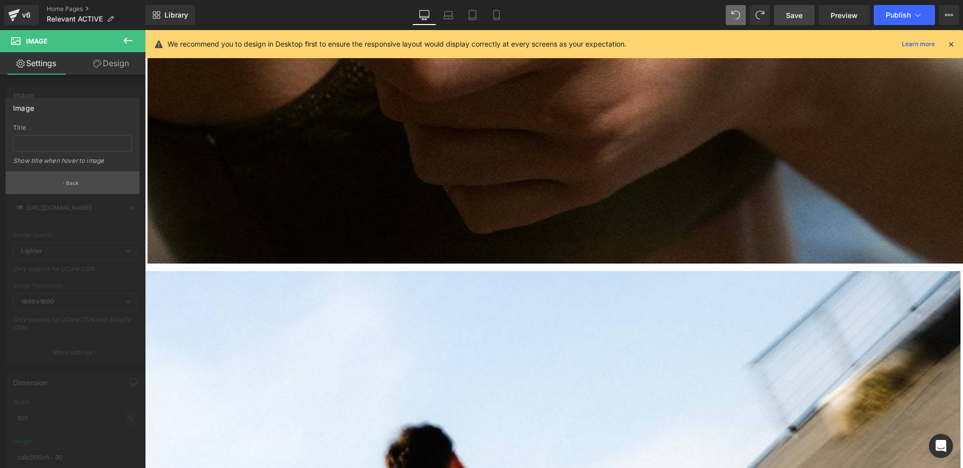
click at [63, 181] on icon "button" at bounding box center [64, 183] width 2 height 5
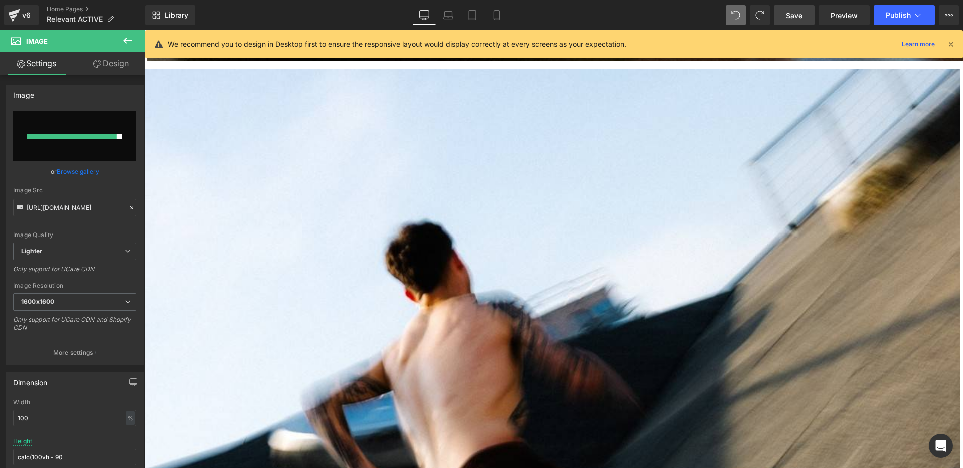
scroll to position [1541, 0]
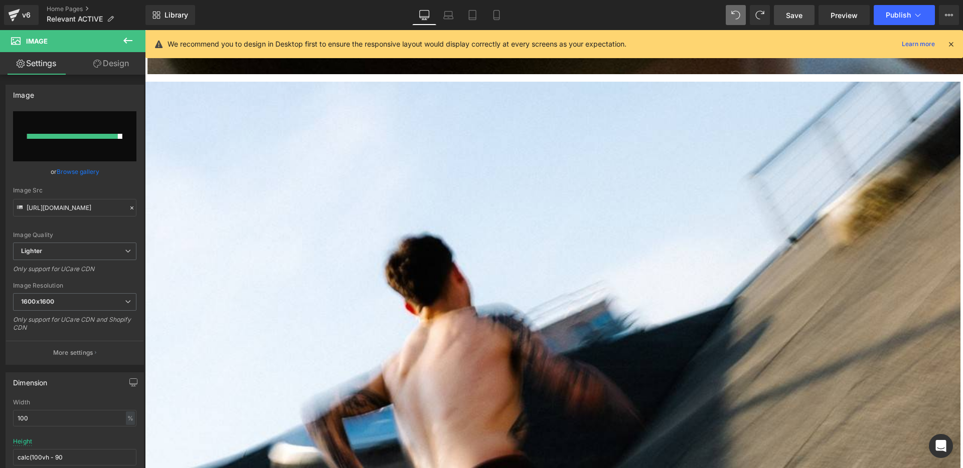
click at [639, 292] on div "Liquid ACTIVE CARE — AVAILABLE NOW Heading Shop now Button Row Liquid Row Easy …" at bounding box center [554, 340] width 818 height 3569
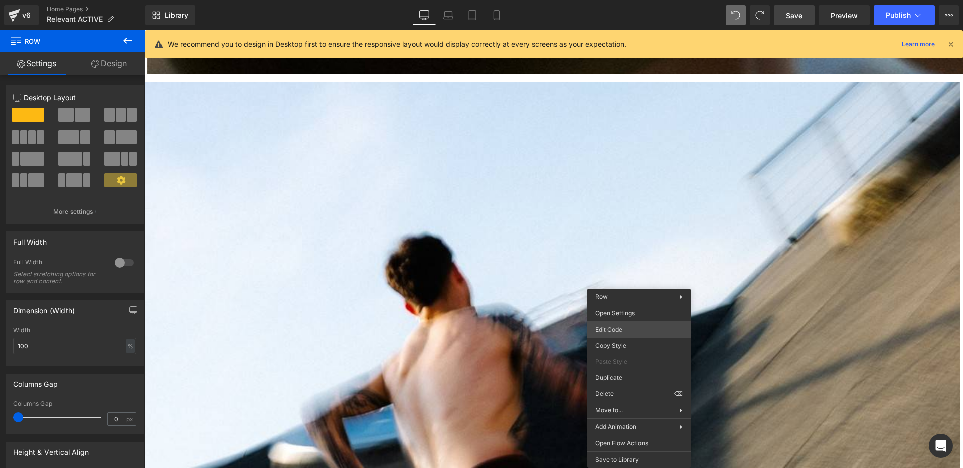
click at [639, 0] on div "Image You are previewing how the will restyle your page. You can not edit Eleme…" at bounding box center [481, 0] width 963 height 0
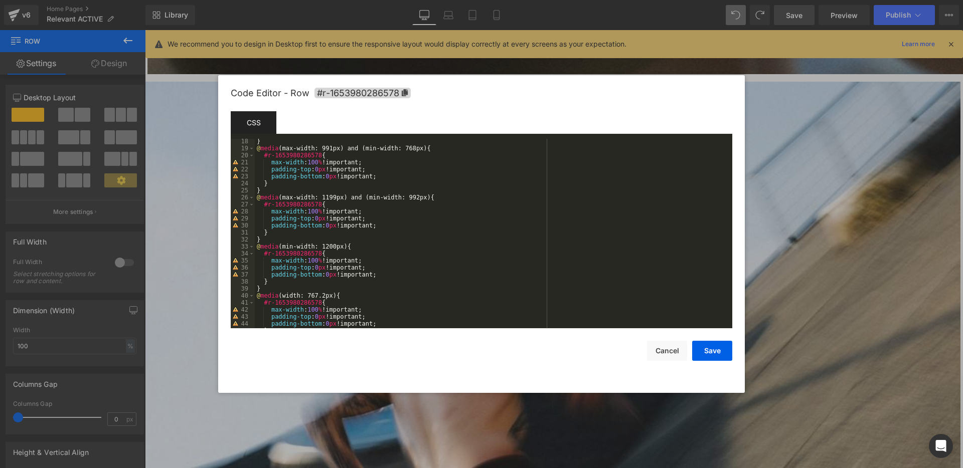
scroll to position [140, 0]
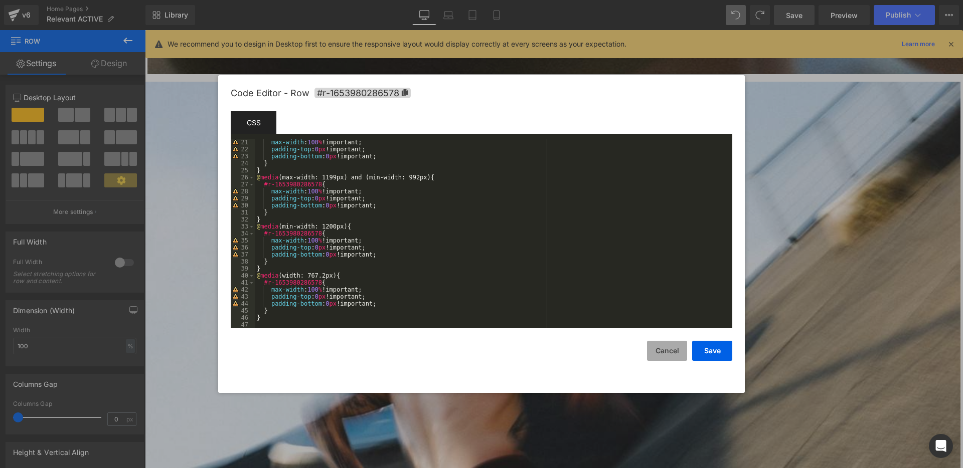
click at [662, 358] on button "Cancel" at bounding box center [667, 351] width 40 height 20
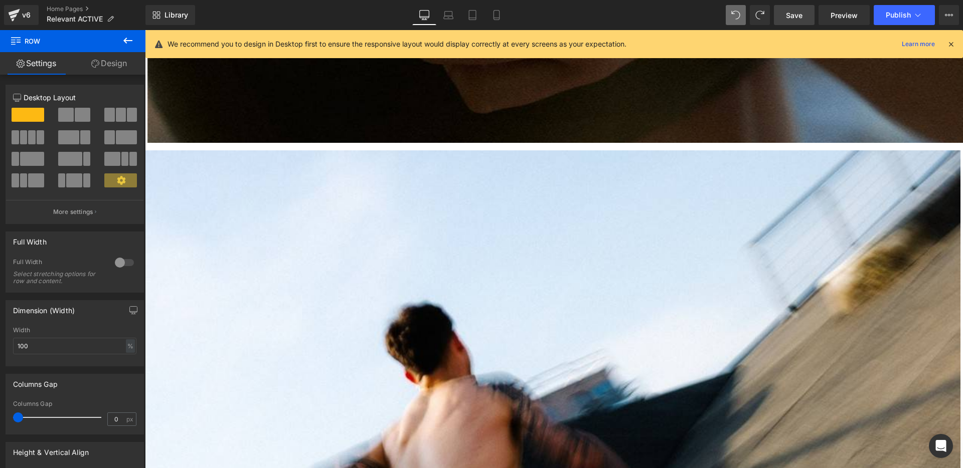
scroll to position [1282, 0]
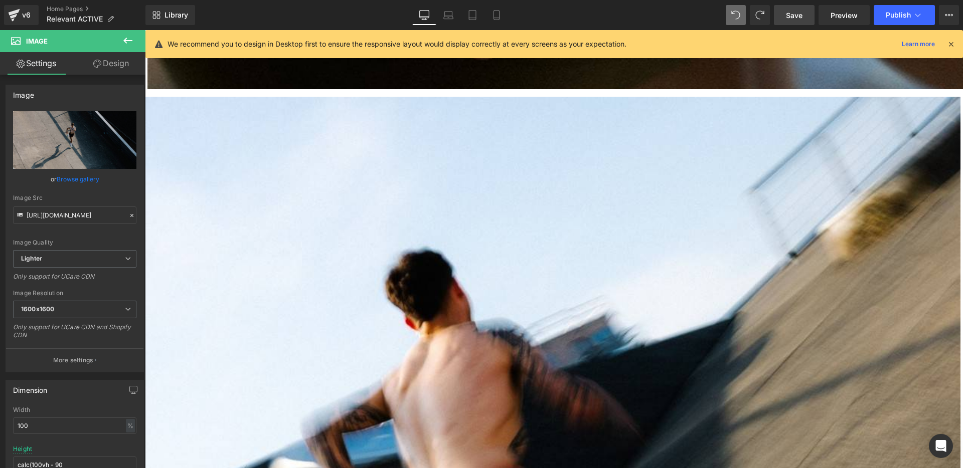
scroll to position [1527, 0]
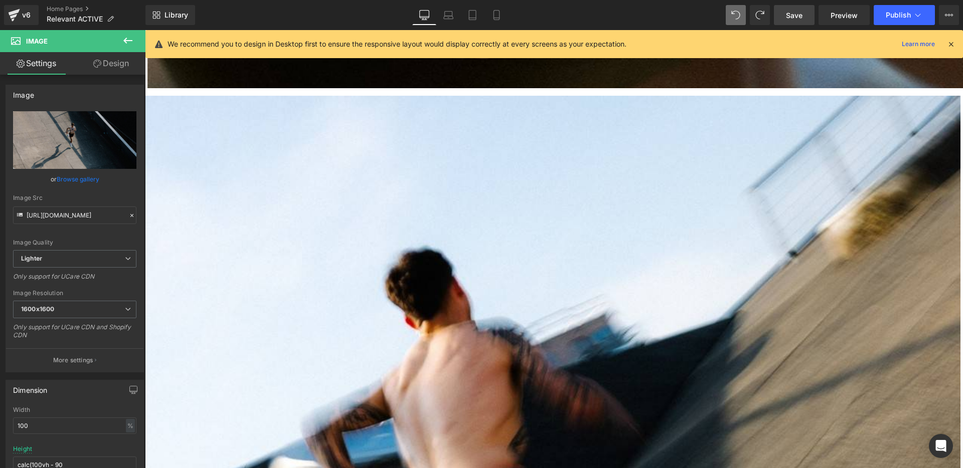
click at [522, 323] on div "Liquid ACTIVE CARE — AVAILABLE NOW Heading Shop now Button Row Liquid Row Easy …" at bounding box center [554, 354] width 818 height 3569
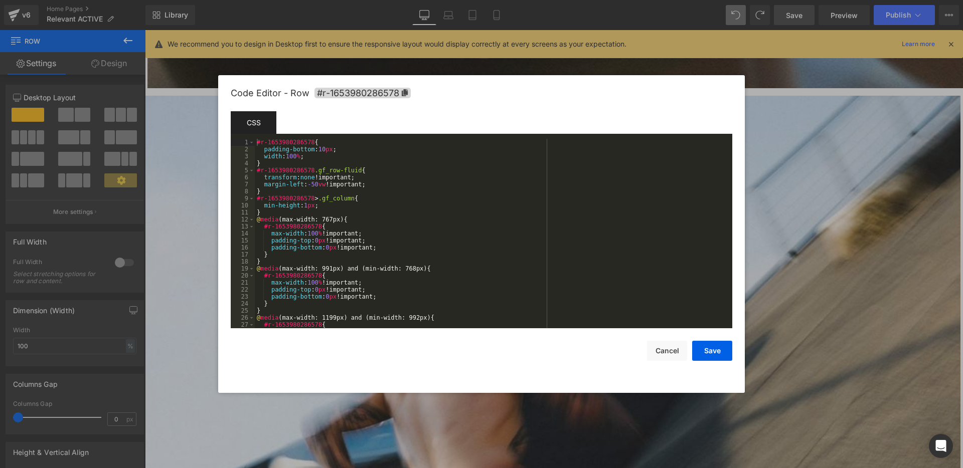
click at [489, 0] on div "Image You are previewing how the will restyle your page. You can not edit Eleme…" at bounding box center [481, 0] width 963 height 0
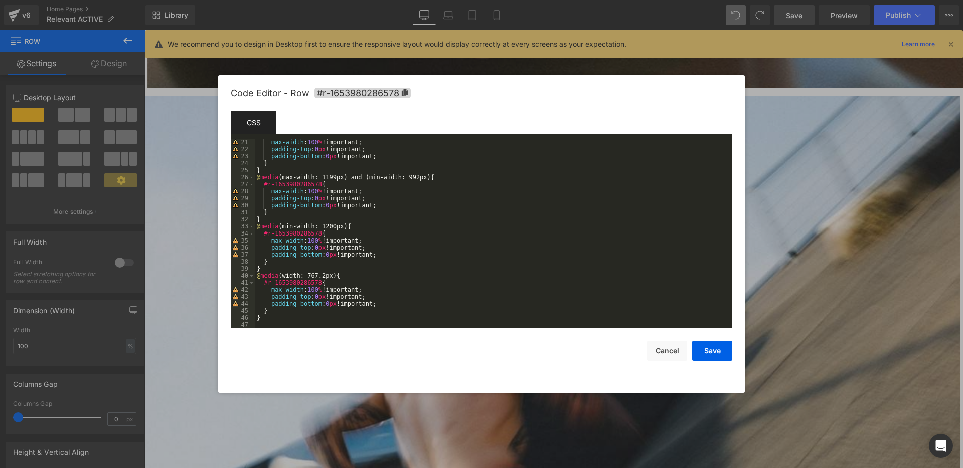
scroll to position [140, 0]
click at [659, 351] on button "Cancel" at bounding box center [667, 351] width 40 height 20
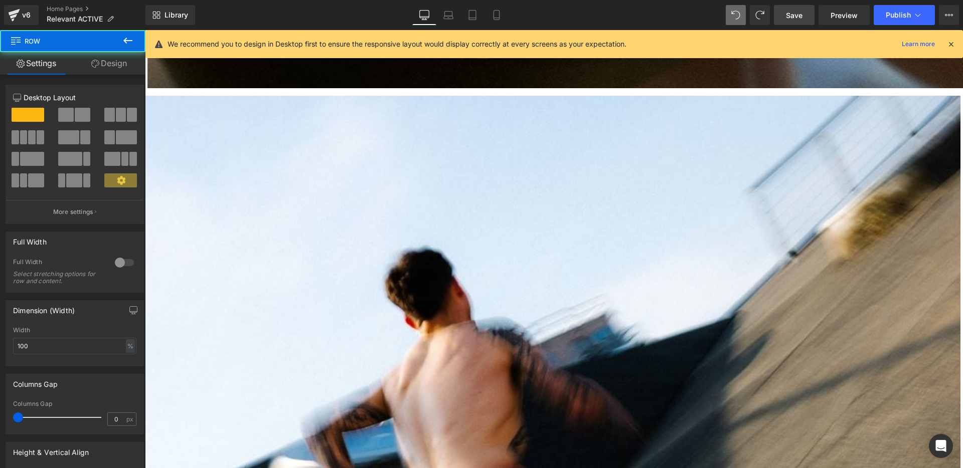
click at [544, 315] on div "Liquid ACTIVE CARE — AVAILABLE NOW Heading Shop now Button Row Liquid Row Easy …" at bounding box center [554, 354] width 818 height 3569
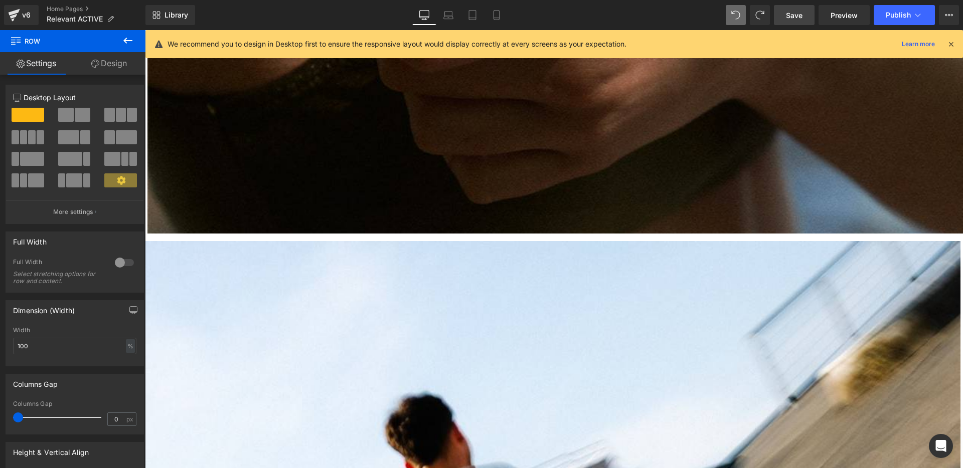
scroll to position [1463, 0]
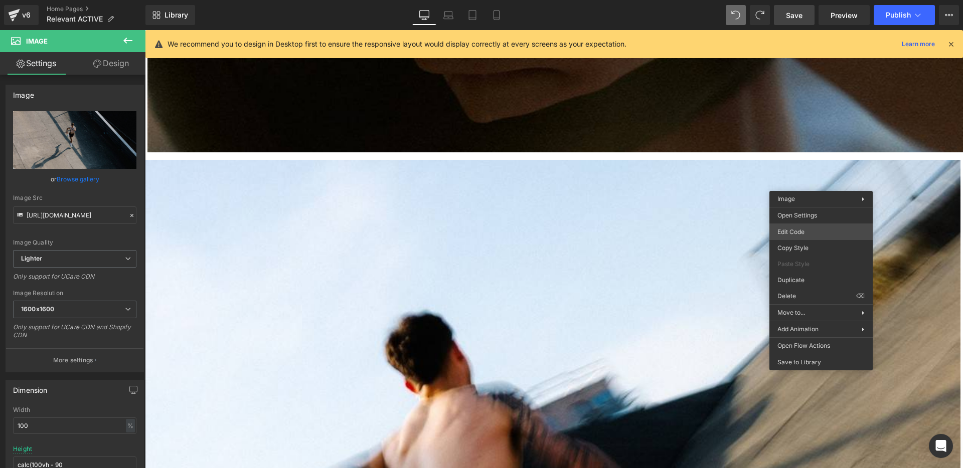
click at [815, 234] on body "Image You are previewing how the will restyle your page. You can not edit Eleme…" at bounding box center [481, 234] width 963 height 468
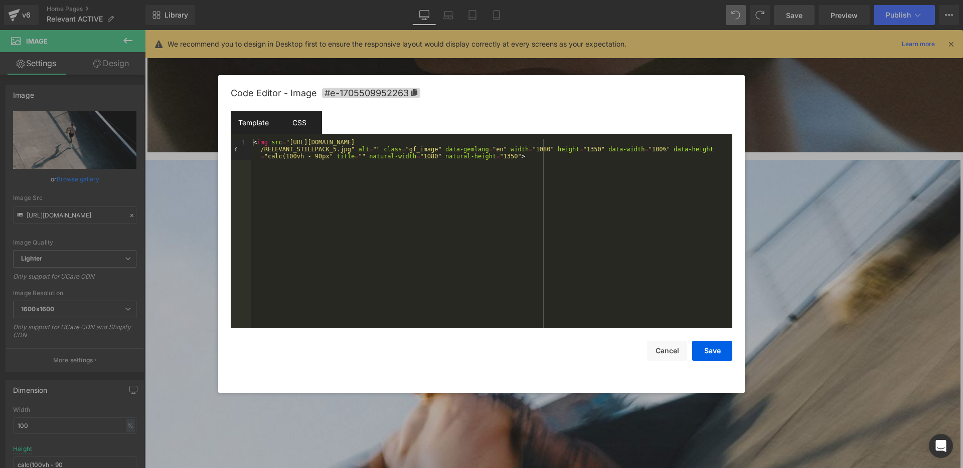
click at [309, 123] on div "CSS" at bounding box center [299, 122] width 46 height 23
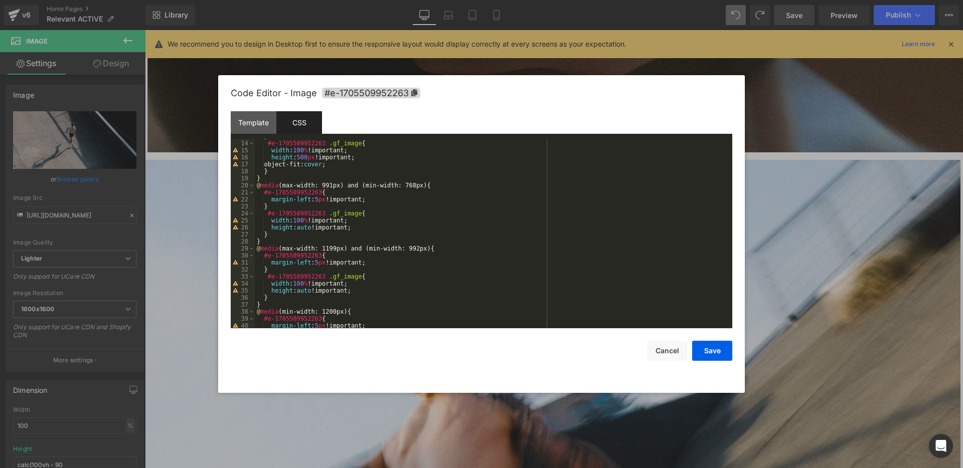
scroll to position [120, 0]
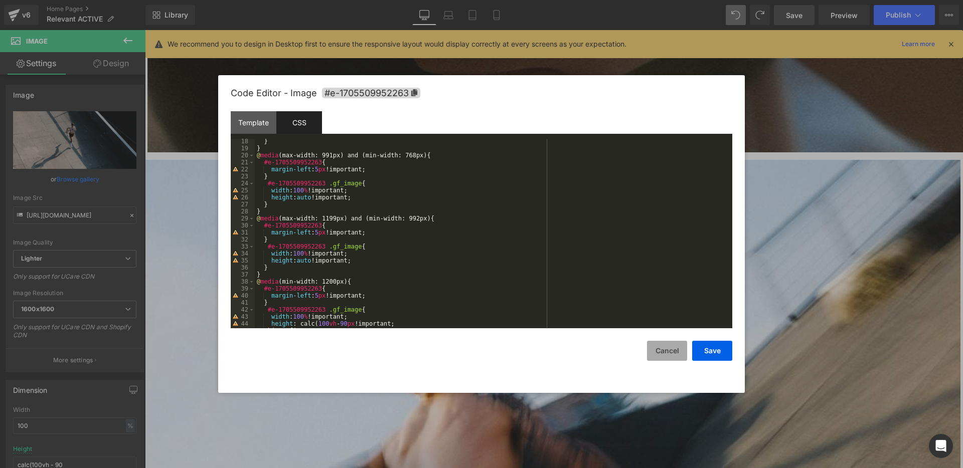
click at [659, 351] on button "Cancel" at bounding box center [667, 351] width 40 height 20
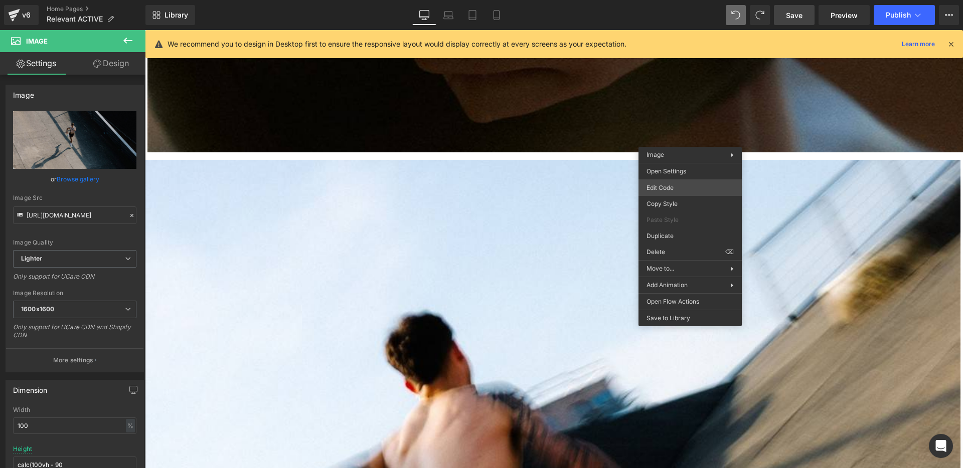
click at [678, 0] on div "Image You are previewing how the will restyle your page. You can not edit Eleme…" at bounding box center [481, 0] width 963 height 0
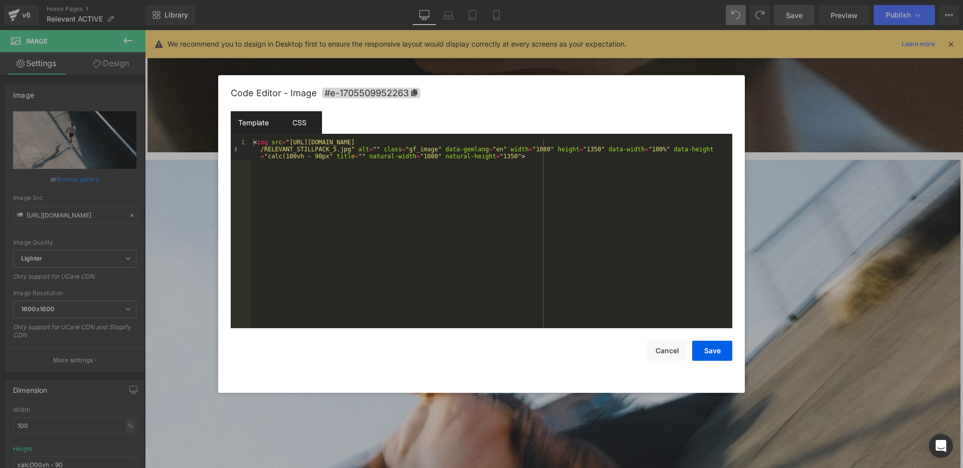
click at [299, 122] on div "CSS" at bounding box center [299, 122] width 46 height 23
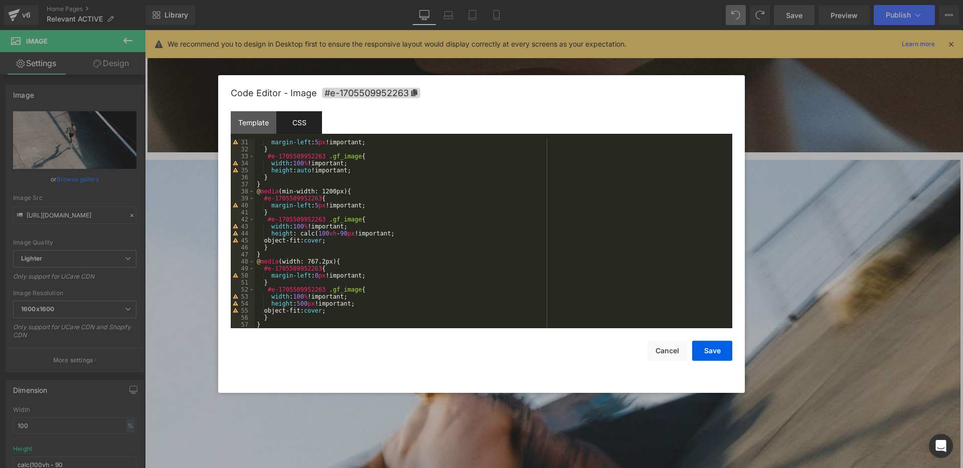
scroll to position [211, 0]
click at [322, 293] on div "margin-left : 5 px !important; } #e-1705509952263 .gf_image { width : 100 % !im…" at bounding box center [491, 241] width 473 height 204
click at [310, 276] on div "margin-left : 5 px !important; } #e-1705509952263 .gf_image { width : 100 % !im…" at bounding box center [491, 241] width 473 height 204
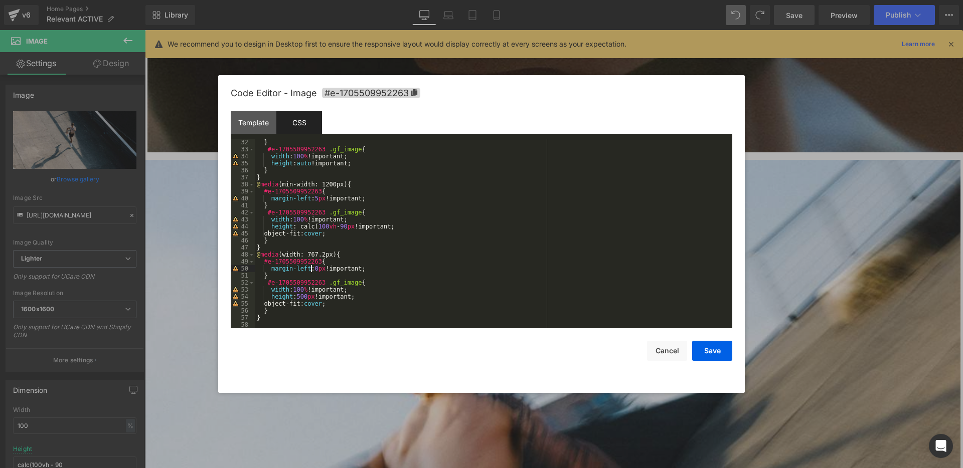
scroll to position [218, 0]
click at [668, 352] on button "Cancel" at bounding box center [667, 351] width 40 height 20
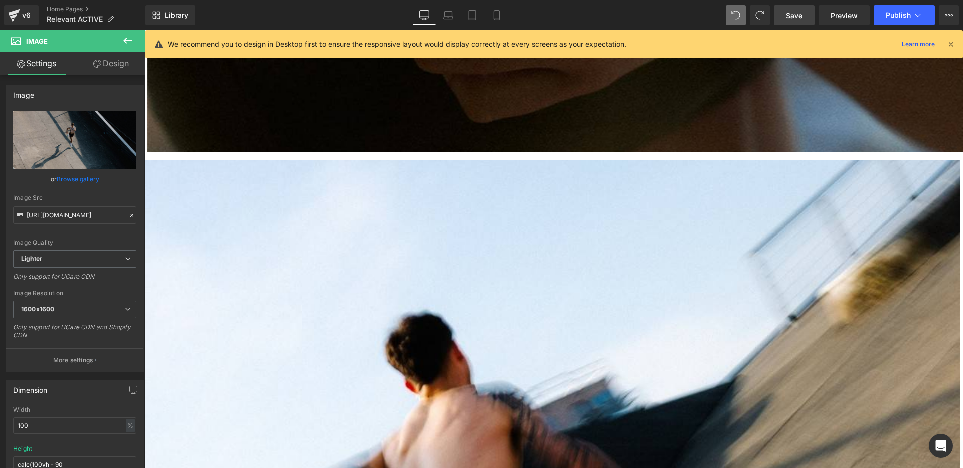
click at [127, 40] on icon at bounding box center [127, 41] width 9 height 6
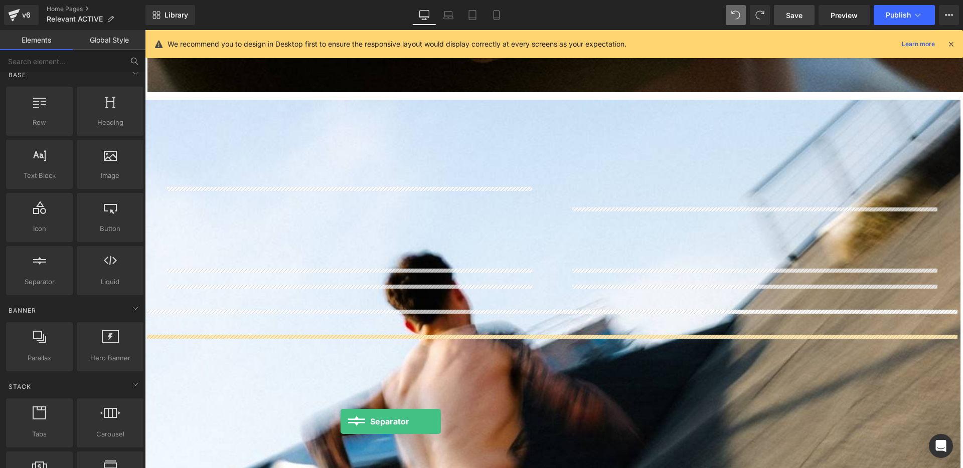
scroll to position [1533, 0]
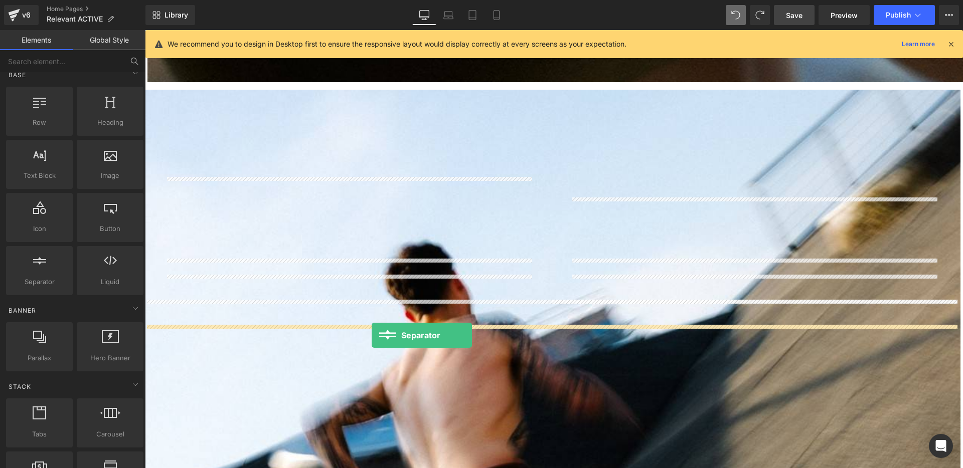
drag, startPoint x: 180, startPoint y: 300, endPoint x: 372, endPoint y: 335, distance: 194.7
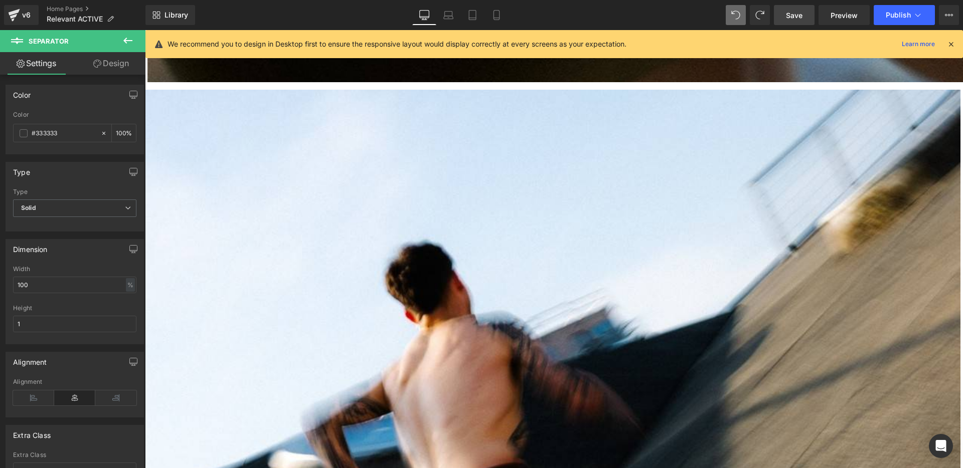
click at [787, 18] on span "Save" at bounding box center [794, 15] width 17 height 11
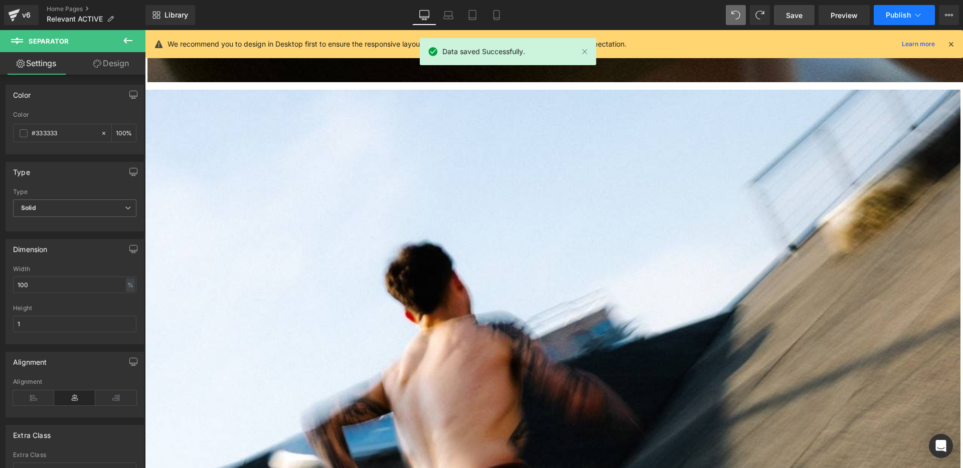
click at [890, 12] on span "Publish" at bounding box center [898, 15] width 25 height 8
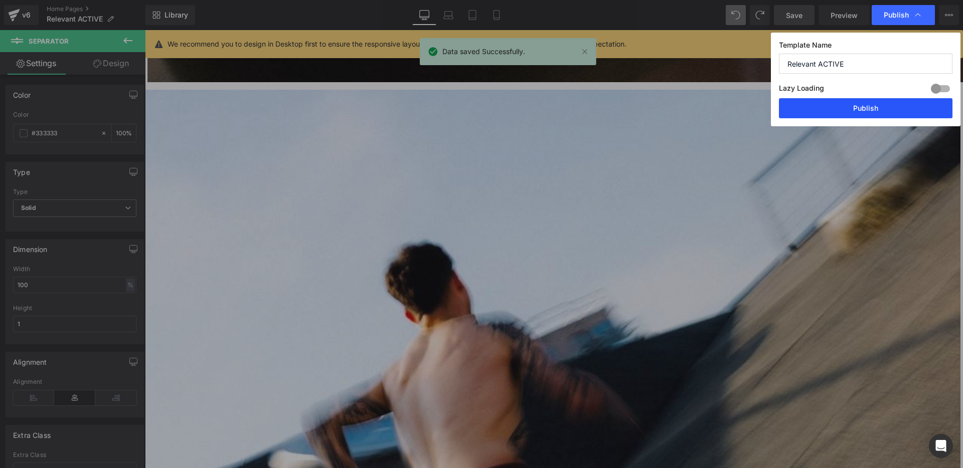
click at [869, 104] on button "Publish" at bounding box center [865, 108] width 173 height 20
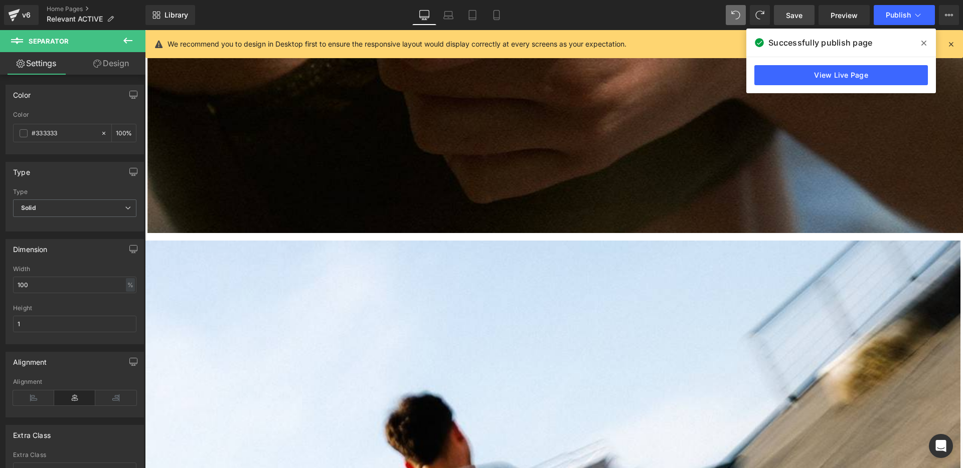
scroll to position [1386, 0]
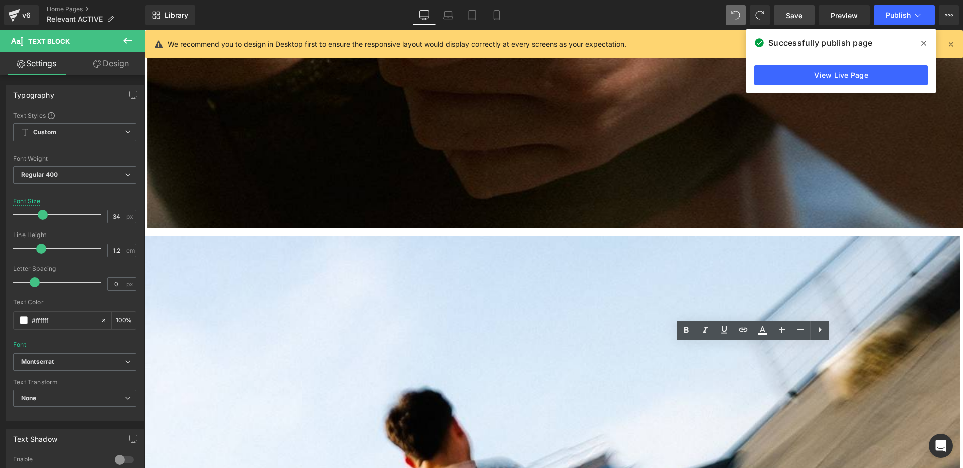
drag, startPoint x: 841, startPoint y: 396, endPoint x: 572, endPoint y: 391, distance: 269.3
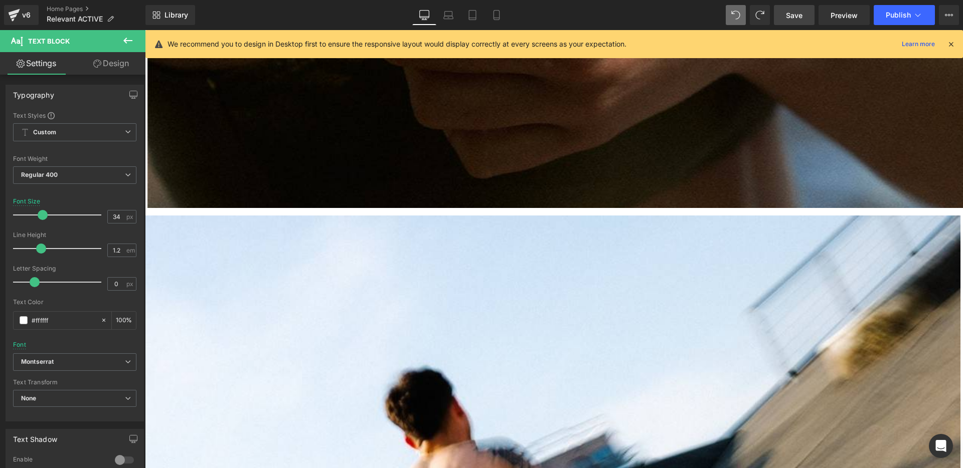
click at [800, 15] on span "Save" at bounding box center [794, 15] width 17 height 11
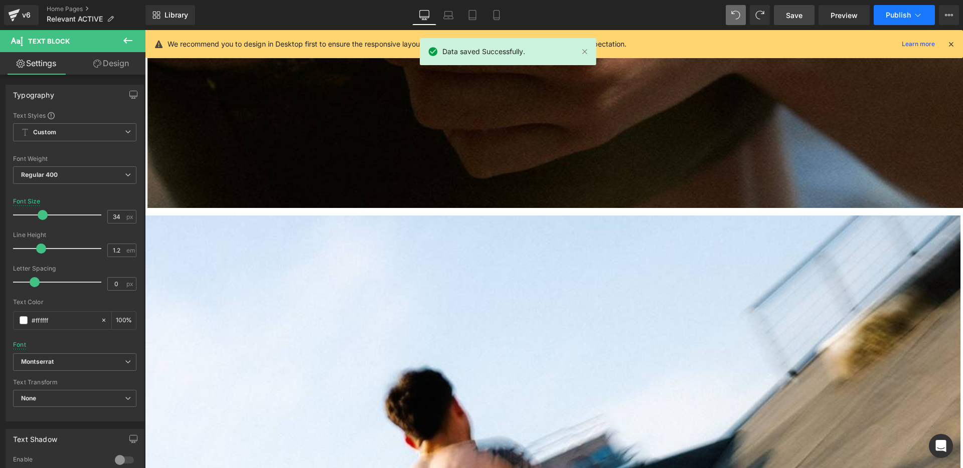
click at [892, 10] on button "Publish" at bounding box center [904, 15] width 61 height 20
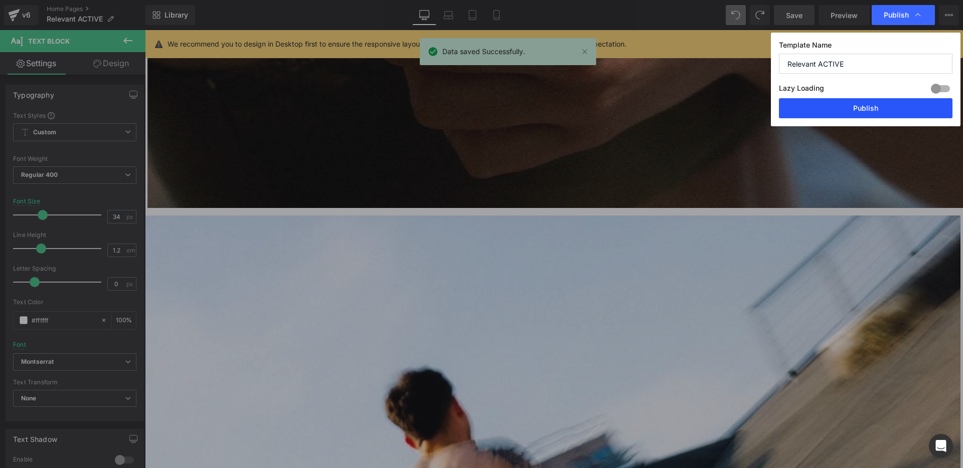
click at [867, 113] on button "Publish" at bounding box center [865, 108] width 173 height 20
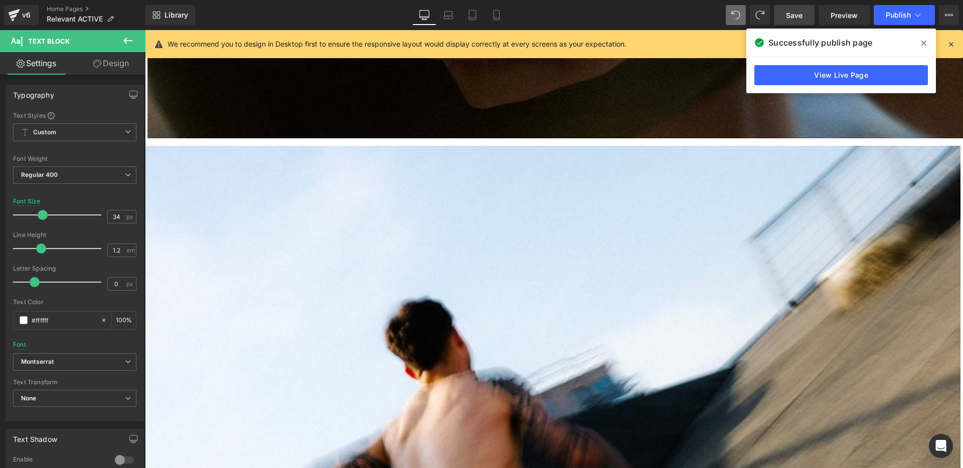
scroll to position [1486, 0]
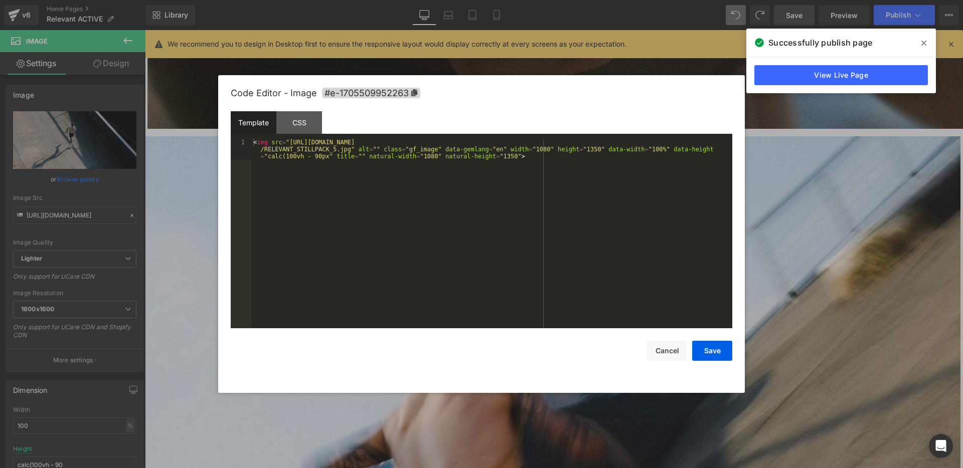
click at [771, 259] on body "Separator You are previewing how the will restyle your page. You can not edit E…" at bounding box center [481, 234] width 963 height 468
click at [505, 158] on div "< img src = "https://ucarecdn.com/cd73ee4f-596f-48fa-a78b-1666a69bea24/-/format…" at bounding box center [491, 255] width 481 height 232
click at [299, 129] on div "CSS" at bounding box center [299, 122] width 46 height 23
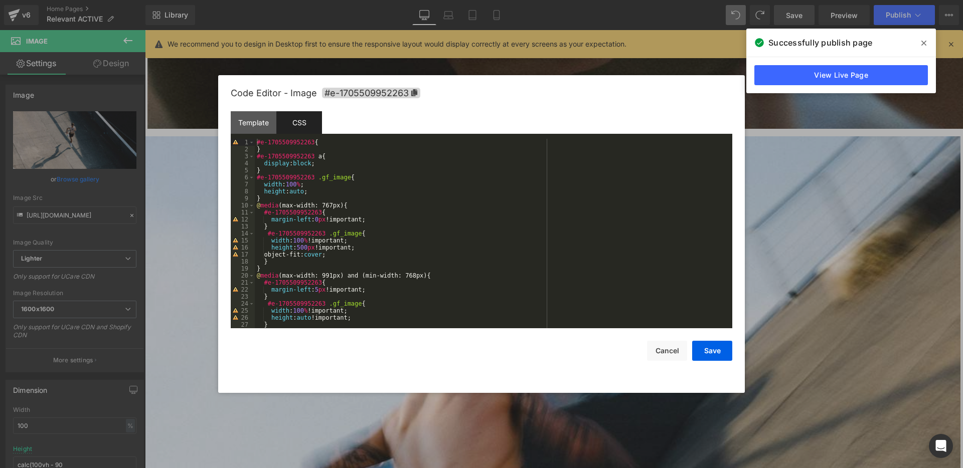
scroll to position [218, 0]
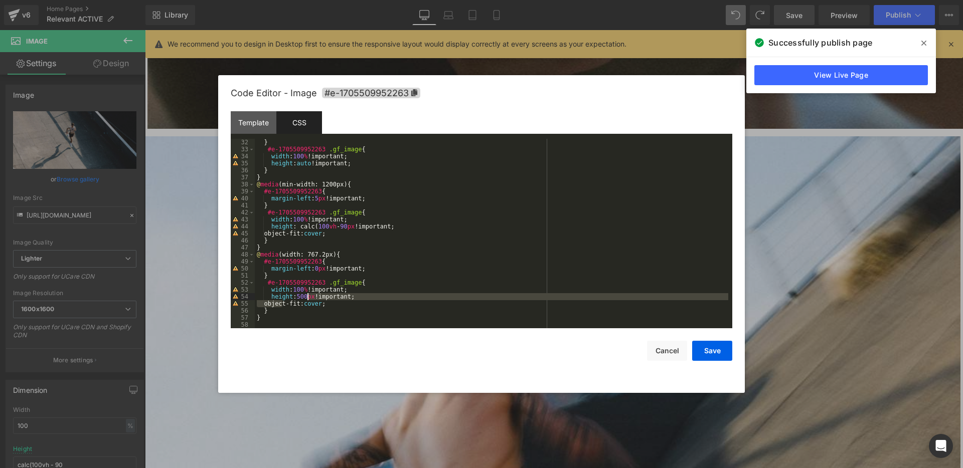
drag, startPoint x: 280, startPoint y: 301, endPoint x: 306, endPoint y: 297, distance: 26.3
click at [306, 297] on div "} #e-1705509952263 .gf_image { width : 100 % !important; height : auto !importa…" at bounding box center [491, 241] width 473 height 204
drag, startPoint x: 324, startPoint y: 282, endPoint x: 280, endPoint y: 285, distance: 44.2
click at [280, 285] on div "} #e-1705509952263 .gf_image { width : 100 % !important; height : auto !importa…" at bounding box center [491, 241] width 473 height 204
click at [381, 292] on div "} #e-1705509952263 .gf_image { width : 100 % !important; height : auto !importa…" at bounding box center [491, 241] width 473 height 204
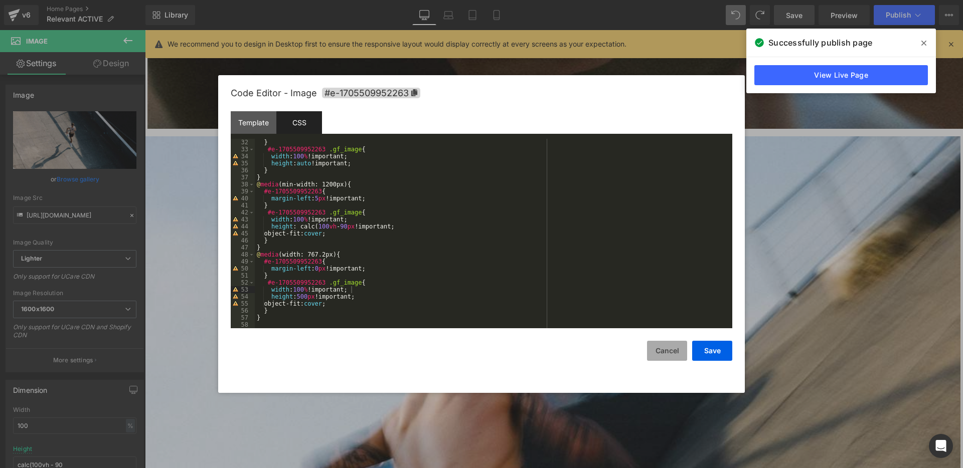
click at [666, 354] on button "Cancel" at bounding box center [667, 351] width 40 height 20
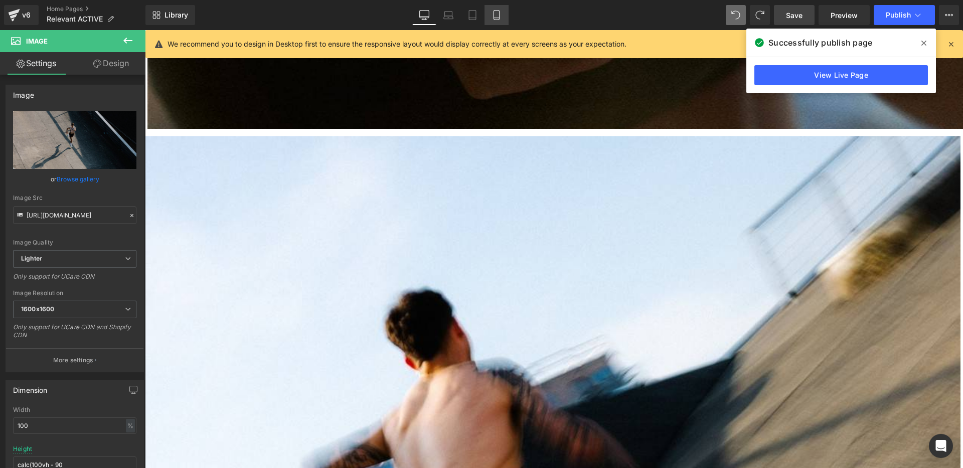
click at [492, 19] on icon at bounding box center [496, 15] width 10 height 10
type input "500"
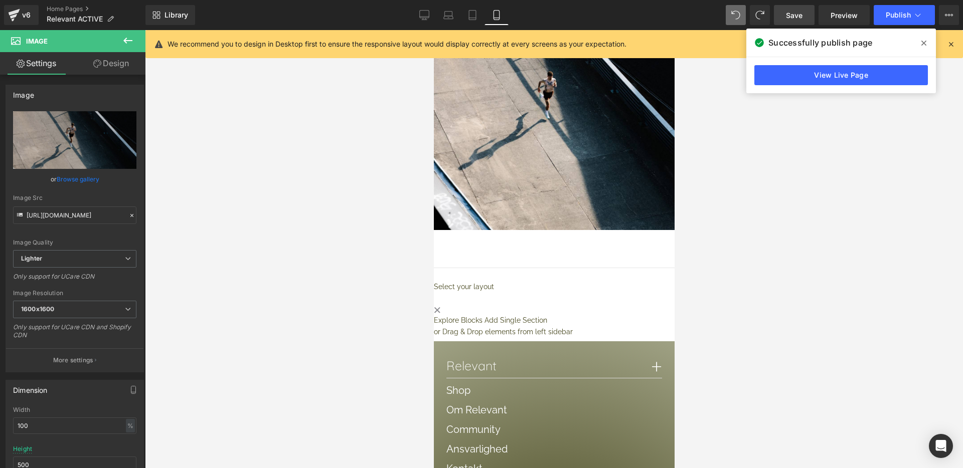
scroll to position [1405, 0]
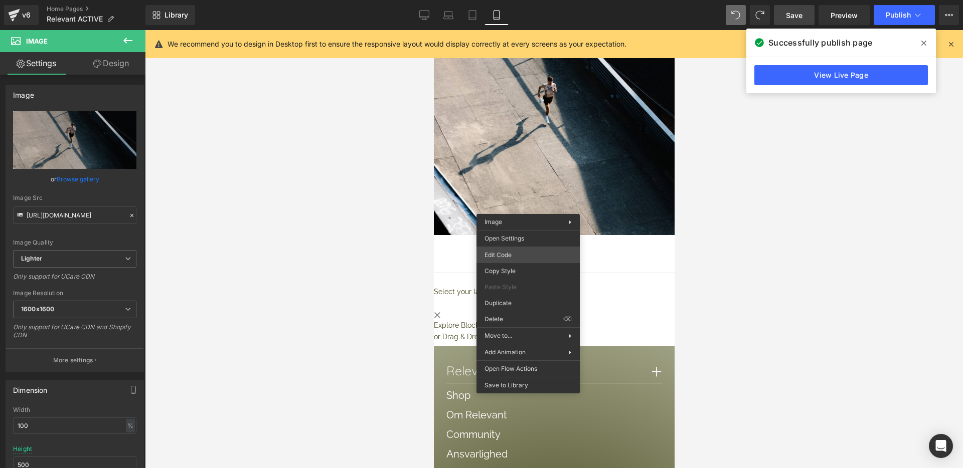
click at [518, 0] on div "Separator You are previewing how the will restyle your page. You can not edit E…" at bounding box center [481, 0] width 963 height 0
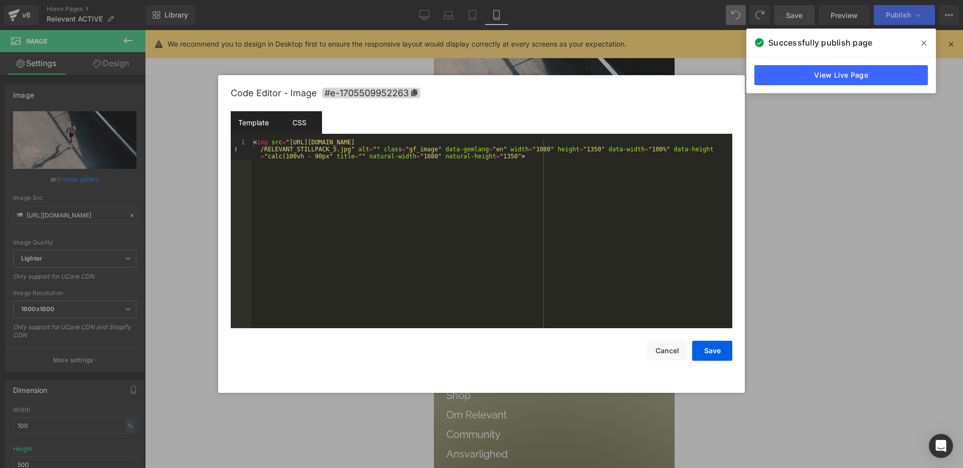
click at [311, 121] on div "CSS" at bounding box center [299, 122] width 46 height 23
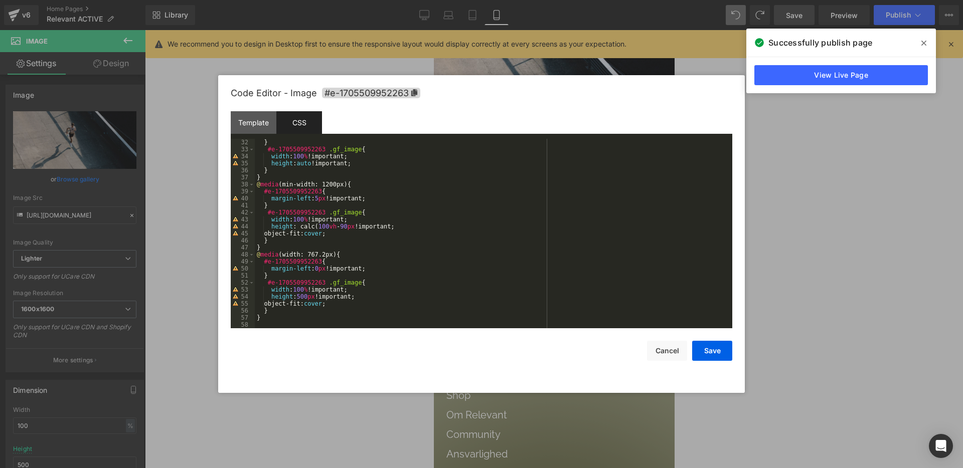
scroll to position [218, 0]
click at [671, 347] on button "Cancel" at bounding box center [667, 351] width 40 height 20
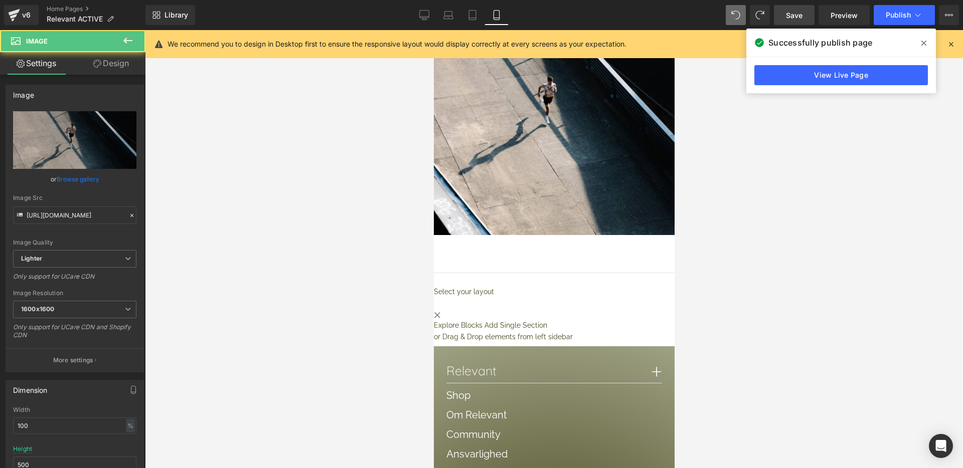
click at [605, 208] on img at bounding box center [553, 109] width 241 height 251
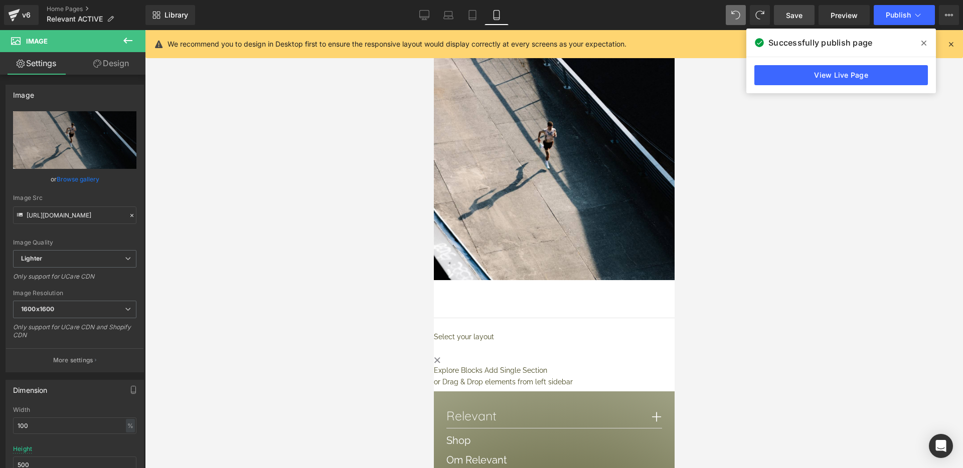
scroll to position [1352, 0]
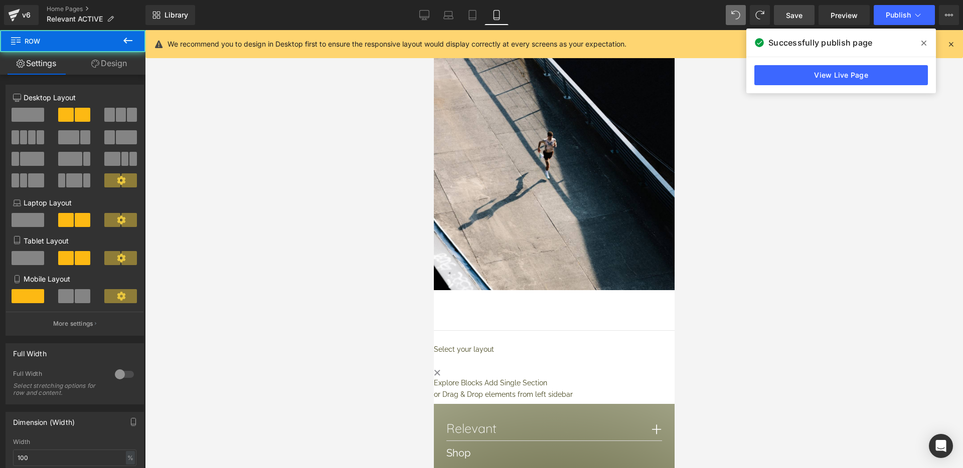
click at [490, 298] on div at bounding box center [553, 296] width 241 height 3
click at [488, 298] on div "Rooted in athletic culture, we know better than any other how to take good care…" at bounding box center [553, 39] width 241 height 516
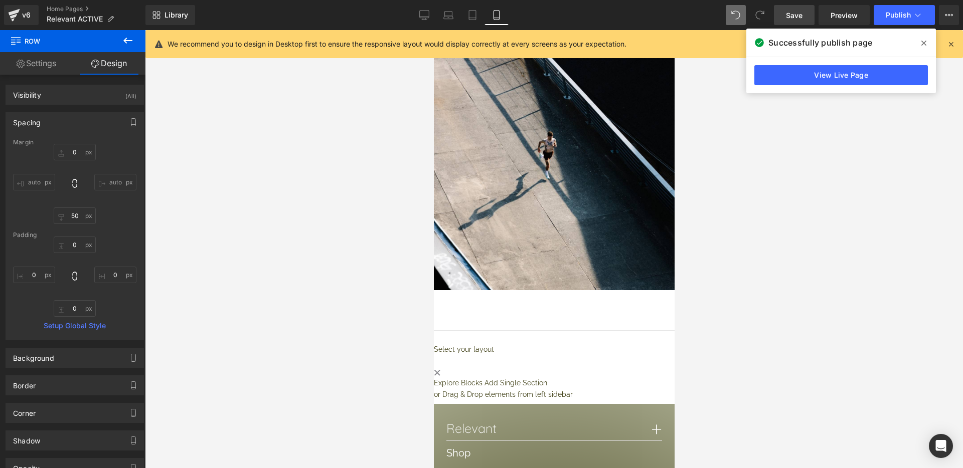
type input "0px"
drag, startPoint x: 487, startPoint y: 390, endPoint x: 505, endPoint y: 378, distance: 21.4
click at [505, 298] on div "Rooted in athletic culture, we know better than any other how to take good care…" at bounding box center [553, 39] width 241 height 516
click at [509, 290] on img at bounding box center [553, 165] width 241 height 251
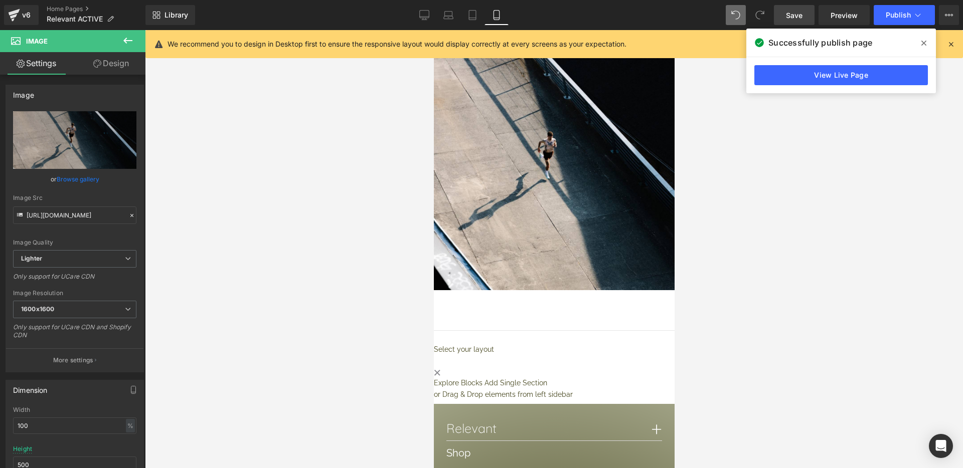
click at [492, 290] on img at bounding box center [553, 165] width 241 height 251
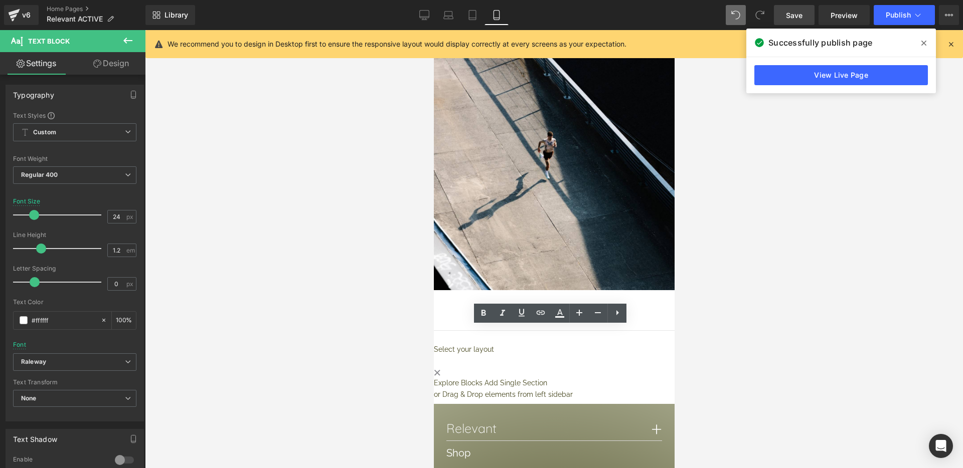
click at [504, 290] on img at bounding box center [553, 165] width 241 height 251
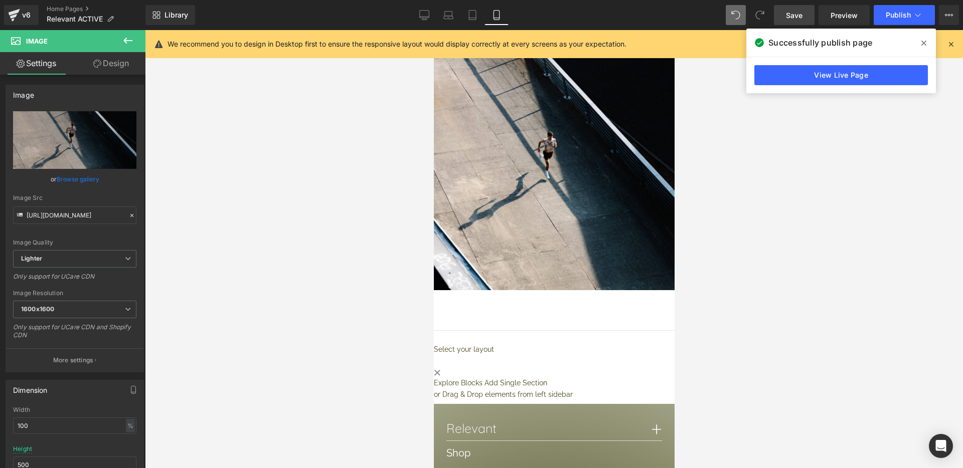
click at [108, 66] on link "Design" at bounding box center [111, 63] width 73 height 23
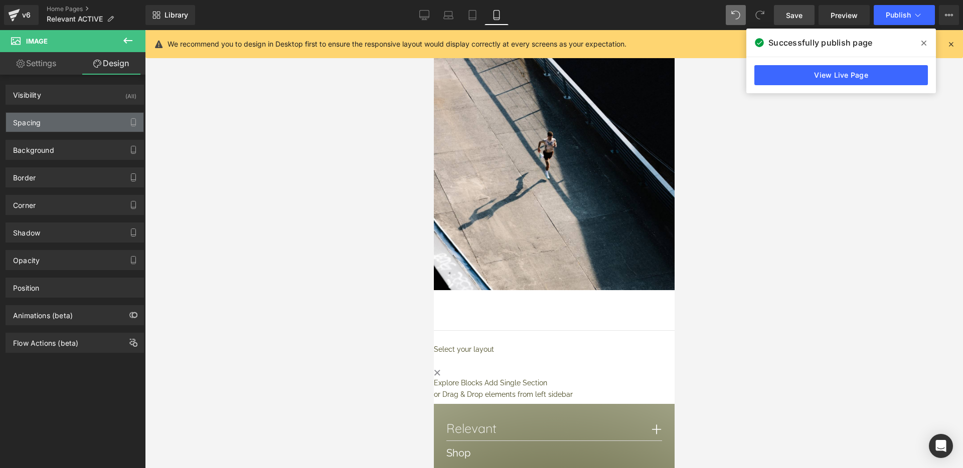
click at [32, 120] on div "Spacing" at bounding box center [27, 120] width 28 height 14
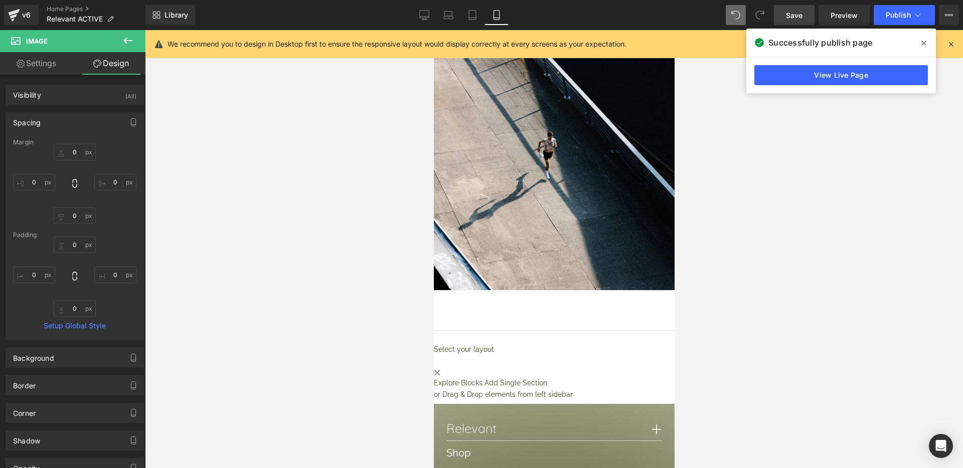
click at [486, 290] on img at bounding box center [553, 165] width 241 height 251
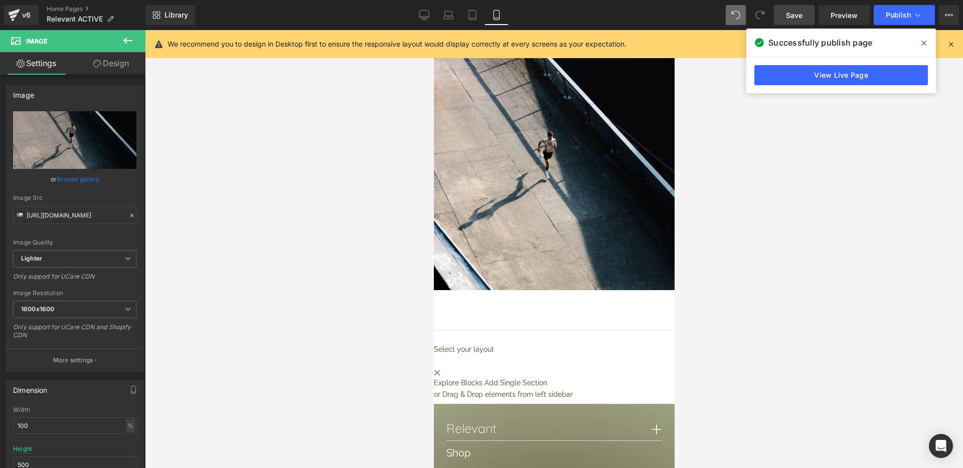
click at [497, 290] on img at bounding box center [553, 165] width 241 height 251
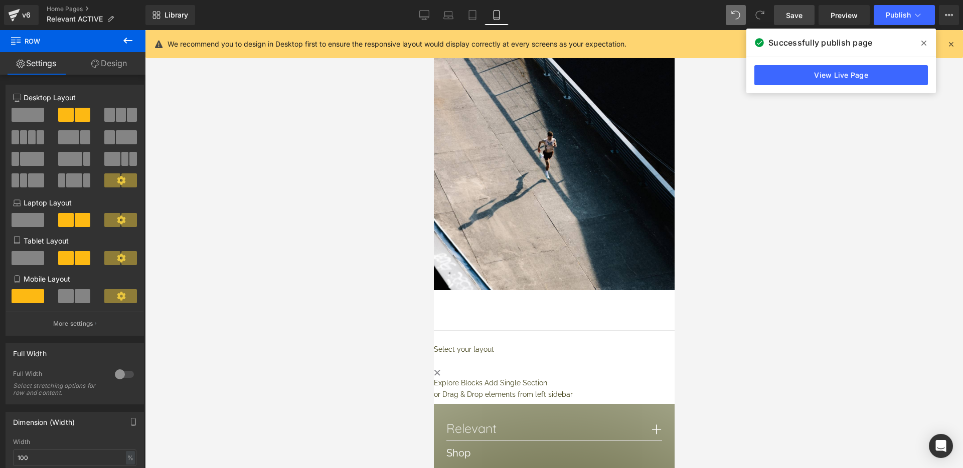
drag, startPoint x: 509, startPoint y: 390, endPoint x: 511, endPoint y: 369, distance: 20.6
click at [511, 298] on div "Rooted in athletic culture, we know better than any other how to take good care…" at bounding box center [553, 39] width 241 height 516
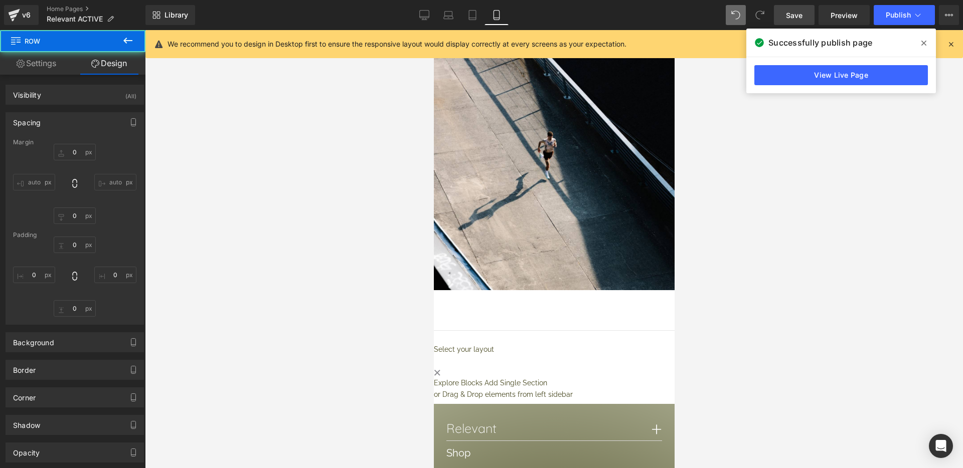
type input "0"
type input "50"
type input "0"
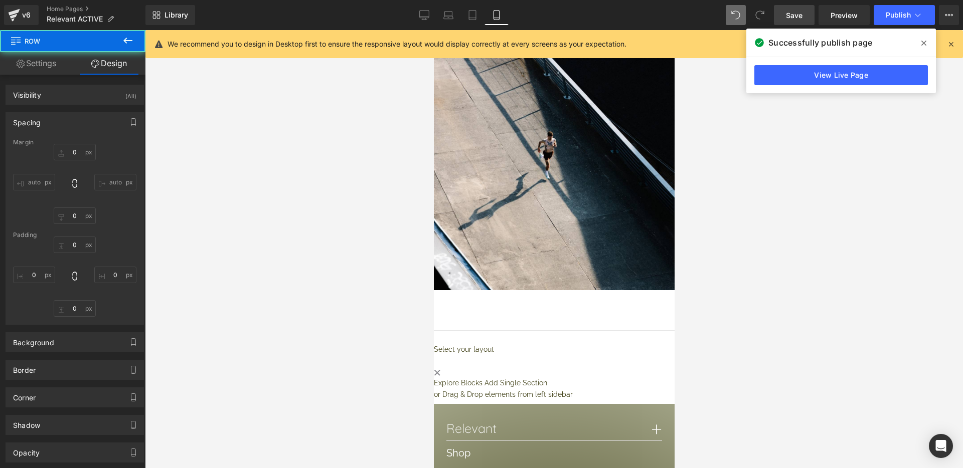
type input "0"
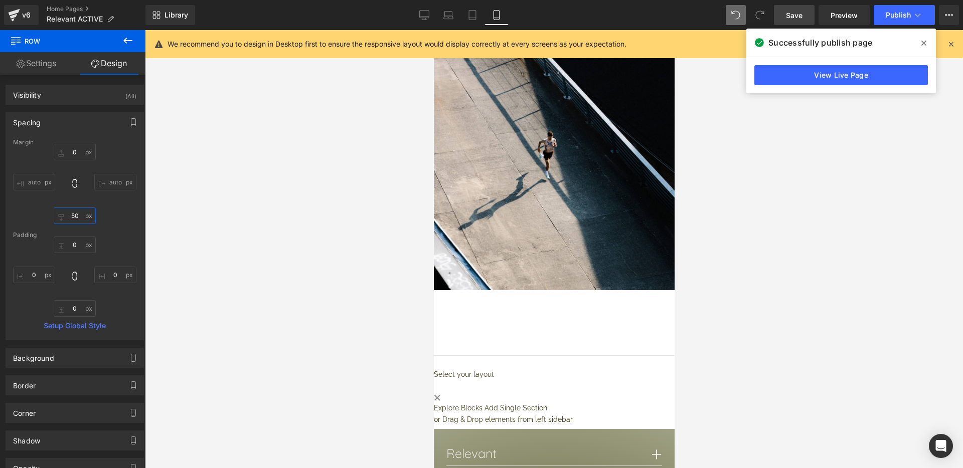
click at [70, 215] on input "50" at bounding box center [75, 216] width 42 height 17
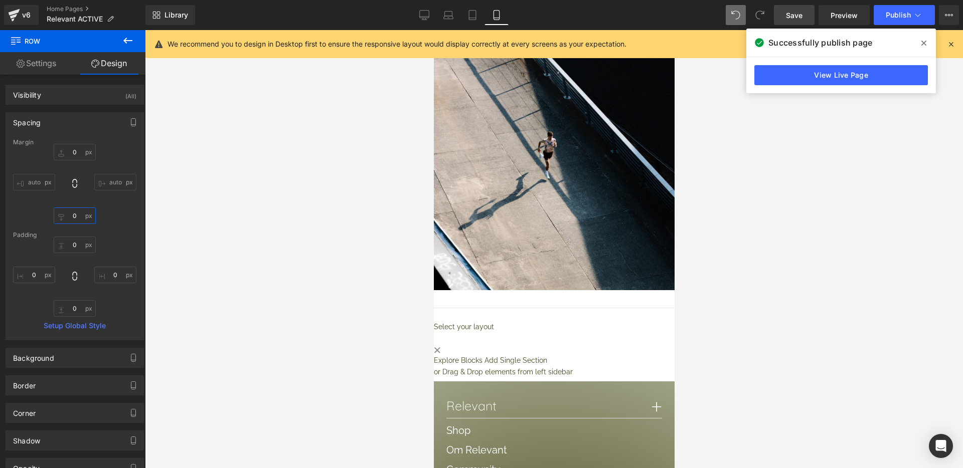
type input "0"
click at [215, 241] on div at bounding box center [554, 249] width 818 height 438
click at [920, 43] on span at bounding box center [924, 43] width 16 height 16
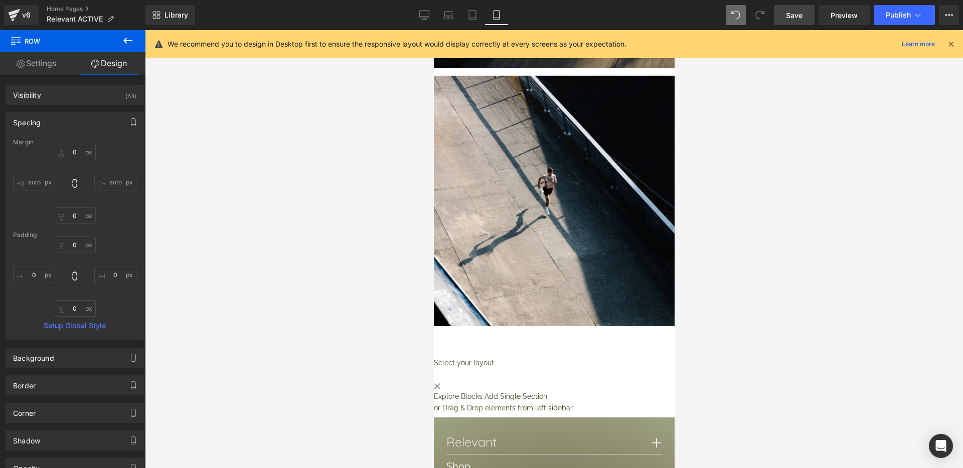
scroll to position [1205, 0]
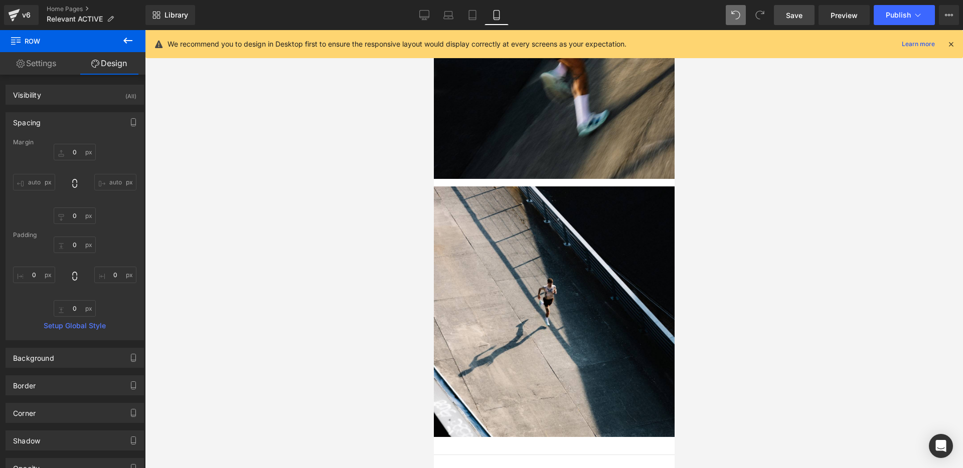
click at [799, 19] on span "Save" at bounding box center [794, 15] width 17 height 11
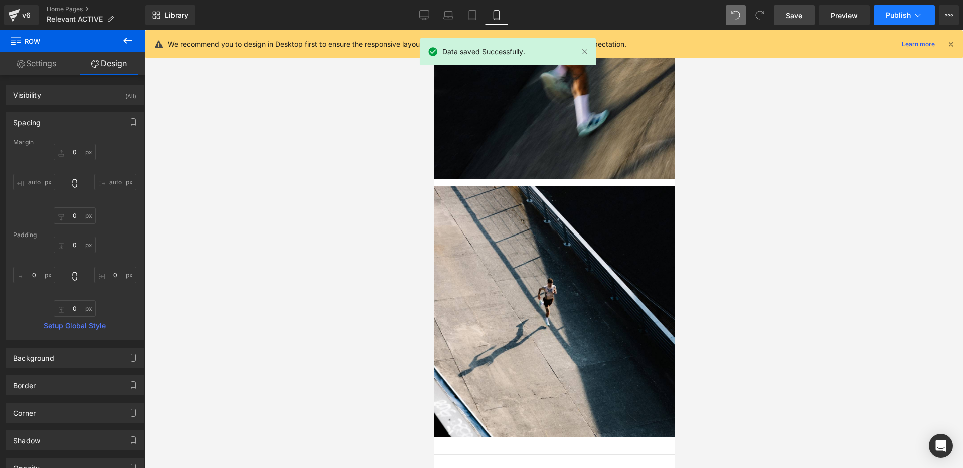
click at [890, 16] on span "Publish" at bounding box center [898, 15] width 25 height 8
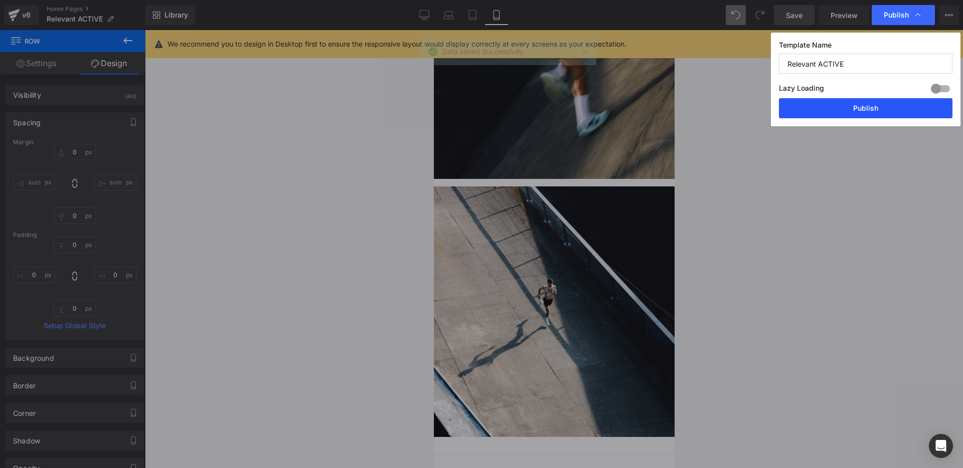
click at [870, 105] on button "Publish" at bounding box center [865, 108] width 173 height 20
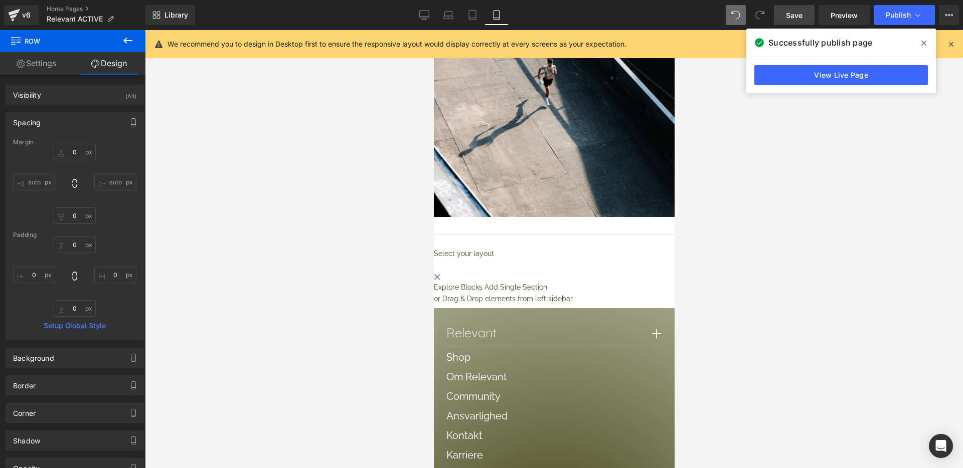
scroll to position [1320, 0]
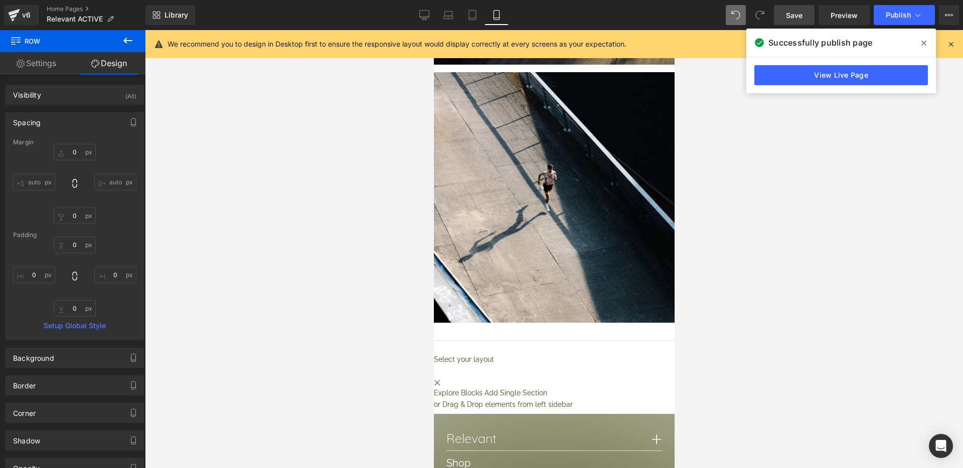
click at [511, 239] on img at bounding box center [553, 197] width 241 height 251
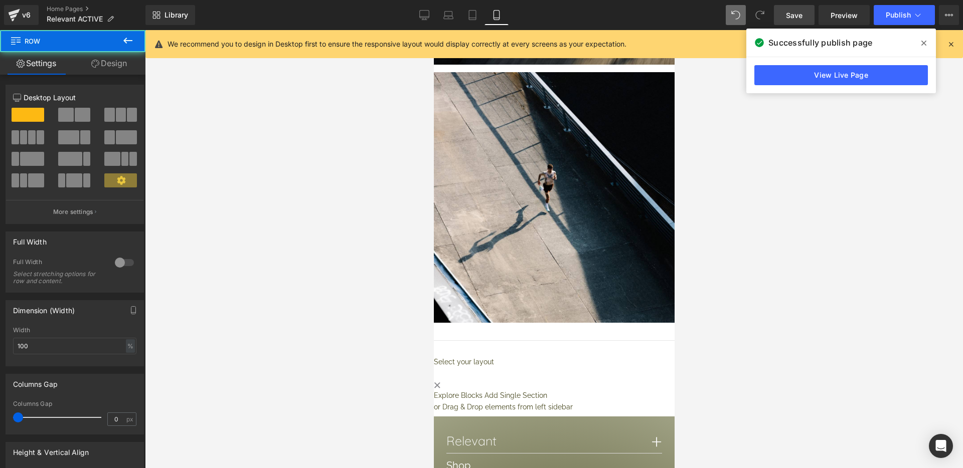
drag, startPoint x: 519, startPoint y: 422, endPoint x: 849, endPoint y: 417, distance: 329.5
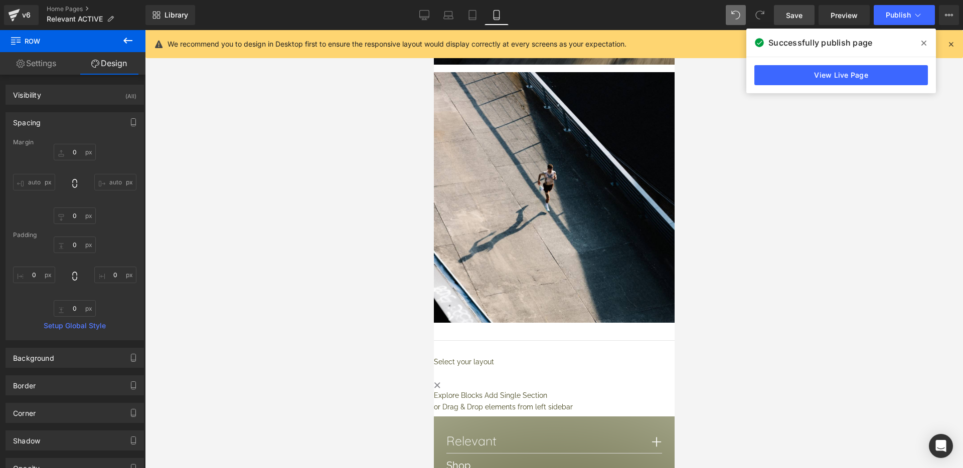
click at [81, 327] on link "Setup Global Style" at bounding box center [74, 326] width 123 height 8
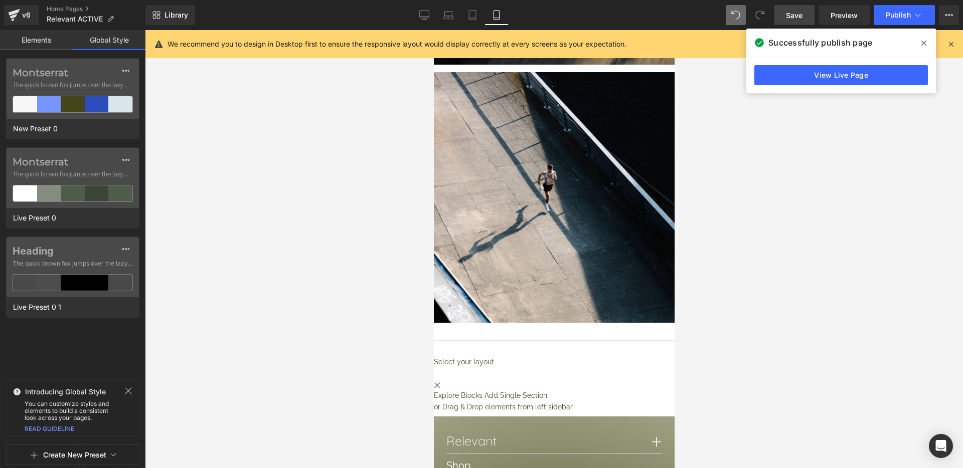
click at [44, 42] on link "Elements" at bounding box center [36, 40] width 73 height 20
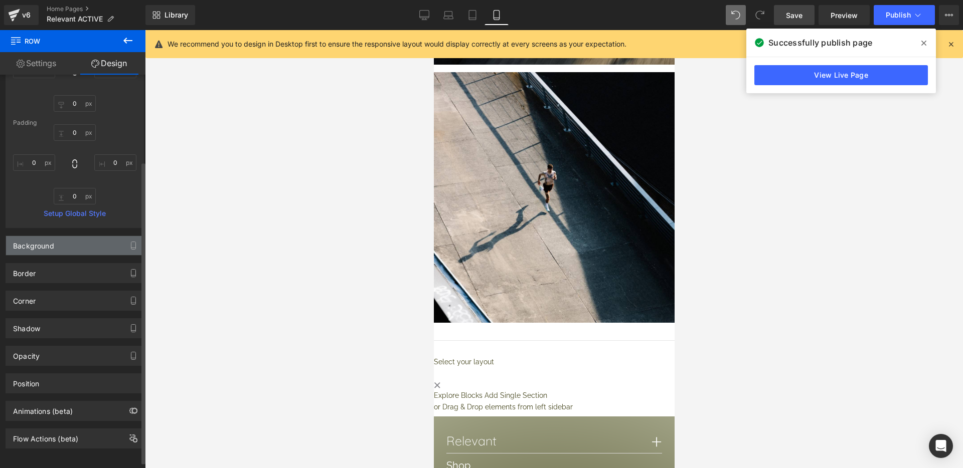
scroll to position [121, 0]
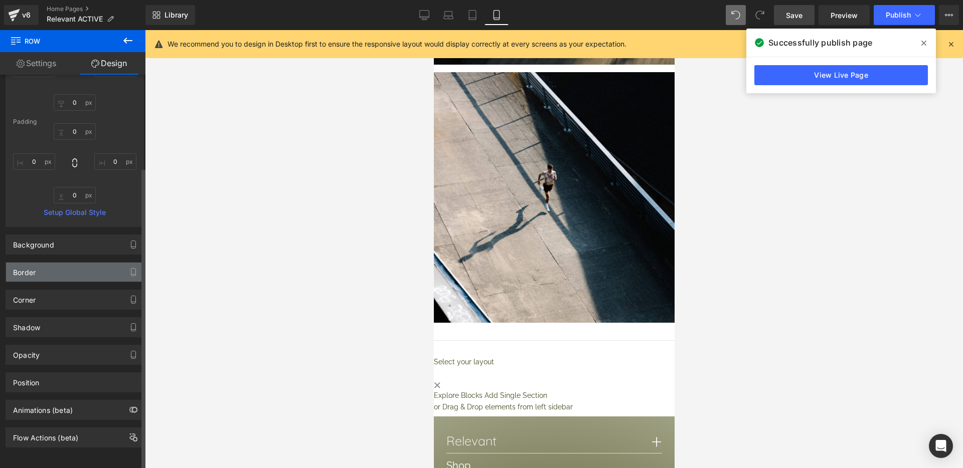
click at [51, 268] on div "Border" at bounding box center [74, 272] width 137 height 19
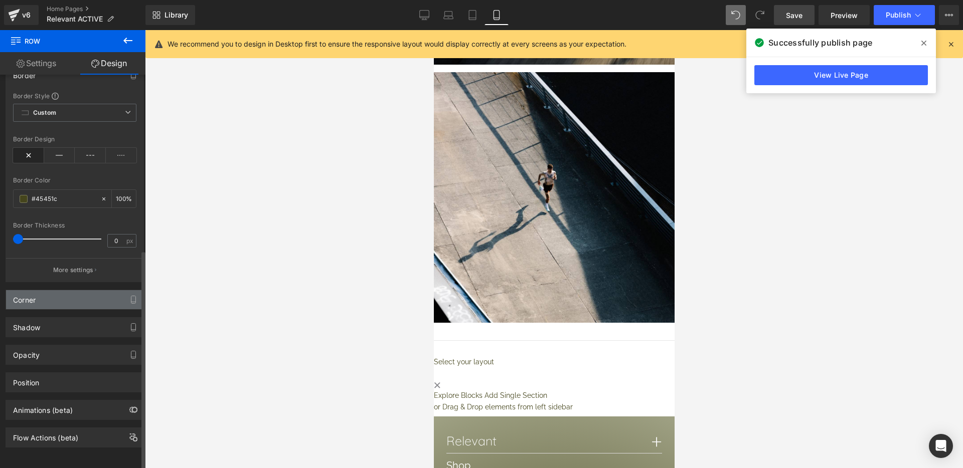
scroll to position [318, 0]
click at [537, 285] on img at bounding box center [553, 197] width 241 height 251
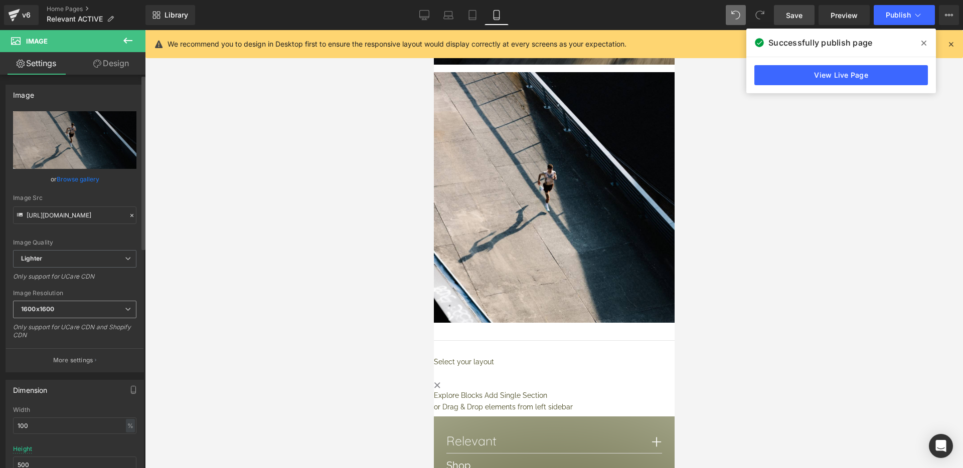
scroll to position [2, 0]
click at [79, 356] on p "More settings" at bounding box center [73, 358] width 40 height 9
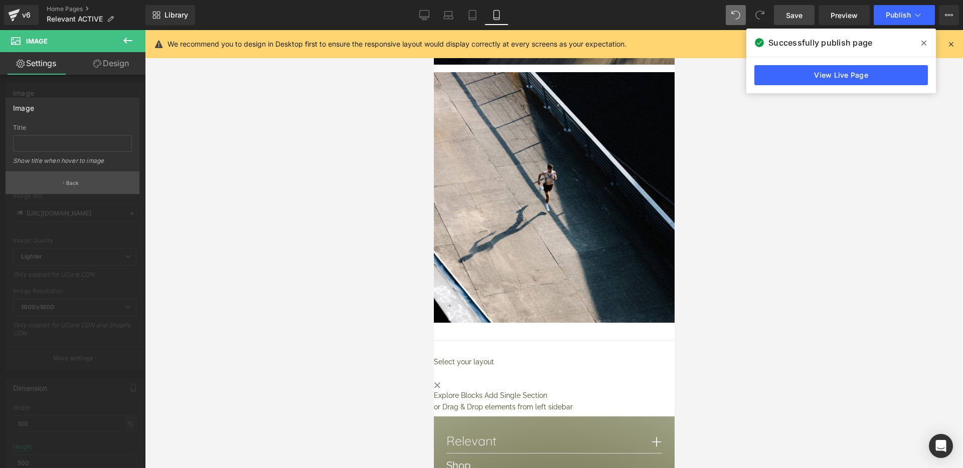
click at [89, 189] on button "Back" at bounding box center [73, 182] width 134 height 23
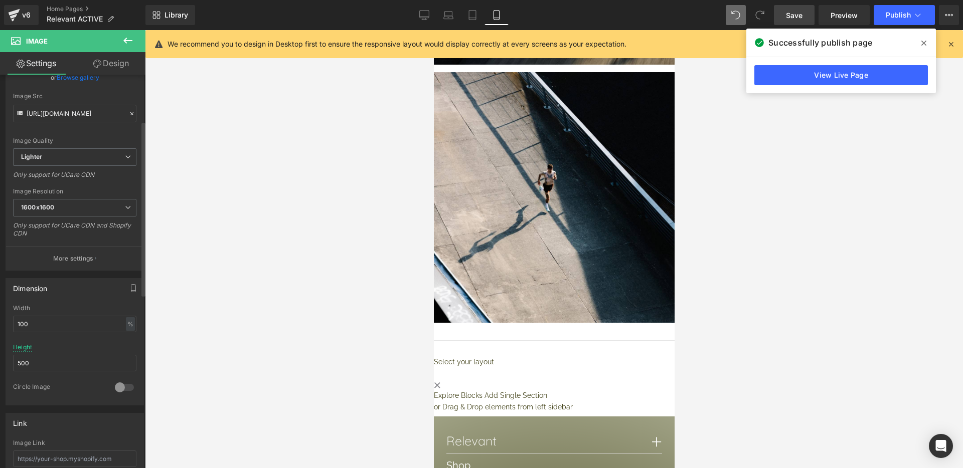
scroll to position [110, 0]
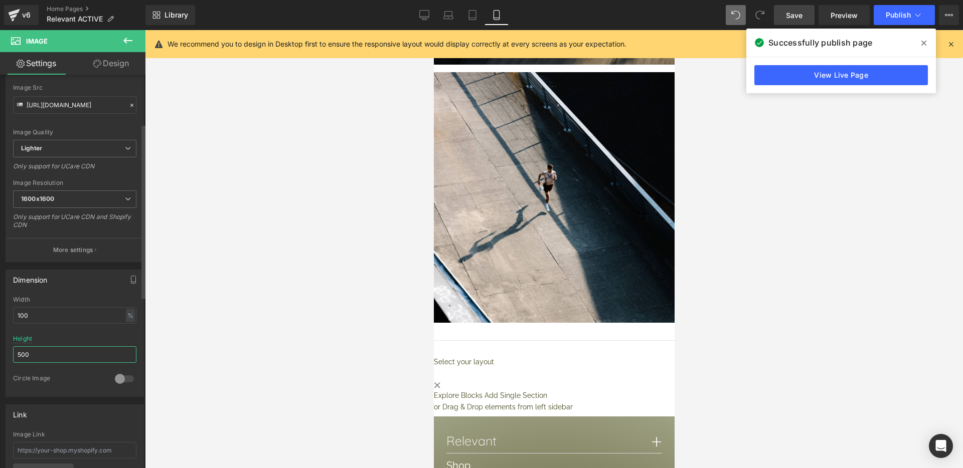
click at [37, 358] on input "500" at bounding box center [74, 354] width 123 height 17
click at [613, 280] on img at bounding box center [553, 197] width 241 height 251
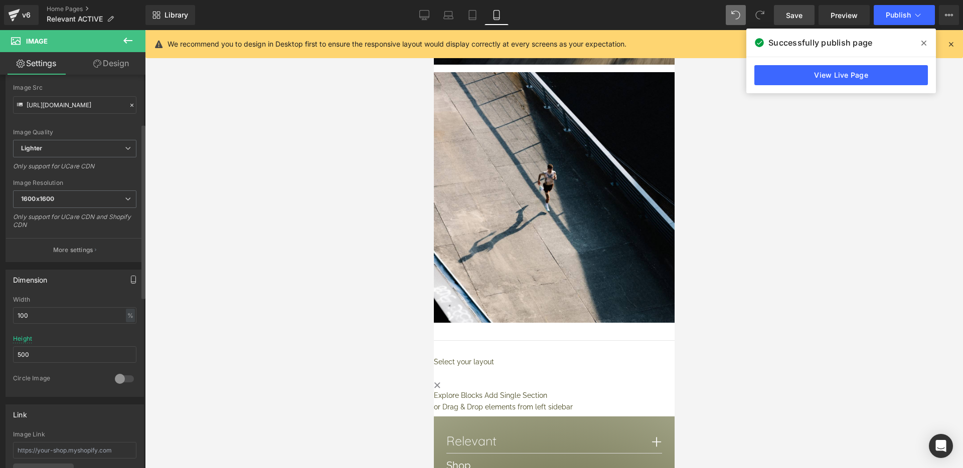
click at [129, 280] on icon "button" at bounding box center [133, 280] width 8 height 8
click at [86, 305] on button "Tablet" at bounding box center [86, 301] width 29 height 17
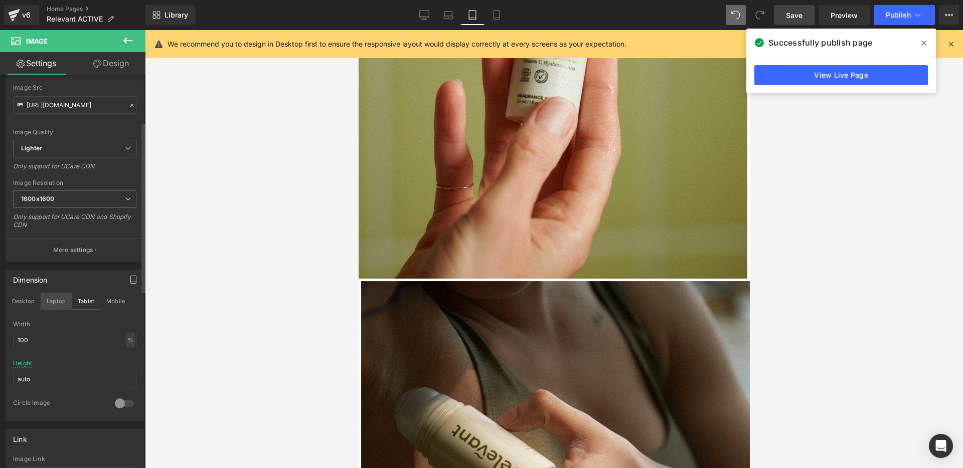
scroll to position [813, 0]
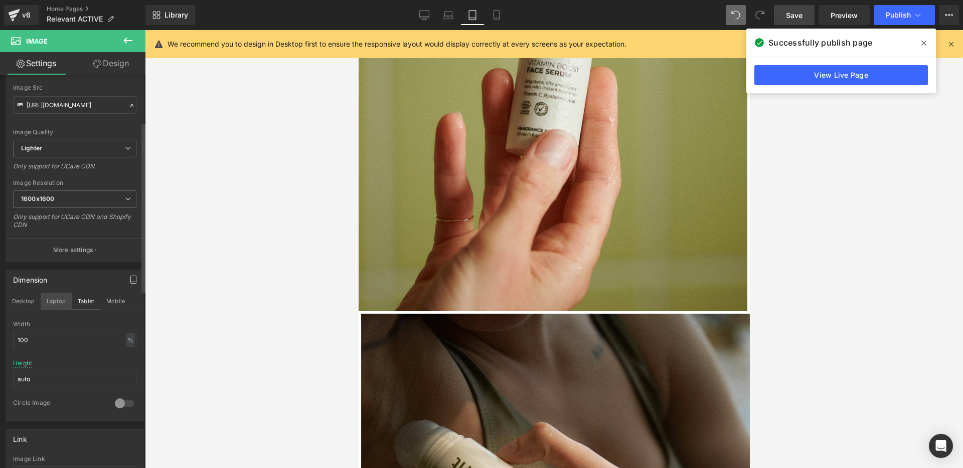
click at [53, 305] on button "Laptop" at bounding box center [56, 301] width 31 height 17
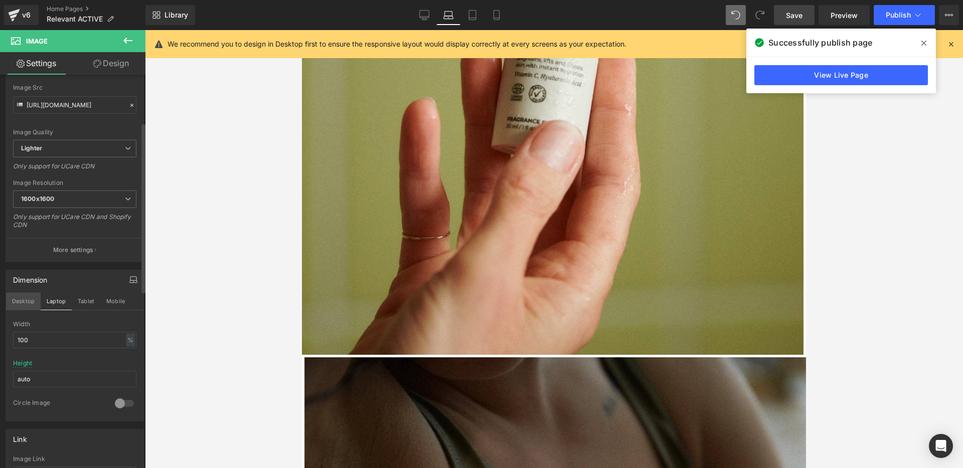
scroll to position [905, 0]
click at [25, 304] on button "Desktop" at bounding box center [23, 301] width 35 height 17
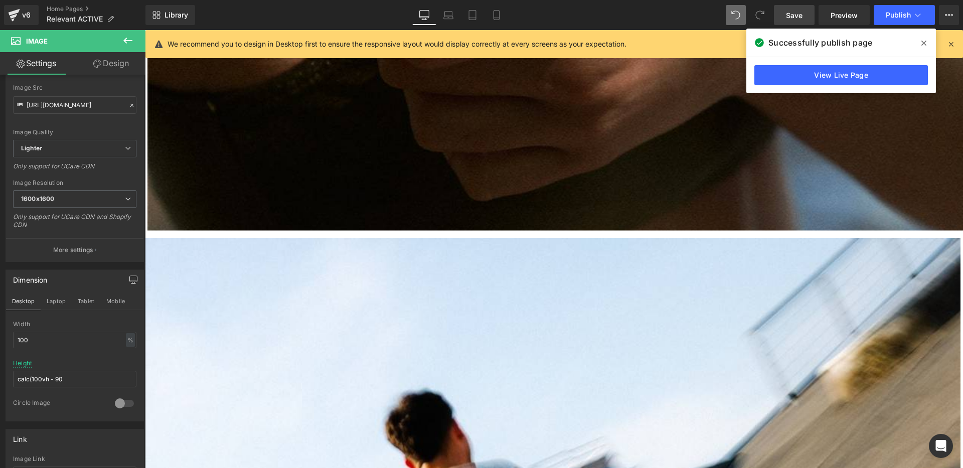
scroll to position [1492, 0]
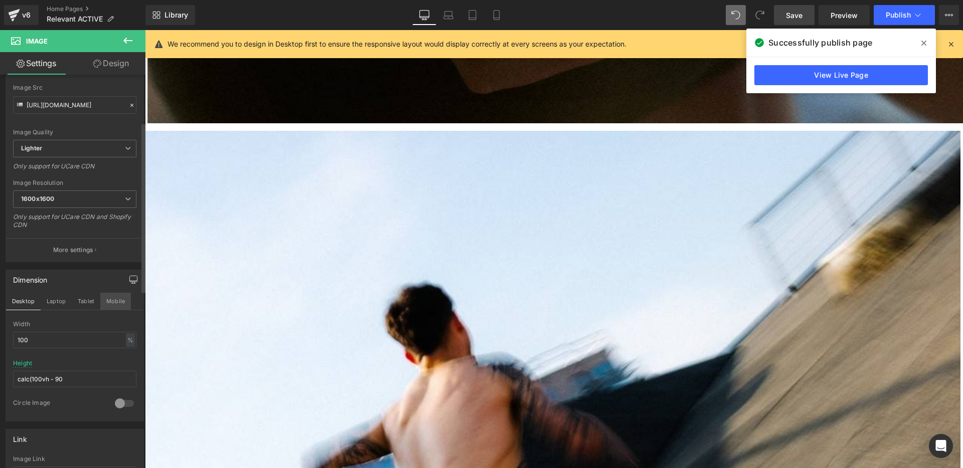
click at [118, 299] on button "Mobile" at bounding box center [115, 301] width 31 height 17
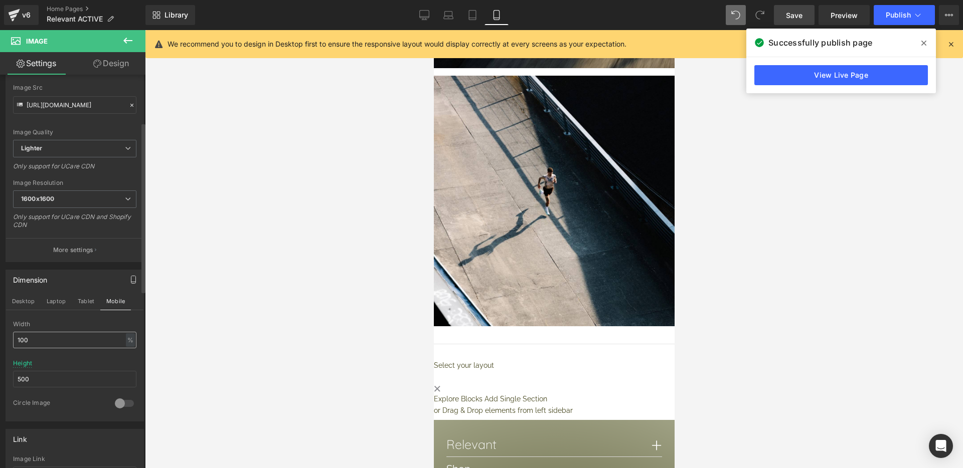
scroll to position [1316, 0]
click at [579, 257] on img at bounding box center [553, 201] width 241 height 251
click at [55, 378] on input "500" at bounding box center [74, 379] width 123 height 17
type input "5"
click at [227, 288] on div at bounding box center [554, 249] width 818 height 438
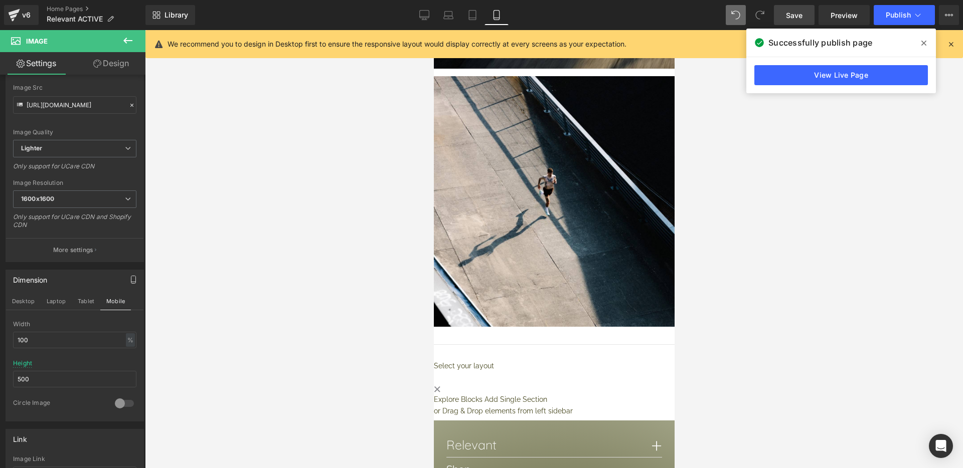
click at [924, 40] on icon at bounding box center [923, 43] width 5 height 8
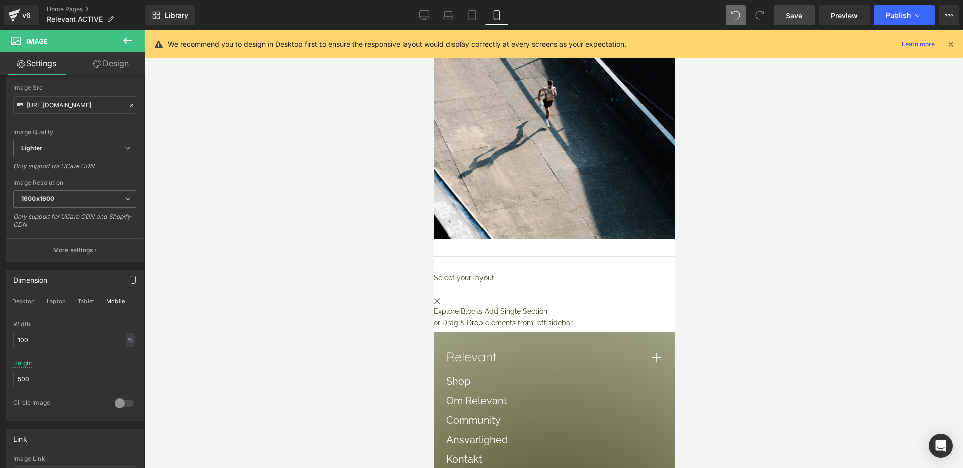
scroll to position [1367, 0]
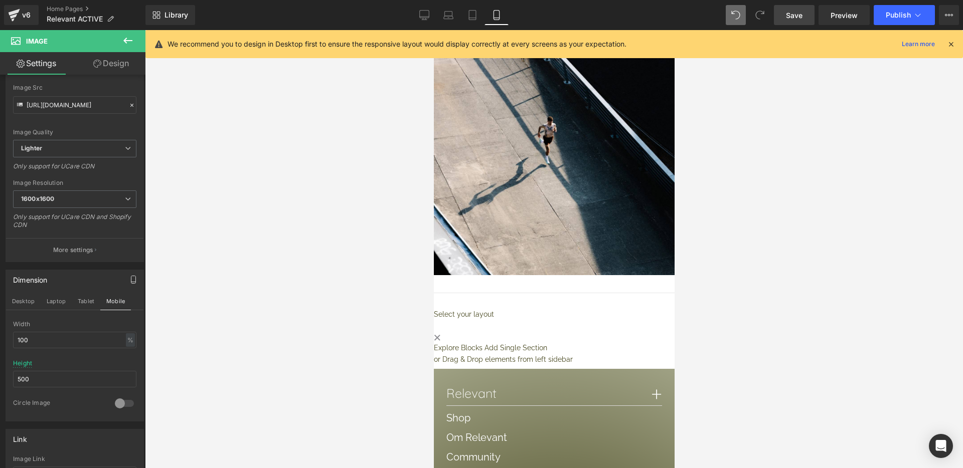
click at [790, 19] on span "Save" at bounding box center [794, 15] width 17 height 11
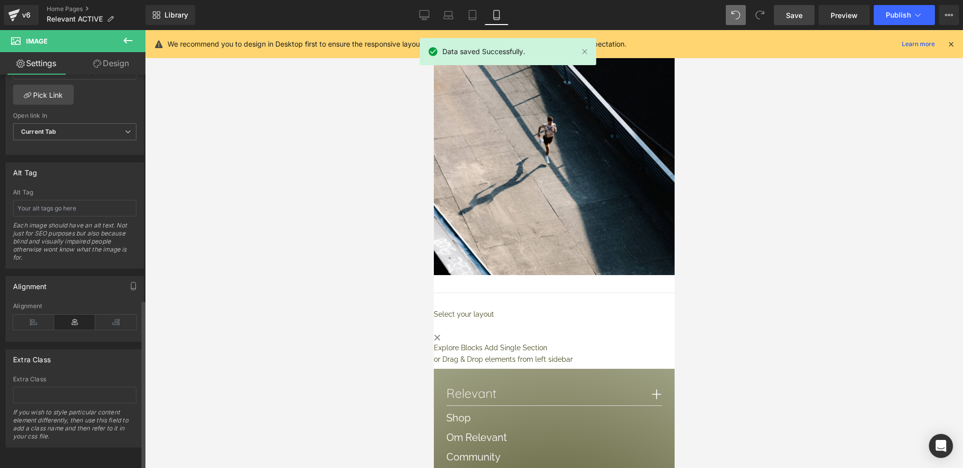
scroll to position [521, 0]
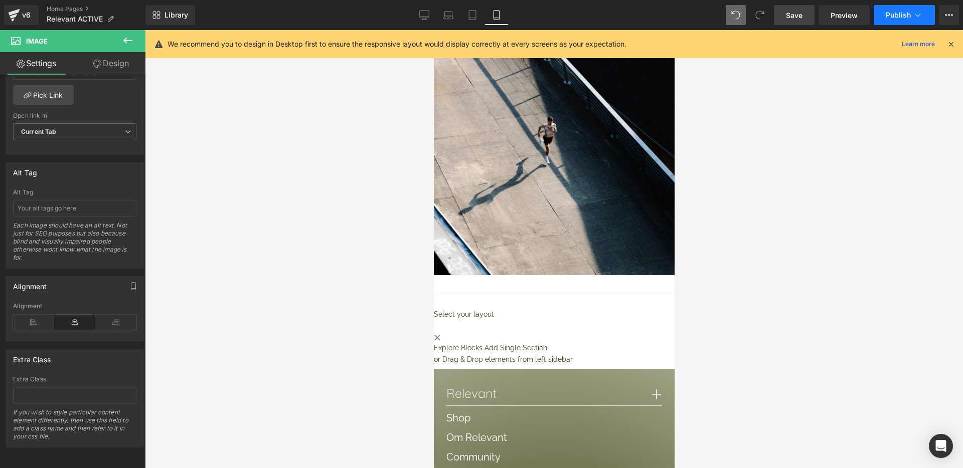
click at [899, 16] on span "Publish" at bounding box center [898, 15] width 25 height 8
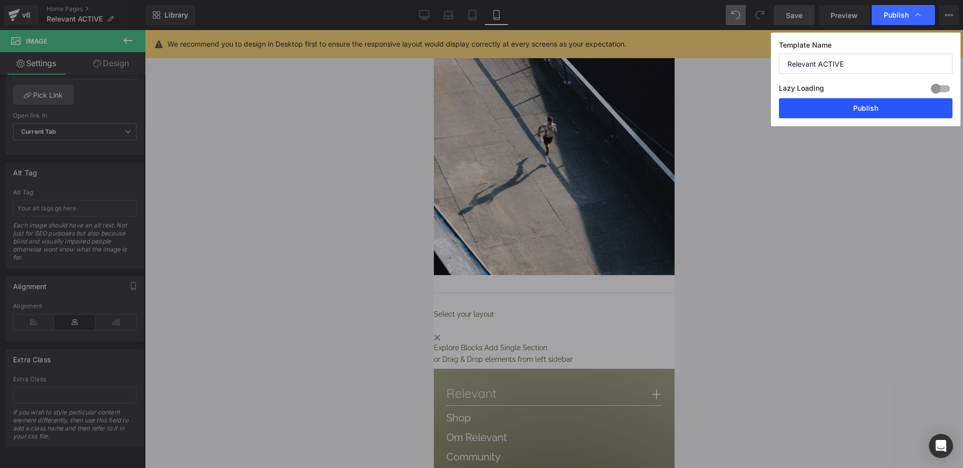
click at [836, 105] on button "Publish" at bounding box center [865, 108] width 173 height 20
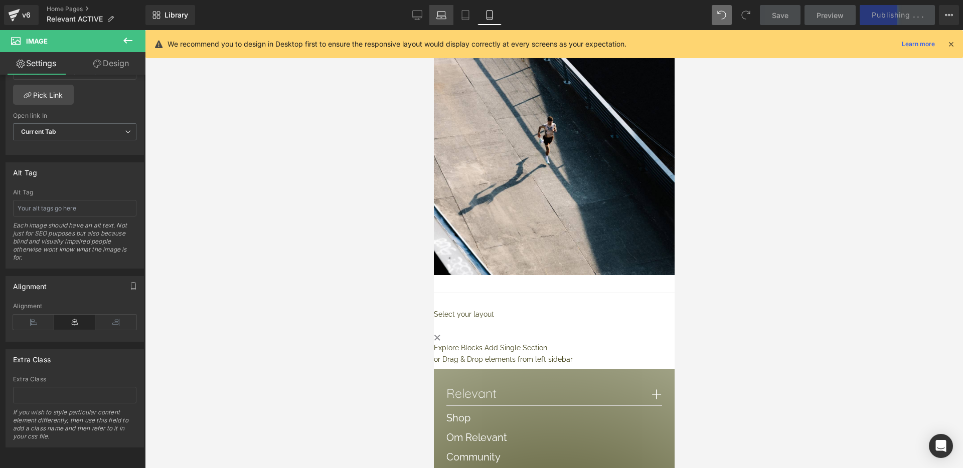
click at [435, 14] on link "Laptop" at bounding box center [441, 15] width 24 height 20
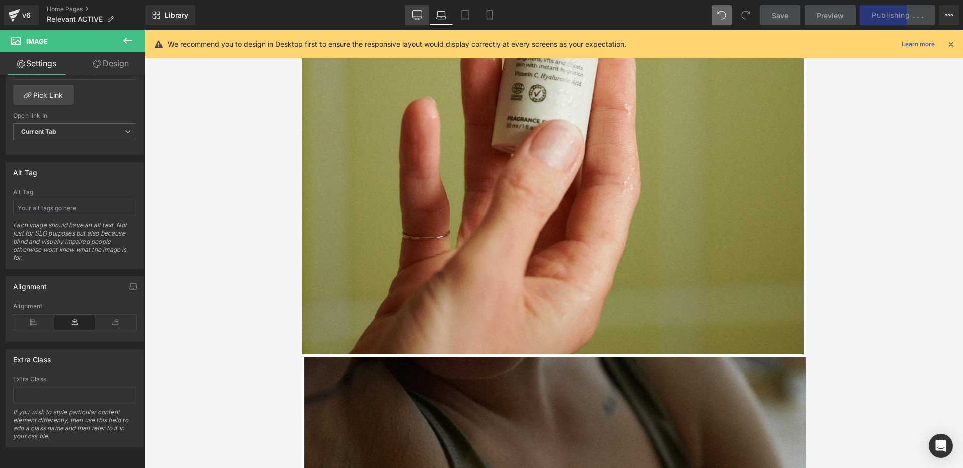
click at [419, 18] on icon at bounding box center [417, 15] width 10 height 8
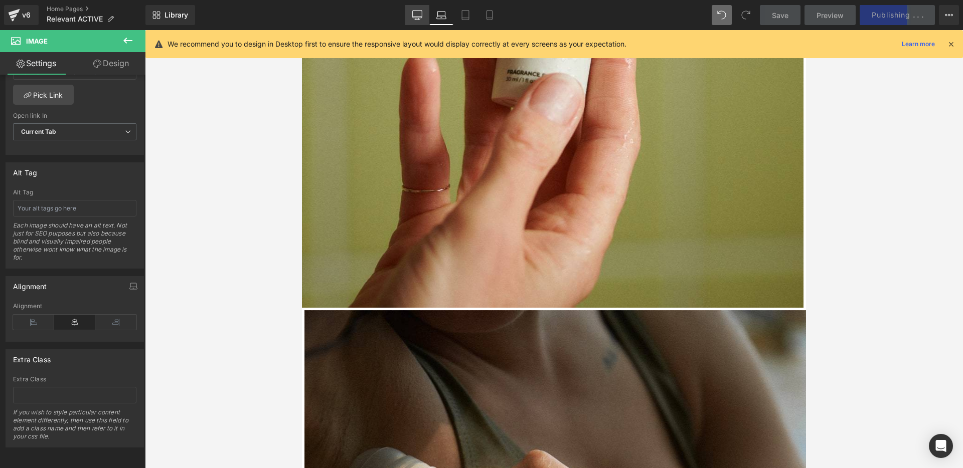
type input "calc(100vh - 90"
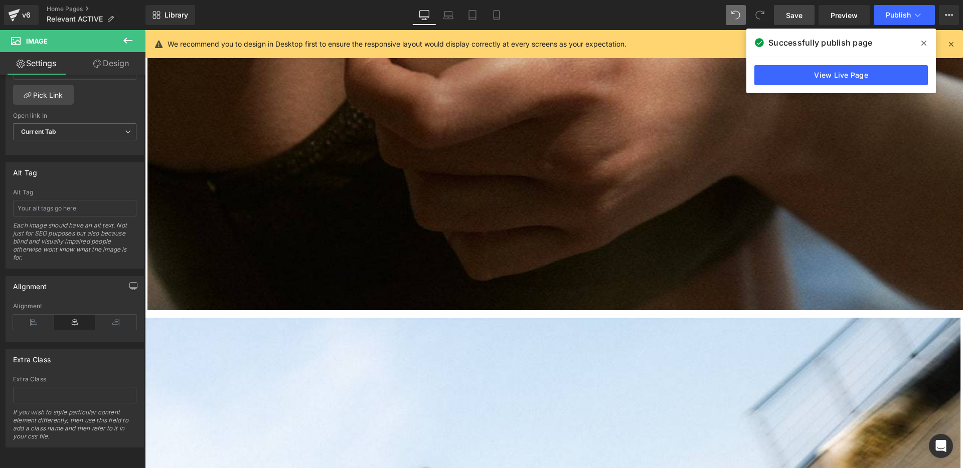
scroll to position [1301, 0]
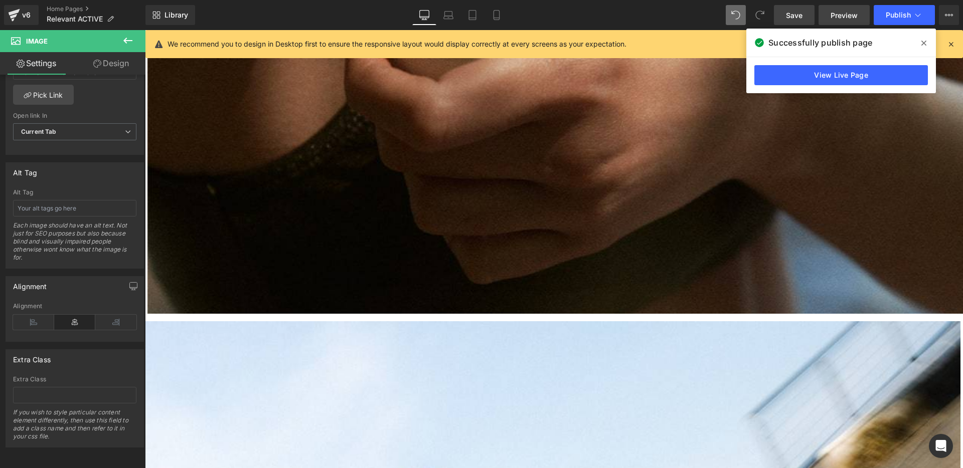
click at [842, 18] on span "Preview" at bounding box center [843, 15] width 27 height 11
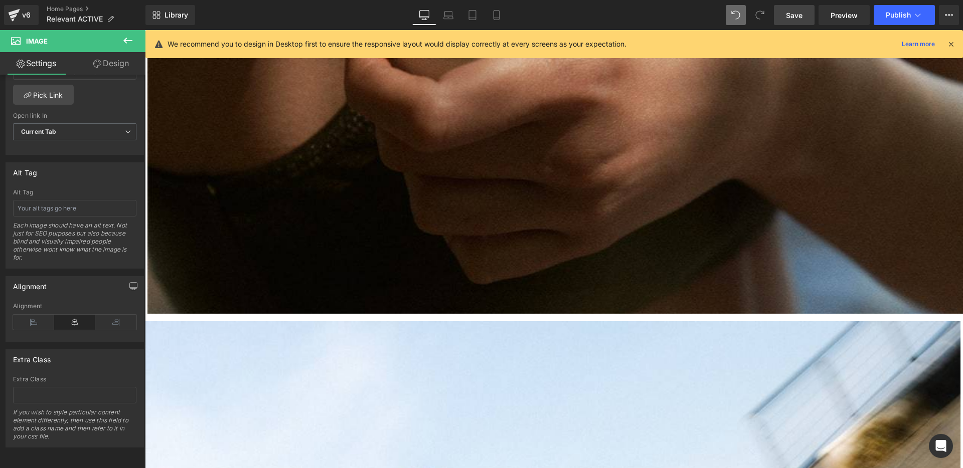
click at [948, 44] on icon at bounding box center [950, 44] width 9 height 9
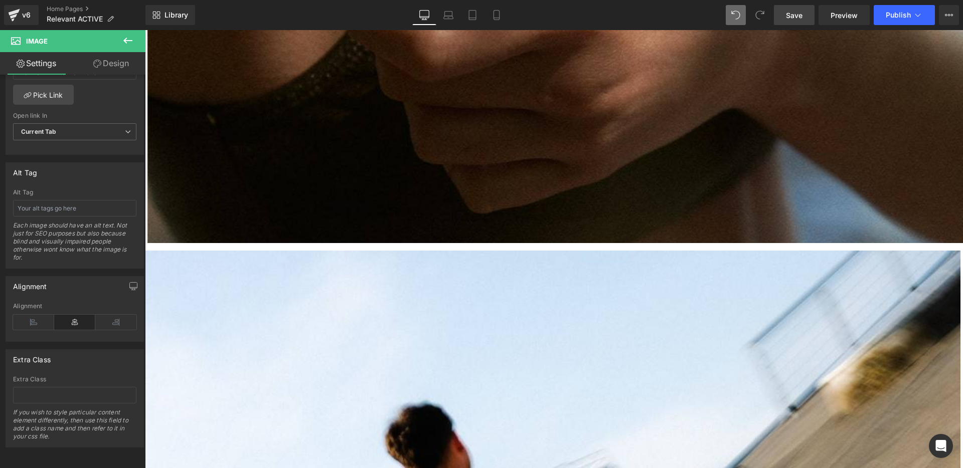
scroll to position [1377, 0]
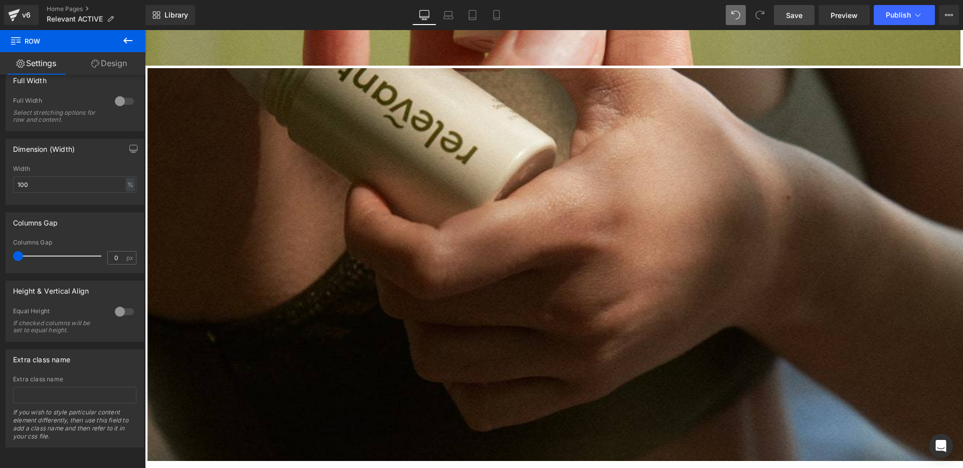
scroll to position [1165, 0]
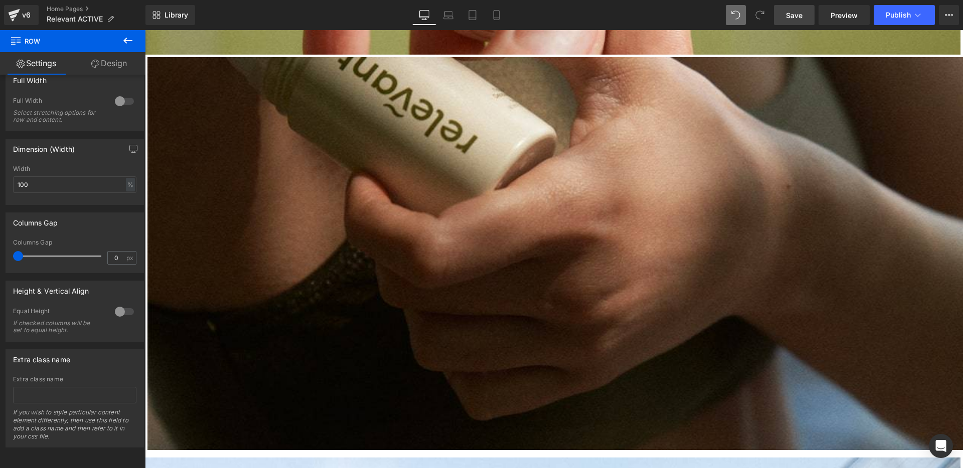
click at [145, 30] on span "Row" at bounding box center [145, 30] width 0 height 0
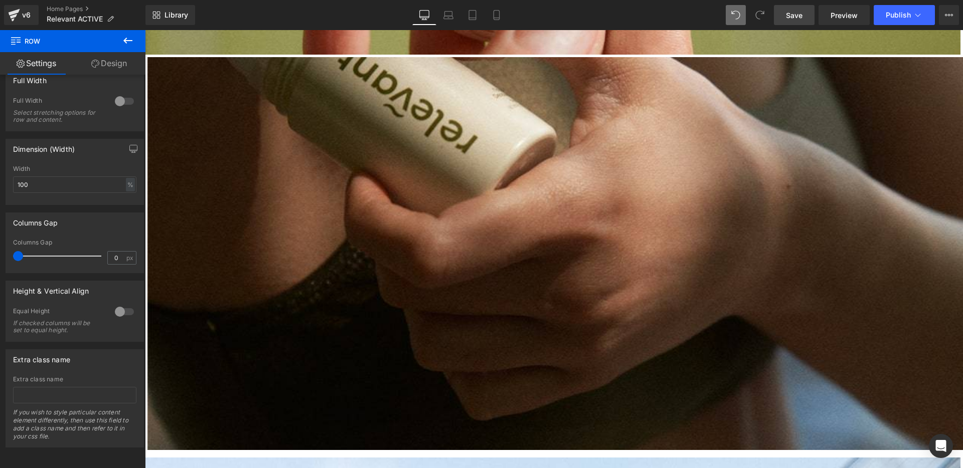
click at [107, 64] on link "Design" at bounding box center [109, 63] width 73 height 23
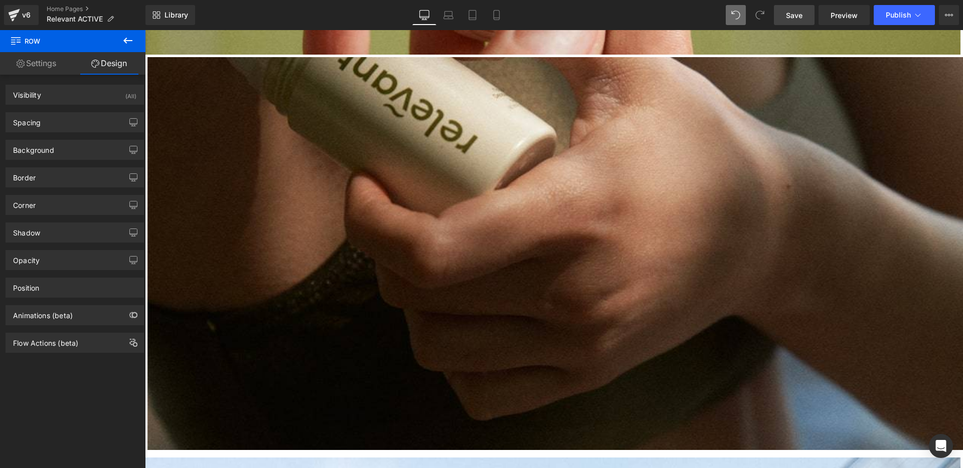
type input "0"
type input "50"
type input "0"
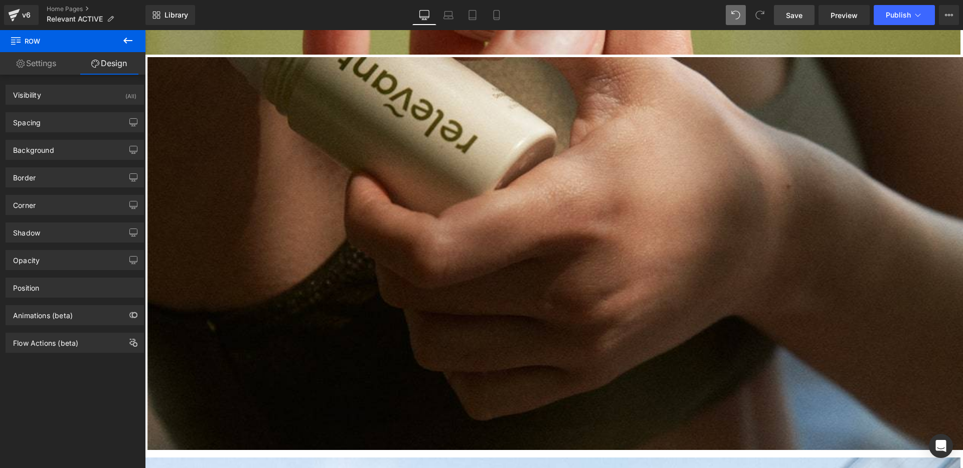
type input "0"
click at [56, 125] on div "Spacing" at bounding box center [74, 122] width 137 height 19
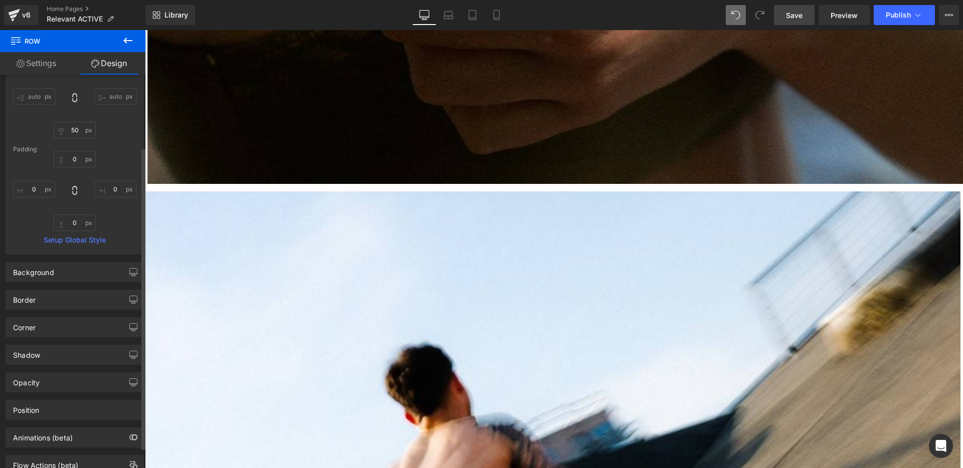
scroll to position [96, 0]
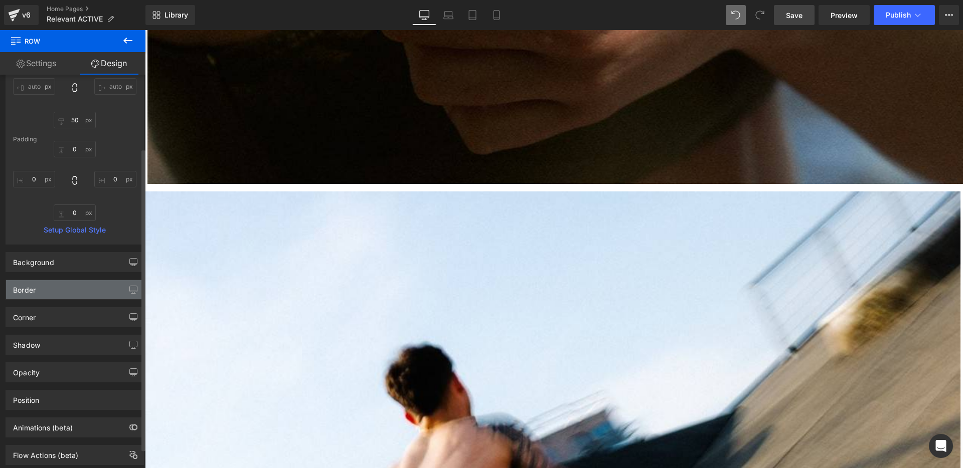
click at [50, 290] on div "Border" at bounding box center [74, 289] width 137 height 19
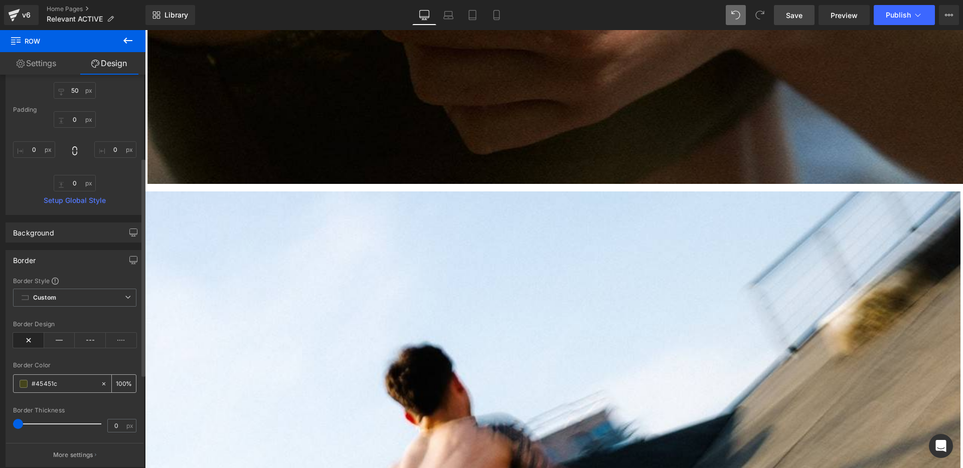
scroll to position [182, 0]
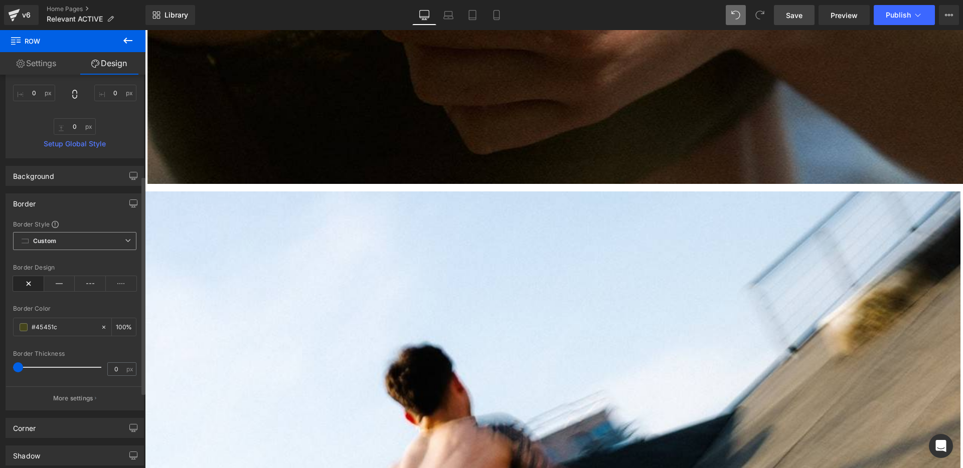
click at [126, 242] on icon at bounding box center [128, 241] width 6 height 6
click at [72, 397] on p "More settings" at bounding box center [73, 398] width 40 height 9
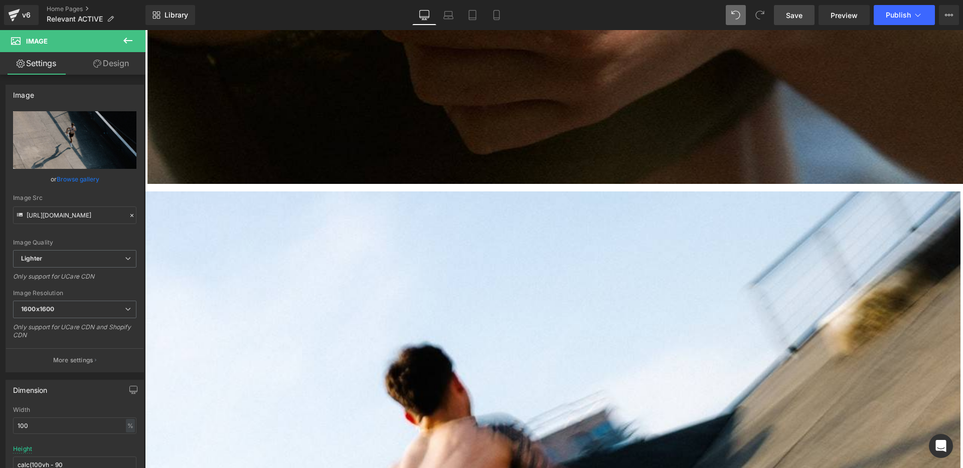
click at [125, 64] on link "Design" at bounding box center [111, 63] width 73 height 23
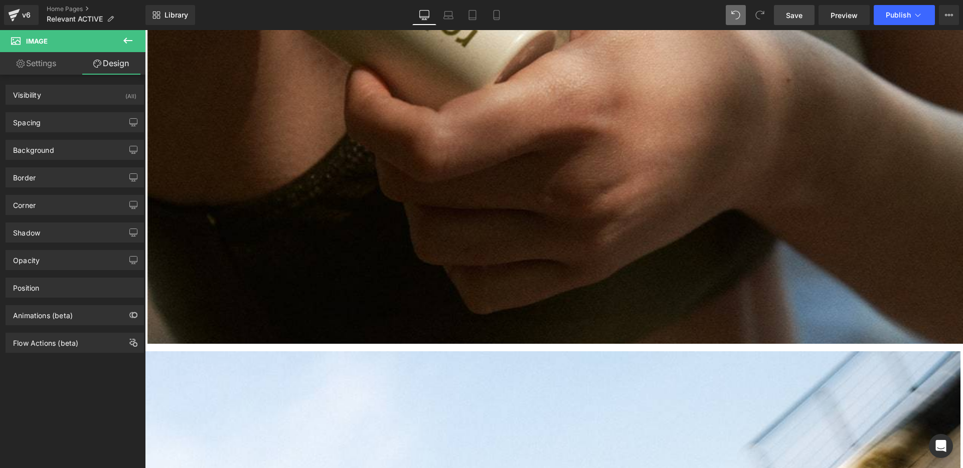
scroll to position [1273, 0]
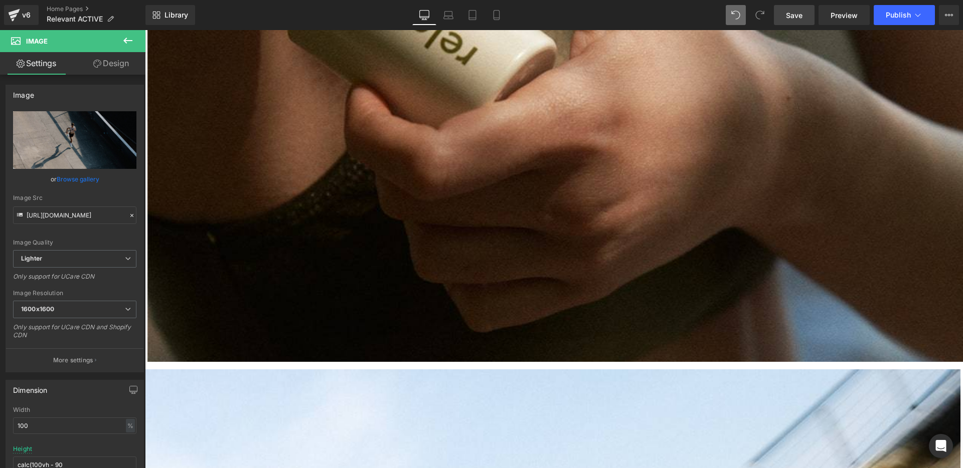
scroll to position [1248, 0]
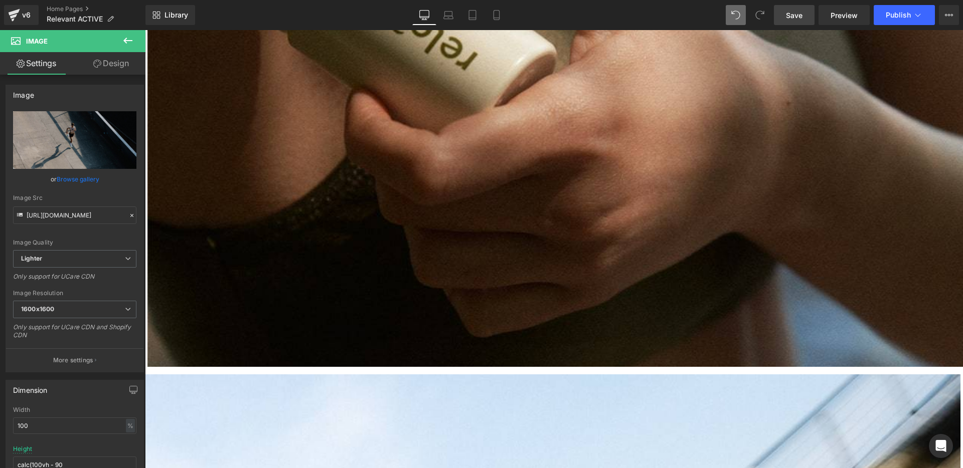
click at [101, 62] on link "Design" at bounding box center [111, 63] width 73 height 23
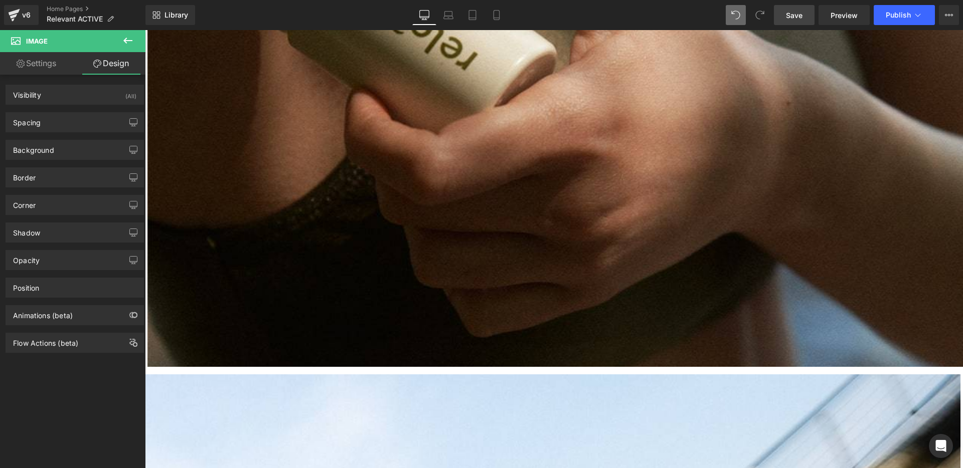
click at [42, 70] on link "Settings" at bounding box center [36, 63] width 73 height 23
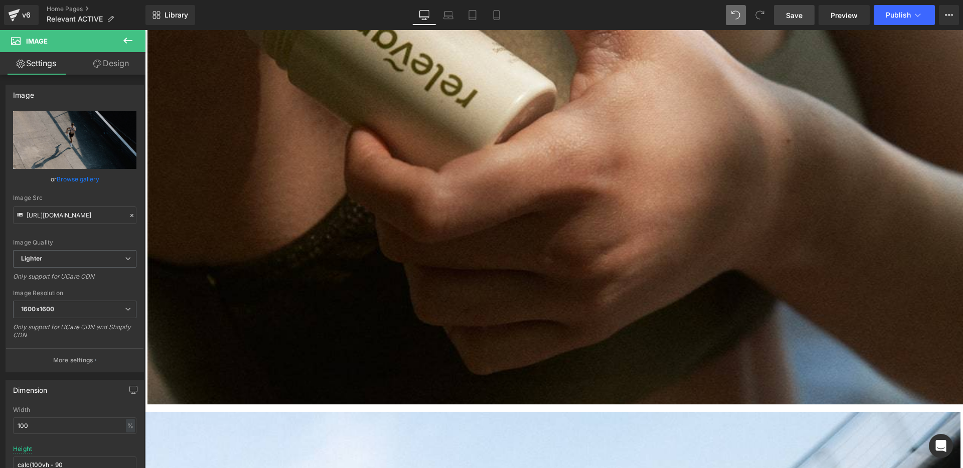
scroll to position [1092, 0]
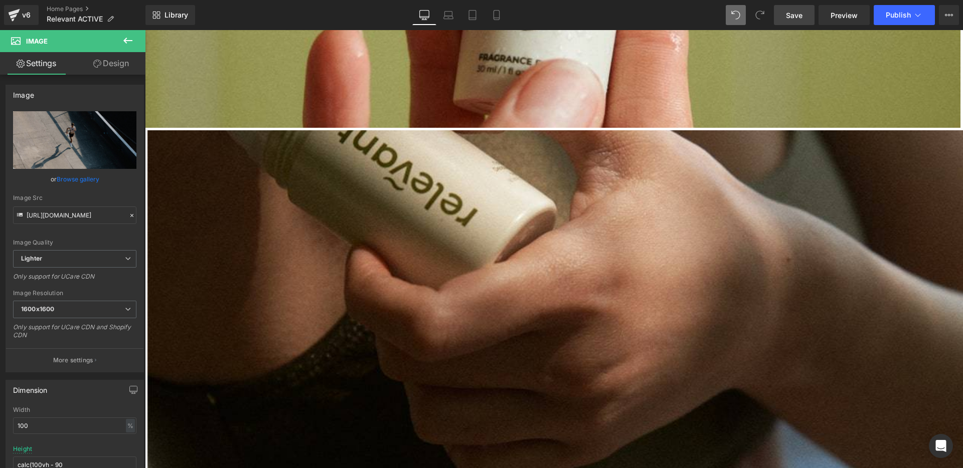
click at [145, 30] on icon at bounding box center [145, 30] width 0 height 0
click at [114, 65] on link "Design" at bounding box center [111, 63] width 73 height 23
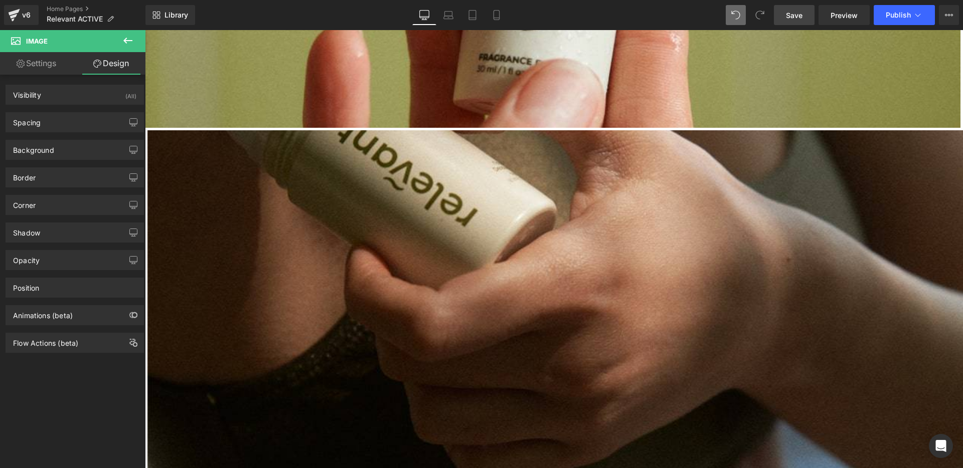
click at [126, 36] on icon at bounding box center [128, 41] width 12 height 12
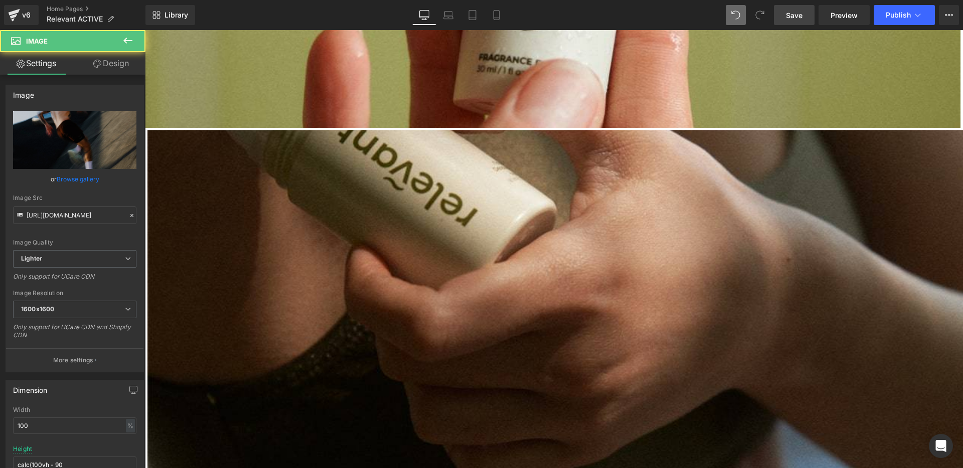
click at [145, 30] on span "Row" at bounding box center [145, 30] width 0 height 0
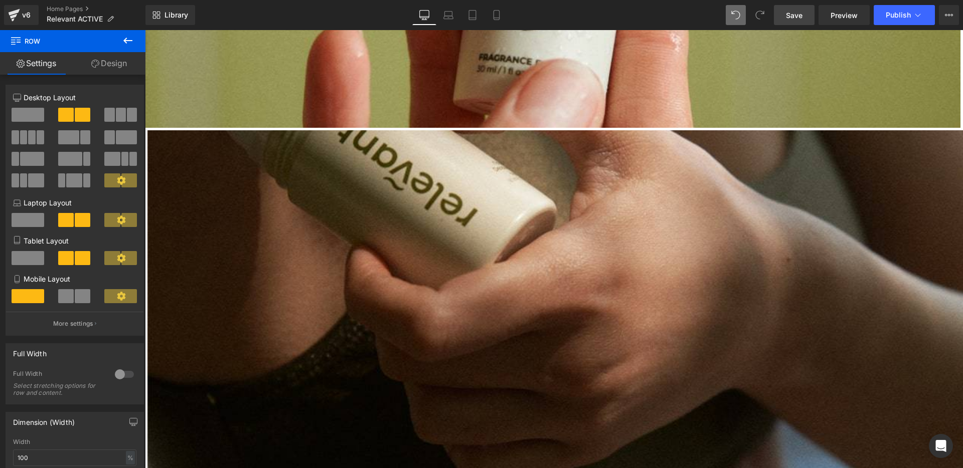
click at [145, 30] on icon at bounding box center [145, 30] width 0 height 0
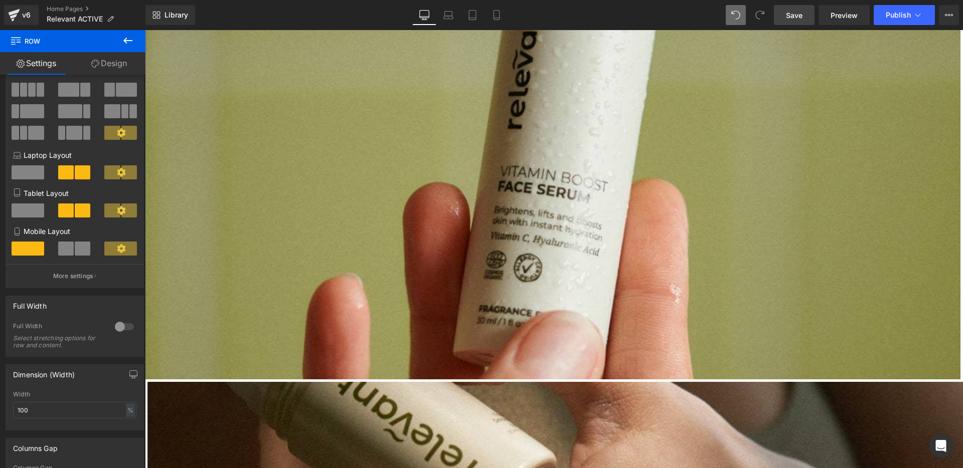
scroll to position [833, 0]
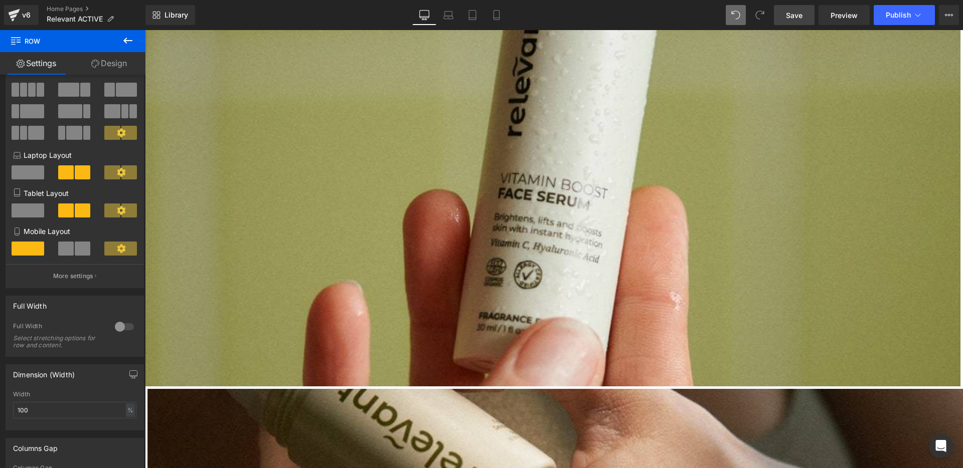
click at [495, 191] on img at bounding box center [552, 189] width 815 height 393
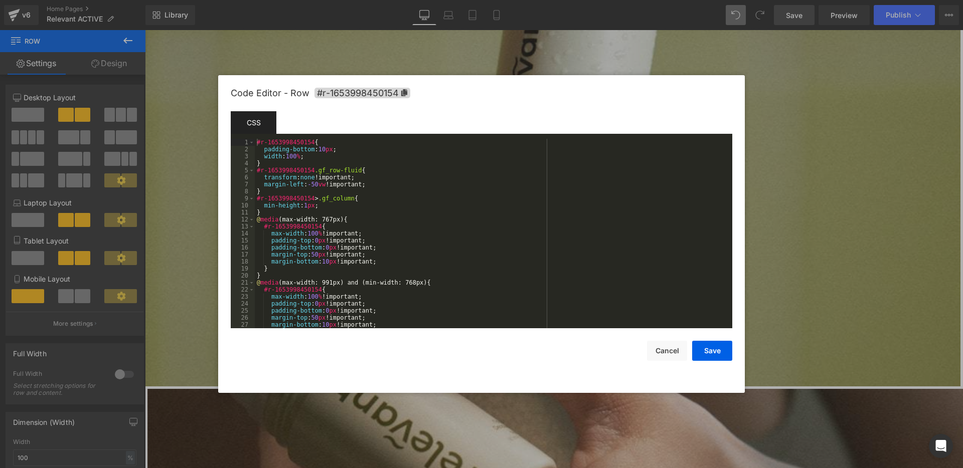
click at [537, 0] on div "Row You are previewing how the will restyle your page. You can not edit Element…" at bounding box center [481, 0] width 963 height 0
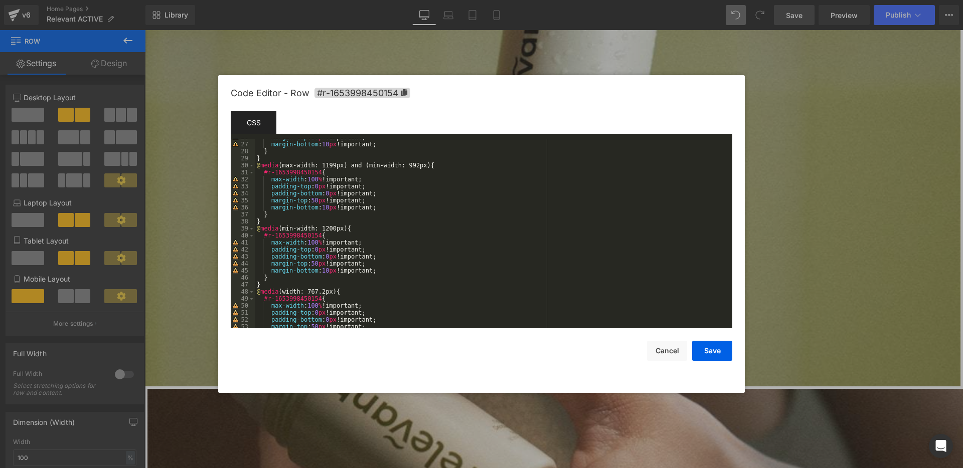
scroll to position [211, 0]
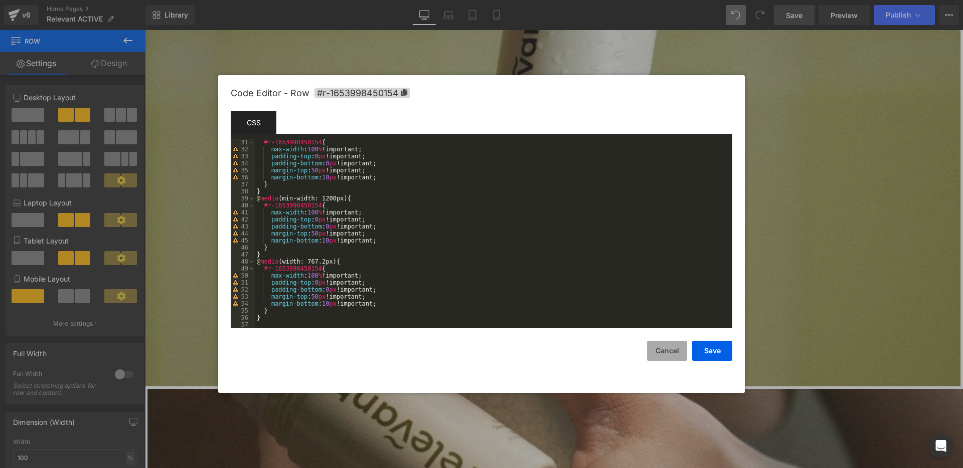
click at [679, 352] on button "Cancel" at bounding box center [667, 351] width 40 height 20
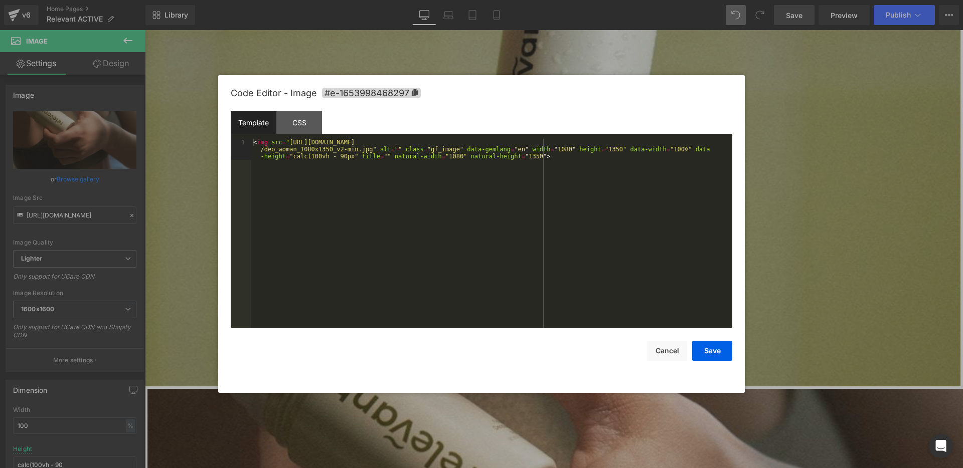
click at [685, 0] on div "Row You are previewing how the will restyle your page. You can not edit Element…" at bounding box center [481, 0] width 963 height 0
click at [313, 115] on div "CSS" at bounding box center [299, 122] width 46 height 23
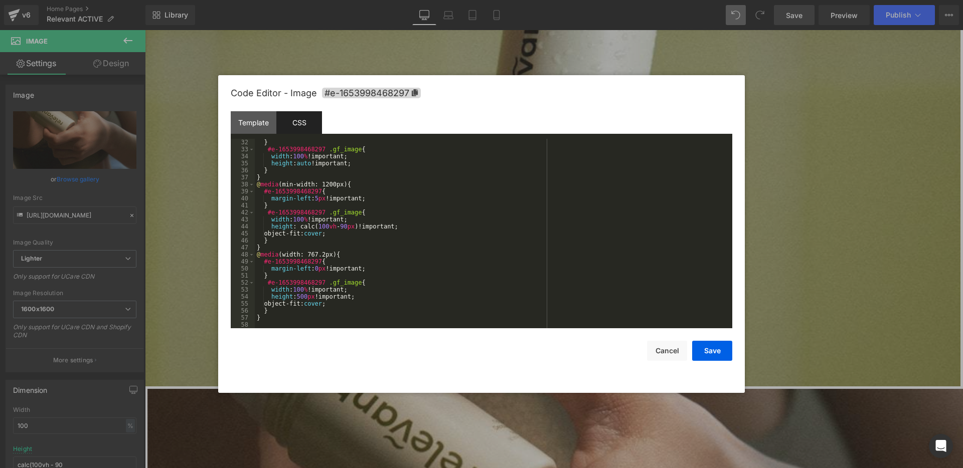
scroll to position [218, 0]
click at [668, 351] on button "Cancel" at bounding box center [667, 351] width 40 height 20
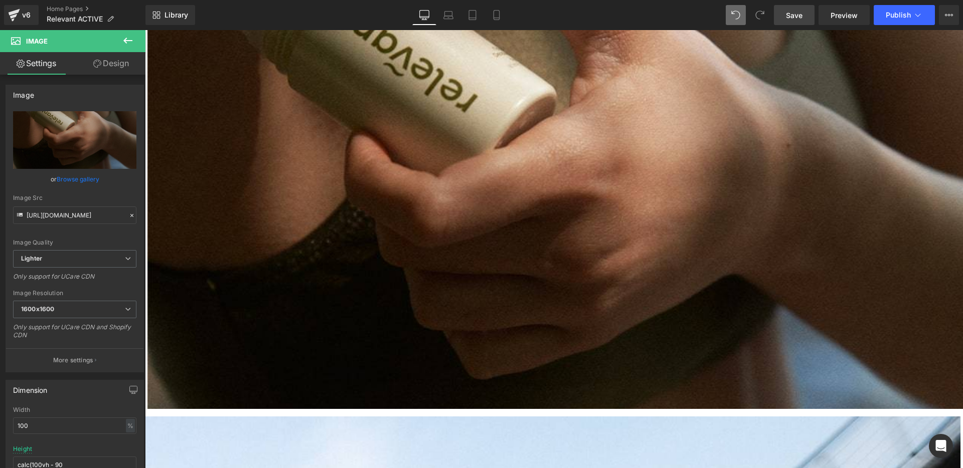
scroll to position [1214, 0]
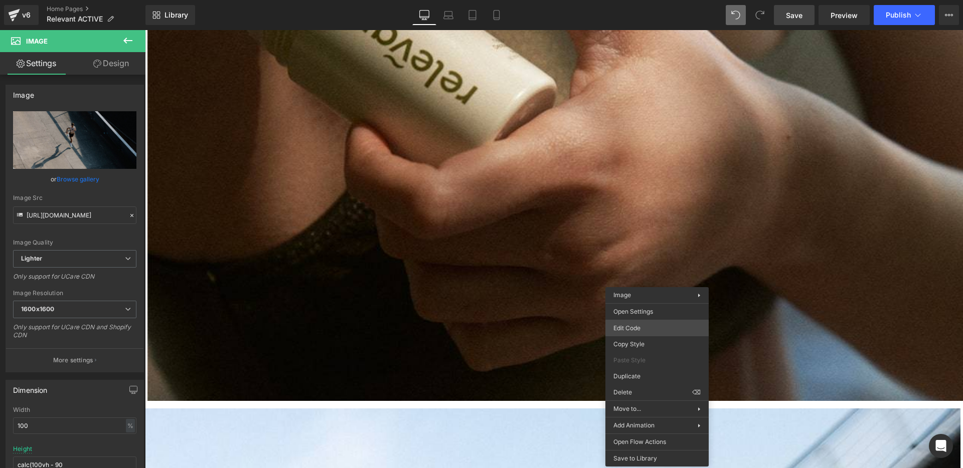
click at [667, 0] on div "Row You are previewing how the will restyle your page. You can not edit Element…" at bounding box center [481, 0] width 963 height 0
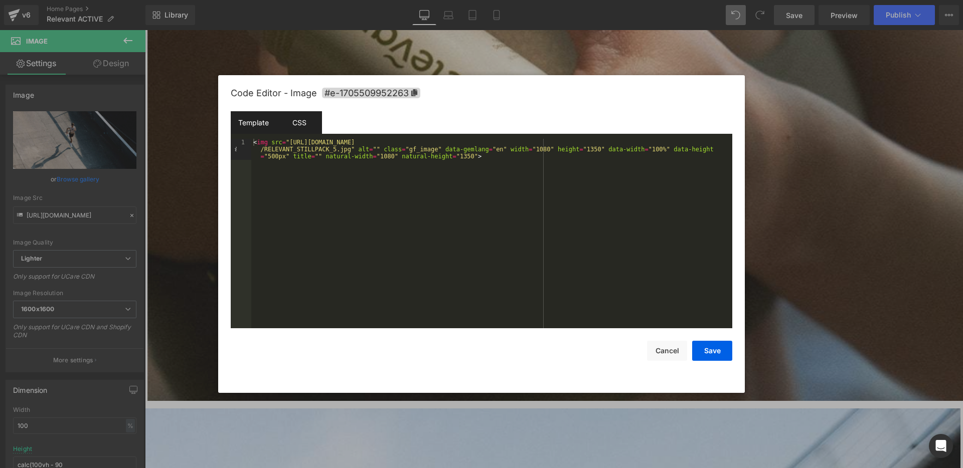
click at [314, 122] on div "CSS" at bounding box center [299, 122] width 46 height 23
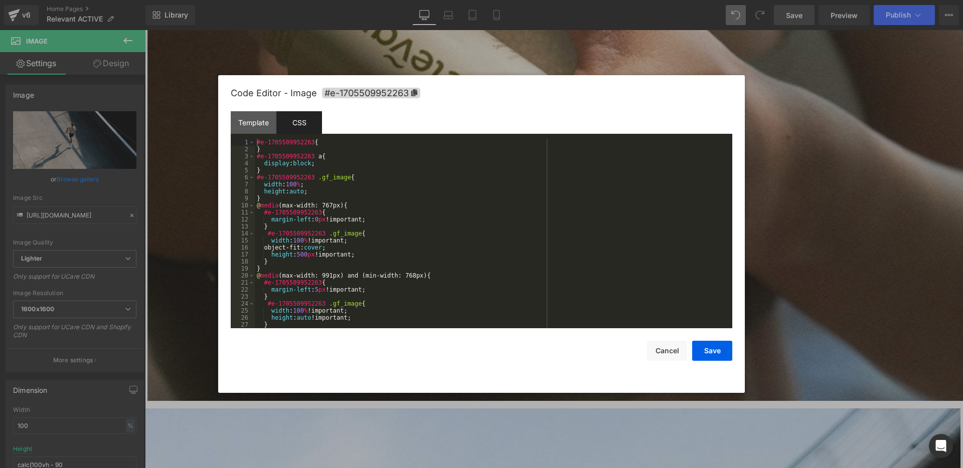
scroll to position [218, 0]
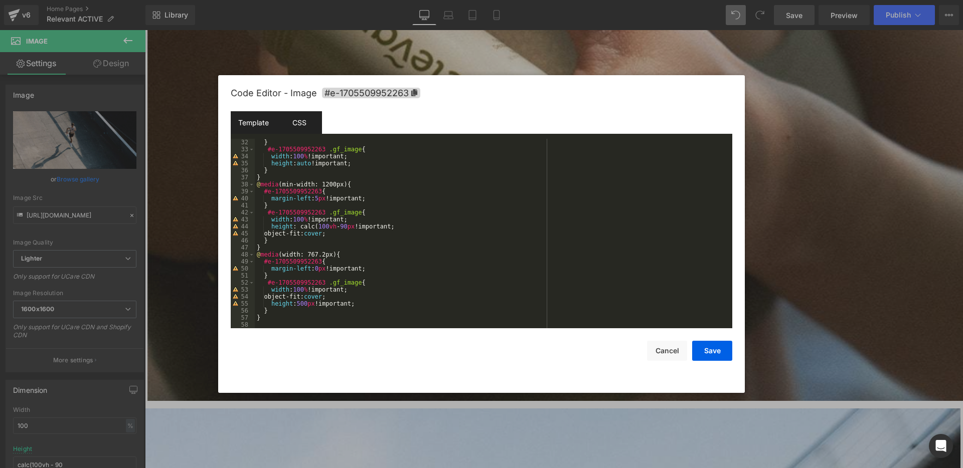
click at [259, 127] on div "Template" at bounding box center [254, 122] width 46 height 23
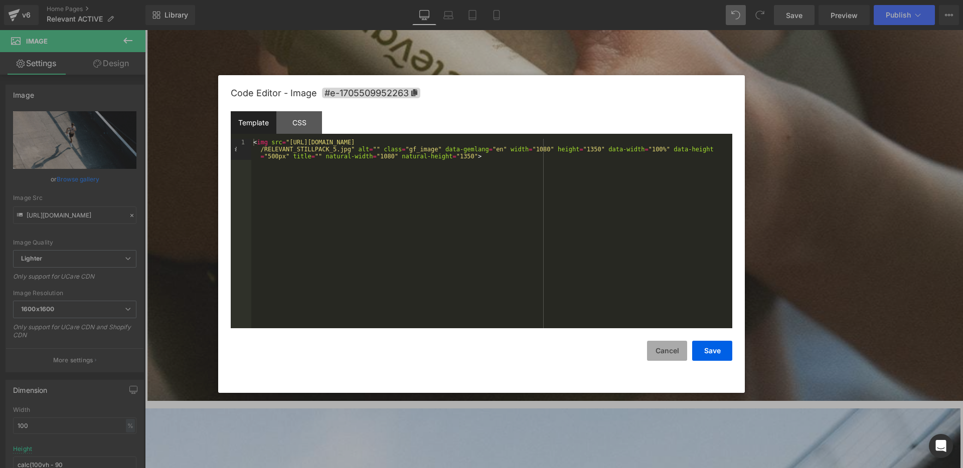
click at [669, 356] on button "Cancel" at bounding box center [667, 351] width 40 height 20
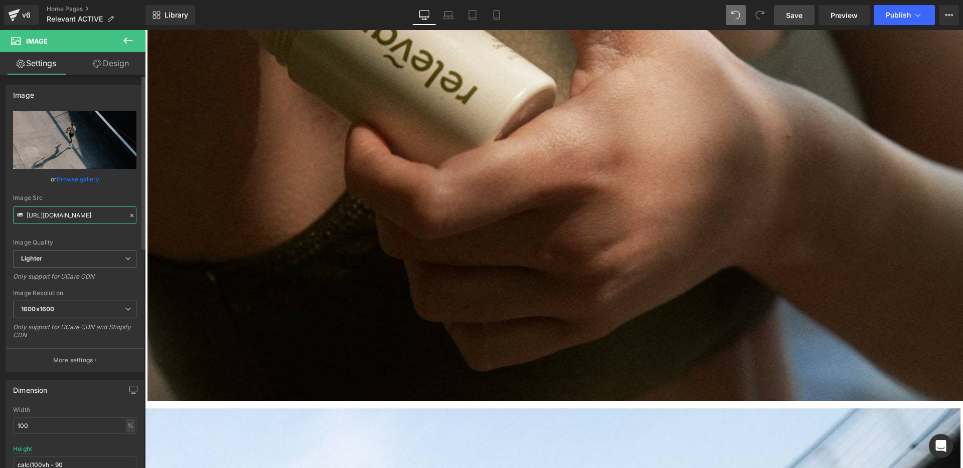
click at [69, 216] on input "https://ucarecdn.com/cd73ee4f-596f-48fa-a78b-1666a69bea24/-/format/auto/-/previ…" at bounding box center [74, 216] width 123 height 18
drag, startPoint x: 55, startPoint y: 214, endPoint x: 17, endPoint y: 217, distance: 38.7
click at [17, 217] on div "Image Src https://ucarecdn.com/cd73ee4f-596f-48fa-a78b-1666a69bea24/-/format/au…" at bounding box center [74, 210] width 123 height 30
click at [97, 215] on input "https://ucarecdn.com/cd73ee4f-596f-48fa-a78b-1666a69bea24/-/format/auto/-/previ…" at bounding box center [74, 216] width 123 height 18
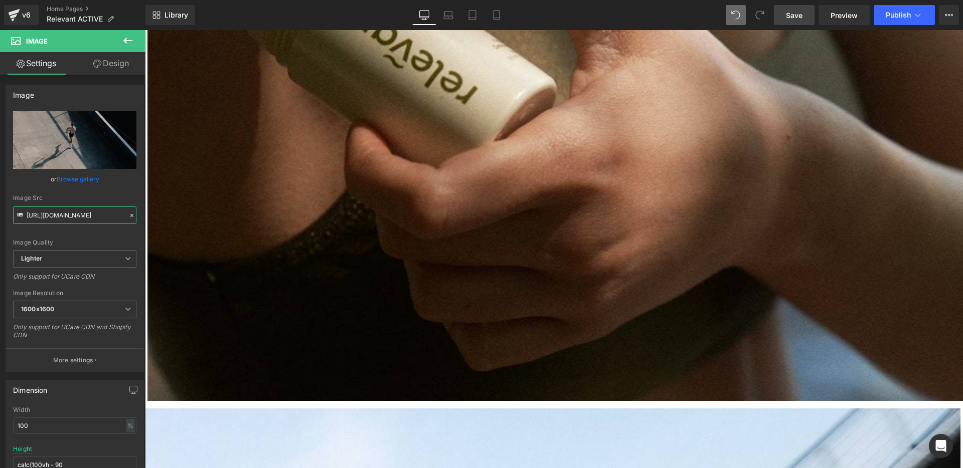
type input "https://ucarecdn.com/cdª73ee4f-596f-48fa-a78b-1666a69bea24/-/format/auto/-/prev…"
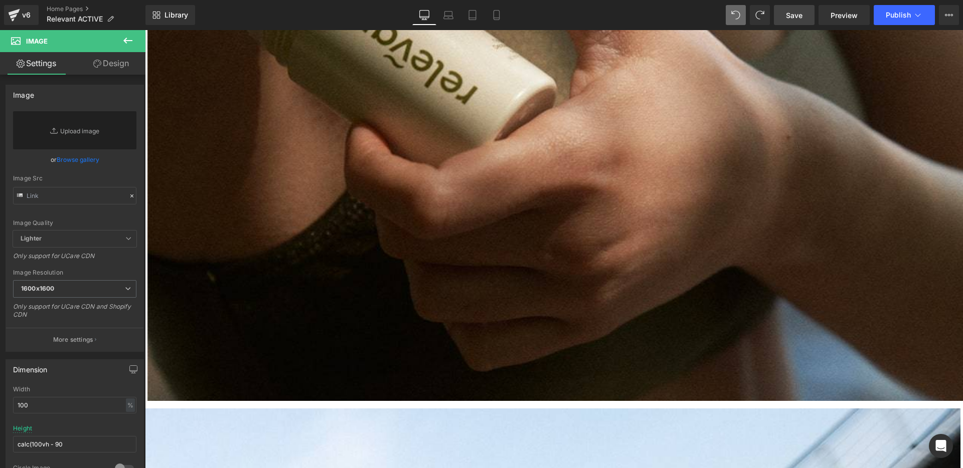
type input "https://ucarecdn.com/cd73ee4f-596f-48fa-a78b-1666a69bea24/-/format/auto/-/previ…"
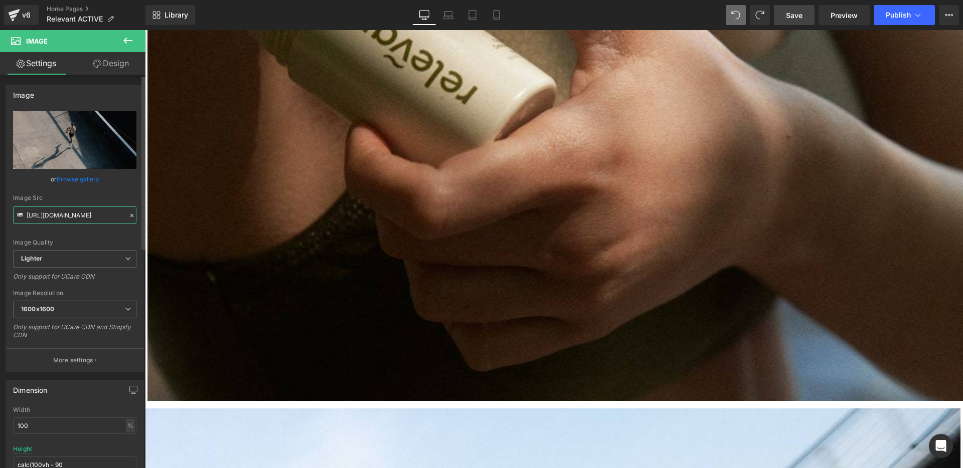
click at [62, 214] on input "https://ucarecdn.com/cd73ee4f-596f-48fa-a78b-1666a69bea24/-/format/auto/-/previ…" at bounding box center [74, 216] width 123 height 18
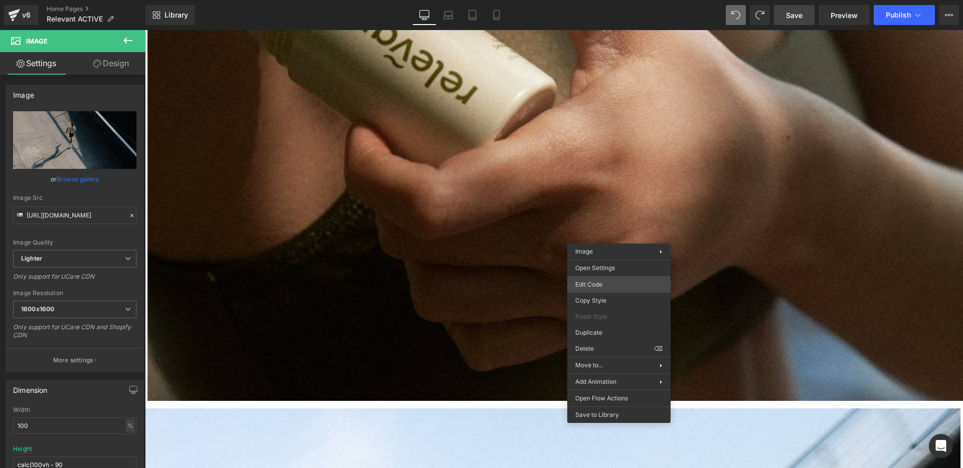
click at [611, 0] on div "Row You are previewing how the will restyle your page. You can not edit Element…" at bounding box center [481, 0] width 963 height 0
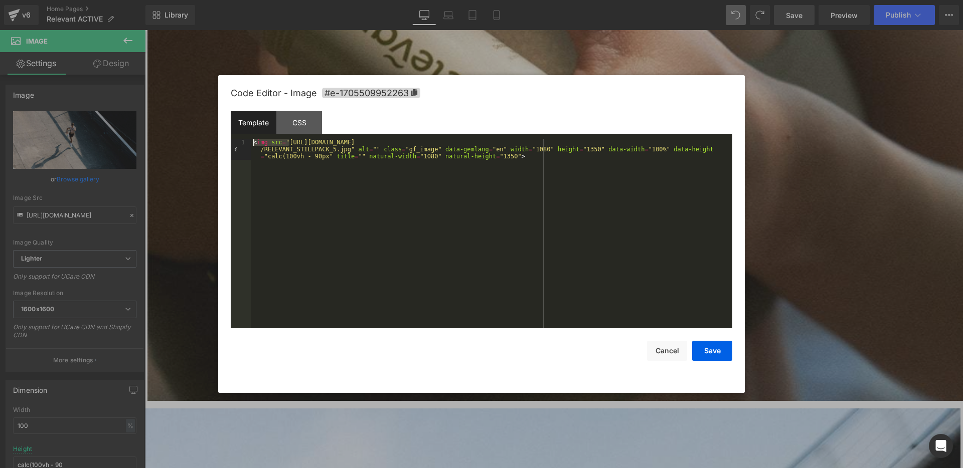
drag, startPoint x: 290, startPoint y: 142, endPoint x: 471, endPoint y: 133, distance: 181.7
click at [471, 133] on div "Template CSS 1 < img src = "https://ucarecdn.com/cd73ee4f-596f-48fa-a78b-1666a6…" at bounding box center [481, 219] width 501 height 217
click at [400, 153] on div "< img src = "https://ucarecdn.com/cd73ee4f-596f-48fa-a78b-1666a69bea24/-/format…" at bounding box center [491, 255] width 481 height 232
drag, startPoint x: 326, startPoint y: 155, endPoint x: 285, endPoint y: 155, distance: 40.6
click at [285, 155] on div "< img src = "https://ucarecdn.com/cd73ee4f-596f-48fa-a78b-1666a69bea24/-/format…" at bounding box center [491, 255] width 481 height 232
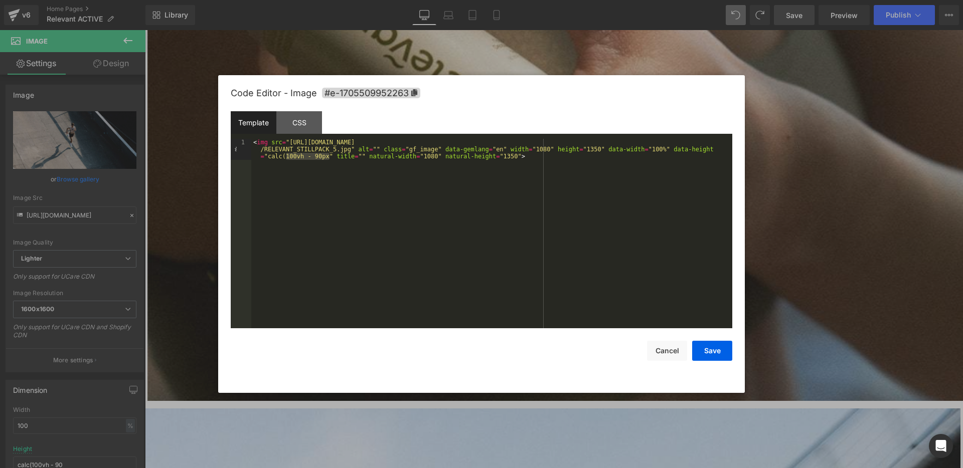
click at [352, 218] on div "< img src = "https://ucarecdn.com/cd73ee4f-596f-48fa-a78b-1666a69bea24/-/format…" at bounding box center [491, 255] width 481 height 232
click at [656, 346] on button "Cancel" at bounding box center [667, 351] width 40 height 20
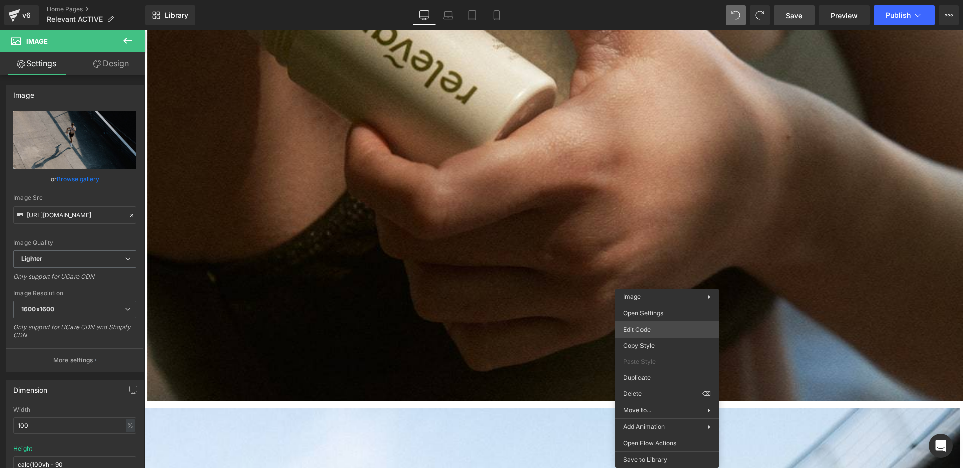
click at [657, 0] on div "Row You are previewing how the will restyle your page. You can not edit Element…" at bounding box center [481, 0] width 963 height 0
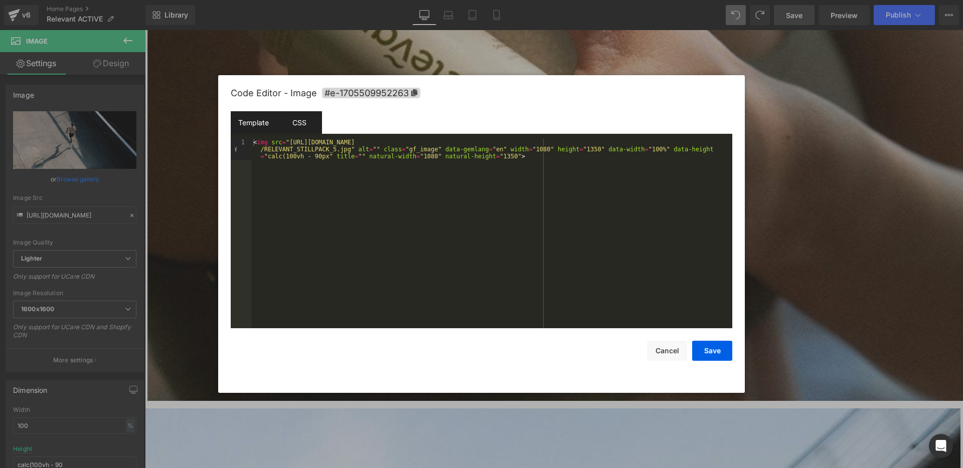
click at [310, 126] on div "CSS" at bounding box center [299, 122] width 46 height 23
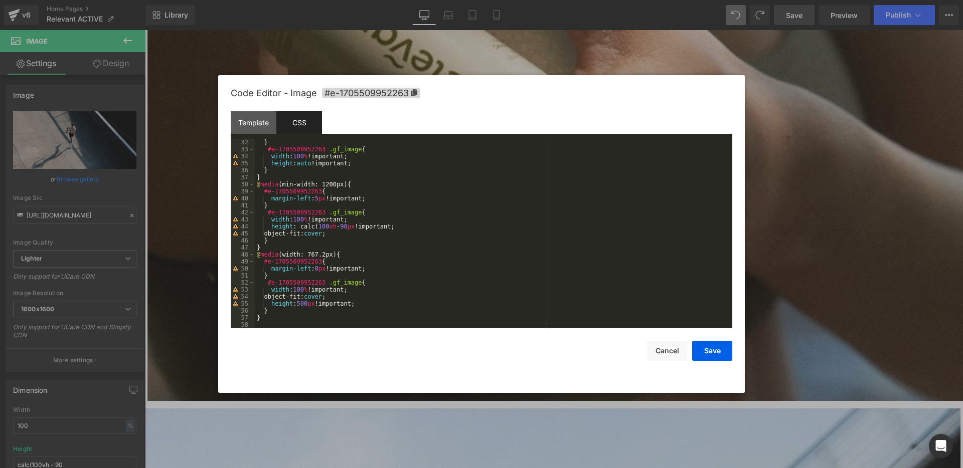
scroll to position [218, 0]
click at [251, 127] on div "Template" at bounding box center [254, 122] width 46 height 23
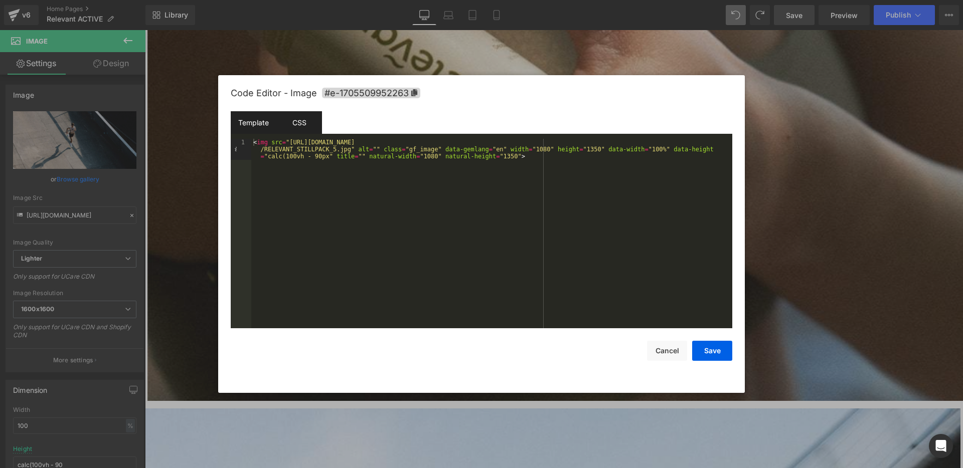
click at [300, 122] on div "CSS" at bounding box center [299, 122] width 46 height 23
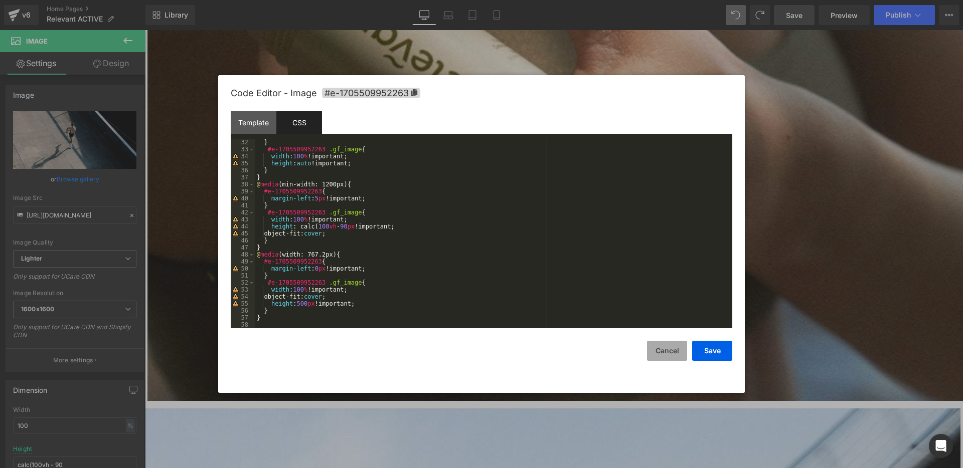
click at [669, 350] on button "Cancel" at bounding box center [667, 351] width 40 height 20
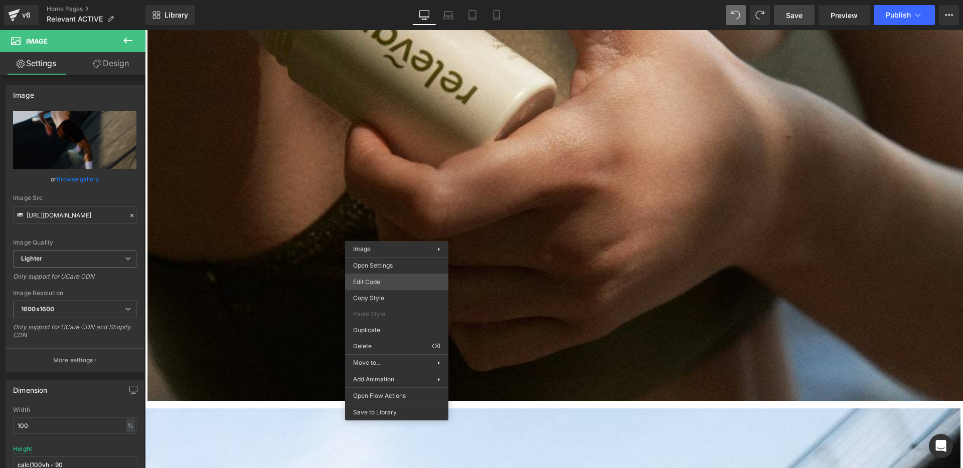
click at [382, 0] on div "Row You are previewing how the will restyle your page. You can not edit Element…" at bounding box center [481, 0] width 963 height 0
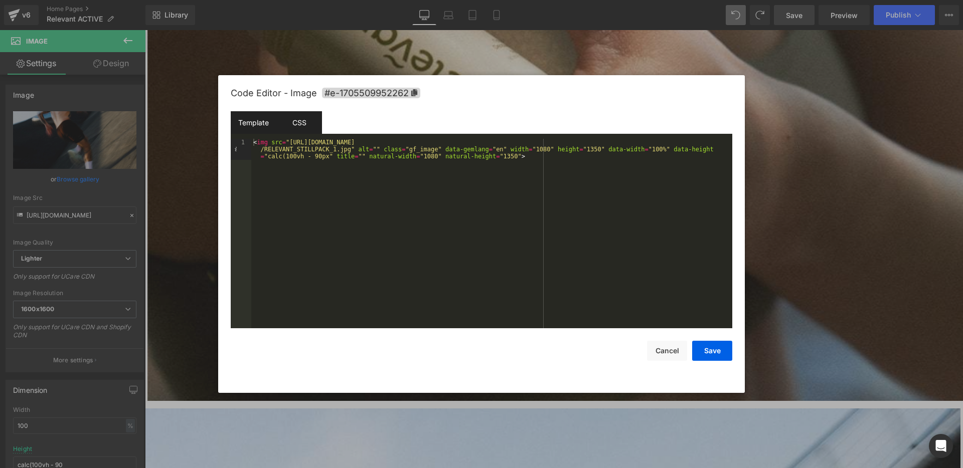
click at [290, 116] on div "CSS" at bounding box center [299, 122] width 46 height 23
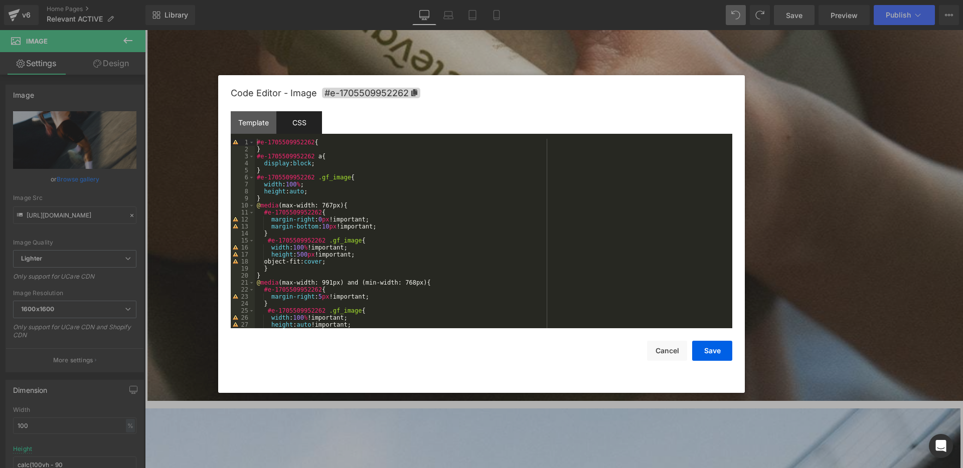
scroll to position [232, 0]
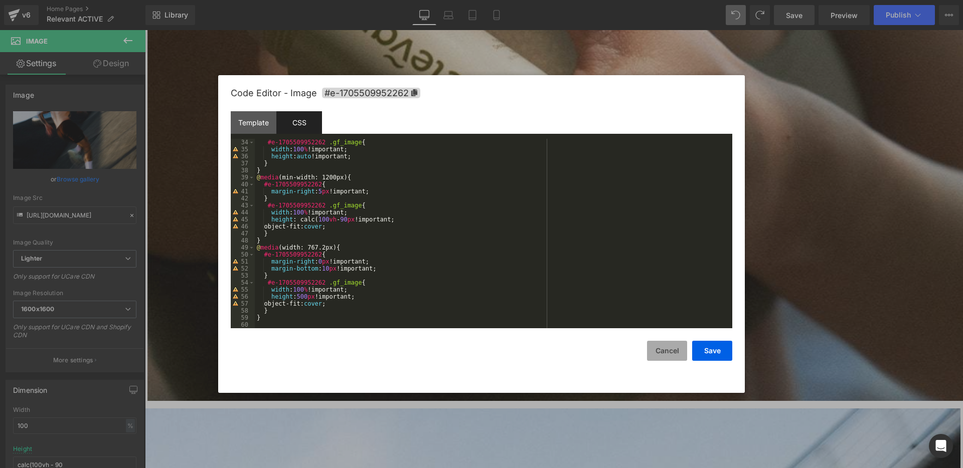
click at [675, 352] on button "Cancel" at bounding box center [667, 351] width 40 height 20
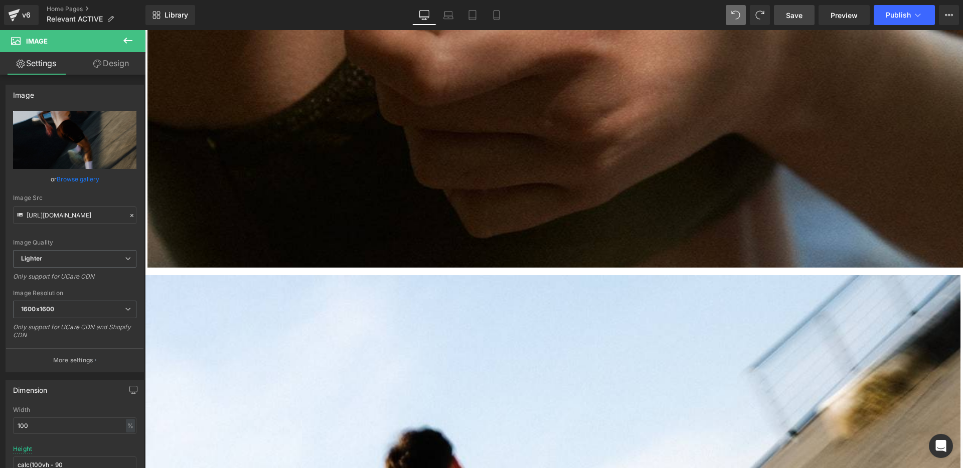
scroll to position [1231, 0]
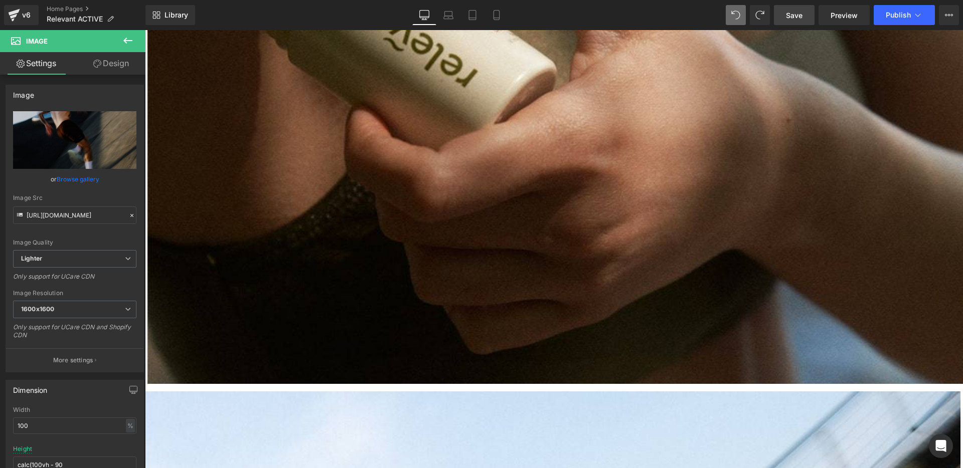
click at [145, 30] on icon at bounding box center [145, 30] width 0 height 0
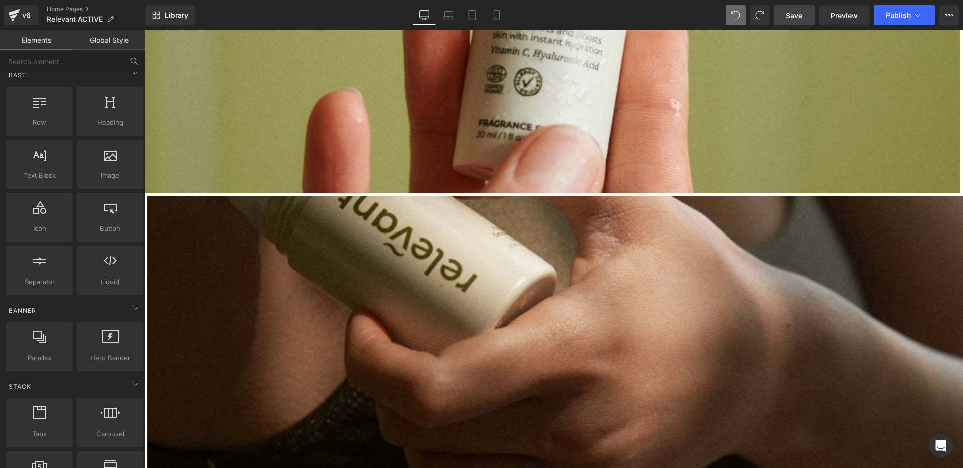
scroll to position [806, 0]
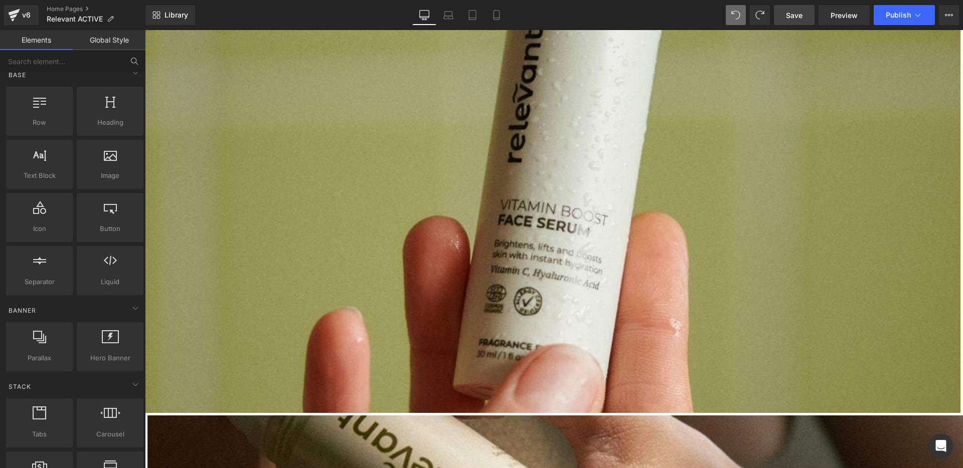
click at [796, 18] on span "Save" at bounding box center [794, 15] width 17 height 11
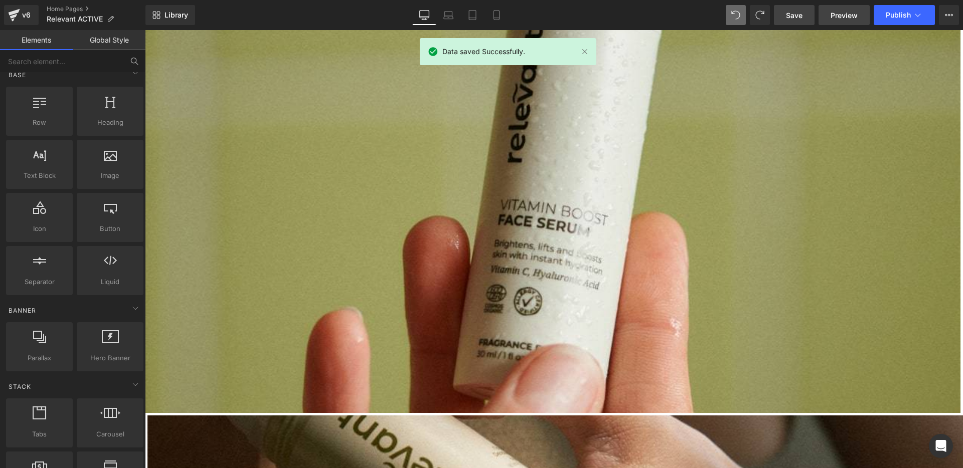
click at [835, 14] on span "Preview" at bounding box center [843, 15] width 27 height 11
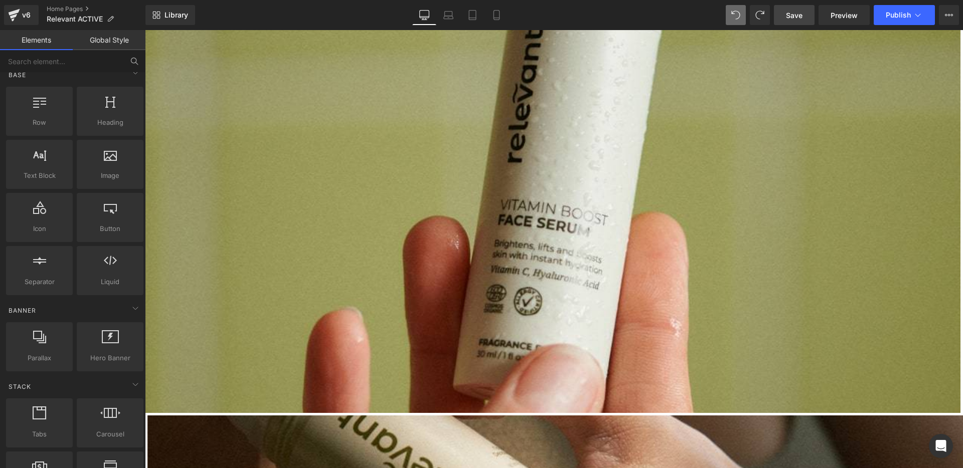
scroll to position [1014, 0]
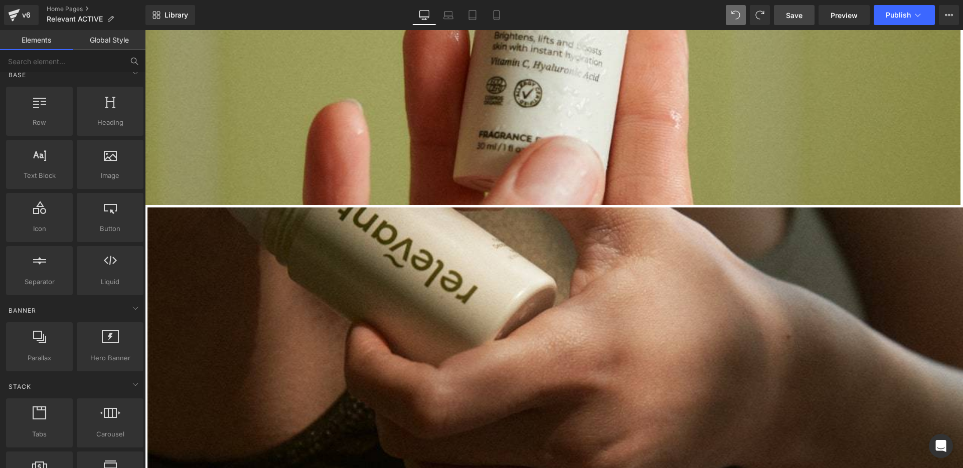
click at [794, 13] on span "Save" at bounding box center [794, 15] width 17 height 11
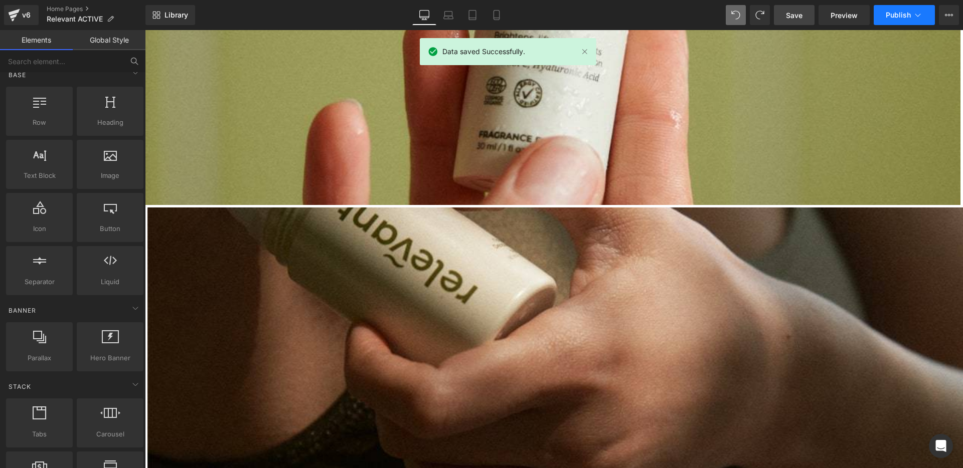
click at [888, 11] on span "Publish" at bounding box center [898, 15] width 25 height 8
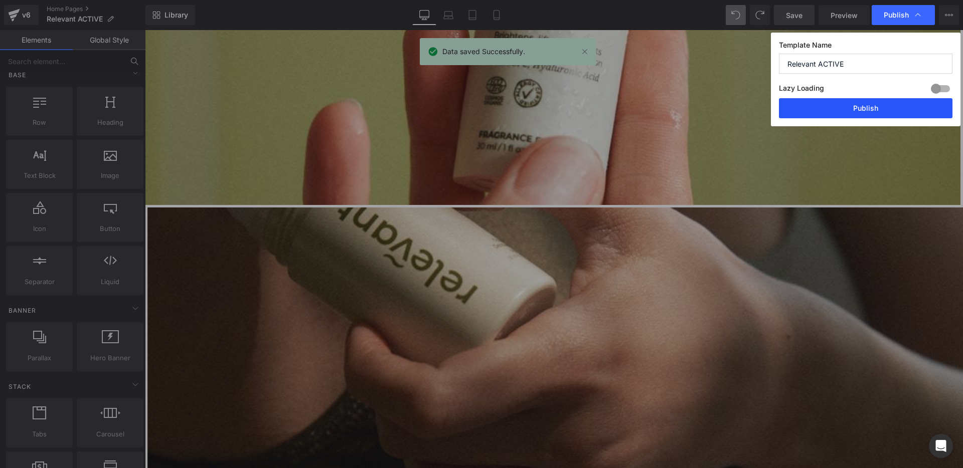
click at [876, 106] on button "Publish" at bounding box center [865, 108] width 173 height 20
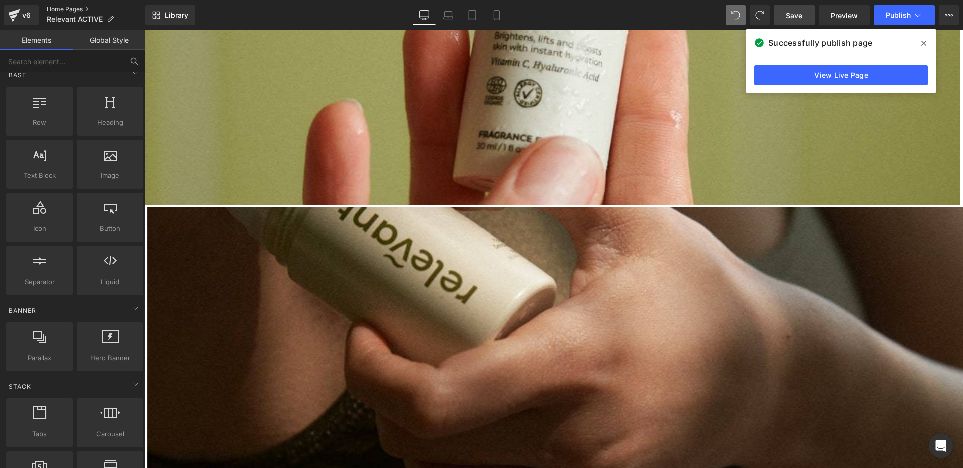
click at [88, 8] on link "Home Pages" at bounding box center [96, 9] width 99 height 8
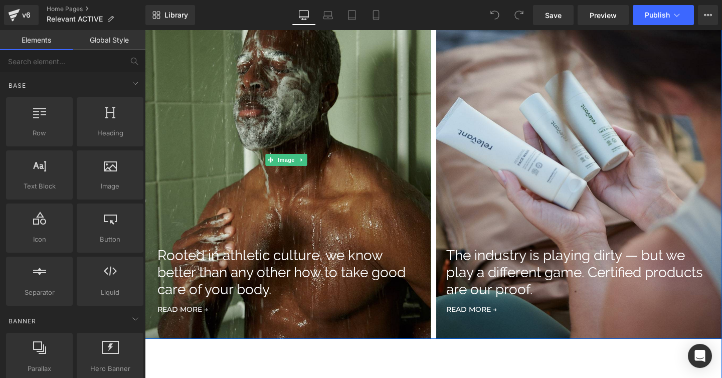
scroll to position [1159, 0]
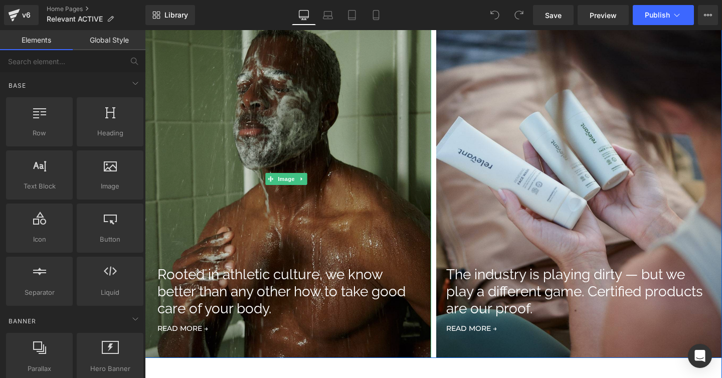
click at [347, 132] on img at bounding box center [288, 180] width 286 height 358
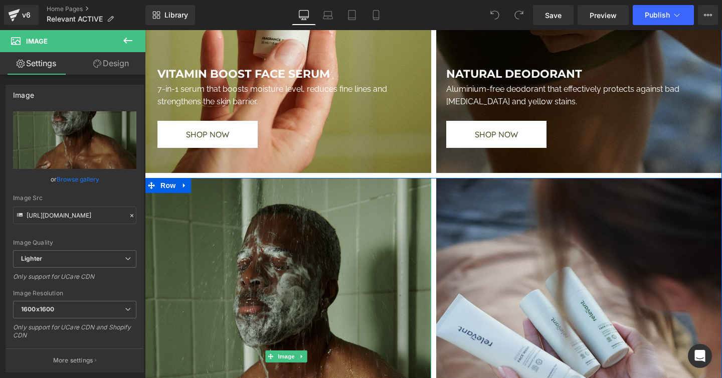
scroll to position [1035, 0]
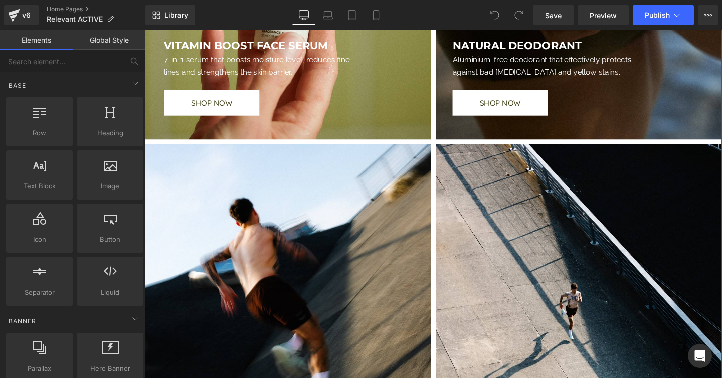
scroll to position [1163, 0]
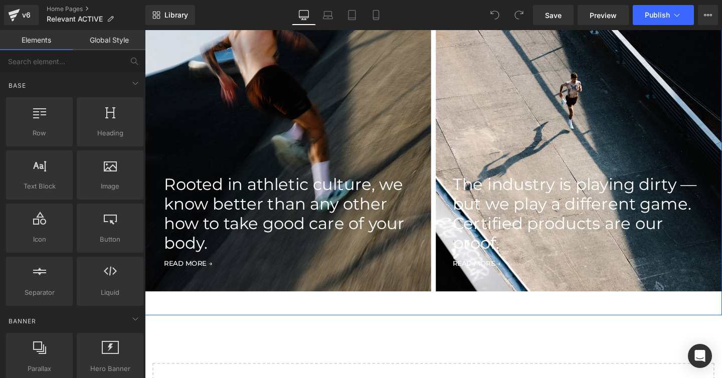
click at [338, 128] on img at bounding box center [295, 117] width 301 height 376
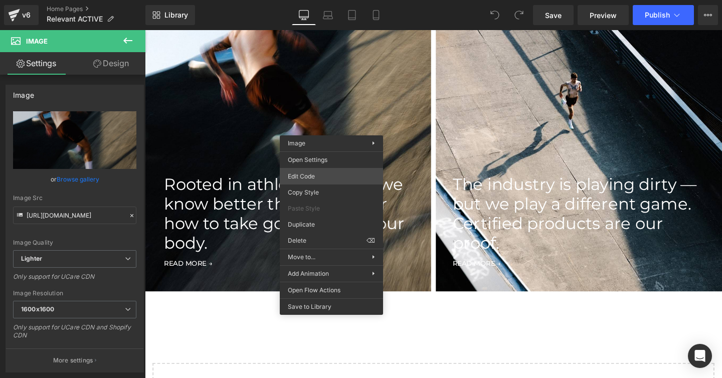
click at [321, 0] on div "You are previewing how the will restyle your page. You can not edit Elements in…" at bounding box center [361, 0] width 722 height 0
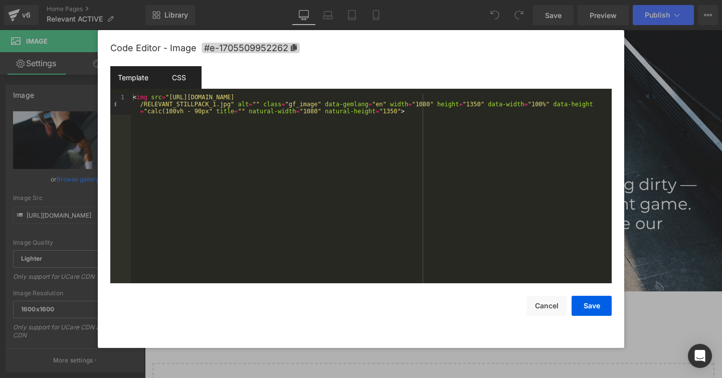
click at [186, 86] on div "CSS" at bounding box center [179, 77] width 46 height 23
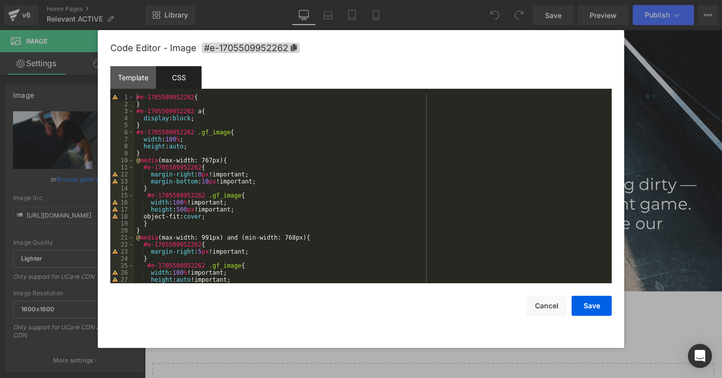
click at [204, 182] on div "#e-1705509952262 { } #e-1705509952262 a { display : block ; } #e-1705509952262 …" at bounding box center [370, 196] width 473 height 204
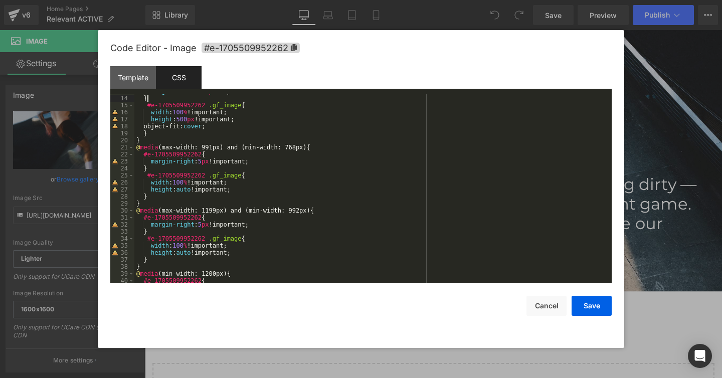
scroll to position [120, 0]
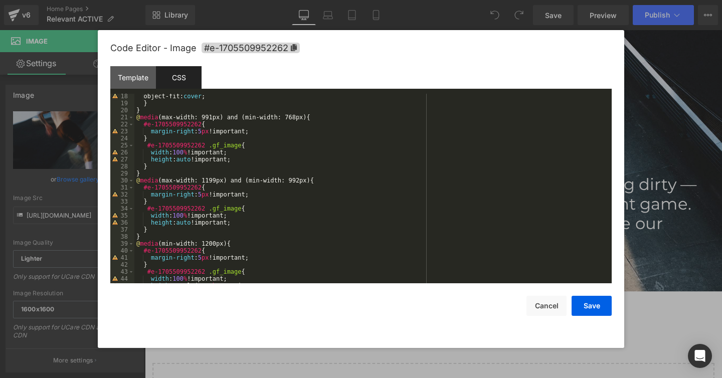
click at [187, 221] on div "object-fit: cover ; } } @ media (max-width: 991px) and (min-width: 768px) { #e-…" at bounding box center [370, 195] width 473 height 204
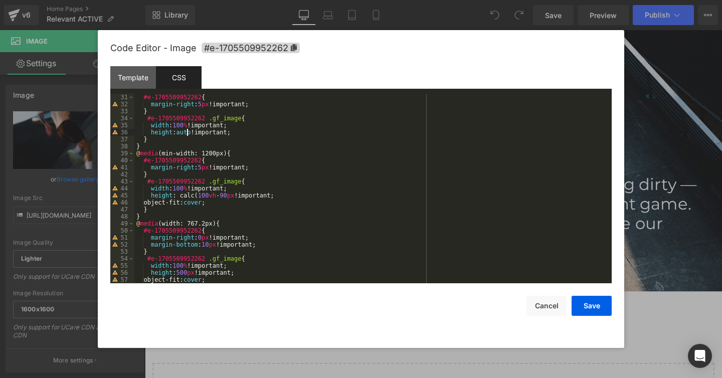
scroll to position [232, 0]
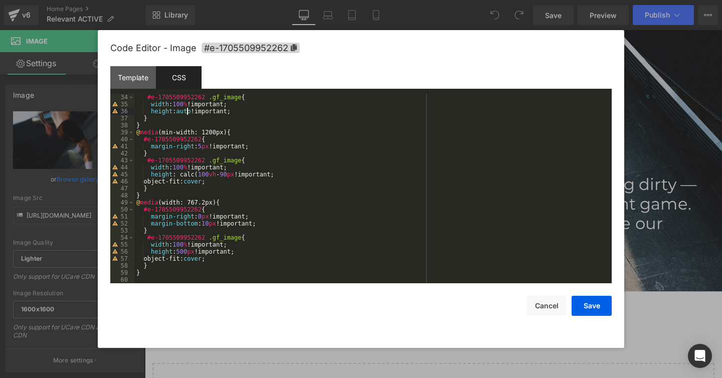
click at [221, 217] on div "#e-1705509952262 .gf_image { width : 100 % !important; height : auto !important…" at bounding box center [370, 196] width 473 height 204
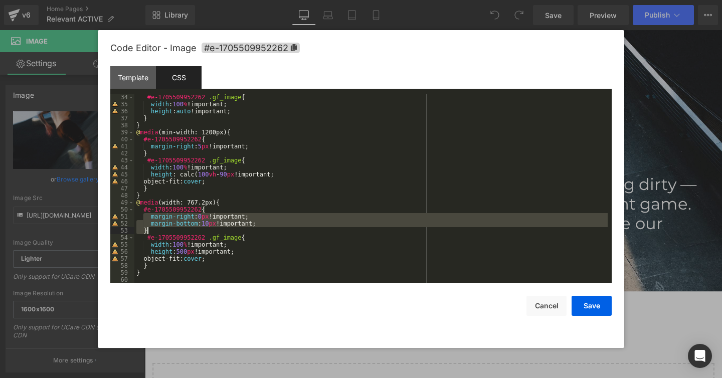
drag, startPoint x: 149, startPoint y: 220, endPoint x: 267, endPoint y: 228, distance: 118.6
click at [267, 228] on div "#e-1705509952262 .gf_image { width : 100 % !important; height : auto !important…" at bounding box center [370, 196] width 473 height 204
click at [277, 230] on div "#e-1705509952262 .gf_image { width : 100 % !important; height : auto !important…" at bounding box center [370, 196] width 473 height 204
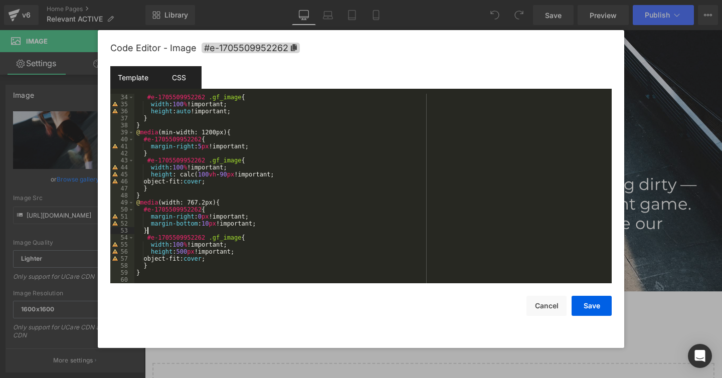
click at [141, 75] on div "Template" at bounding box center [133, 77] width 46 height 23
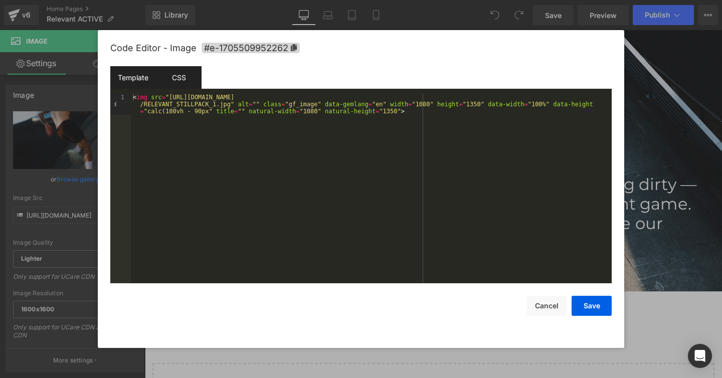
click at [176, 79] on div "CSS" at bounding box center [179, 77] width 46 height 23
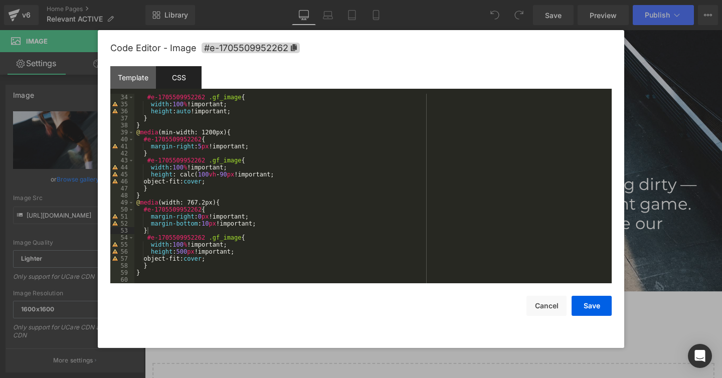
click at [207, 247] on div "#e-1705509952262 .gf_image { width : 100 % !important; height : auto !important…" at bounding box center [370, 196] width 473 height 204
drag, startPoint x: 172, startPoint y: 249, endPoint x: 191, endPoint y: 248, distance: 18.1
click at [191, 248] on div "#e-1705509952262 .gf_image { width : 100 % !important; height : auto !important…" at bounding box center [370, 196] width 473 height 204
drag, startPoint x: 155, startPoint y: 225, endPoint x: 214, endPoint y: 228, distance: 58.7
click at [214, 228] on div "#e-1705509952262 .gf_image { width : 100 % !important; height : auto !important…" at bounding box center [370, 196] width 473 height 204
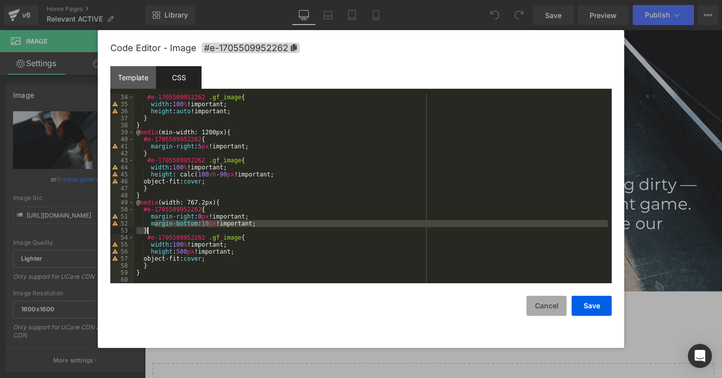
click at [545, 303] on button "Cancel" at bounding box center [547, 306] width 40 height 20
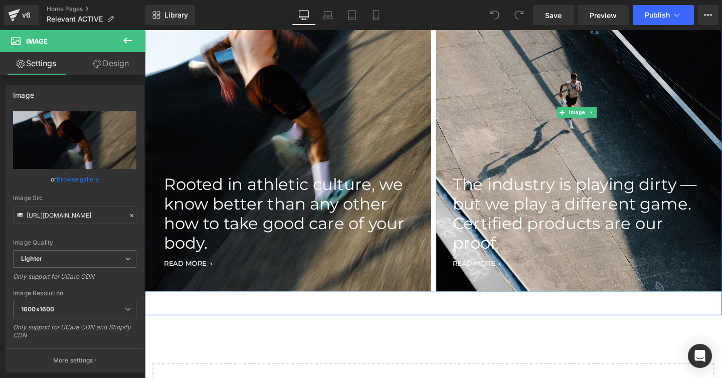
click at [558, 122] on img at bounding box center [601, 117] width 301 height 376
